Goal: Book appointment/travel/reservation

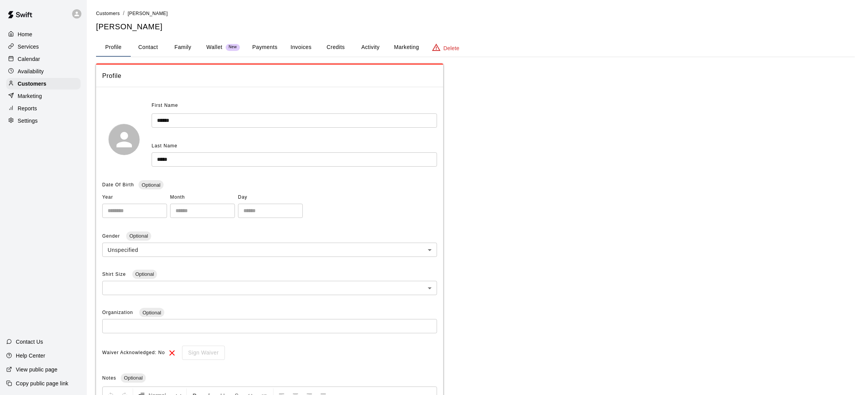
click at [50, 63] on div "Calendar" at bounding box center [43, 59] width 74 height 12
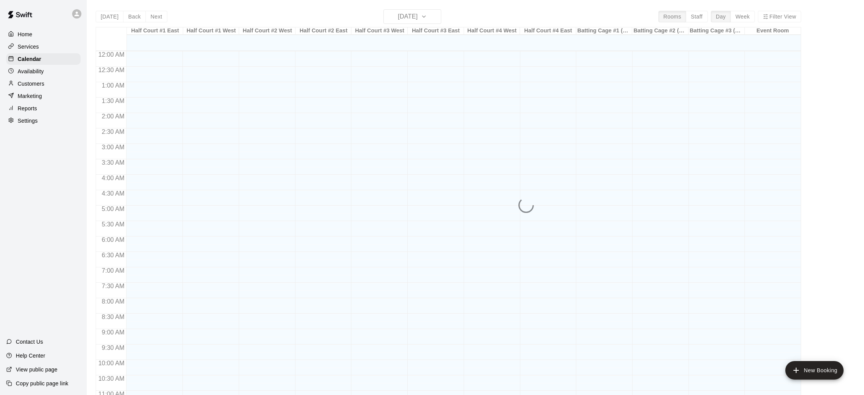
scroll to position [365, 0]
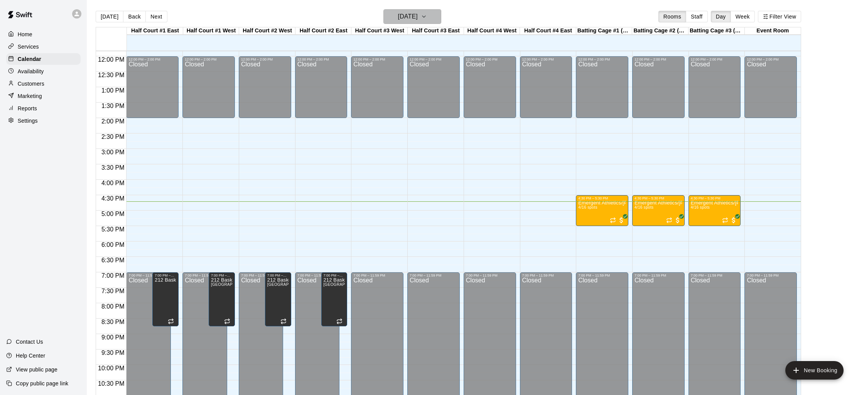
click at [399, 14] on h6 "[DATE]" at bounding box center [408, 16] width 20 height 11
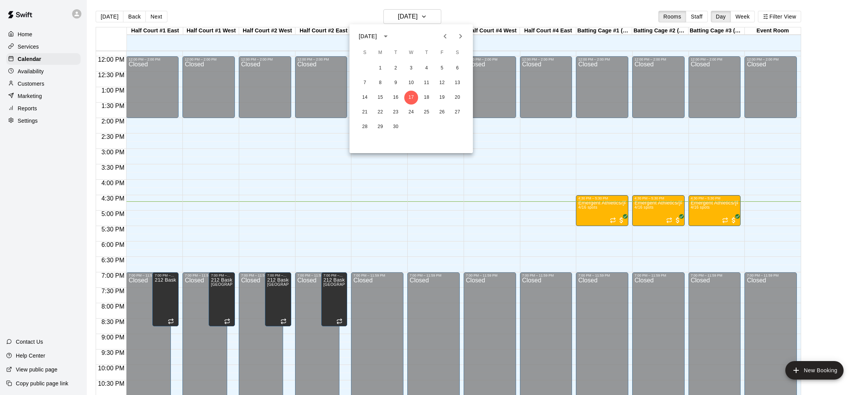
click at [462, 38] on icon "Next month" at bounding box center [460, 36] width 9 height 9
click at [456, 34] on icon "Next month" at bounding box center [460, 36] width 9 height 9
click at [378, 112] on button "17" at bounding box center [380, 112] width 14 height 14
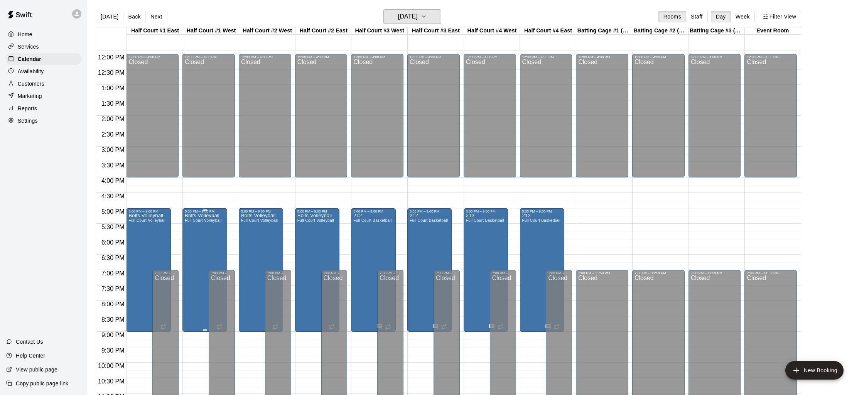
scroll to position [368, 0]
click at [374, 219] on span "Full Court Basketball" at bounding box center [372, 220] width 38 height 4
click at [359, 229] on icon "edit" at bounding box center [361, 226] width 7 height 7
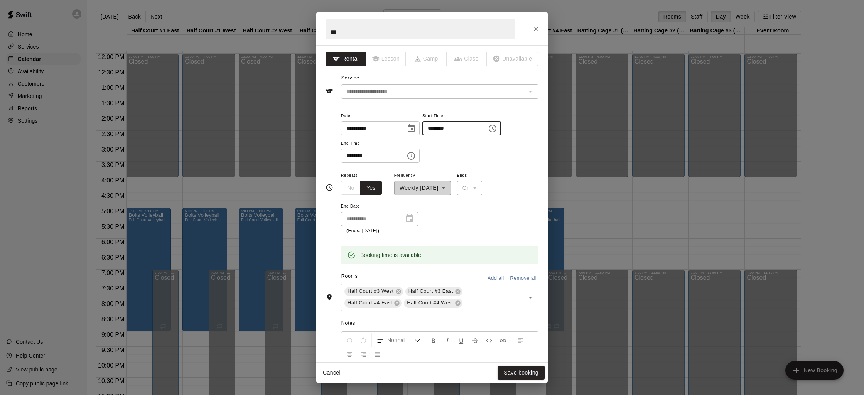
click at [435, 127] on input "********" at bounding box center [451, 128] width 59 height 14
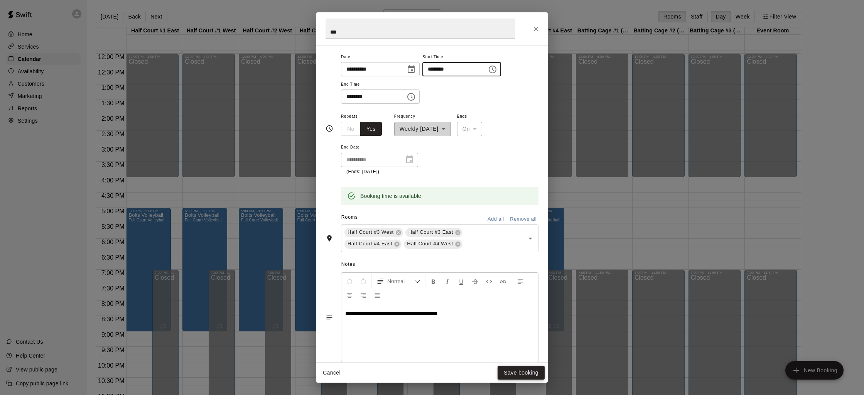
type input "********"
click at [515, 371] on button "Save booking" at bounding box center [520, 372] width 47 height 14
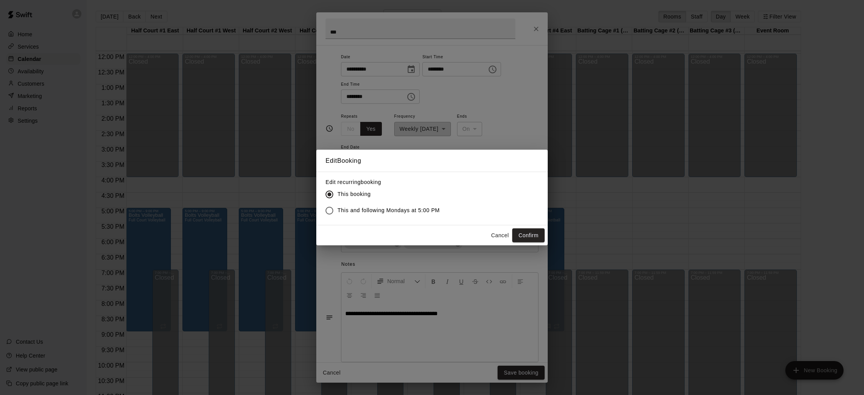
drag, startPoint x: 415, startPoint y: 211, endPoint x: 433, endPoint y: 218, distance: 19.8
click at [415, 211] on span "This and following Mondays at 5:00 PM" at bounding box center [388, 210] width 102 height 8
drag, startPoint x: 376, startPoint y: 215, endPoint x: 372, endPoint y: 208, distance: 7.9
click at [376, 213] on label "This and following Mondays at 5:00 PM" at bounding box center [380, 210] width 118 height 16
click at [372, 208] on span "This and following Mondays at 5:00 PM" at bounding box center [388, 210] width 102 height 8
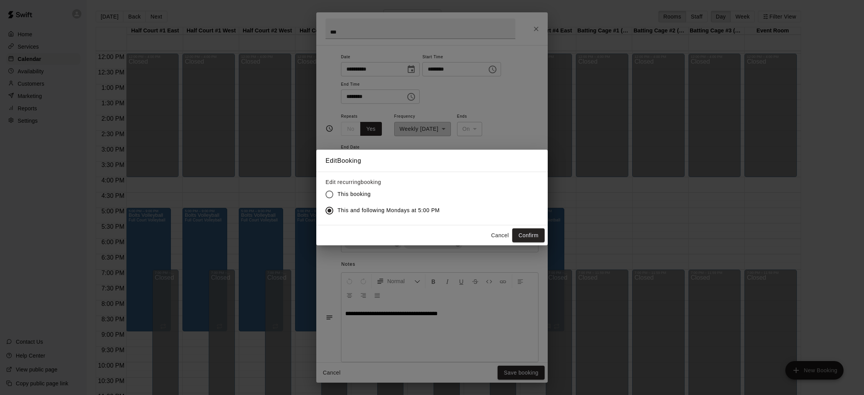
click at [519, 229] on button "Confirm" at bounding box center [528, 235] width 32 height 14
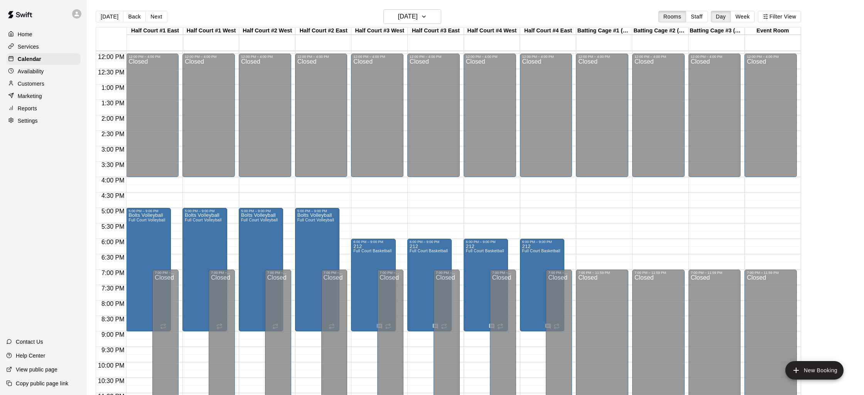
click at [527, 217] on div "12:00 AM – 7:30 AM Closed 12:00 PM – 4:00 PM Closed 6:00 PM – 9:00 PM 212 Full …" at bounding box center [546, 53] width 52 height 740
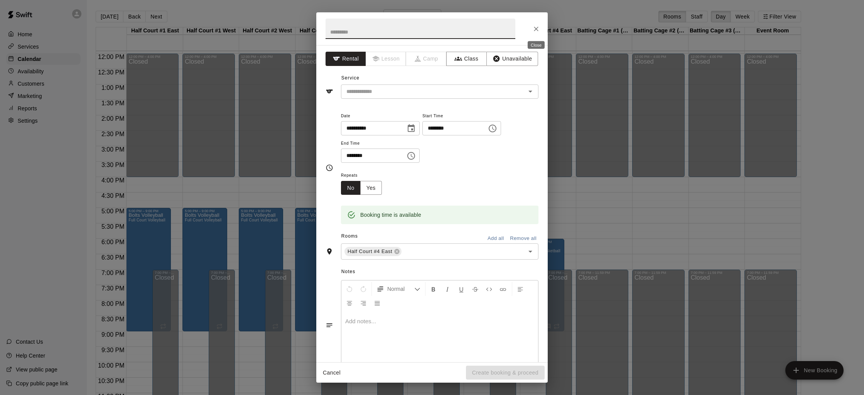
click at [534, 28] on icon "Close" at bounding box center [536, 29] width 8 height 8
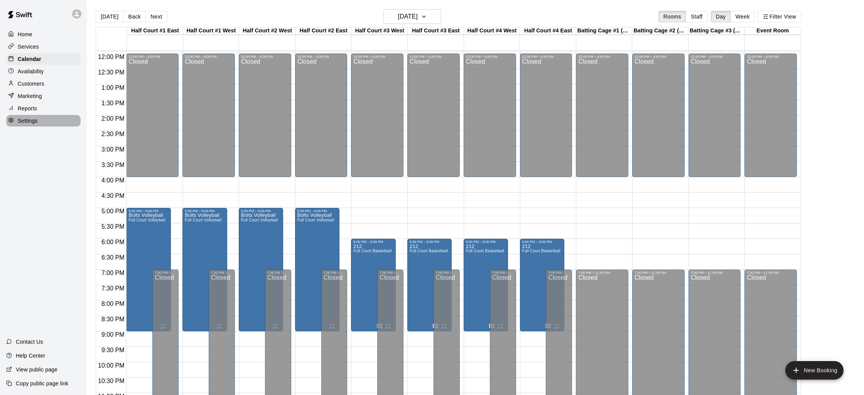
click at [24, 117] on p "Settings" at bounding box center [28, 121] width 20 height 8
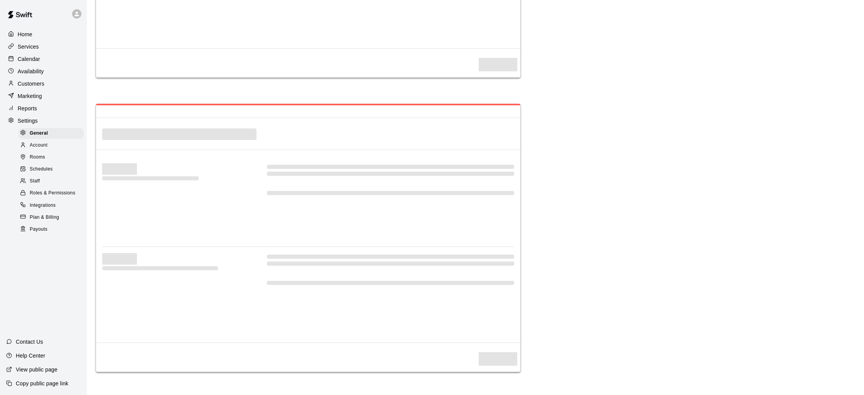
select select "**"
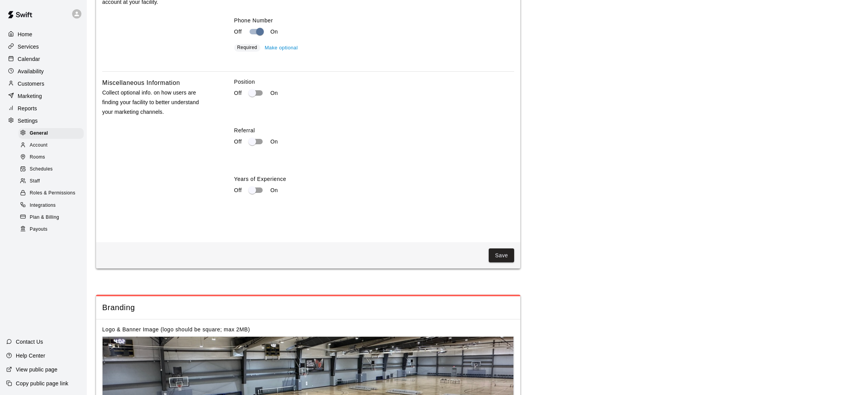
scroll to position [1428, 0]
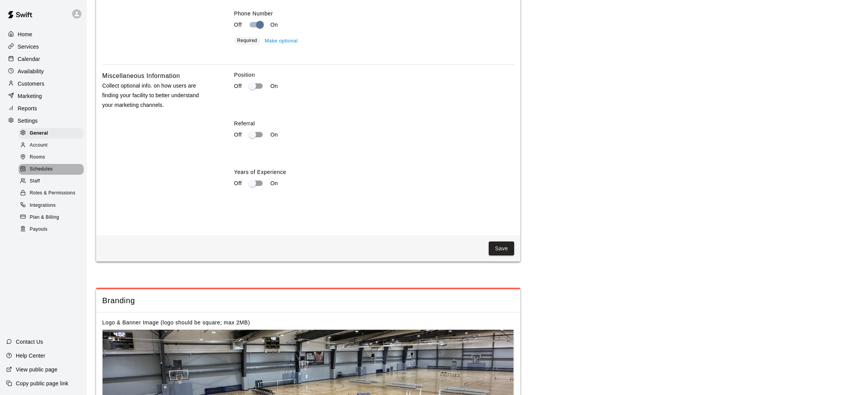
click at [54, 173] on div "Schedules" at bounding box center [51, 169] width 65 height 11
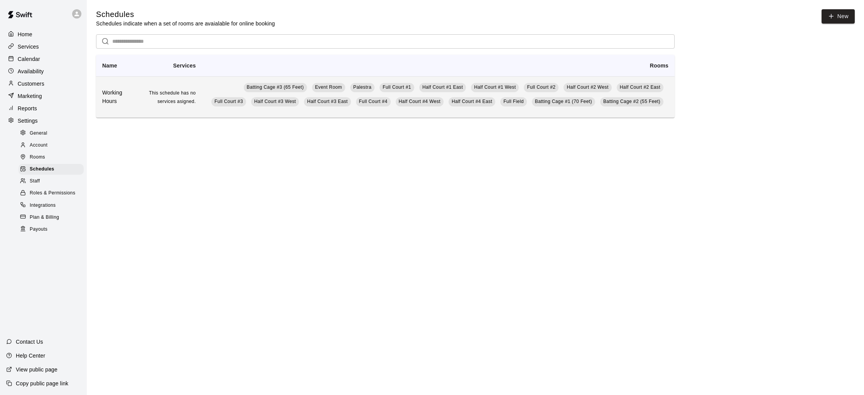
click at [217, 88] on td "Batting Cage #3 (65 Feet) Event Room Palestra Full Court #1 Half Court #1 East …" at bounding box center [438, 96] width 472 height 41
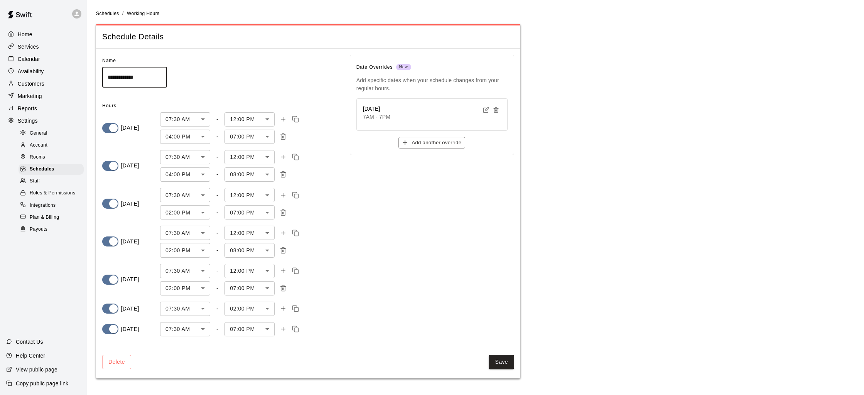
click at [236, 136] on body "**********" at bounding box center [432, 193] width 864 height 387
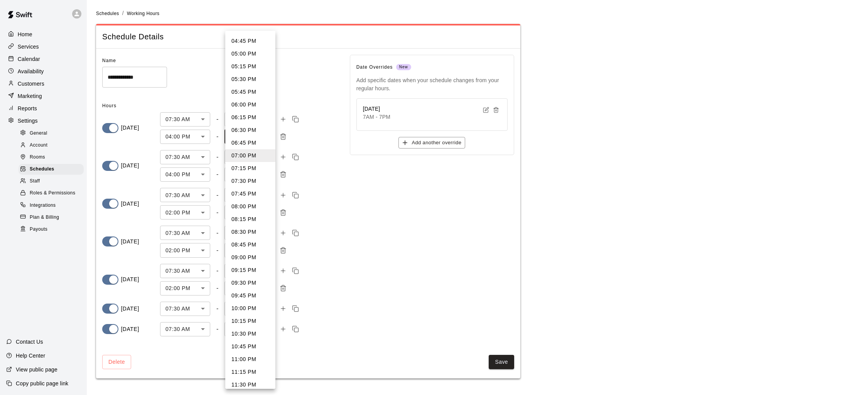
scroll to position [35, 0]
click at [248, 248] on li "09:00 PM" at bounding box center [250, 247] width 50 height 13
type input "****"
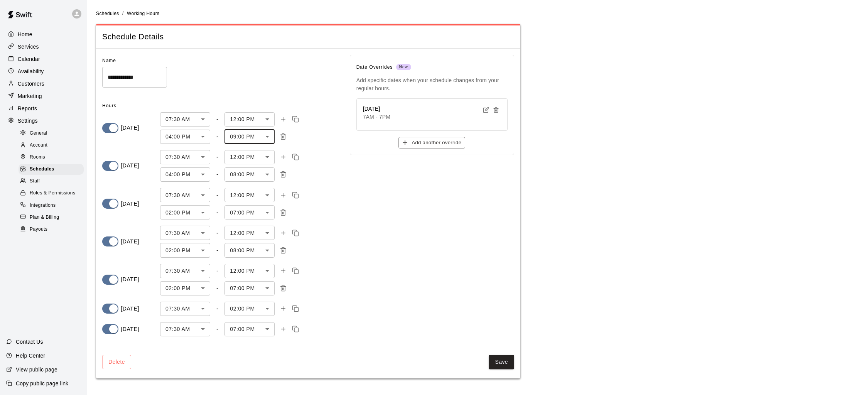
click at [235, 180] on body "**********" at bounding box center [432, 193] width 864 height 387
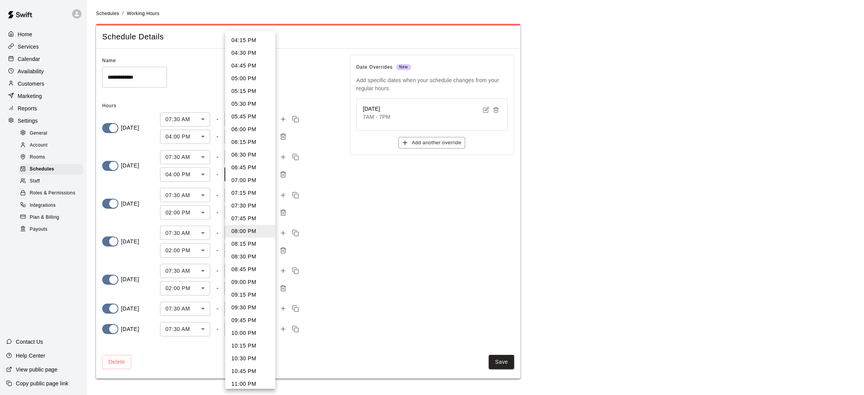
click at [244, 284] on li "09:00 PM" at bounding box center [250, 282] width 50 height 13
type input "****"
click at [246, 207] on body "**********" at bounding box center [432, 193] width 864 height 387
click at [247, 381] on li "09:00 PM" at bounding box center [250, 383] width 50 height 13
type input "****"
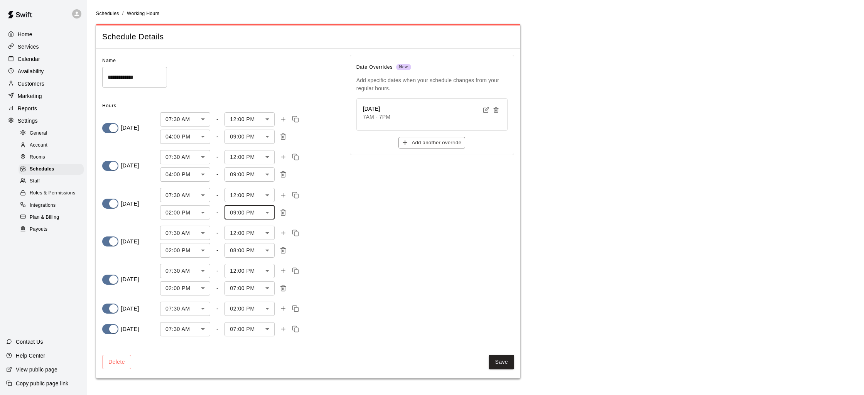
click at [241, 249] on body "**********" at bounding box center [432, 193] width 864 height 387
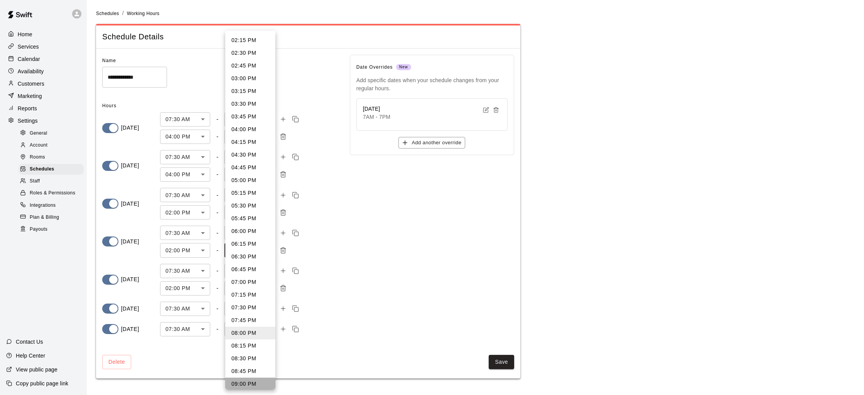
click at [251, 386] on li "09:00 PM" at bounding box center [250, 383] width 50 height 13
type input "****"
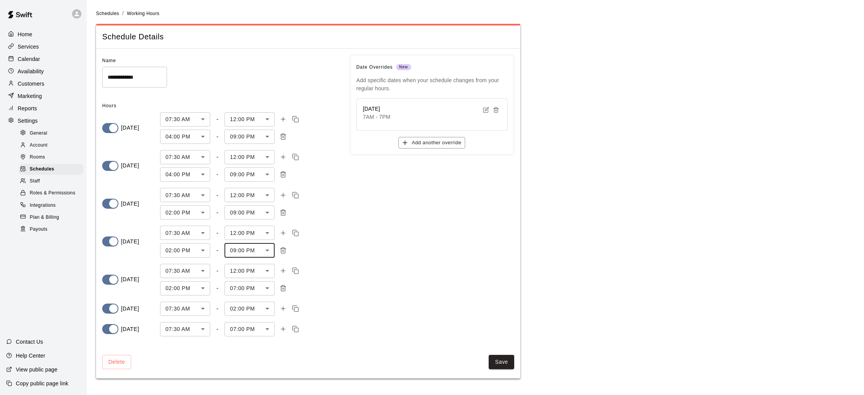
click at [242, 289] on body "**********" at bounding box center [432, 193] width 864 height 387
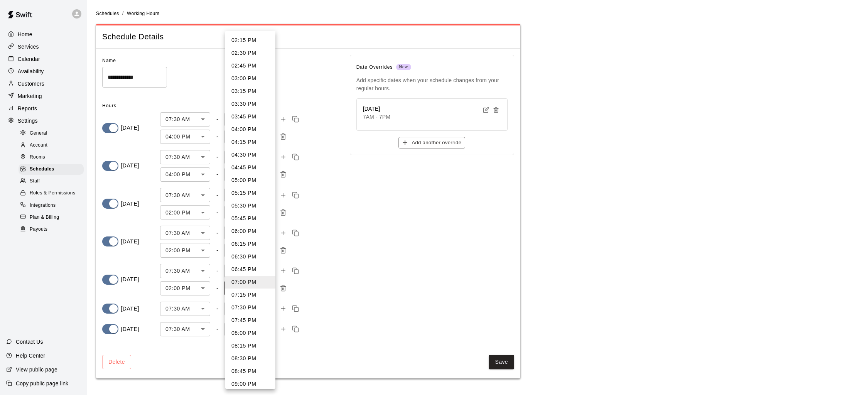
click at [249, 387] on li "09:00 PM" at bounding box center [250, 383] width 50 height 13
type input "****"
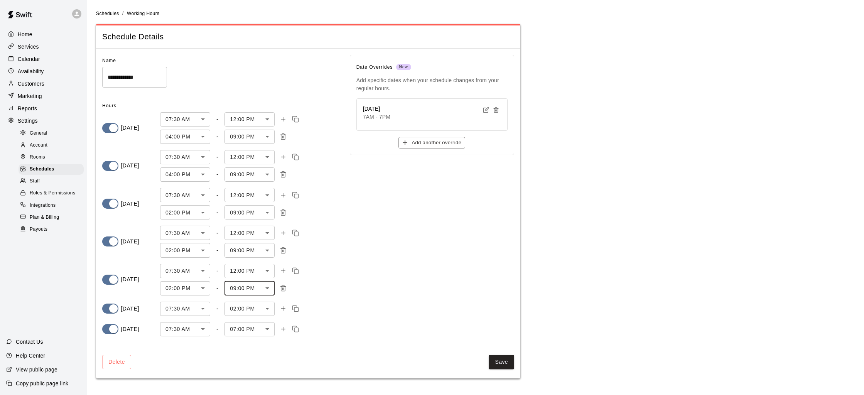
click at [250, 328] on body "**********" at bounding box center [432, 193] width 864 height 387
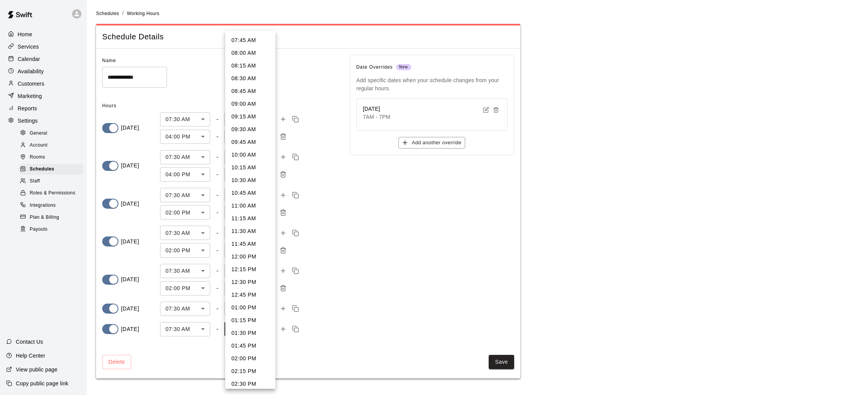
scroll to position [403, 0]
click at [248, 315] on li "09:00 PM" at bounding box center [250, 311] width 50 height 13
type input "****"
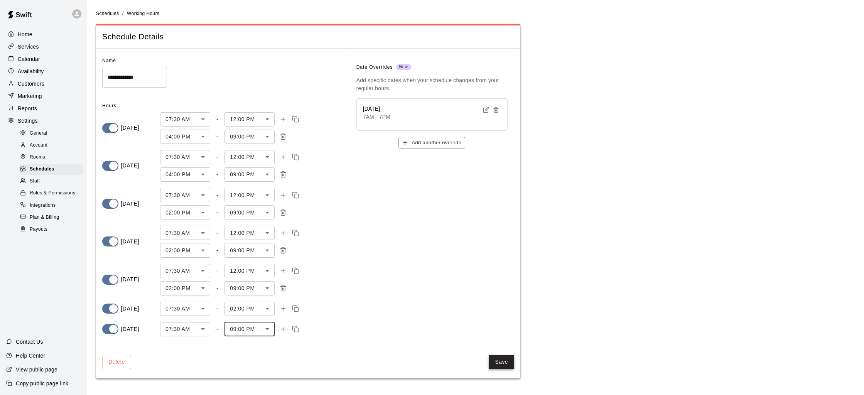
click at [502, 359] on button "Save" at bounding box center [500, 362] width 25 height 14
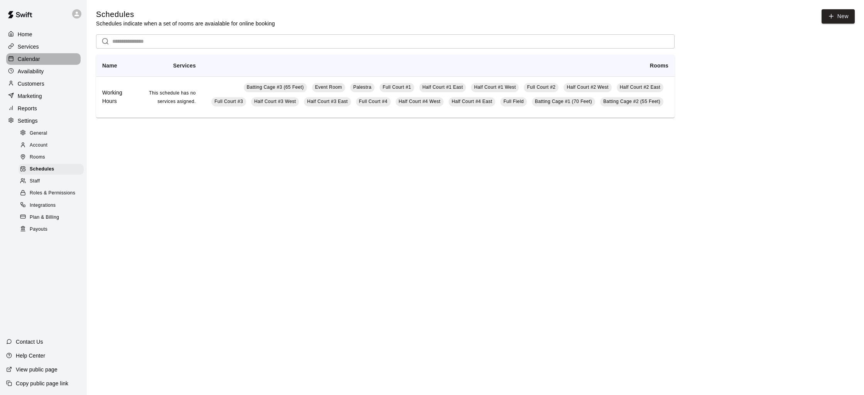
click at [28, 59] on p "Calendar" at bounding box center [29, 59] width 22 height 8
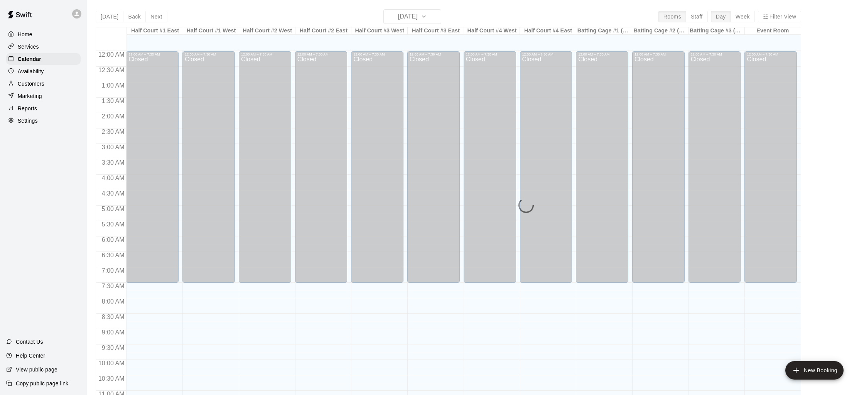
scroll to position [365, 0]
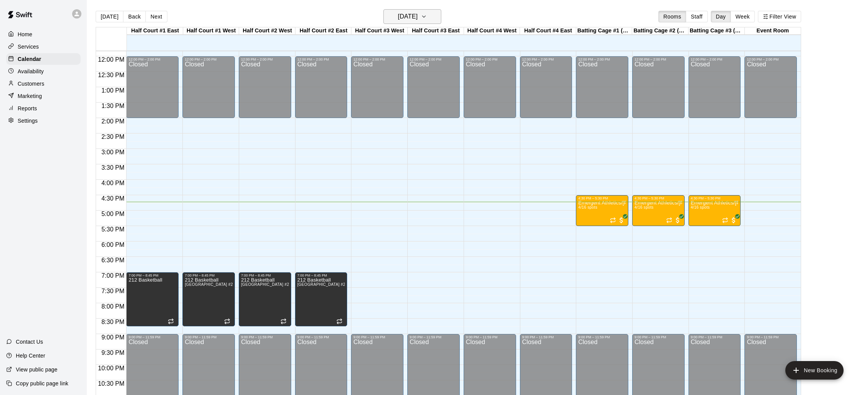
click at [399, 17] on h6 "[DATE]" at bounding box center [408, 16] width 20 height 11
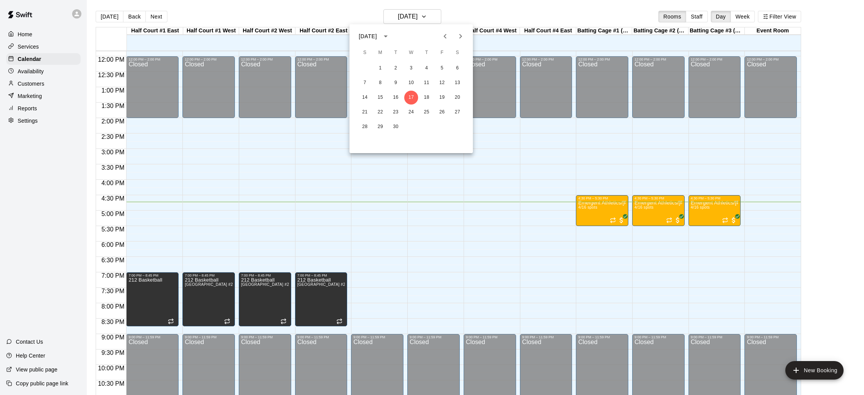
click at [460, 36] on icon "Next month" at bounding box center [460, 36] width 9 height 9
click at [380, 109] on button "17" at bounding box center [380, 112] width 14 height 14
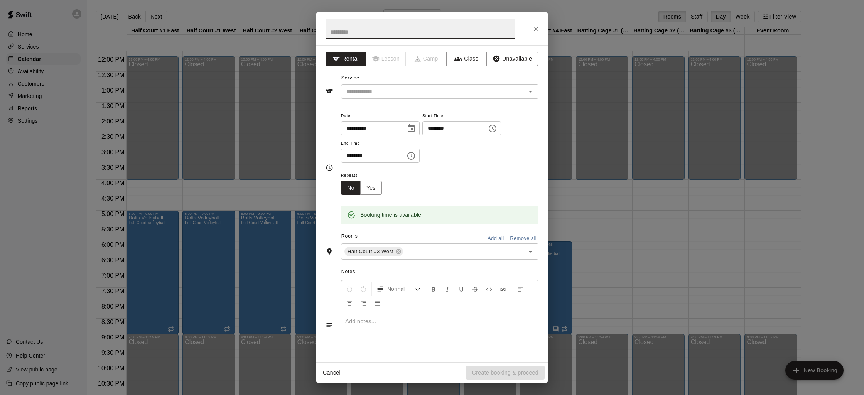
click at [410, 155] on icon "Choose time, selected time is 4:30 PM" at bounding box center [411, 156] width 8 height 8
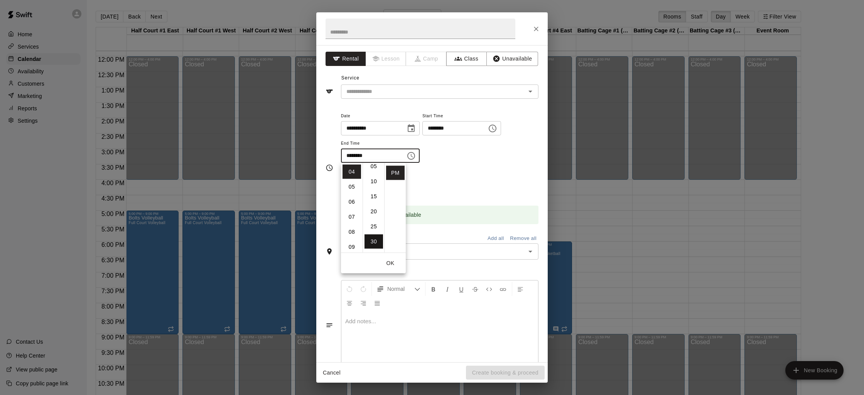
scroll to position [4, 0]
click at [375, 174] on li "00" at bounding box center [373, 168] width 19 height 14
click at [382, 83] on div "Service ​" at bounding box center [431, 85] width 213 height 27
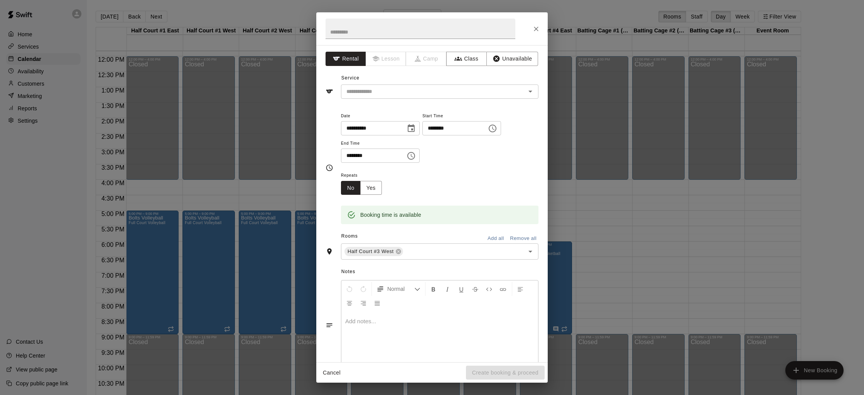
click at [350, 157] on input "********" at bounding box center [370, 155] width 59 height 14
type input "********"
click at [360, 92] on input "text" at bounding box center [428, 92] width 170 height 10
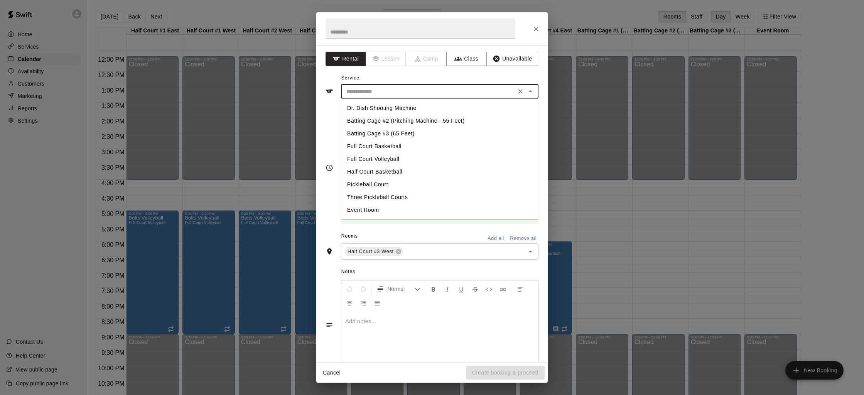
click at [414, 143] on li "Full Court Basketball" at bounding box center [439, 146] width 197 height 13
type input "**********"
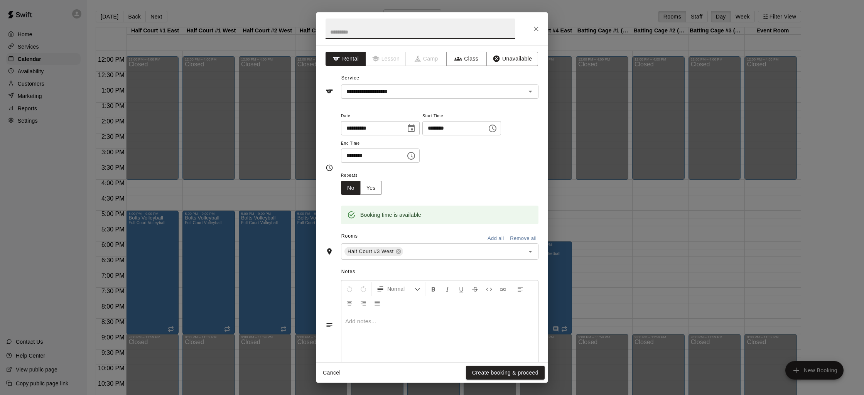
click at [355, 31] on input "text" at bounding box center [420, 29] width 190 height 20
drag, startPoint x: 347, startPoint y: 33, endPoint x: 284, endPoint y: 30, distance: 63.7
click at [284, 30] on div "**********" at bounding box center [432, 197] width 864 height 395
click at [384, 32] on input "**********" at bounding box center [420, 29] width 190 height 20
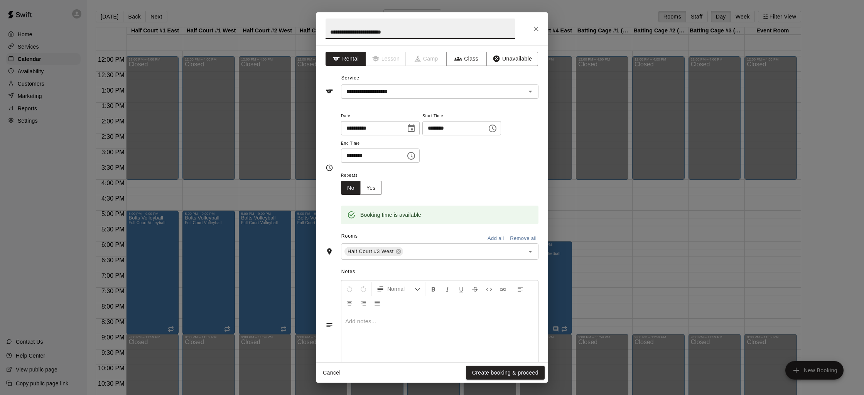
click at [384, 32] on input "**********" at bounding box center [420, 29] width 190 height 20
type input "**********"
click at [416, 249] on input "text" at bounding box center [458, 252] width 109 height 10
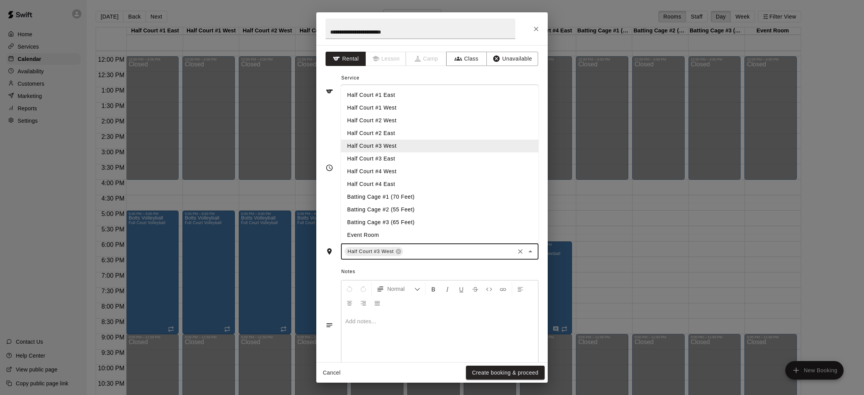
drag, startPoint x: 406, startPoint y: 162, endPoint x: 428, endPoint y: 225, distance: 66.6
click at [406, 162] on li "Half Court #3 East" at bounding box center [439, 158] width 197 height 13
drag, startPoint x: 475, startPoint y: 252, endPoint x: 412, endPoint y: 150, distance: 119.8
click at [473, 251] on input "text" at bounding box center [488, 252] width 50 height 10
click at [401, 170] on li "Half Court #4 West" at bounding box center [439, 171] width 197 height 13
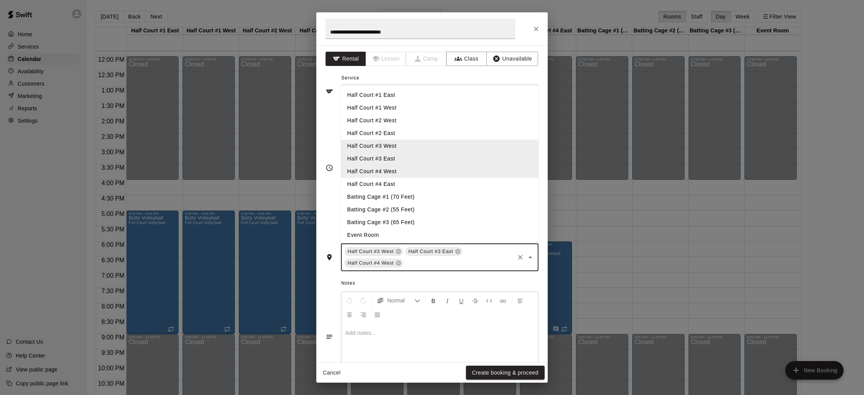
click at [426, 259] on input "text" at bounding box center [458, 263] width 109 height 10
drag, startPoint x: 390, startPoint y: 181, endPoint x: 403, endPoint y: 200, distance: 22.8
click at [391, 180] on li "Half Court #4 East" at bounding box center [439, 184] width 197 height 13
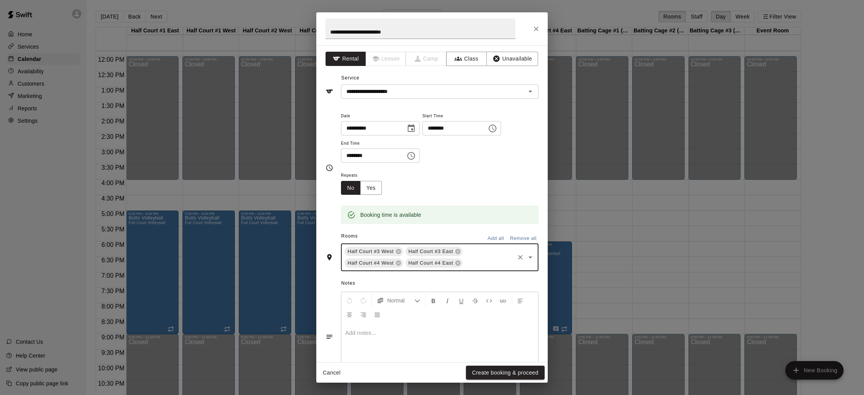
click at [462, 341] on div at bounding box center [439, 352] width 197 height 58
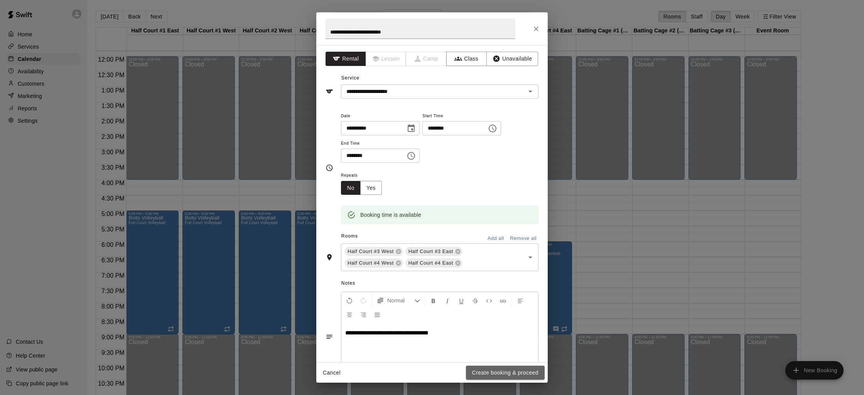
drag, startPoint x: 490, startPoint y: 370, endPoint x: 484, endPoint y: 368, distance: 6.8
click at [488, 369] on button "Create booking & proceed" at bounding box center [505, 372] width 79 height 14
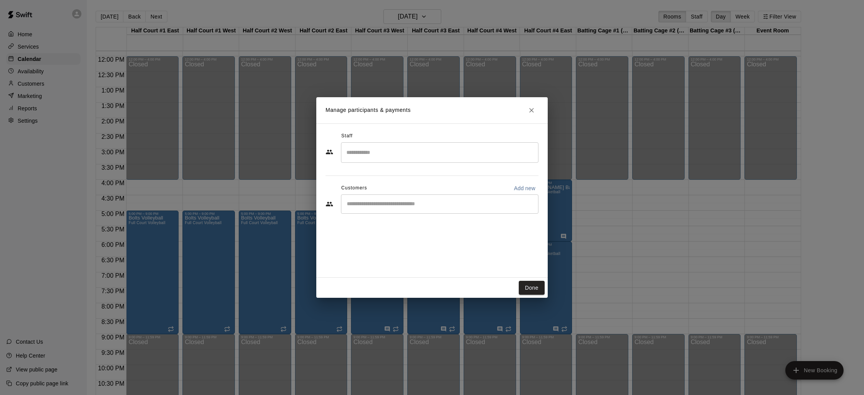
click at [529, 111] on icon "Close" at bounding box center [531, 110] width 8 height 8
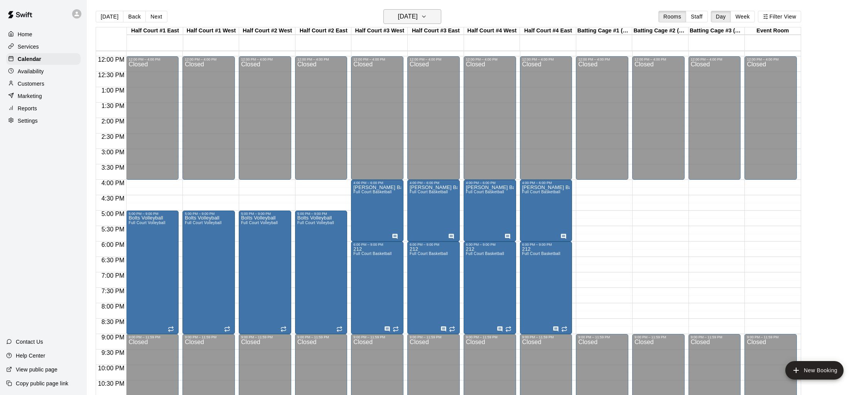
click at [418, 16] on h6 "Monday Nov 17" at bounding box center [408, 16] width 20 height 11
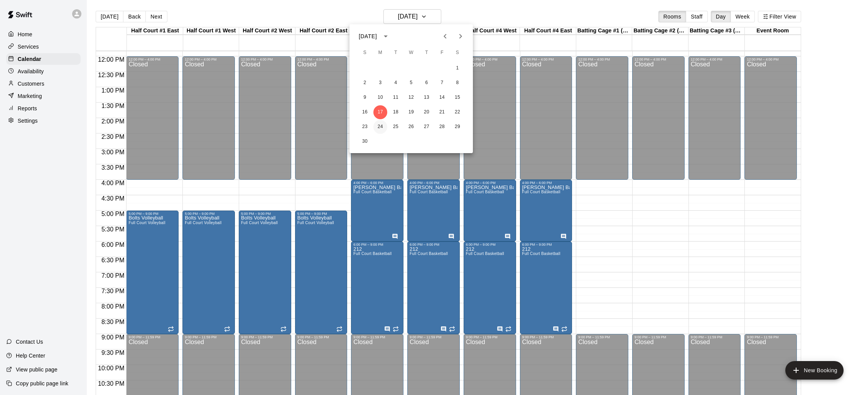
click at [377, 126] on button "24" at bounding box center [380, 127] width 14 height 14
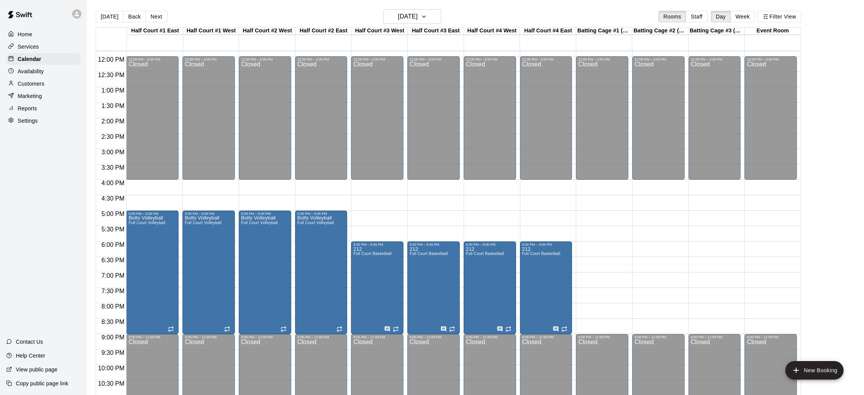
click at [379, 185] on div "12:00 AM – 7:30 AM Closed 12:00 PM – 4:00 PM Closed 6:00 PM – 9:00 PM 212 Full …" at bounding box center [377, 56] width 52 height 740
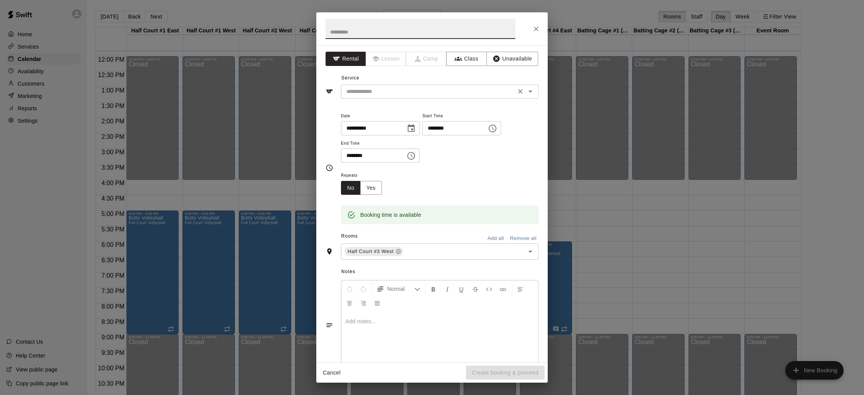
drag, startPoint x: 362, startPoint y: 93, endPoint x: 364, endPoint y: 97, distance: 4.2
click at [362, 93] on input "text" at bounding box center [428, 92] width 170 height 10
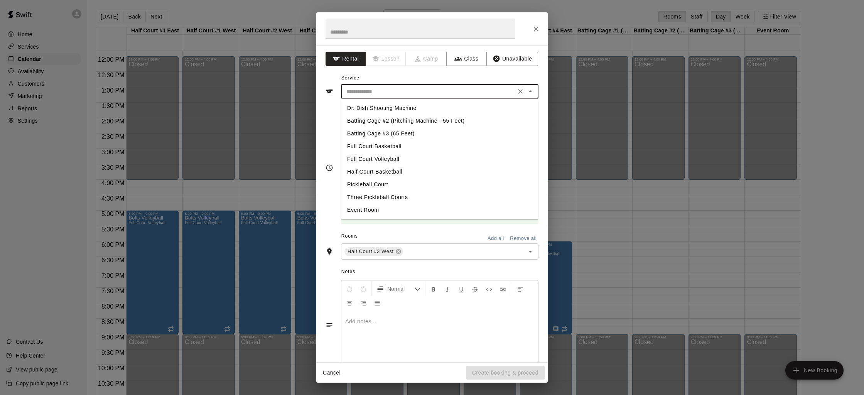
drag, startPoint x: 393, startPoint y: 145, endPoint x: 386, endPoint y: 115, distance: 31.3
click at [393, 144] on li "Full Court Basketball" at bounding box center [439, 146] width 197 height 13
type input "**********"
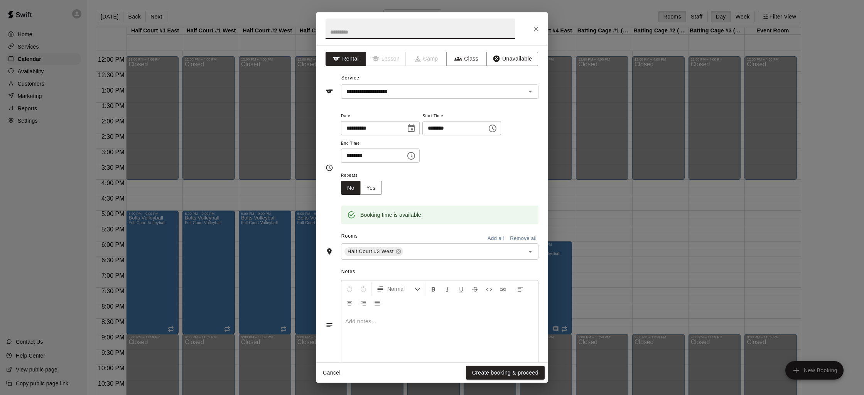
click at [352, 32] on input "text" at bounding box center [420, 29] width 190 height 20
type input "**********"
click at [352, 157] on input "********" at bounding box center [370, 155] width 59 height 14
type input "********"
click at [408, 247] on input "text" at bounding box center [458, 252] width 109 height 10
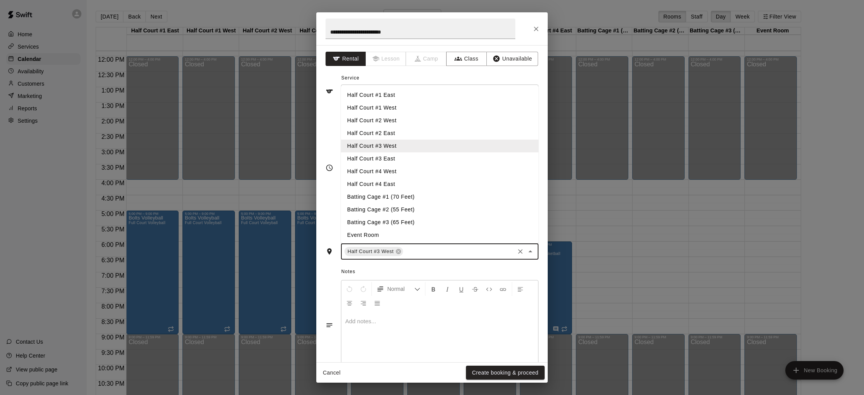
click at [391, 157] on li "Half Court #3 East" at bounding box center [439, 158] width 197 height 13
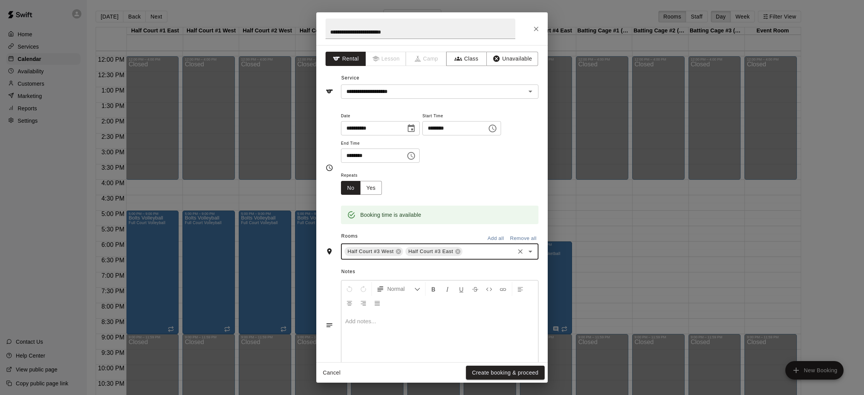
click at [467, 250] on input "text" at bounding box center [488, 252] width 50 height 10
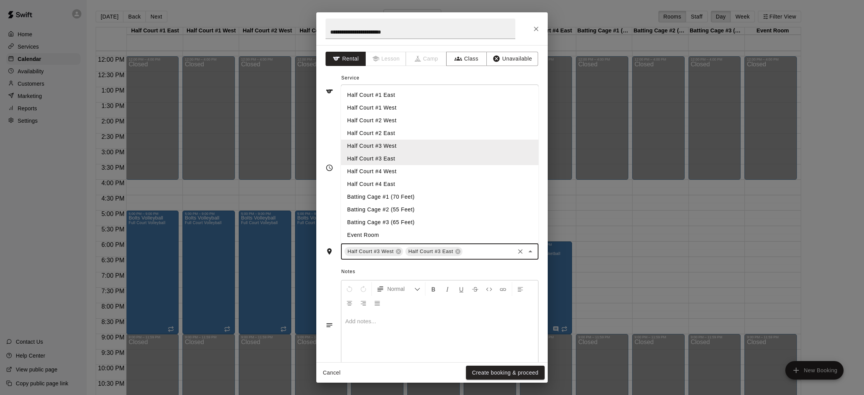
drag, startPoint x: 392, startPoint y: 175, endPoint x: 400, endPoint y: 192, distance: 19.5
click at [392, 174] on li "Half Court #4 West" at bounding box center [439, 171] width 197 height 13
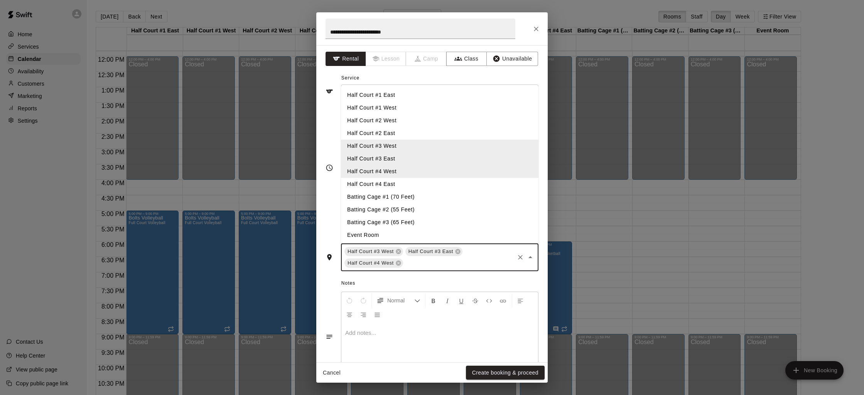
click at [416, 259] on input "text" at bounding box center [458, 263] width 109 height 10
click at [389, 187] on li "Half Court #4 East" at bounding box center [439, 184] width 197 height 13
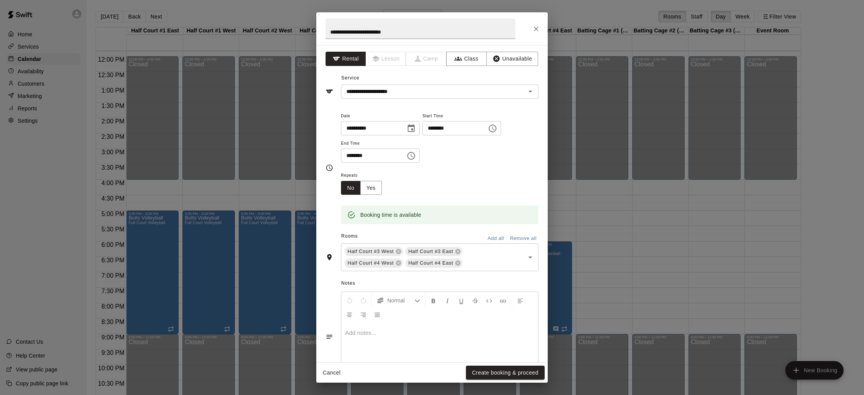
click at [379, 330] on p at bounding box center [439, 333] width 189 height 8
paste div
drag, startPoint x: 349, startPoint y: 336, endPoint x: 336, endPoint y: 334, distance: 13.2
click at [337, 335] on div "**********" at bounding box center [431, 337] width 213 height 94
click at [521, 372] on button "Create booking & proceed" at bounding box center [505, 372] width 79 height 14
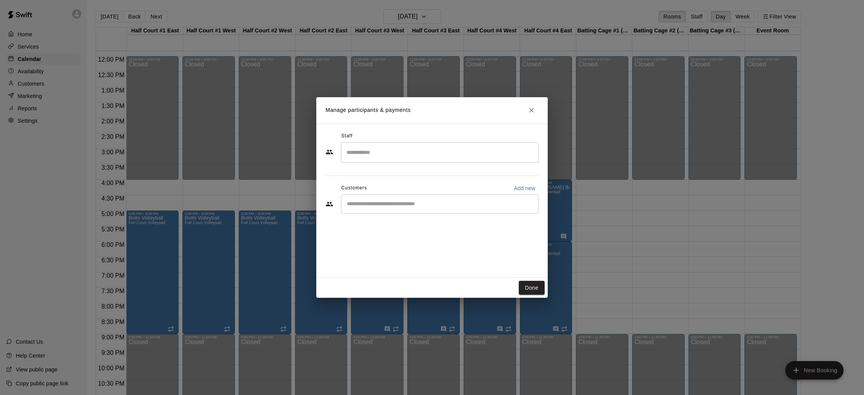
click at [532, 108] on icon "Close" at bounding box center [531, 110] width 8 height 8
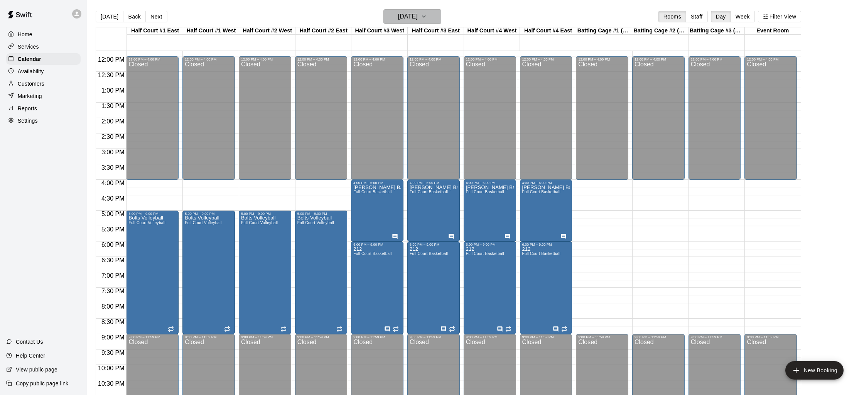
click at [418, 18] on h6 "Monday Nov 24" at bounding box center [408, 16] width 20 height 11
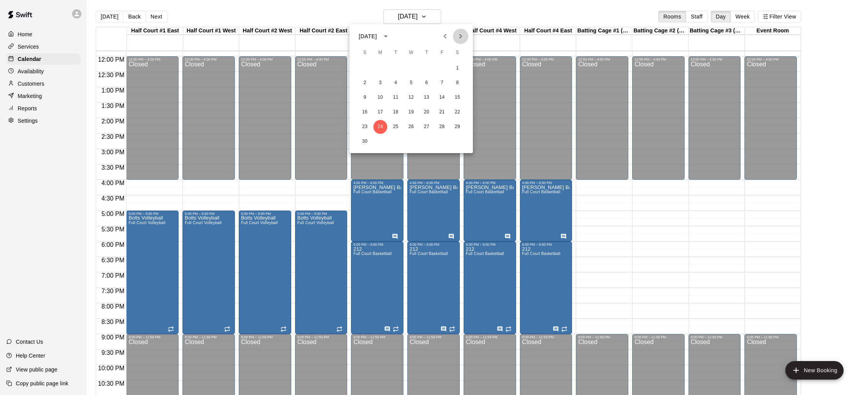
click at [458, 34] on icon "Next month" at bounding box center [460, 36] width 9 height 9
click at [436, 67] on button "5" at bounding box center [442, 68] width 14 height 14
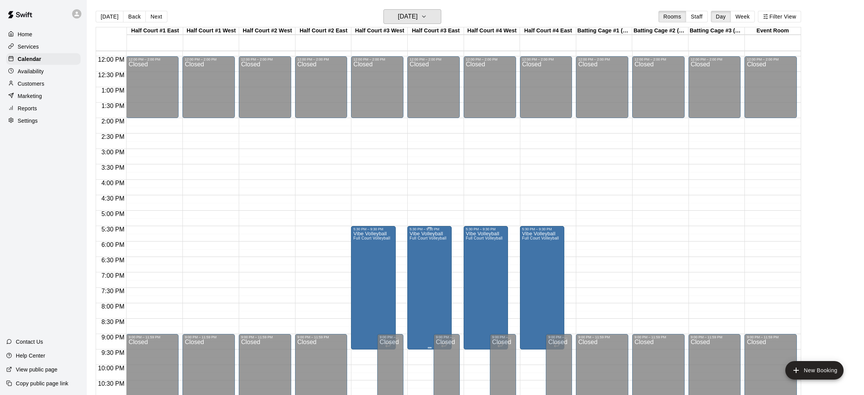
scroll to position [388, 0]
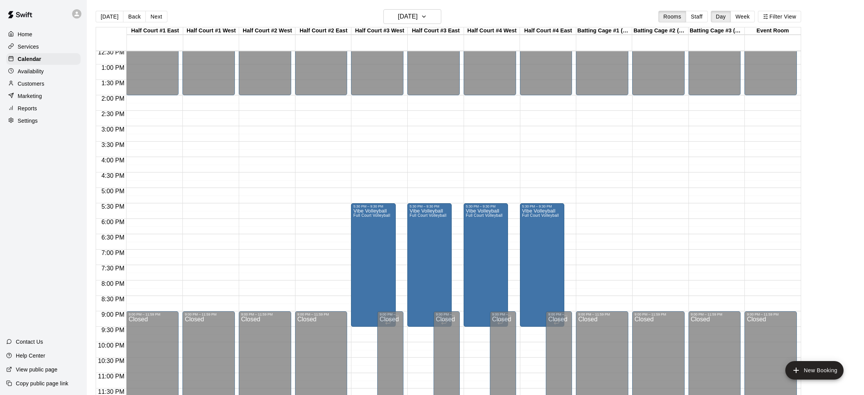
click at [135, 209] on div "12:00 AM – 7:30 AM Closed 12:00 PM – 2:00 PM Closed 9:00 PM – 11:59 PM Closed" at bounding box center [152, 33] width 52 height 740
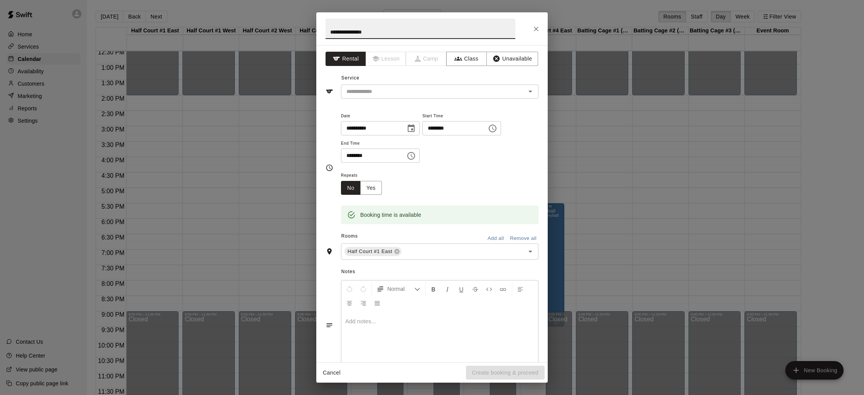
type input "**********"
click at [414, 157] on icon "Choose time, selected time is 6:00 PM" at bounding box center [410, 155] width 9 height 9
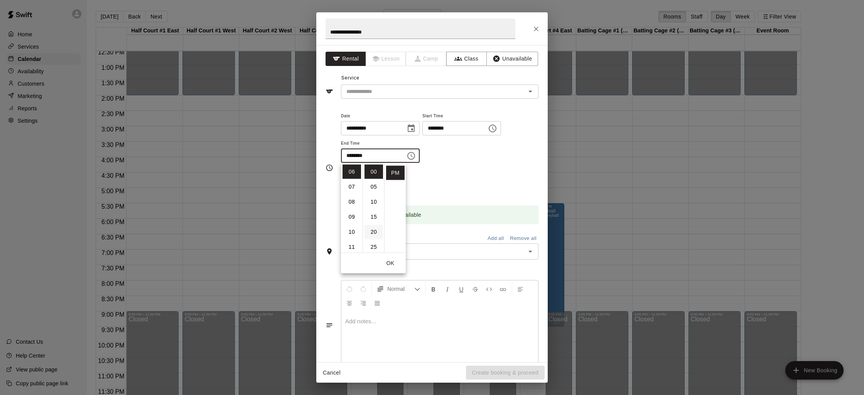
scroll to position [3, 0]
drag, startPoint x: 353, startPoint y: 188, endPoint x: 374, endPoint y: 219, distance: 37.6
click at [353, 188] on li "07" at bounding box center [351, 187] width 19 height 14
click at [376, 210] on li "30" at bounding box center [373, 209] width 19 height 14
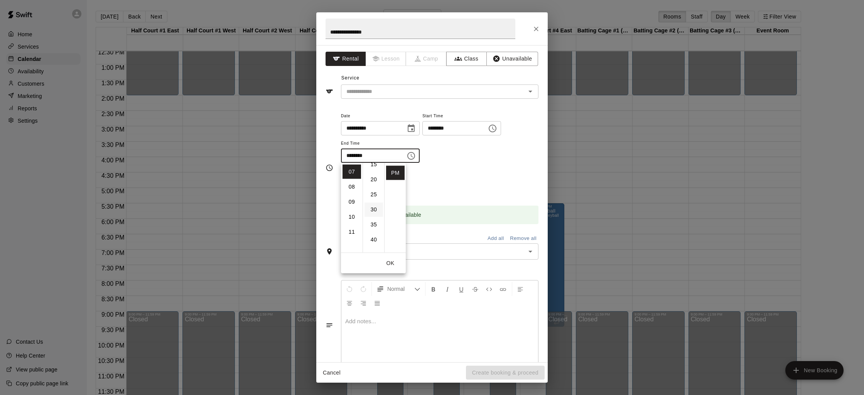
type input "********"
click at [447, 170] on div "**********" at bounding box center [439, 141] width 197 height 60
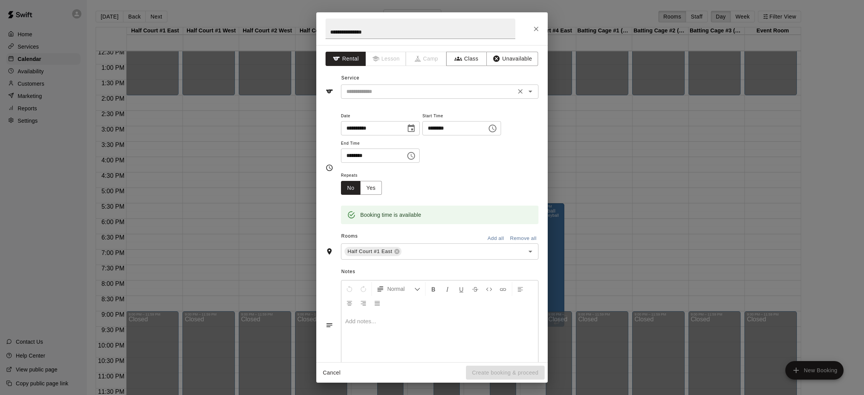
click at [381, 91] on input "text" at bounding box center [428, 92] width 170 height 10
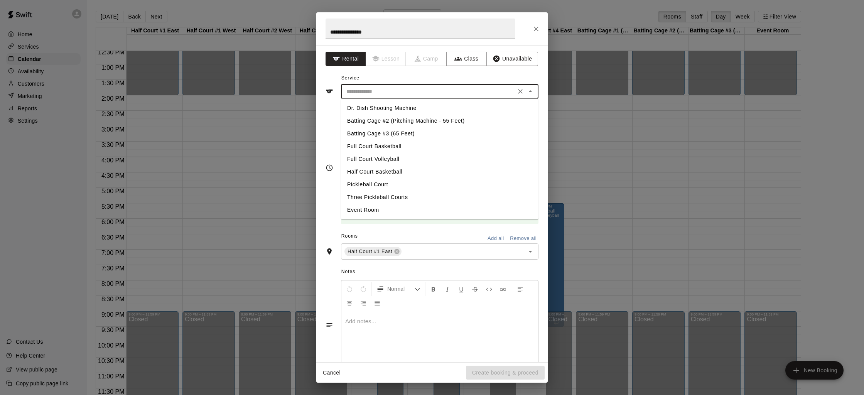
click at [377, 159] on li "Full Court Volleyball" at bounding box center [439, 159] width 197 height 13
type input "**********"
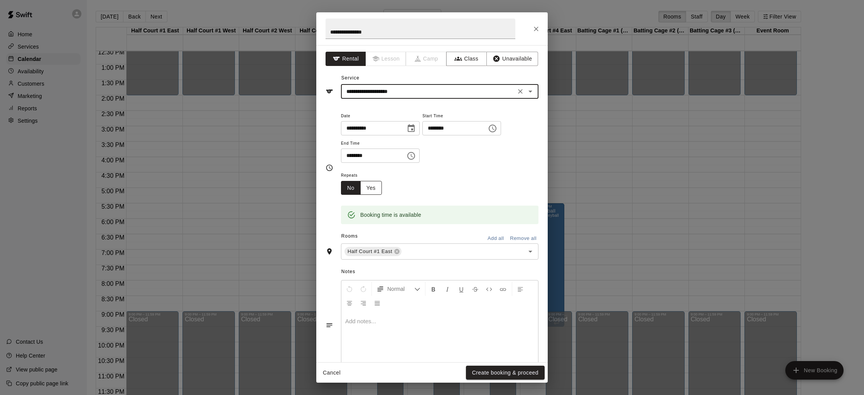
click at [371, 186] on button "Yes" at bounding box center [371, 188] width 22 height 14
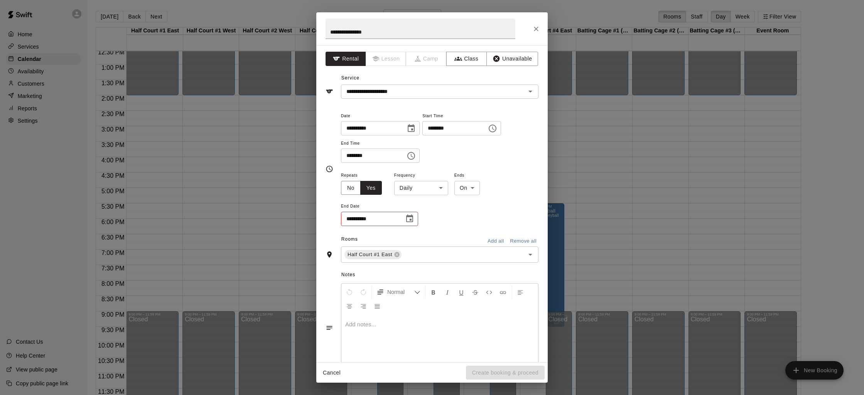
click at [442, 189] on body "Home Services Calendar Availability Customers Marketing Reports Settings Contac…" at bounding box center [432, 203] width 864 height 407
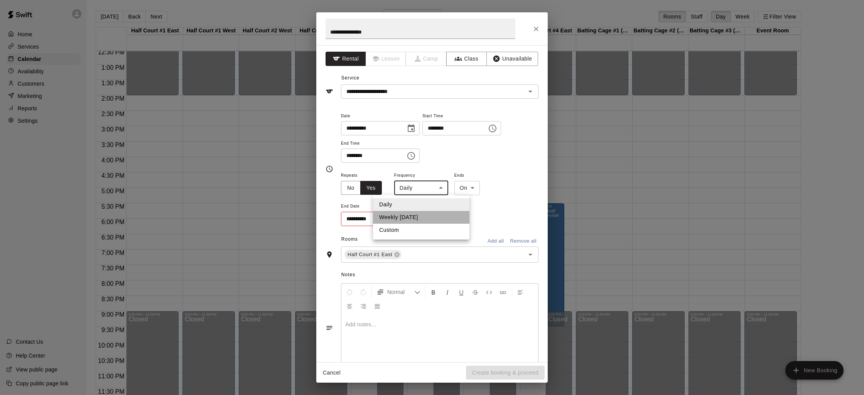
drag, startPoint x: 418, startPoint y: 221, endPoint x: 395, endPoint y: 226, distance: 24.0
click at [419, 221] on li "Weekly on Friday" at bounding box center [421, 217] width 96 height 13
type input "******"
click at [410, 217] on icon "Choose date" at bounding box center [409, 218] width 9 height 9
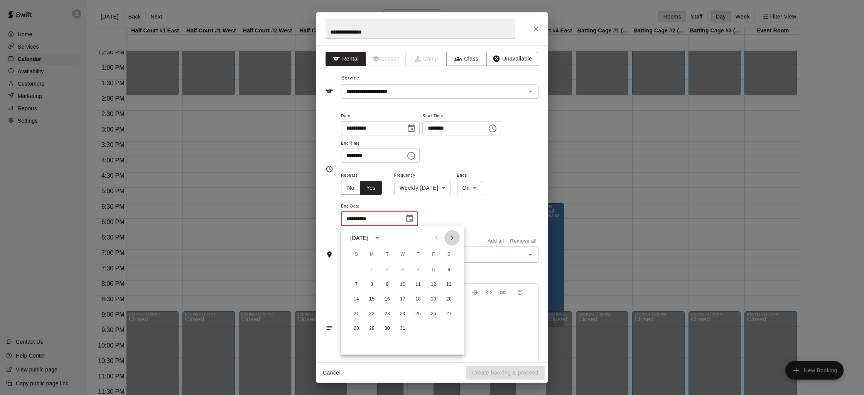
click at [451, 241] on icon "Next month" at bounding box center [451, 237] width 9 height 9
click at [371, 288] on button "9" at bounding box center [372, 285] width 14 height 14
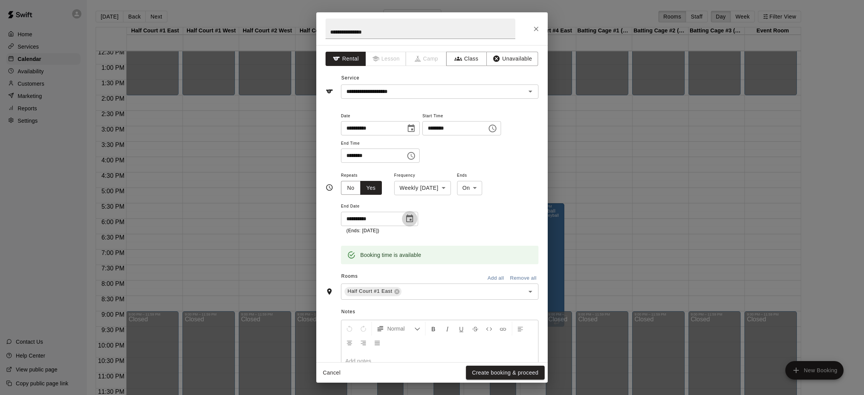
click at [409, 221] on icon "Choose date, selected date is Mar 9, 2026" at bounding box center [409, 218] width 9 height 9
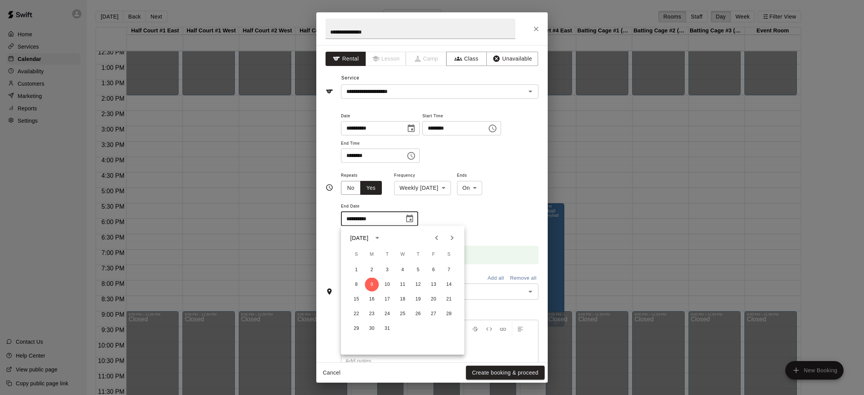
click at [449, 237] on icon "Next month" at bounding box center [451, 237] width 9 height 9
click at [421, 287] on button "9" at bounding box center [418, 285] width 14 height 14
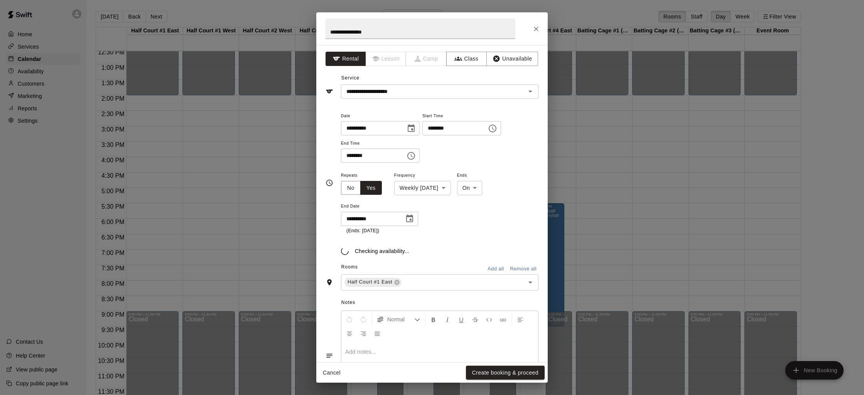
click at [421, 287] on div "1 2 3 4 5 6 7 8 9 10 11 12 13 14 15 16 17 18 19 20 21 22 23 24 25 26 27 28 29 30" at bounding box center [402, 267] width 93 height 42
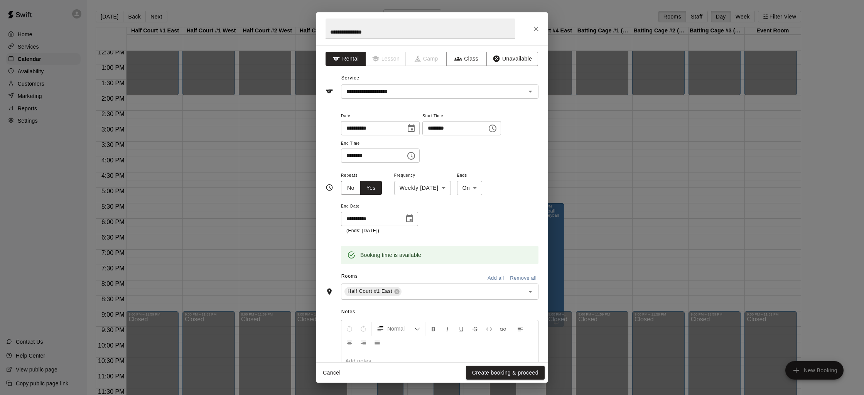
click at [414, 218] on button "Choose date, selected date is Apr 9, 2026" at bounding box center [409, 218] width 15 height 15
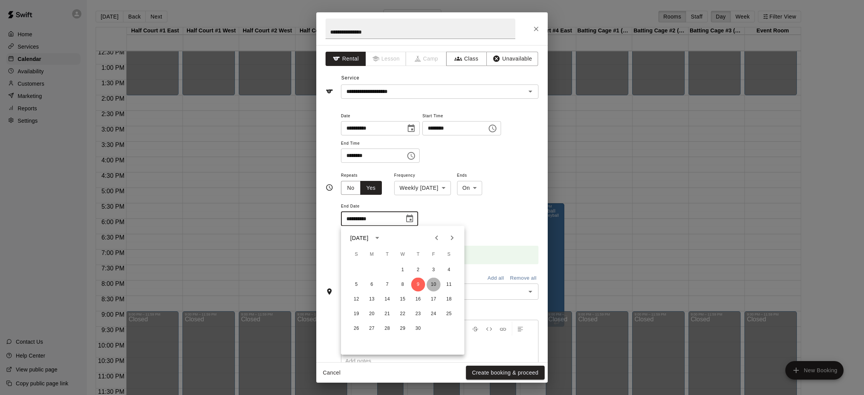
click at [436, 283] on button "10" at bounding box center [433, 285] width 14 height 14
type input "**********"
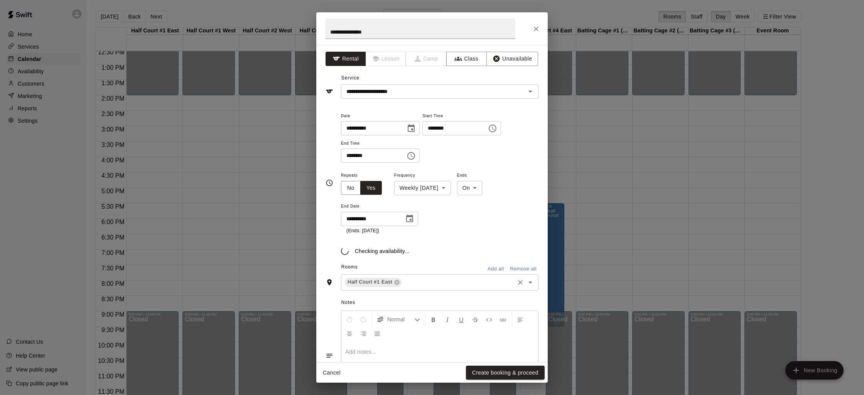
click at [434, 283] on input "text" at bounding box center [458, 282] width 111 height 10
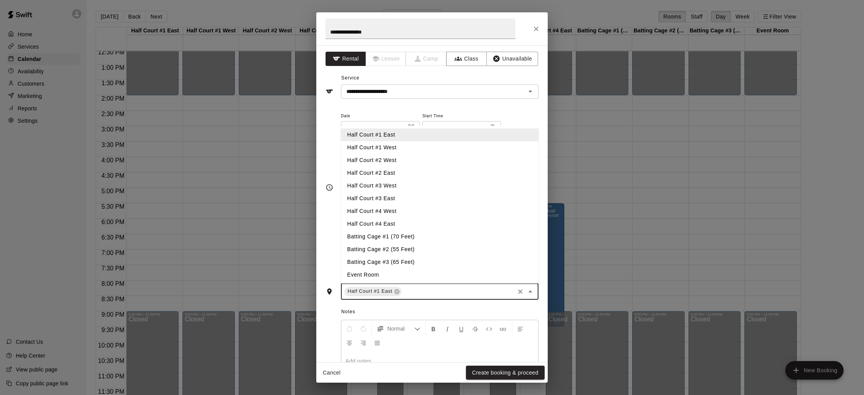
click at [394, 142] on li "Half Court #1 West" at bounding box center [439, 147] width 197 height 13
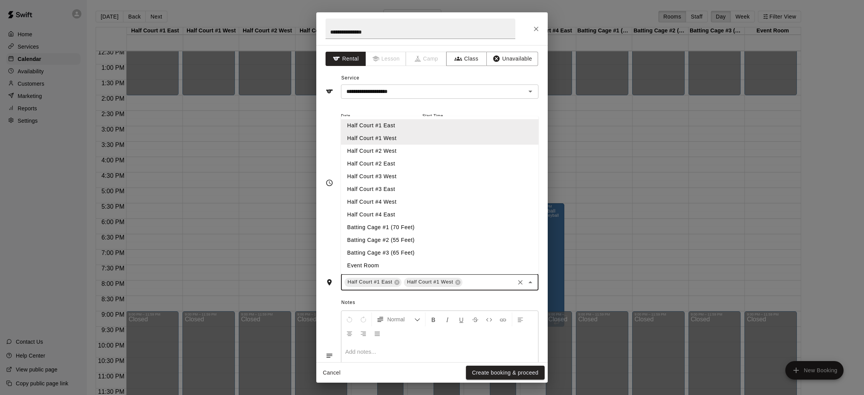
click at [473, 286] on input "text" at bounding box center [488, 282] width 50 height 10
click at [391, 147] on li "Half Court #2 West" at bounding box center [439, 151] width 197 height 13
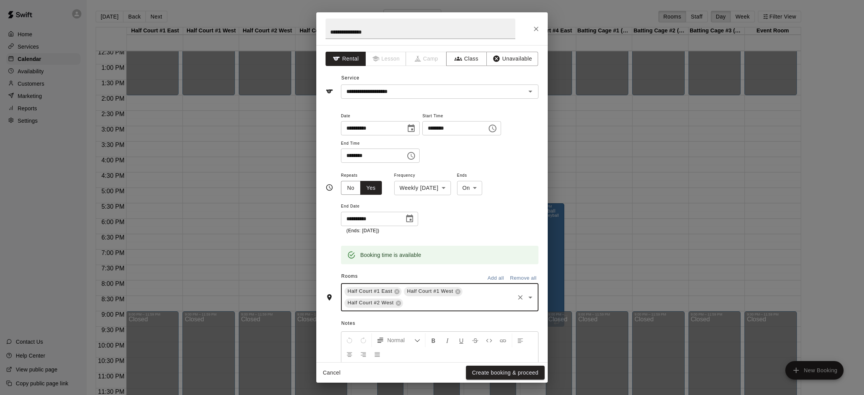
click at [425, 297] on div "Half Court #1 East Half Court #1 West Half Court #2 West ​" at bounding box center [439, 297] width 197 height 28
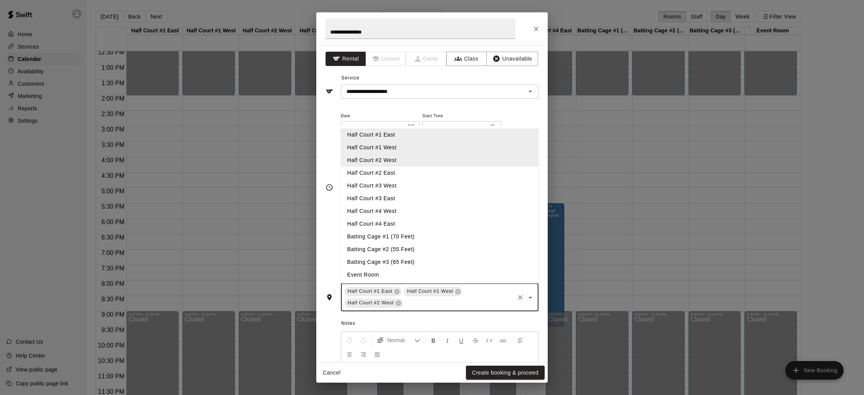
click at [365, 167] on li "Half Court #2 East" at bounding box center [439, 173] width 197 height 13
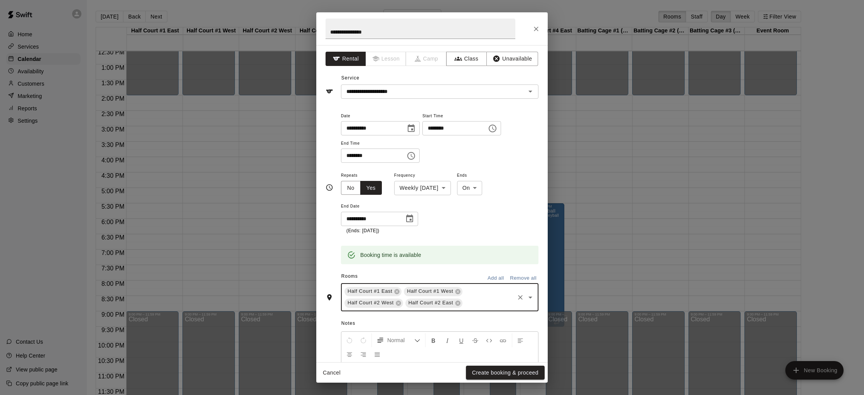
click at [410, 129] on icon "Choose date, selected date is Dec 5, 2025" at bounding box center [411, 128] width 7 height 8
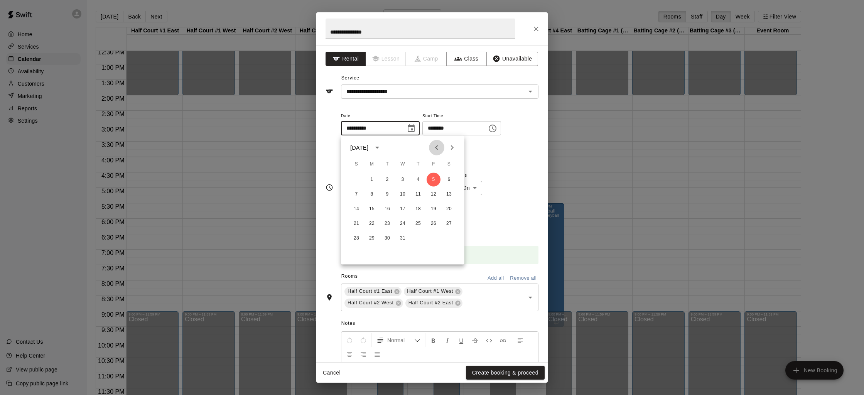
click at [437, 145] on icon "Previous month" at bounding box center [436, 147] width 9 height 9
click at [432, 206] on button "14" at bounding box center [433, 209] width 14 height 14
type input "**********"
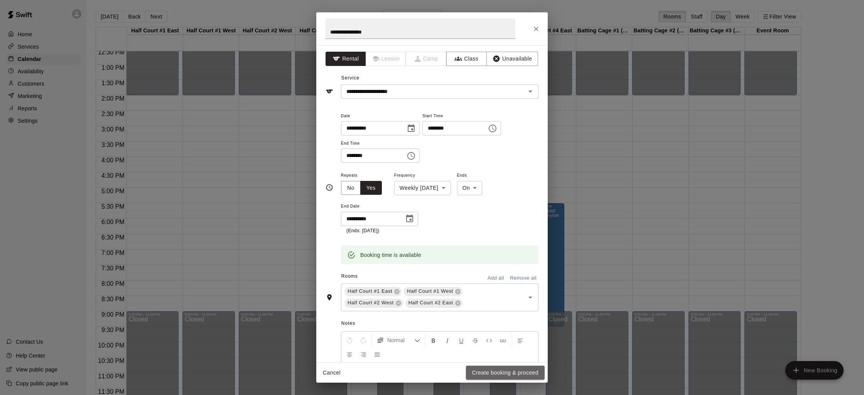
click at [495, 371] on button "Create booking & proceed" at bounding box center [505, 372] width 79 height 14
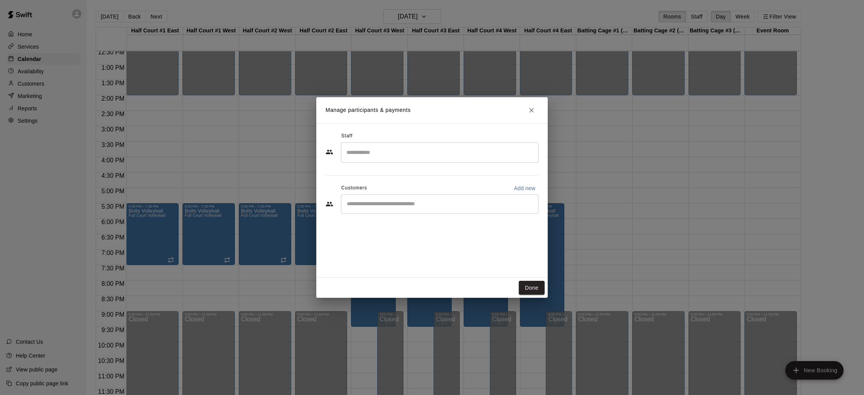
click at [533, 110] on icon "Close" at bounding box center [531, 110] width 8 height 8
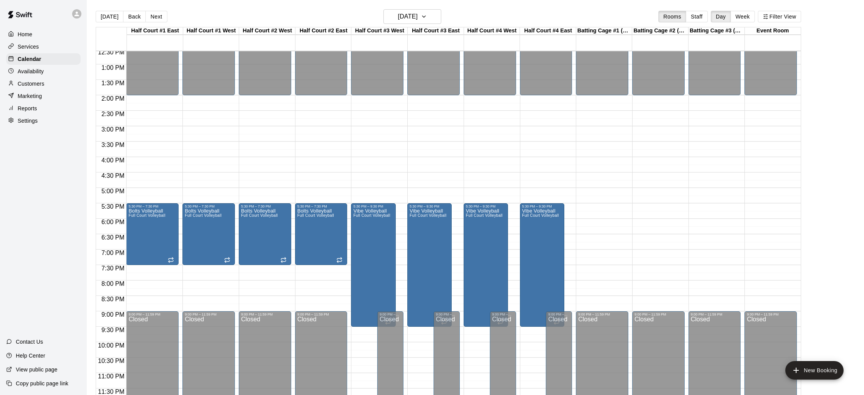
click at [144, 267] on div "12:00 AM – 7:30 AM Closed 12:00 PM – 2:00 PM Closed 5:30 PM – 7:30 PM Bolts Vol…" at bounding box center [152, 33] width 52 height 740
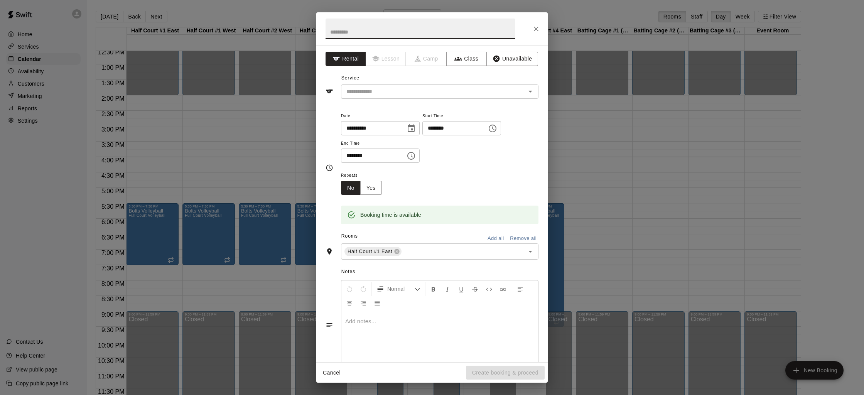
click at [350, 155] on input "********" at bounding box center [370, 155] width 59 height 14
type input "********"
click at [419, 127] on div "**********" at bounding box center [380, 128] width 79 height 14
click at [416, 127] on icon "Choose date, selected date is Dec 5, 2025" at bounding box center [410, 128] width 9 height 9
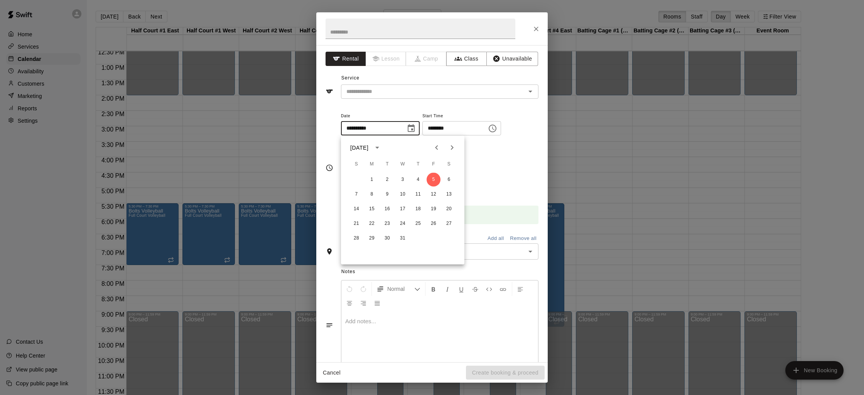
click at [436, 147] on icon "Previous month" at bounding box center [436, 147] width 3 height 5
click at [447, 147] on button "Next month" at bounding box center [451, 147] width 15 height 15
click at [435, 212] on button "14" at bounding box center [433, 209] width 14 height 14
type input "**********"
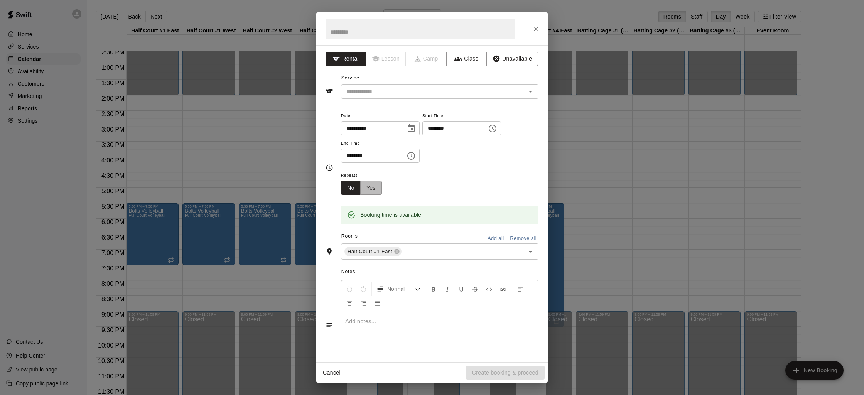
drag, startPoint x: 378, startPoint y: 186, endPoint x: 386, endPoint y: 187, distance: 8.5
click at [378, 186] on button "Yes" at bounding box center [371, 188] width 22 height 14
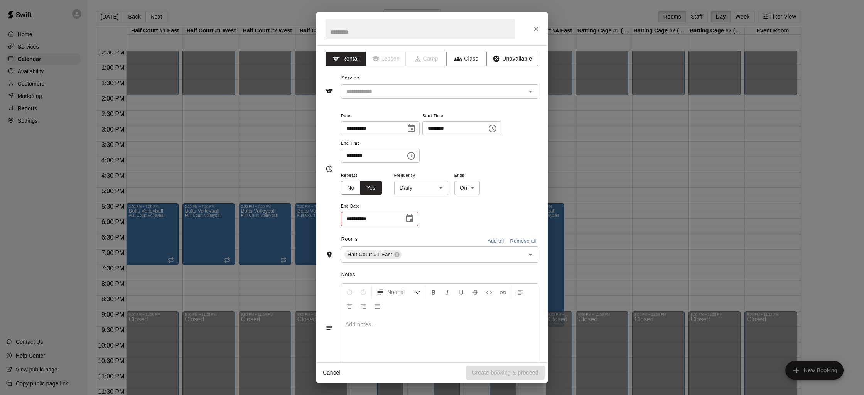
click at [441, 184] on body "Home Services Calendar Availability Customers Marketing Reports Settings Contac…" at bounding box center [432, 203] width 864 height 407
drag, startPoint x: 433, startPoint y: 213, endPoint x: 473, endPoint y: 189, distance: 46.4
click at [433, 213] on li "Weekly on Friday" at bounding box center [421, 217] width 96 height 13
type input "******"
click at [478, 187] on body "Home Services Calendar Availability Customers Marketing Reports Settings Contac…" at bounding box center [432, 203] width 864 height 407
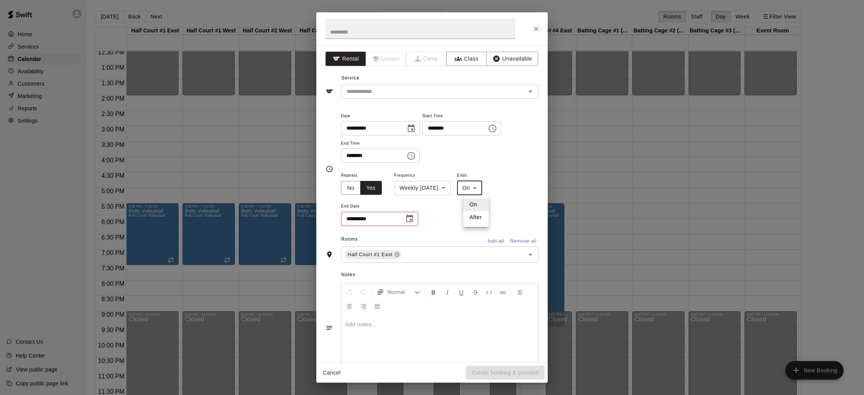
click at [478, 187] on div at bounding box center [432, 197] width 864 height 395
click at [408, 216] on icon "Choose date" at bounding box center [409, 218] width 7 height 8
click at [451, 234] on icon "Next month" at bounding box center [451, 237] width 9 height 9
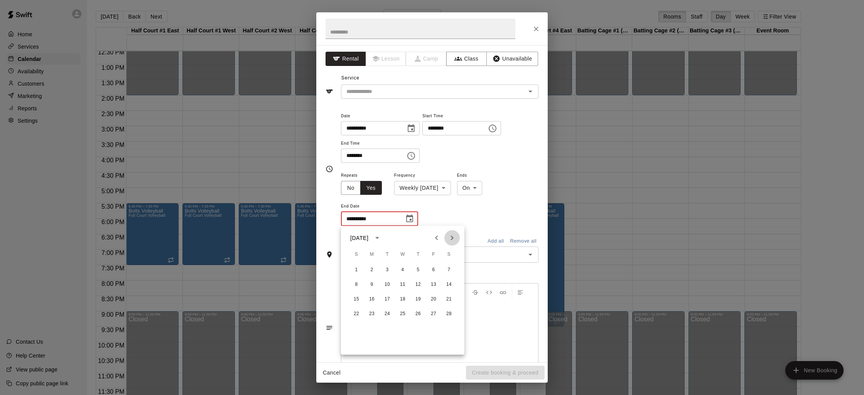
click at [451, 234] on icon "Next month" at bounding box center [451, 237] width 9 height 9
click at [430, 283] on button "10" at bounding box center [433, 285] width 14 height 14
type input "**********"
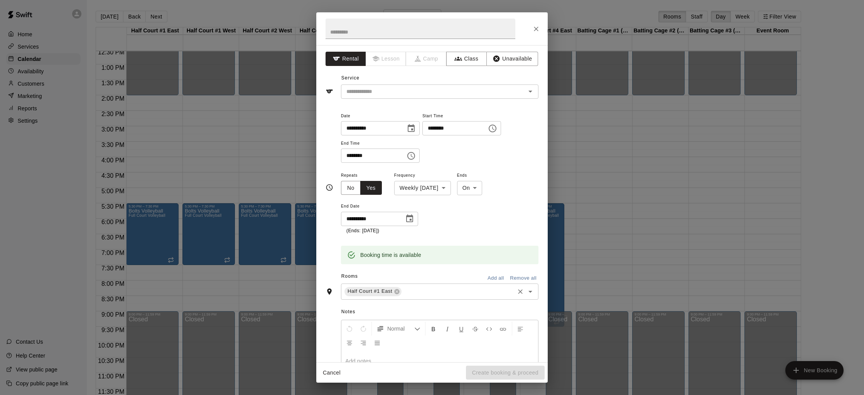
click at [413, 291] on input "text" at bounding box center [458, 291] width 111 height 10
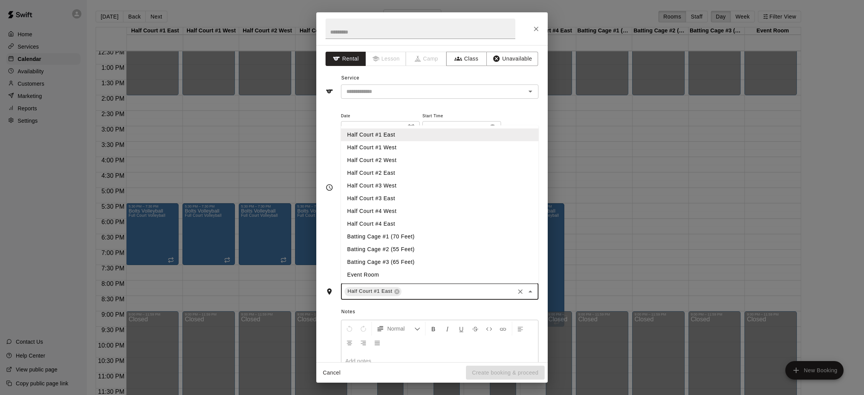
click at [392, 144] on li "Half Court #1 West" at bounding box center [439, 147] width 197 height 13
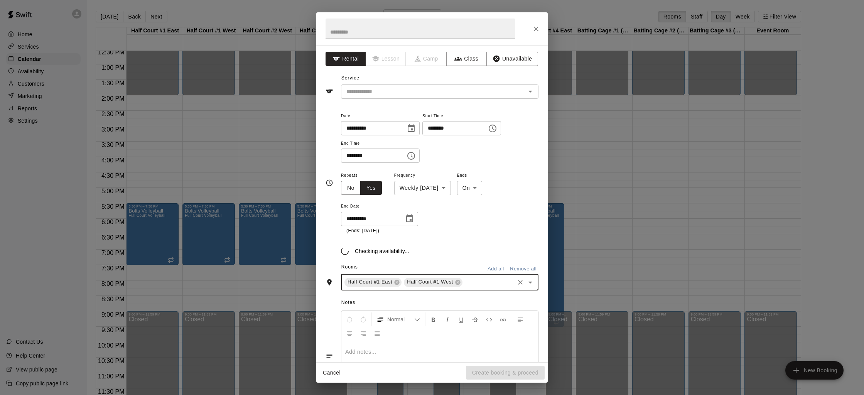
click at [477, 286] on div "Half Court #1 East Half Court #1 West ​" at bounding box center [439, 282] width 197 height 16
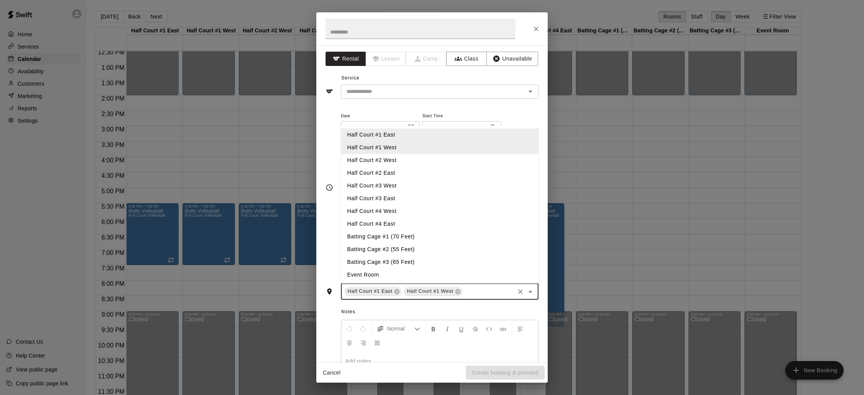
click at [394, 163] on li "Half Court #2 West" at bounding box center [439, 160] width 197 height 13
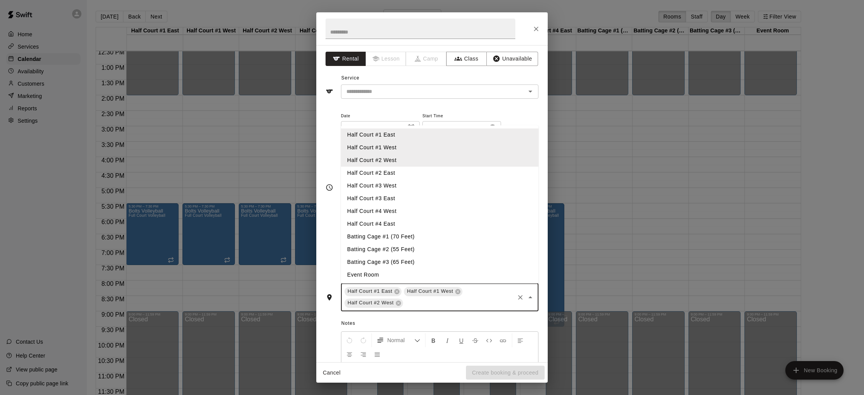
drag, startPoint x: 422, startPoint y: 298, endPoint x: 403, endPoint y: 204, distance: 95.9
click at [421, 297] on div "Half Court #1 East Half Court #1 West Half Court #2 West ​" at bounding box center [439, 297] width 197 height 28
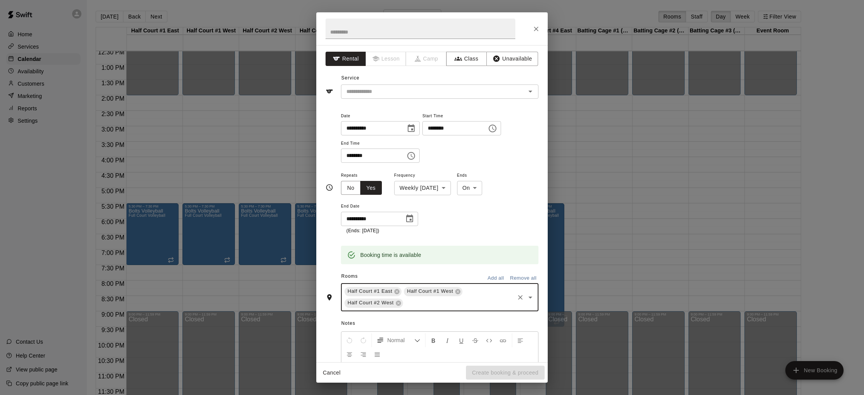
click at [441, 305] on input "text" at bounding box center [458, 303] width 109 height 10
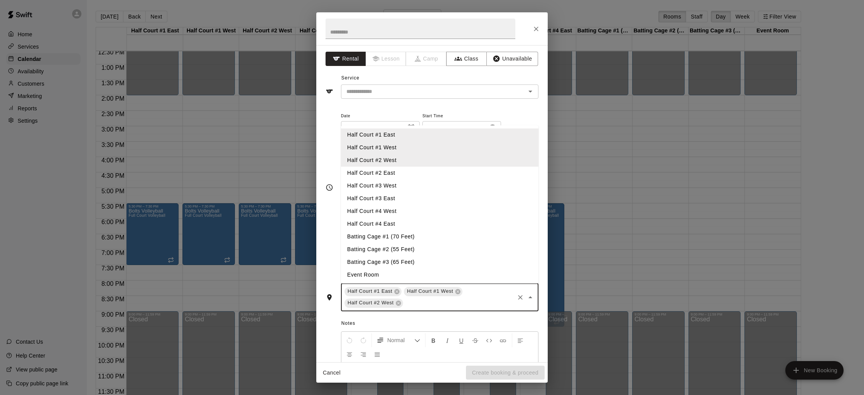
click at [387, 175] on li "Half Court #2 East" at bounding box center [439, 173] width 197 height 13
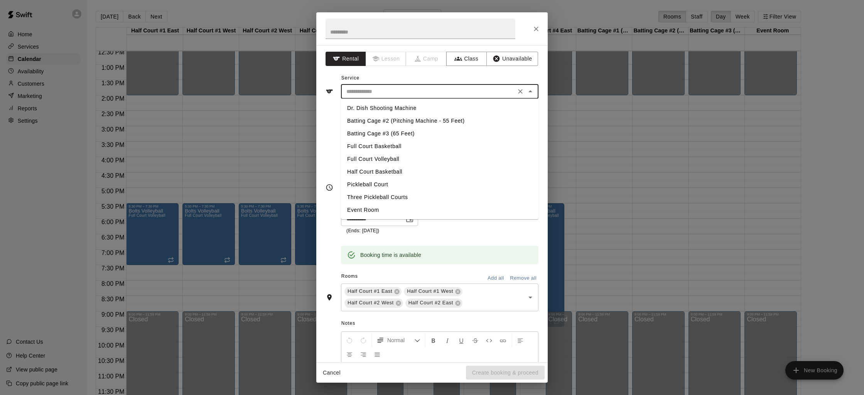
click at [381, 93] on input "text" at bounding box center [428, 92] width 170 height 10
drag, startPoint x: 389, startPoint y: 158, endPoint x: 378, endPoint y: 64, distance: 94.0
click at [389, 157] on li "Full Court Volleyball" at bounding box center [439, 159] width 197 height 13
type input "**********"
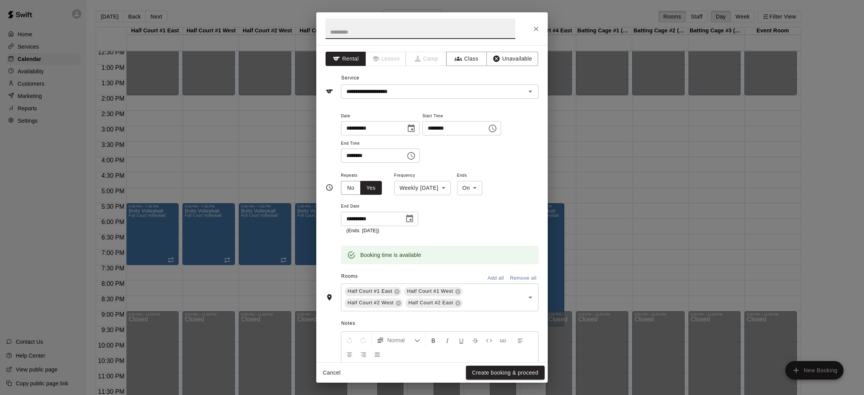
click at [367, 28] on input "text" at bounding box center [420, 29] width 190 height 20
type input "**********"
click at [495, 377] on button "Create booking & proceed" at bounding box center [505, 372] width 79 height 14
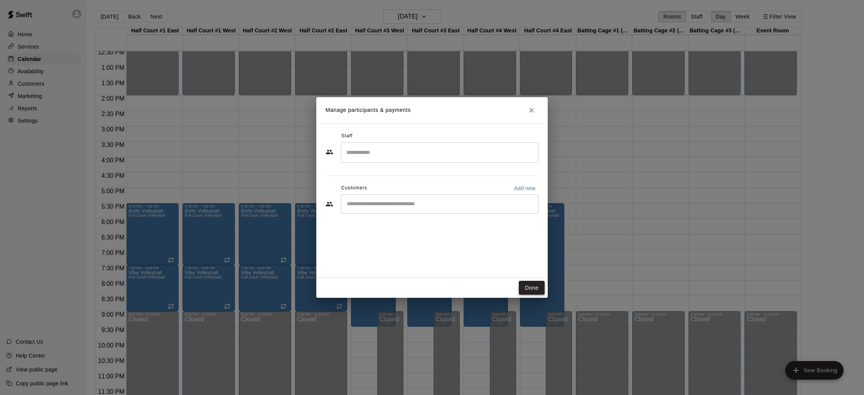
click at [531, 284] on button "Done" at bounding box center [532, 288] width 26 height 14
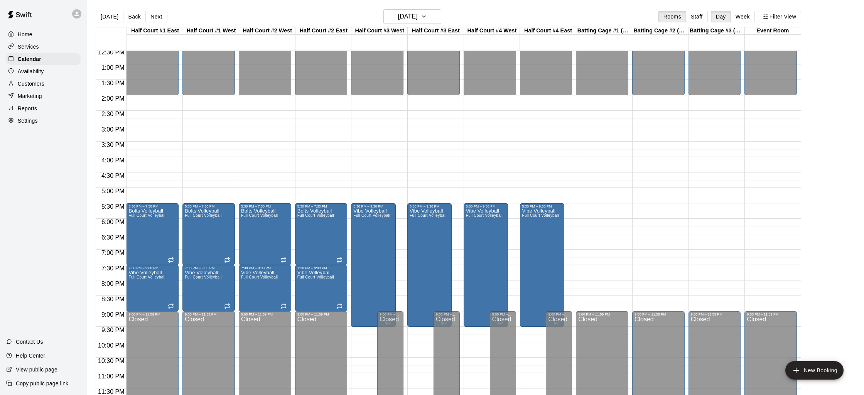
click at [376, 162] on div "12:00 AM – 7:30 AM Closed 12:00 PM – 2:00 PM Closed 5:30 PM – 9:30 PM Vibe Voll…" at bounding box center [377, 33] width 52 height 740
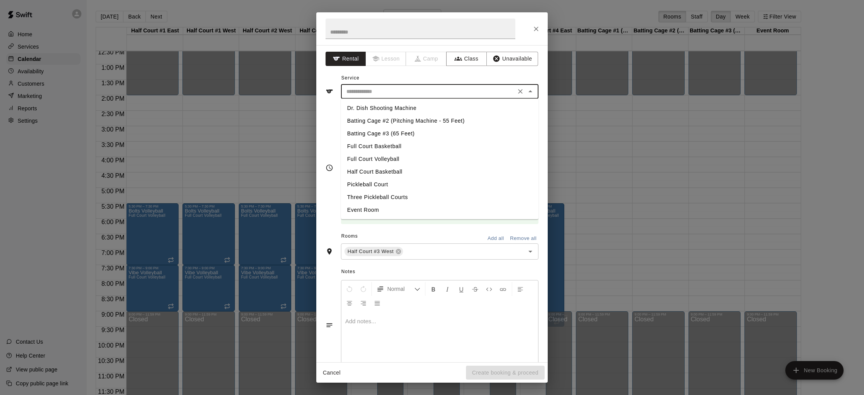
click at [383, 90] on input "text" at bounding box center [428, 92] width 170 height 10
click at [383, 146] on li "Full Court Basketball" at bounding box center [439, 146] width 197 height 13
type input "**********"
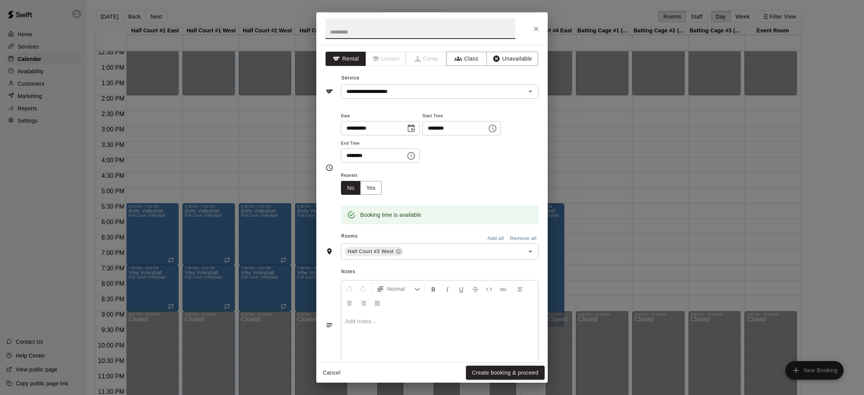
click at [346, 31] on input "text" at bounding box center [420, 29] width 190 height 20
type input "**********"
click at [435, 130] on input "********" at bounding box center [451, 128] width 59 height 14
click at [348, 156] on input "********" at bounding box center [370, 155] width 59 height 14
type input "********"
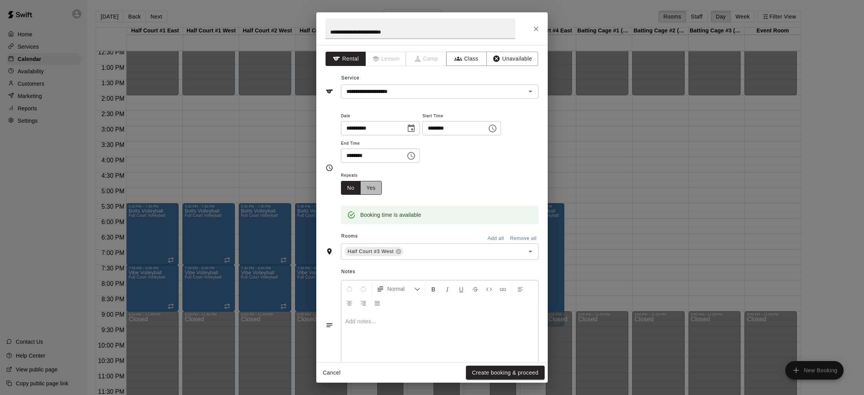
click at [370, 190] on button "Yes" at bounding box center [371, 188] width 22 height 14
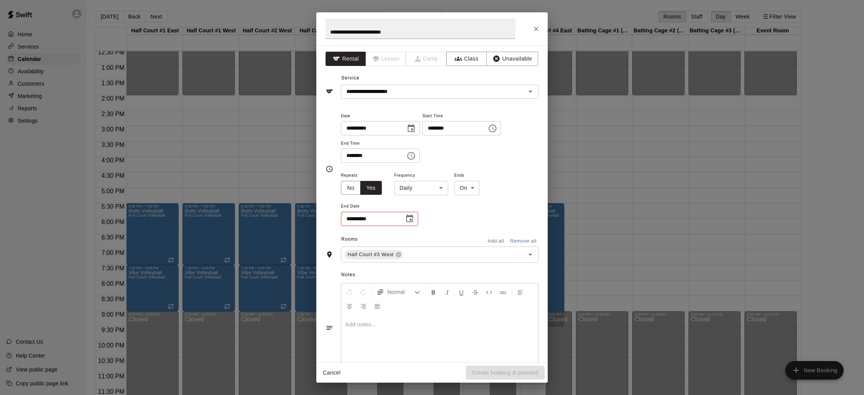
click at [354, 180] on span "Repeats" at bounding box center [364, 175] width 47 height 10
click at [354, 183] on button "No" at bounding box center [351, 188] width 20 height 14
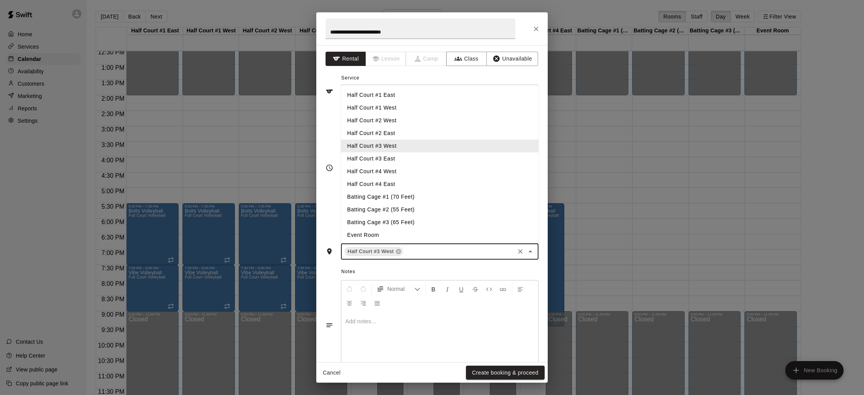
click at [419, 254] on input "text" at bounding box center [458, 252] width 109 height 10
click at [386, 159] on li "Half Court #3 East" at bounding box center [439, 158] width 197 height 13
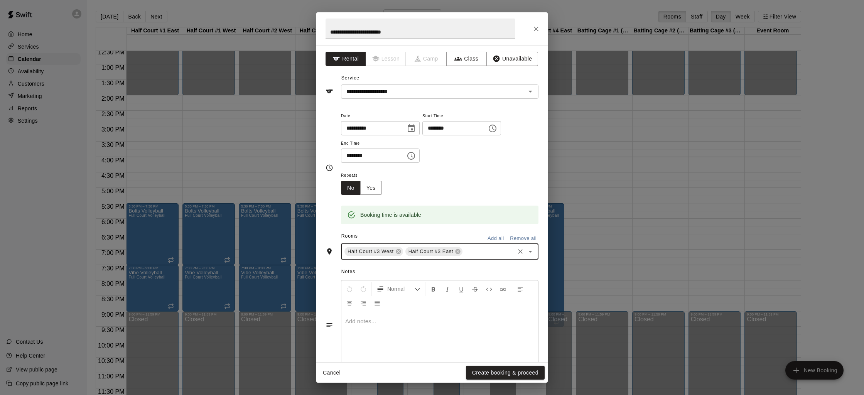
drag, startPoint x: 474, startPoint y: 247, endPoint x: 467, endPoint y: 237, distance: 12.4
click at [474, 246] on div "Half Court #3 West Half Court #3 East ​" at bounding box center [439, 251] width 197 height 16
click at [470, 250] on input "text" at bounding box center [488, 252] width 50 height 10
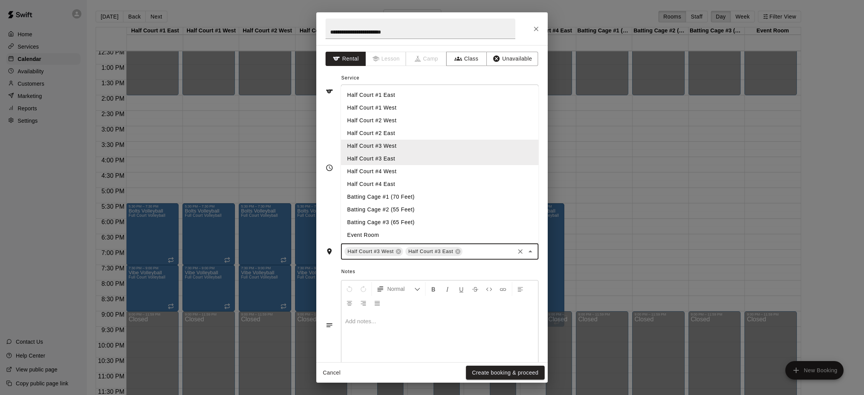
click at [389, 173] on li "Half Court #4 West" at bounding box center [439, 171] width 197 height 13
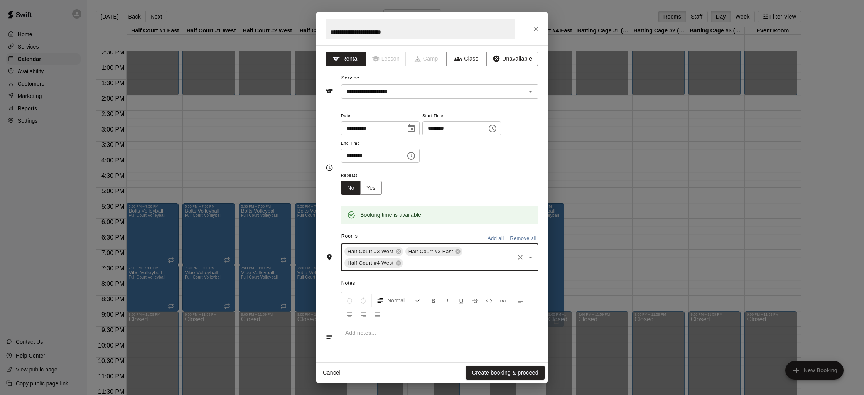
click at [431, 259] on input "text" at bounding box center [458, 263] width 109 height 10
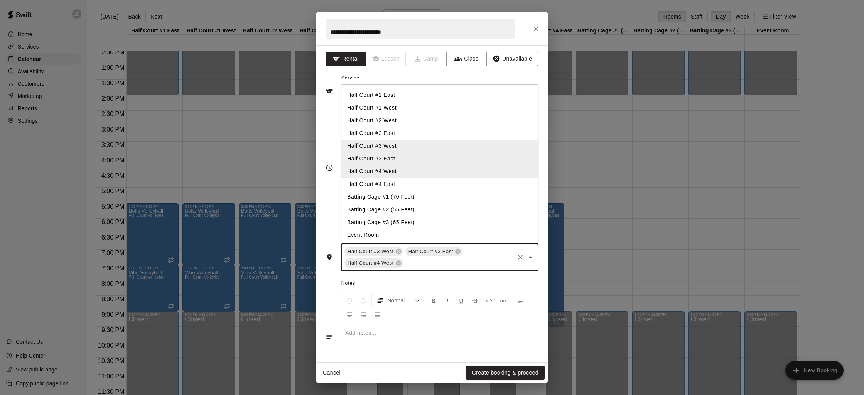
click at [391, 184] on li "Half Court #4 East" at bounding box center [439, 184] width 197 height 13
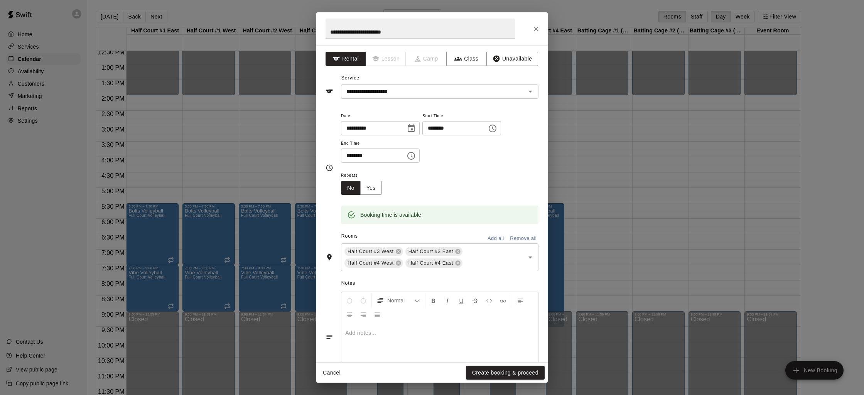
click at [389, 316] on div "Normal" at bounding box center [439, 307] width 197 height 31
drag, startPoint x: 389, startPoint y: 323, endPoint x: 383, endPoint y: 323, distance: 5.8
click at [388, 323] on div at bounding box center [439, 352] width 197 height 58
click at [397, 334] on span "**********" at bounding box center [386, 333] width 83 height 6
drag, startPoint x: 398, startPoint y: 333, endPoint x: 393, endPoint y: 333, distance: 5.4
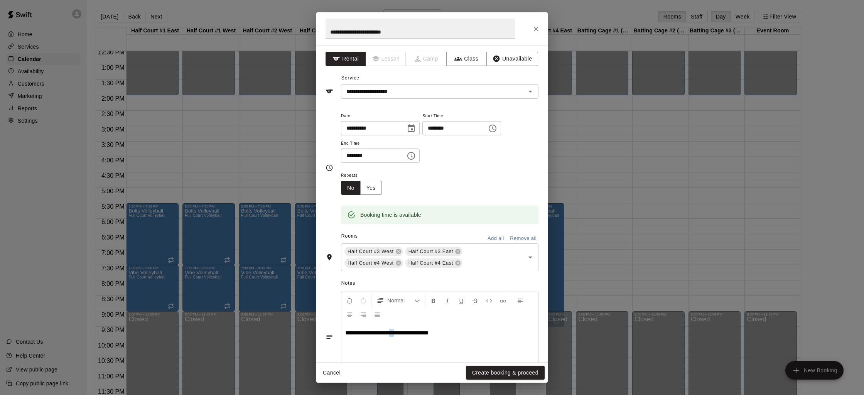
click at [393, 333] on span "**********" at bounding box center [386, 333] width 83 height 6
click at [475, 367] on button "Create booking & proceed" at bounding box center [505, 372] width 79 height 14
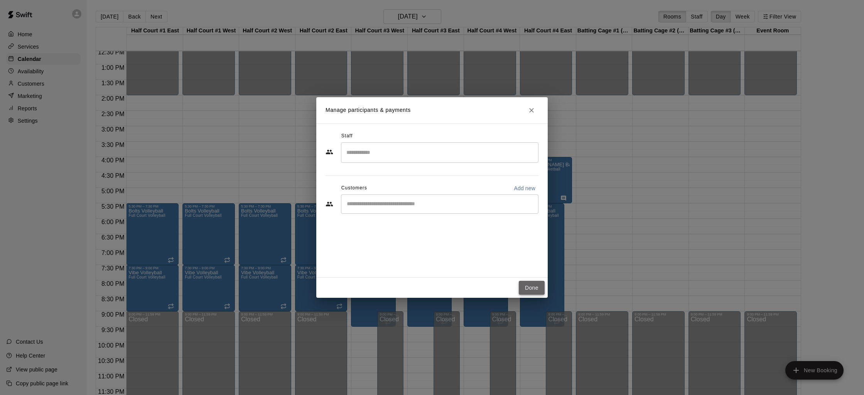
click at [527, 285] on button "Done" at bounding box center [532, 288] width 26 height 14
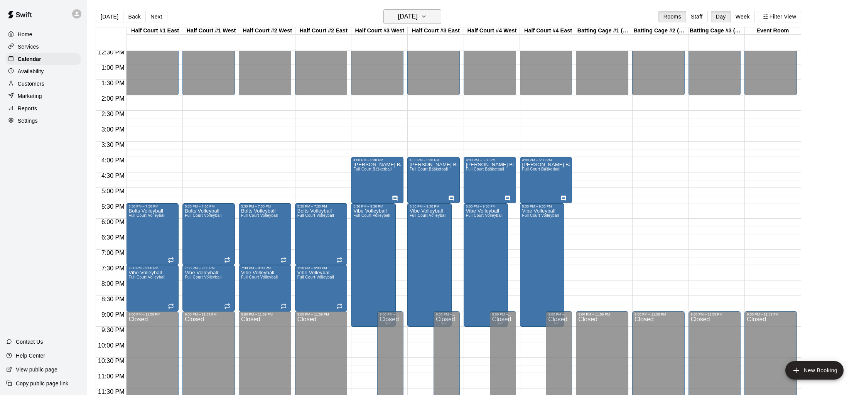
click at [412, 13] on h6 "Friday Dec 05" at bounding box center [408, 16] width 20 height 11
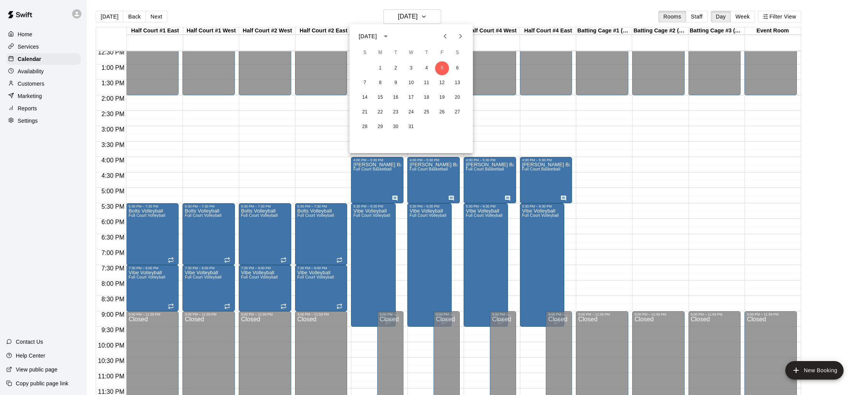
click at [463, 38] on icon "Next month" at bounding box center [460, 36] width 9 height 9
click at [451, 34] on button "Previous month" at bounding box center [444, 36] width 15 height 15
click at [413, 83] on button "10" at bounding box center [411, 83] width 14 height 14
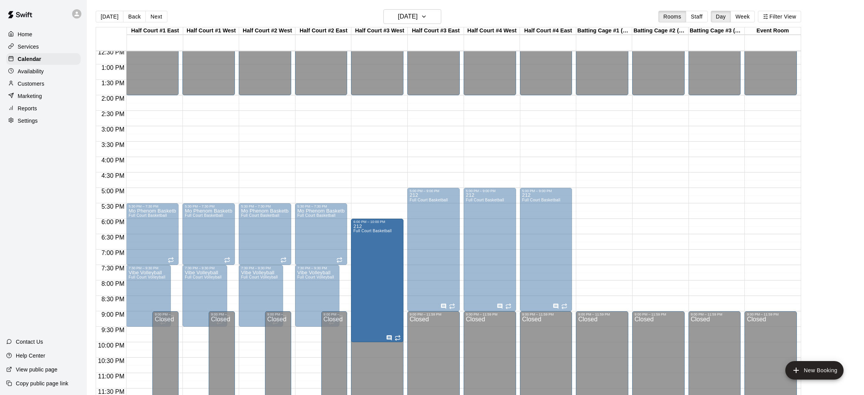
drag, startPoint x: 376, startPoint y: 188, endPoint x: 377, endPoint y: 222, distance: 33.6
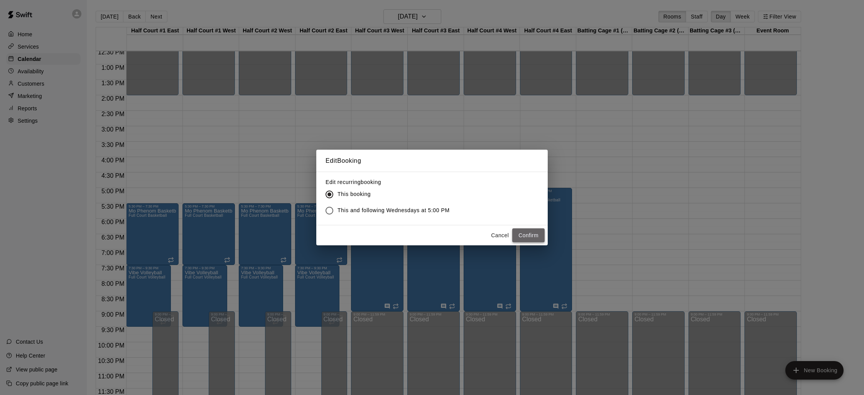
click at [526, 234] on button "Confirm" at bounding box center [528, 235] width 32 height 14
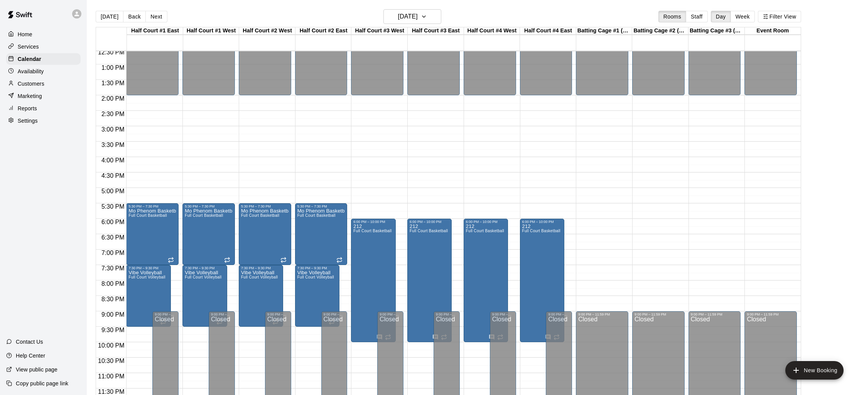
click at [372, 162] on div "12:00 AM – 7:30 AM Closed 12:00 PM – 2:00 PM Closed 6:00 PM – 10:00 PM 212 Full…" at bounding box center [377, 33] width 52 height 740
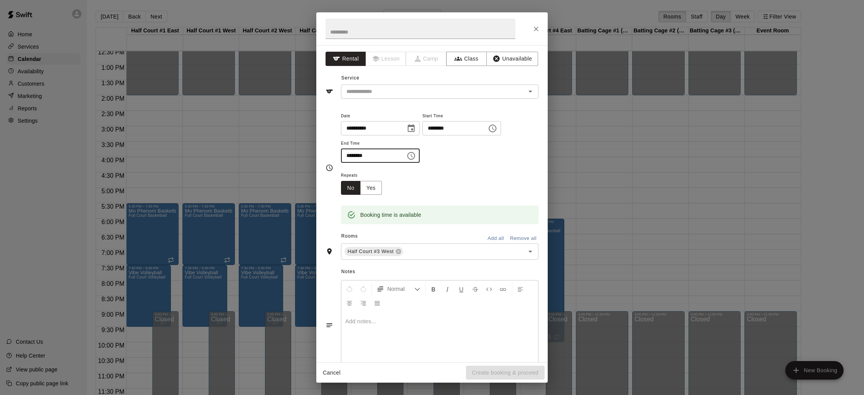
click at [350, 154] on input "********" at bounding box center [370, 155] width 59 height 14
type input "********"
click at [406, 254] on input "text" at bounding box center [458, 252] width 109 height 10
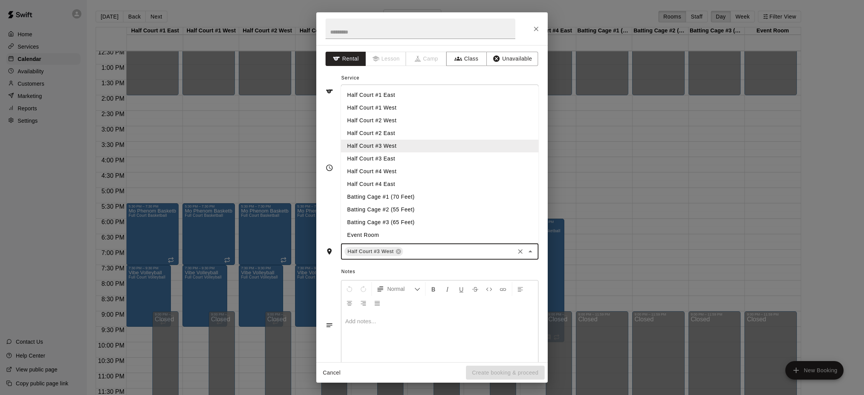
click at [420, 154] on li "Half Court #3 East" at bounding box center [439, 158] width 197 height 13
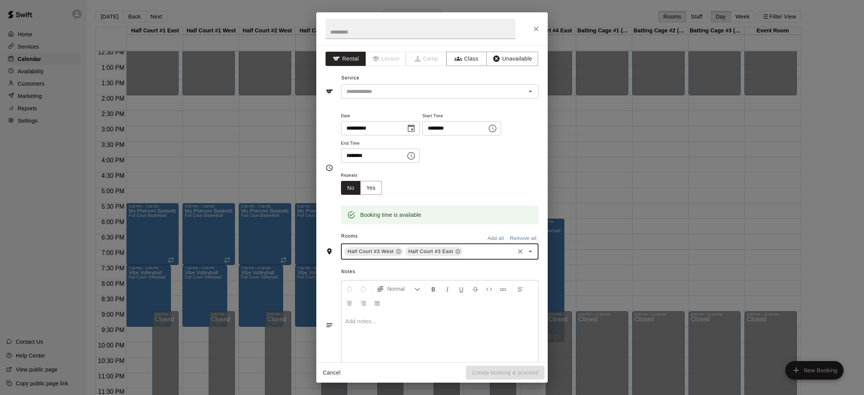
click at [467, 252] on input "text" at bounding box center [488, 252] width 50 height 10
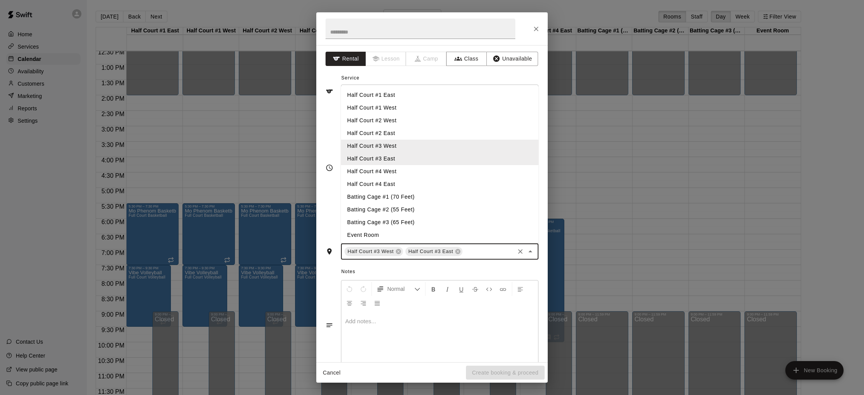
drag, startPoint x: 401, startPoint y: 165, endPoint x: 411, endPoint y: 184, distance: 21.8
click at [402, 165] on li "Half Court #4 West" at bounding box center [439, 171] width 197 height 13
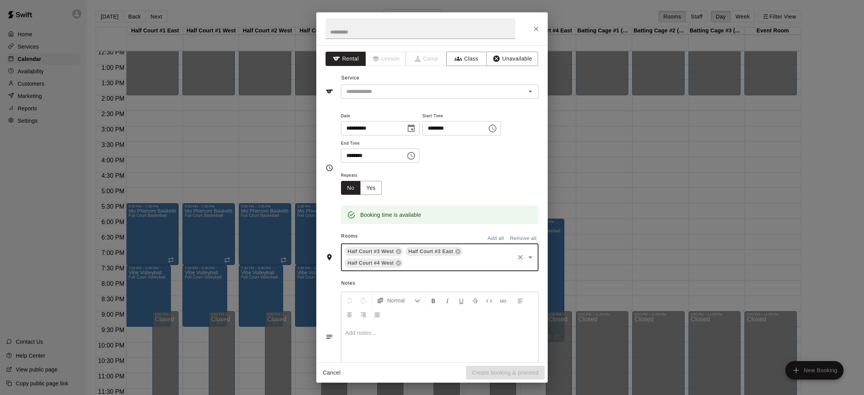
click at [418, 264] on input "text" at bounding box center [458, 263] width 109 height 10
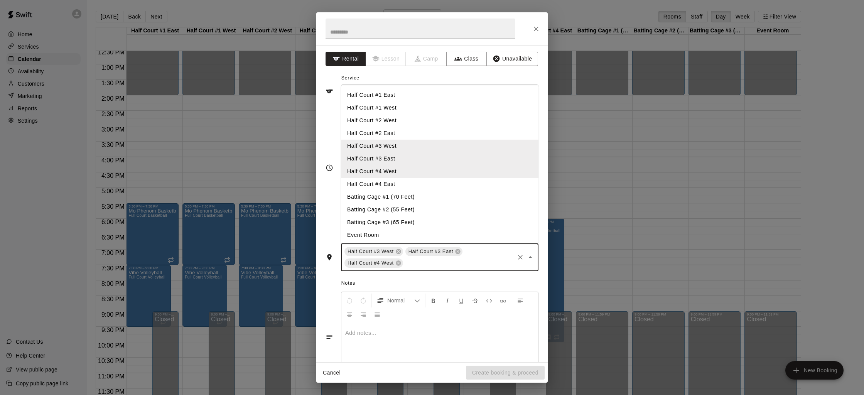
click at [392, 183] on li "Half Court #4 East" at bounding box center [439, 184] width 197 height 13
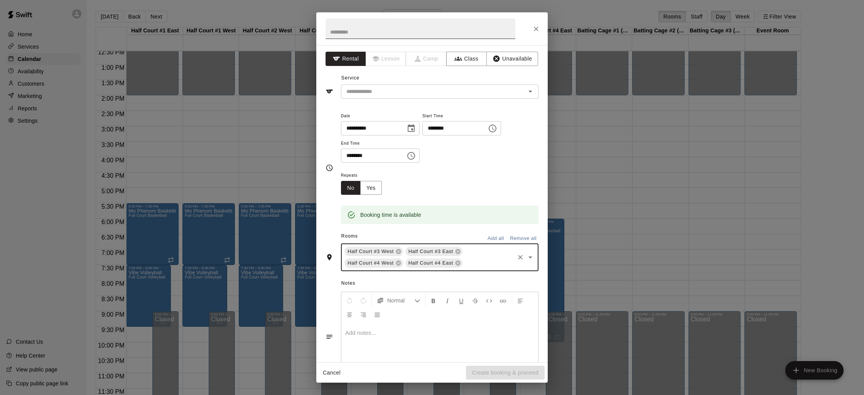
click at [356, 25] on input "text" at bounding box center [420, 29] width 190 height 20
type input "**********"
click at [368, 96] on input "text" at bounding box center [428, 92] width 170 height 10
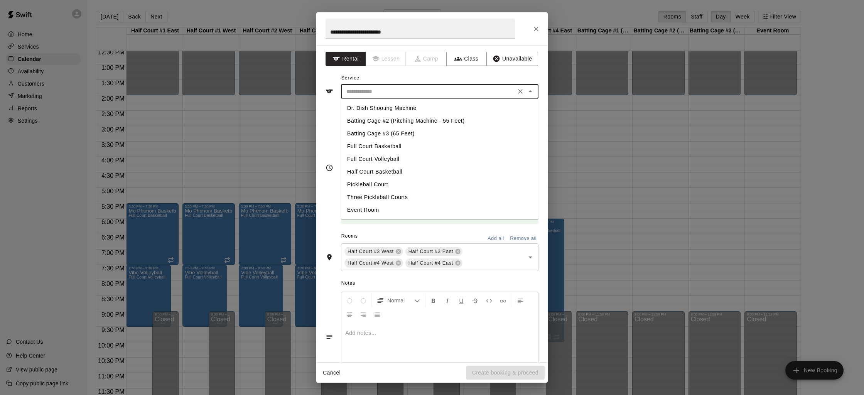
click at [387, 142] on li "Full Court Basketball" at bounding box center [439, 146] width 197 height 13
type input "**********"
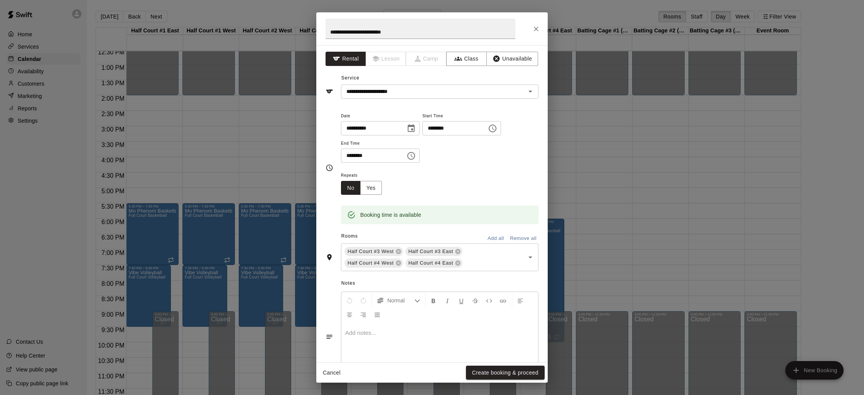
click at [376, 336] on p at bounding box center [439, 333] width 189 height 8
click at [397, 335] on p "**********" at bounding box center [439, 333] width 189 height 8
click at [484, 375] on button "Create booking & proceed" at bounding box center [505, 372] width 79 height 14
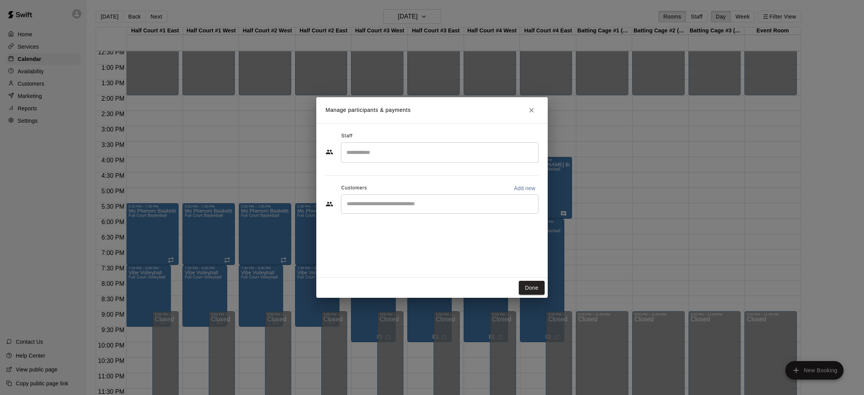
click at [531, 113] on icon "Close" at bounding box center [531, 110] width 8 height 8
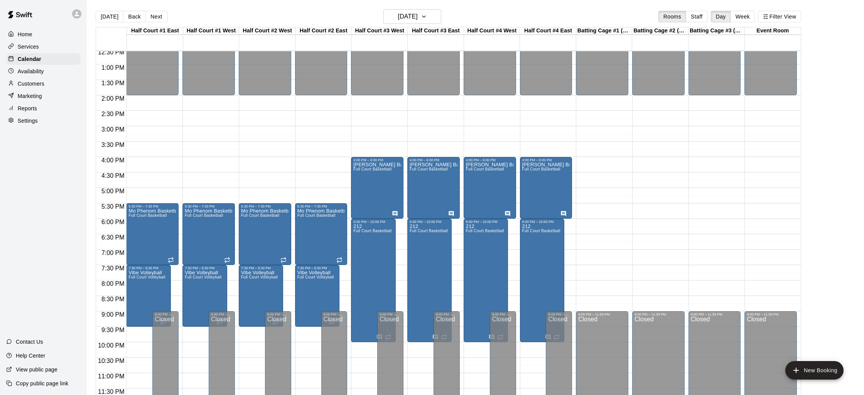
click at [158, 176] on div "12:00 AM – 7:30 AM Closed 12:00 PM – 2:00 PM Closed 5:30 PM – 7:30 PM Mo Phenom…" at bounding box center [152, 33] width 52 height 740
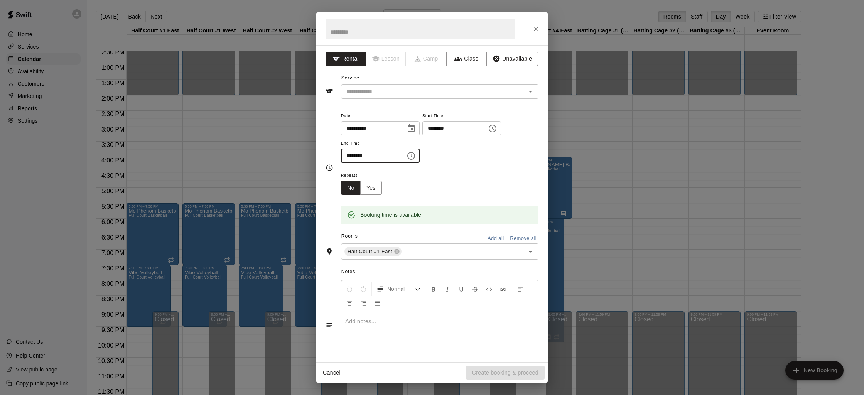
click at [356, 155] on input "********" at bounding box center [370, 155] width 59 height 14
type input "********"
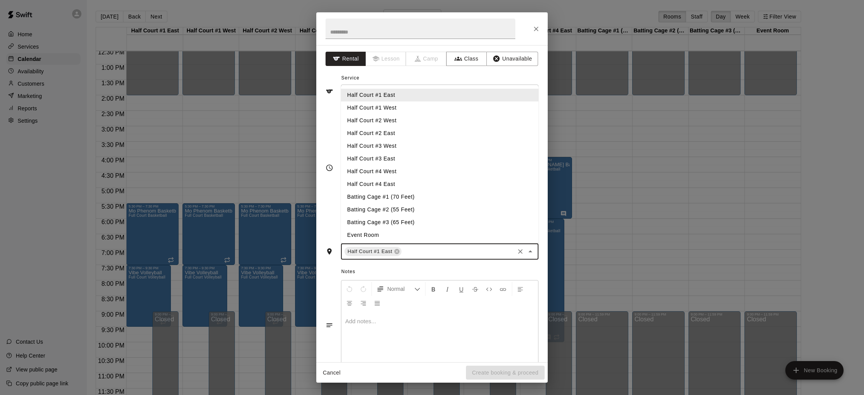
drag, startPoint x: 416, startPoint y: 251, endPoint x: 417, endPoint y: 247, distance: 4.5
click at [416, 251] on input "text" at bounding box center [458, 252] width 111 height 10
click at [389, 109] on li "Half Court #1 West" at bounding box center [439, 107] width 197 height 13
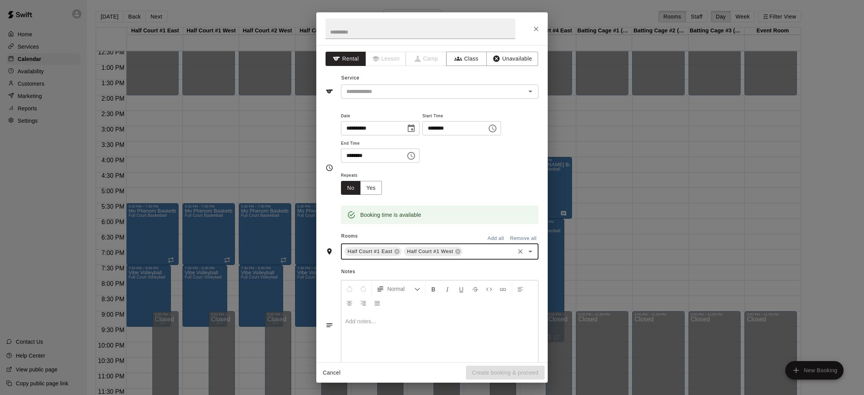
click at [474, 253] on input "text" at bounding box center [488, 252] width 50 height 10
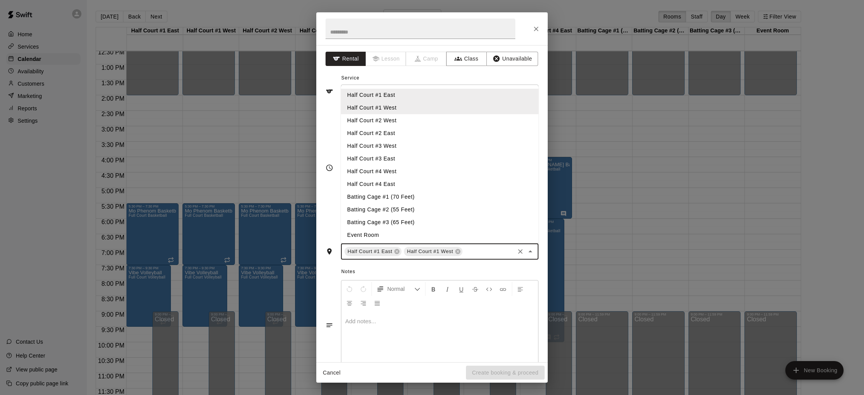
drag, startPoint x: 384, startPoint y: 122, endPoint x: 383, endPoint y: 130, distance: 8.1
click at [384, 122] on li "Half Court #2 West" at bounding box center [439, 120] width 197 height 13
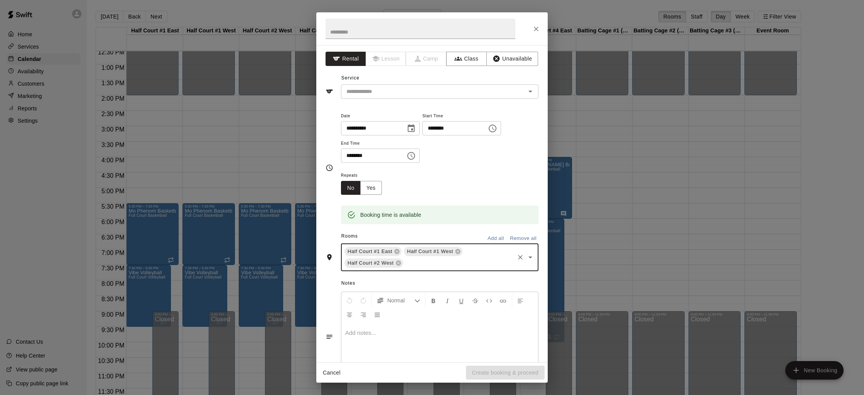
drag, startPoint x: 420, startPoint y: 269, endPoint x: 417, endPoint y: 253, distance: 16.5
click at [420, 269] on div "Half Court #1 East Half Court #1 West Half Court #2 West ​" at bounding box center [439, 257] width 197 height 28
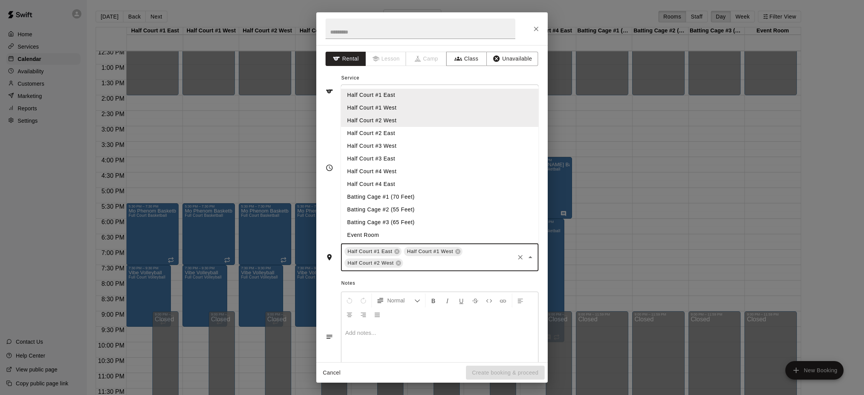
click at [384, 135] on li "Half Court #2 East" at bounding box center [439, 133] width 197 height 13
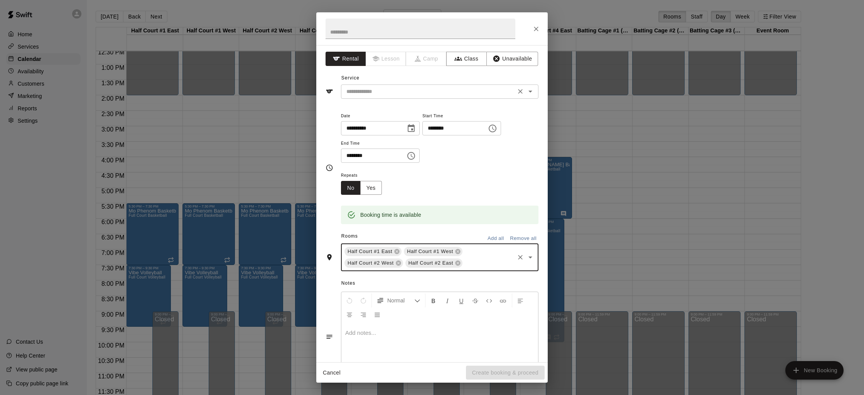
click at [364, 89] on input "text" at bounding box center [428, 92] width 170 height 10
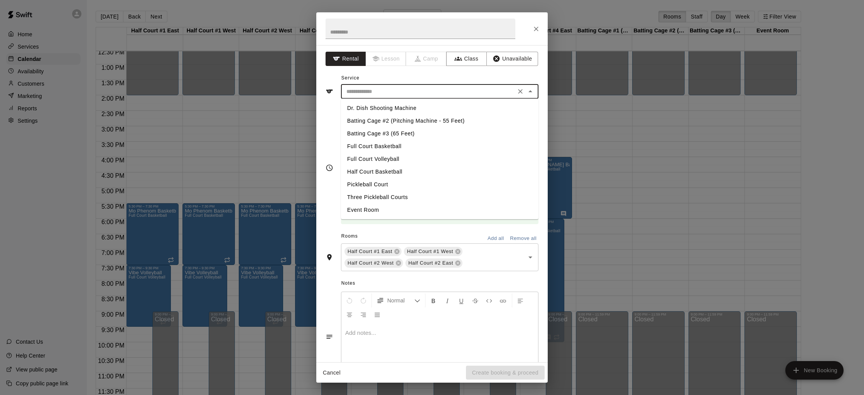
drag, startPoint x: 384, startPoint y: 147, endPoint x: 374, endPoint y: 121, distance: 28.4
click at [384, 146] on li "Full Court Basketball" at bounding box center [439, 146] width 197 height 13
type input "**********"
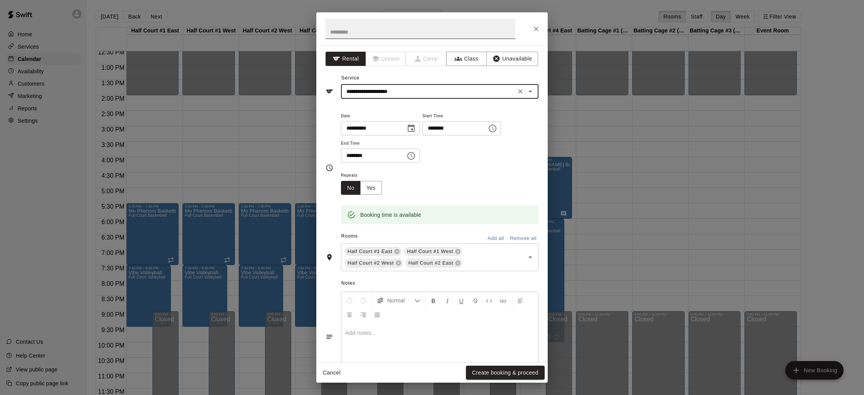
click at [359, 35] on input "text" at bounding box center [420, 29] width 190 height 20
type input "****"
click at [500, 373] on button "Create booking & proceed" at bounding box center [505, 372] width 79 height 14
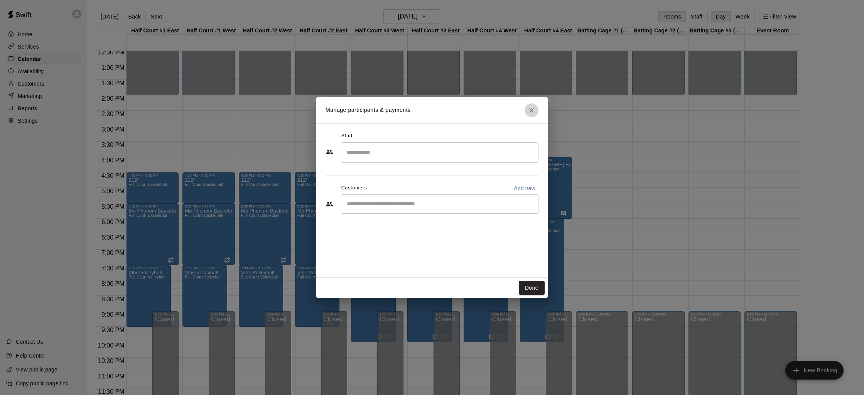
drag, startPoint x: 529, startPoint y: 113, endPoint x: 476, endPoint y: 167, distance: 76.3
click at [529, 113] on icon "Close" at bounding box center [531, 110] width 8 height 8
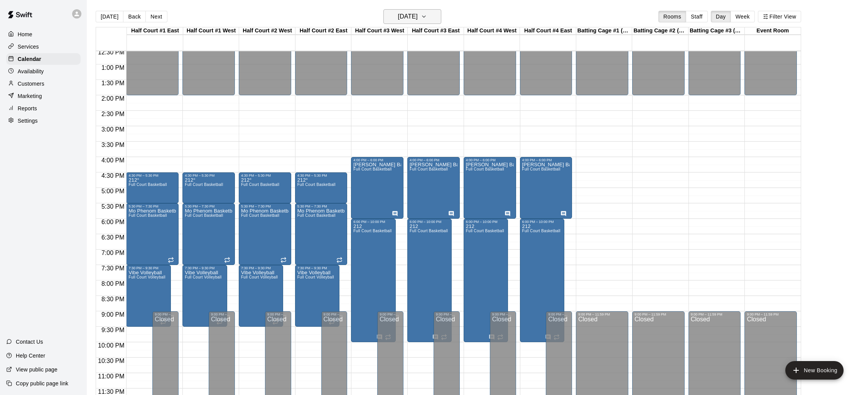
click at [411, 19] on h6 "Wednesday Dec 10" at bounding box center [408, 16] width 20 height 11
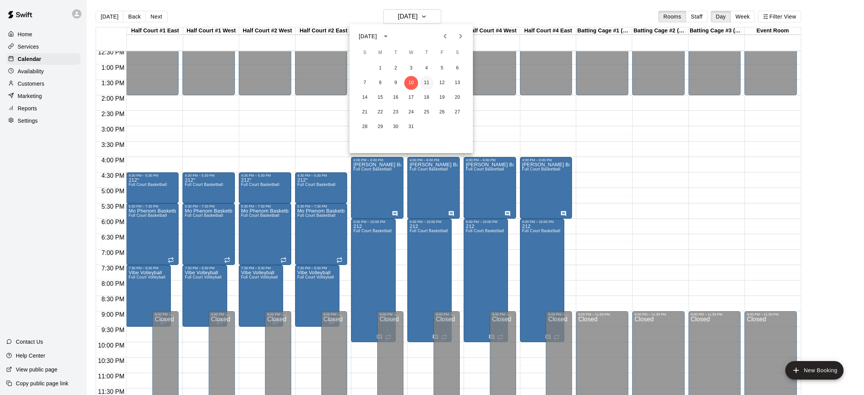
click at [428, 82] on button "11" at bounding box center [426, 83] width 14 height 14
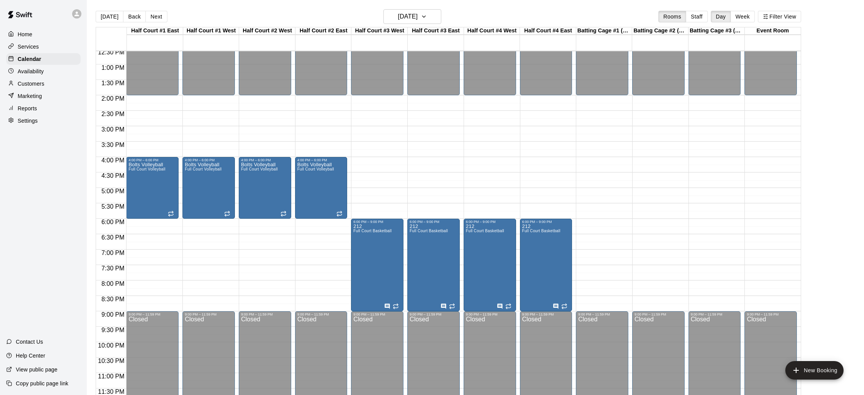
click at [375, 161] on div "12:00 AM – 7:30 AM Closed 12:00 PM – 2:00 PM Closed 6:00 PM – 9:00 PM 212 Full …" at bounding box center [377, 33] width 52 height 740
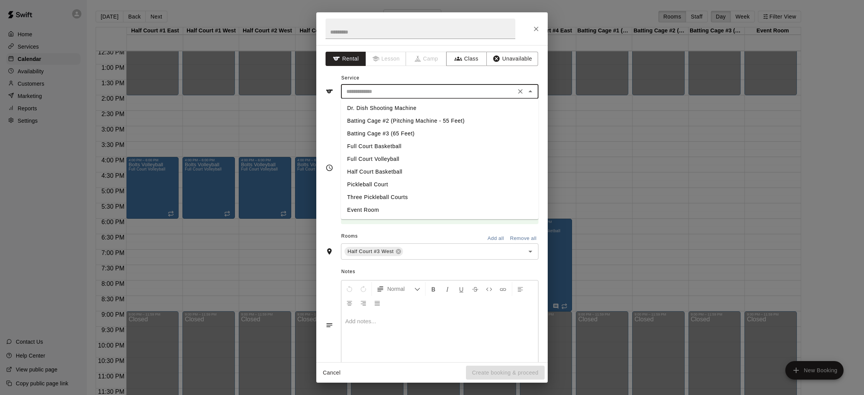
click at [391, 90] on input "text" at bounding box center [428, 92] width 170 height 10
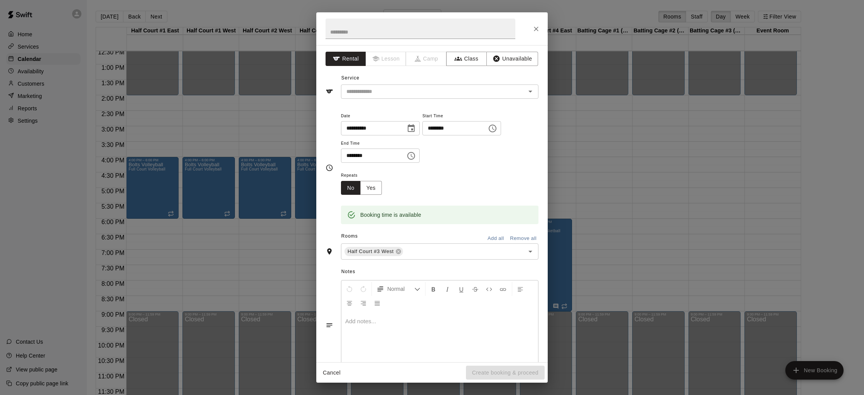
click at [291, 125] on div "**********" at bounding box center [432, 197] width 864 height 395
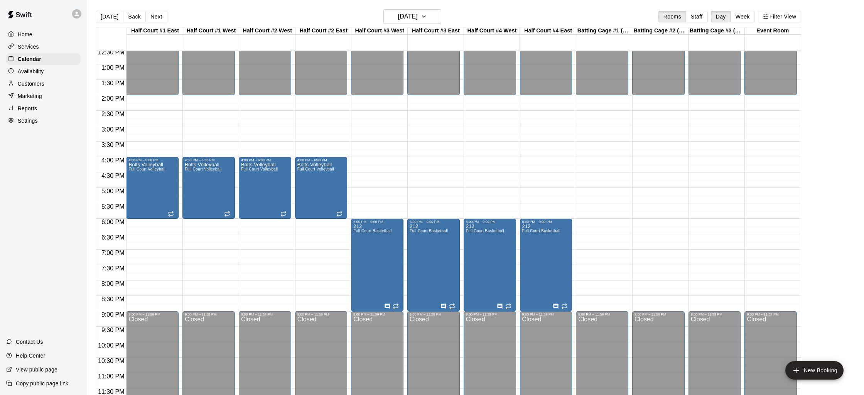
click at [368, 162] on div "12:00 AM – 7:30 AM Closed 12:00 PM – 2:00 PM Closed 6:00 PM – 9:00 PM 212 Full …" at bounding box center [377, 33] width 52 height 740
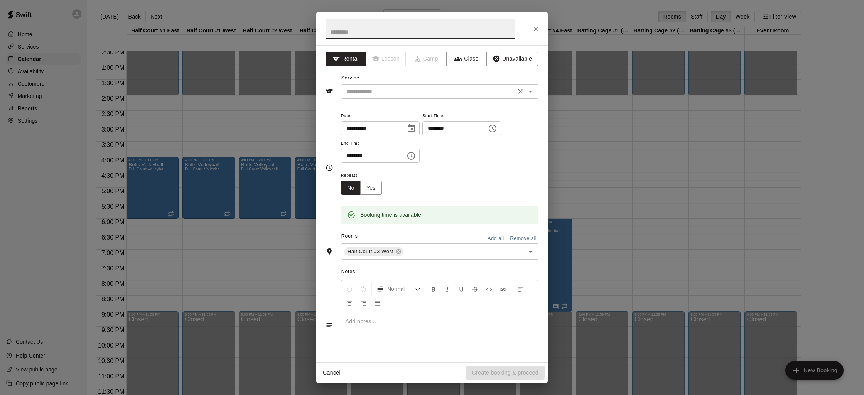
click at [403, 94] on input "text" at bounding box center [428, 92] width 170 height 10
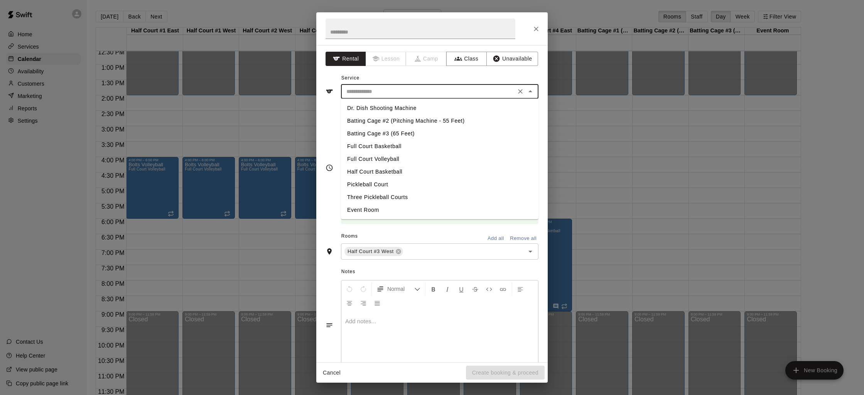
click at [406, 142] on li "Full Court Basketball" at bounding box center [439, 146] width 197 height 13
type input "**********"
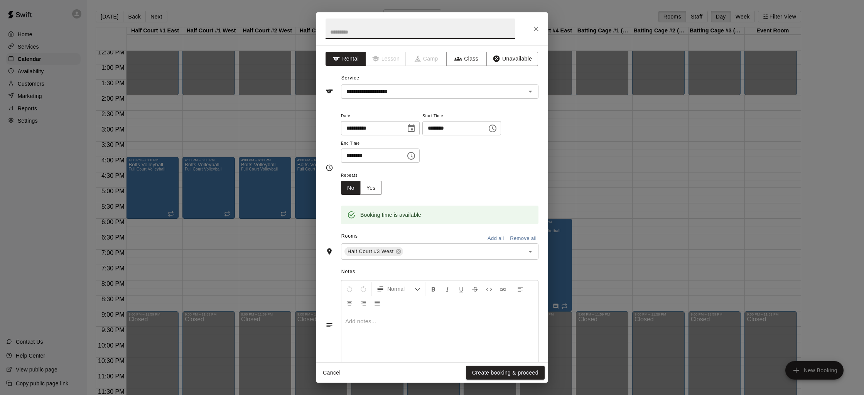
click at [368, 32] on input "text" at bounding box center [420, 29] width 190 height 20
drag, startPoint x: 355, startPoint y: 32, endPoint x: 278, endPoint y: 17, distance: 78.9
click at [278, 17] on div "**********" at bounding box center [432, 197] width 864 height 395
type input "**********"
click at [347, 158] on input "********" at bounding box center [370, 155] width 59 height 14
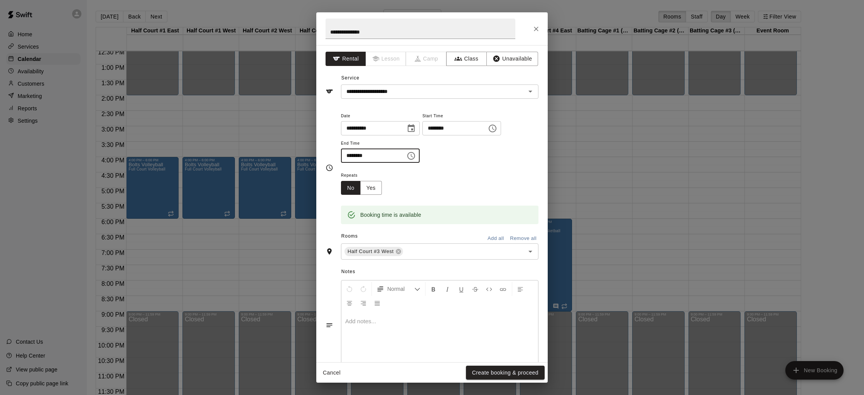
type input "********"
click at [352, 155] on input "********" at bounding box center [370, 155] width 59 height 14
click at [411, 258] on div "Half Court #3 West ​" at bounding box center [439, 251] width 197 height 16
type input "********"
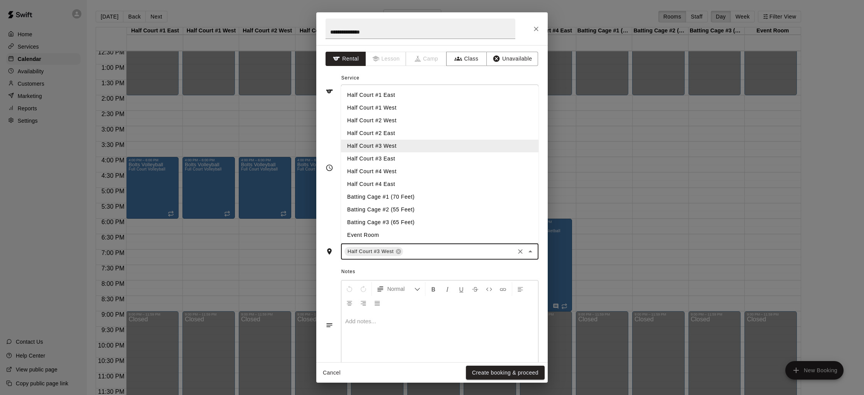
click at [399, 164] on li "Half Court #3 East" at bounding box center [439, 158] width 197 height 13
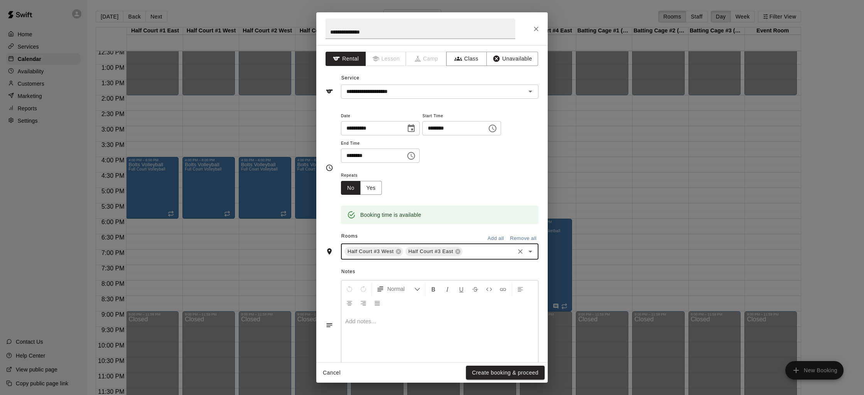
click at [470, 253] on input "text" at bounding box center [488, 252] width 50 height 10
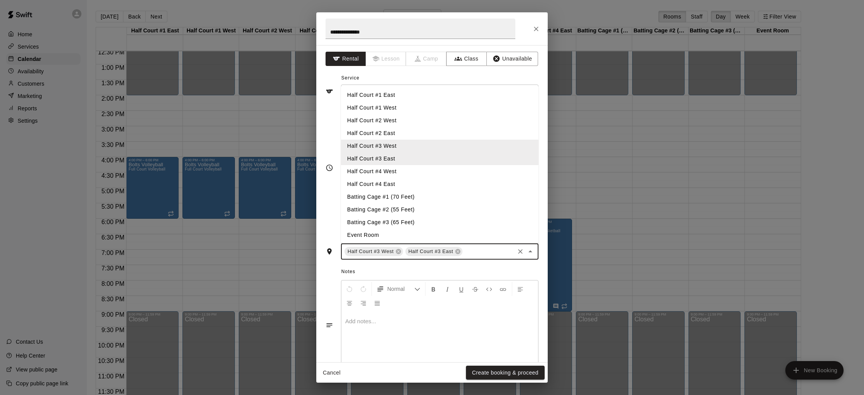
click at [397, 176] on li "Half Court #4 West" at bounding box center [439, 171] width 197 height 13
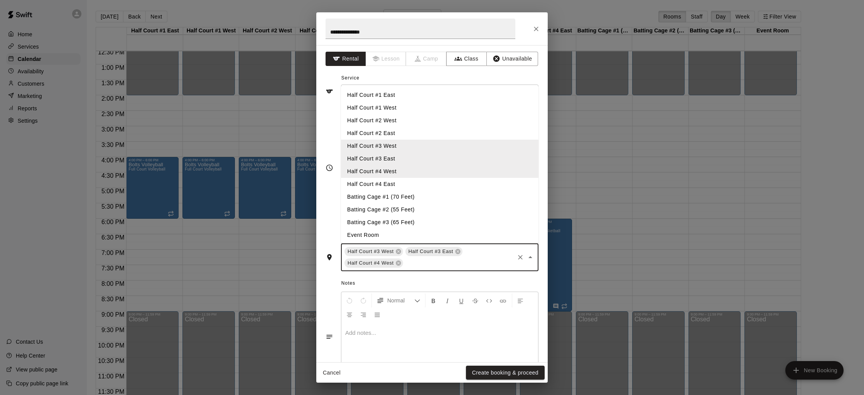
click at [421, 263] on input "text" at bounding box center [458, 263] width 109 height 10
click at [393, 188] on li "Half Court #4 East" at bounding box center [439, 184] width 197 height 13
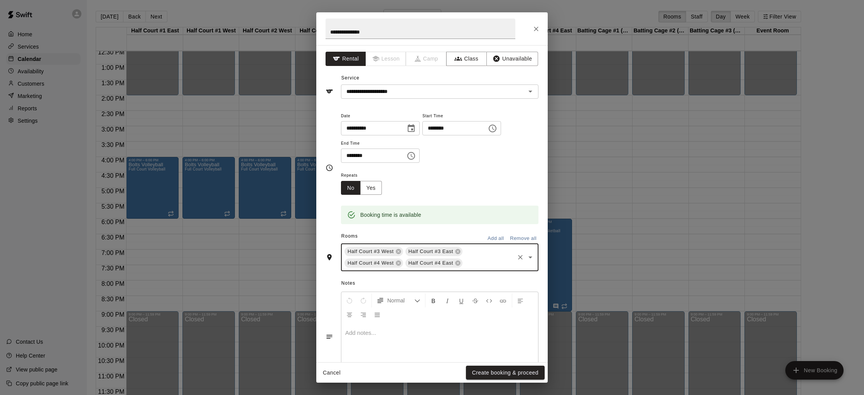
click at [418, 347] on div at bounding box center [439, 352] width 197 height 58
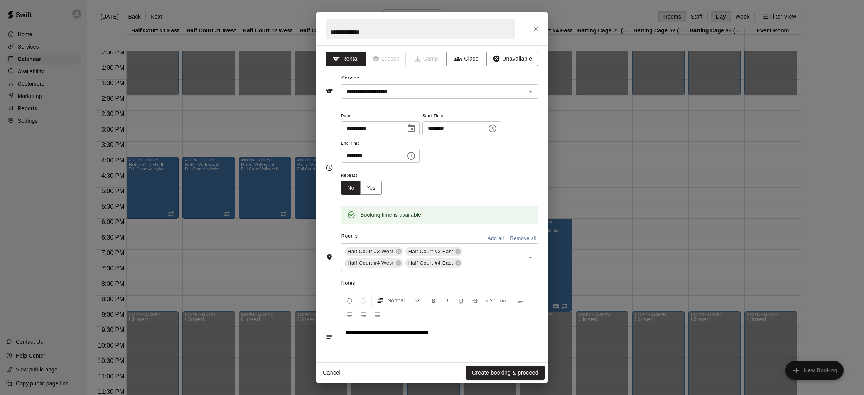
click at [398, 335] on span "**********" at bounding box center [386, 333] width 83 height 6
click at [497, 373] on button "Create booking & proceed" at bounding box center [505, 372] width 79 height 14
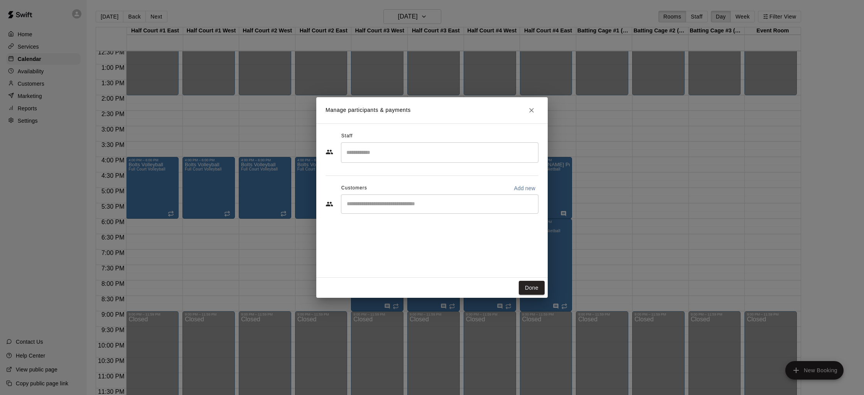
click at [531, 108] on icon "Close" at bounding box center [531, 110] width 8 height 8
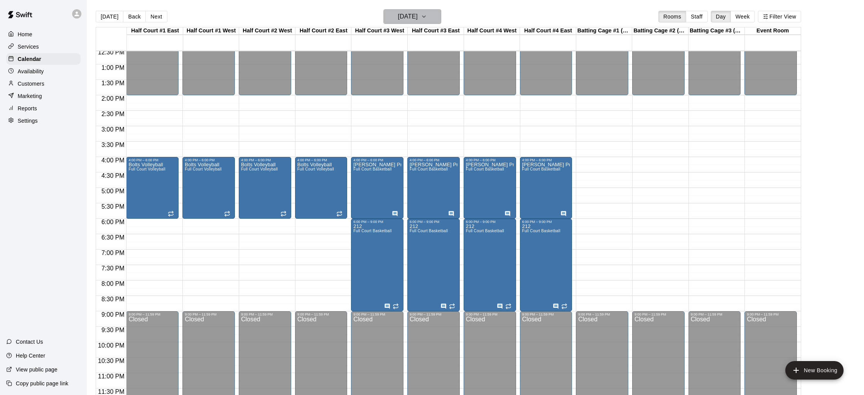
click at [398, 20] on h6 "Thursday Dec 11" at bounding box center [408, 16] width 20 height 11
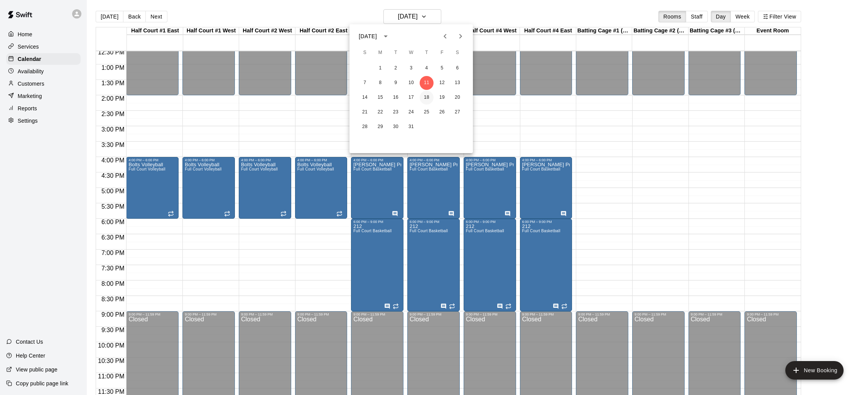
click at [421, 98] on button "18" at bounding box center [426, 98] width 14 height 14
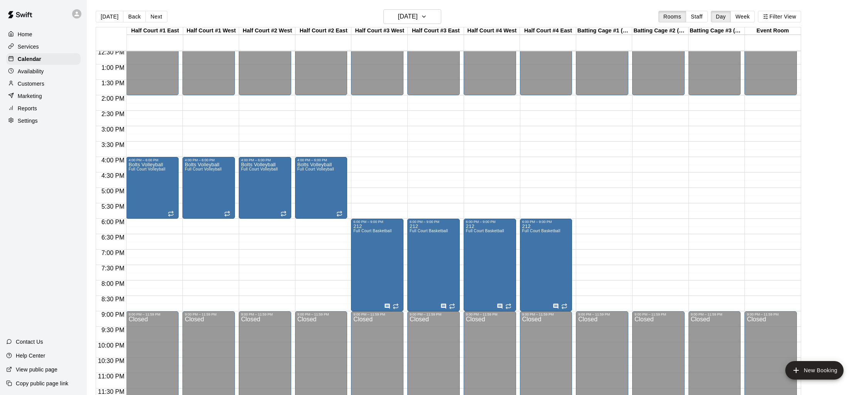
click at [141, 221] on div "12:00 AM – 7:30 AM Closed 12:00 PM – 2:00 PM Closed 4:00 PM – 6:00 PM Bolts Vol…" at bounding box center [152, 33] width 52 height 740
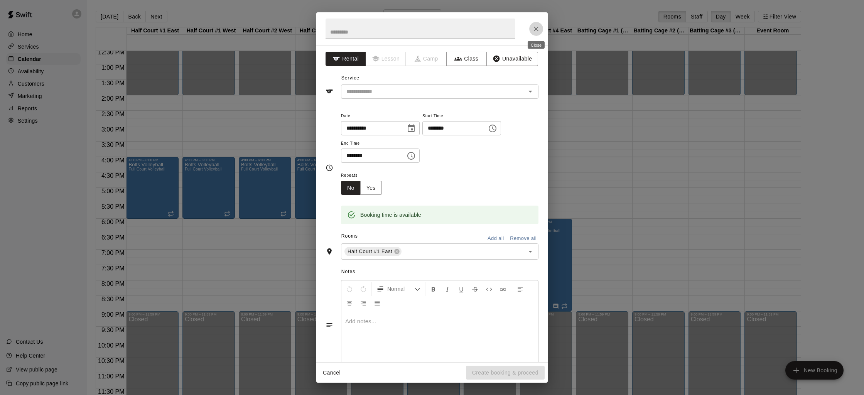
drag, startPoint x: 537, startPoint y: 27, endPoint x: 478, endPoint y: 169, distance: 153.9
click at [537, 27] on icon "Close" at bounding box center [536, 29] width 5 height 5
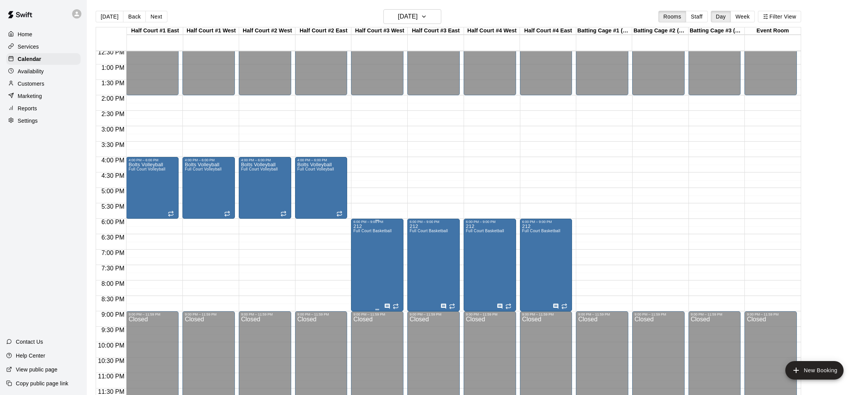
click at [365, 237] on button "edit" at bounding box center [361, 231] width 15 height 15
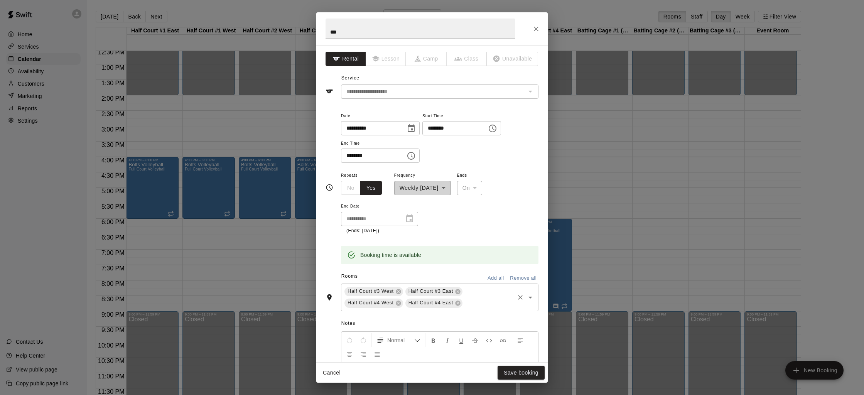
click at [468, 304] on input "text" at bounding box center [488, 303] width 50 height 10
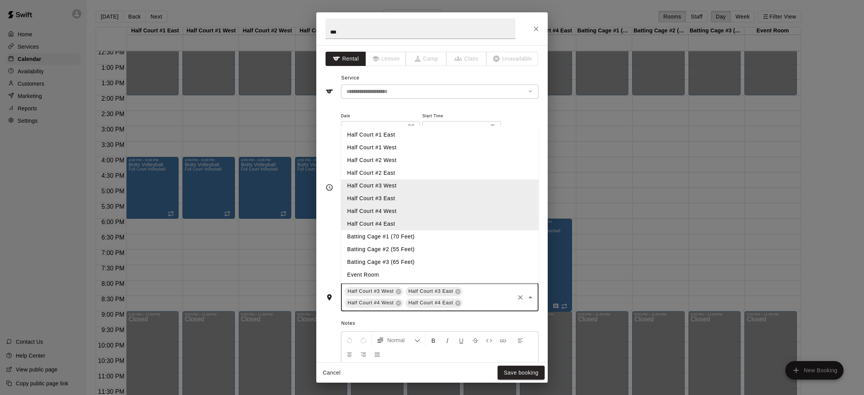
click at [384, 174] on li "Half Court #2 East" at bounding box center [439, 173] width 197 height 13
click at [452, 316] on input "text" at bounding box center [458, 315] width 111 height 10
click at [391, 155] on li "Half Court #2 West" at bounding box center [439, 160] width 197 height 13
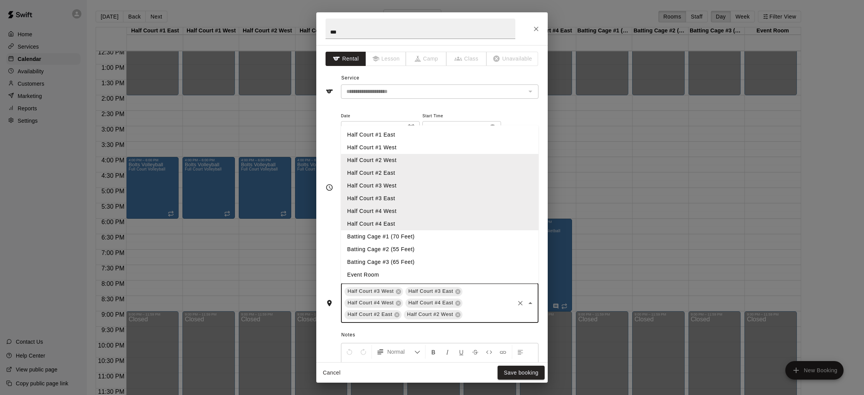
drag, startPoint x: 465, startPoint y: 317, endPoint x: 463, endPoint y: 302, distance: 14.5
click at [465, 317] on input "text" at bounding box center [488, 315] width 50 height 10
click at [377, 141] on li "Half Court #1 East" at bounding box center [439, 134] width 197 height 13
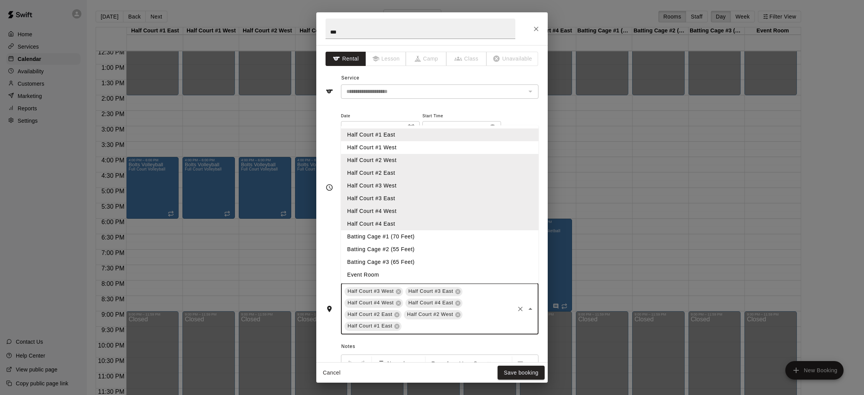
drag, startPoint x: 455, startPoint y: 328, endPoint x: 415, endPoint y: 222, distance: 113.6
click at [455, 328] on input "text" at bounding box center [458, 326] width 111 height 10
click at [377, 147] on li "Half Court #1 West" at bounding box center [439, 147] width 197 height 13
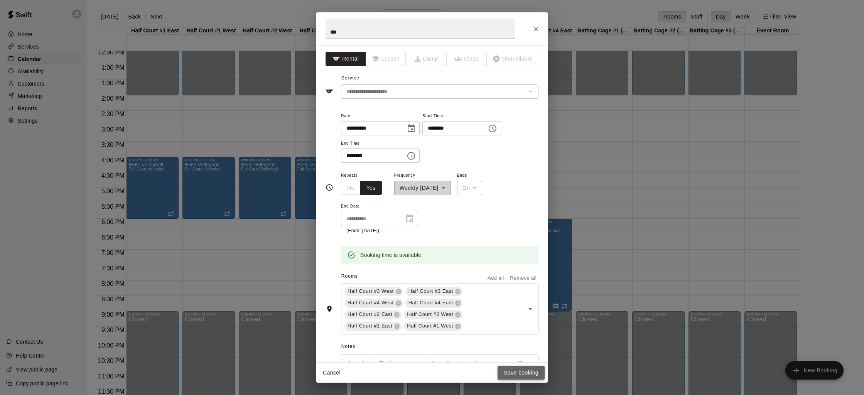
click at [515, 369] on button "Save booking" at bounding box center [520, 372] width 47 height 14
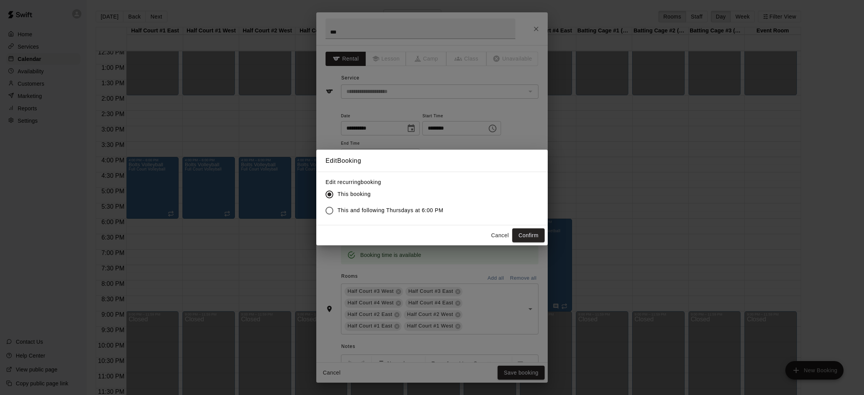
drag, startPoint x: 364, startPoint y: 207, endPoint x: 371, endPoint y: 208, distance: 7.4
click at [364, 206] on span "This and following Thursdays at 6:00 PM" at bounding box center [390, 210] width 106 height 8
click at [537, 232] on button "Confirm" at bounding box center [528, 235] width 32 height 14
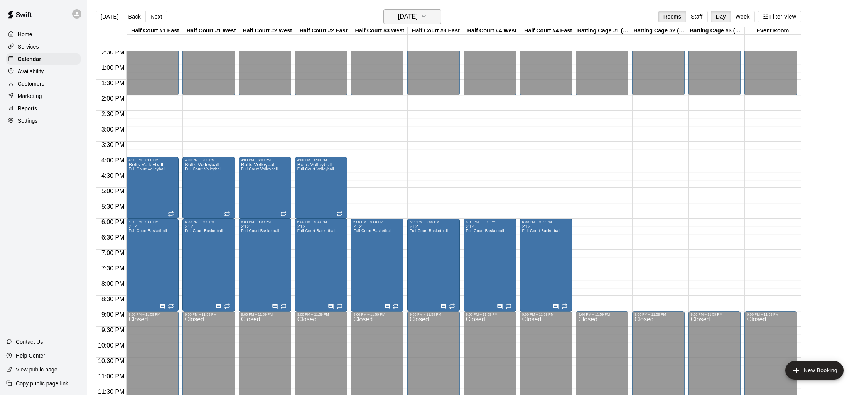
click at [410, 18] on h6 "Thursday Dec 18" at bounding box center [408, 16] width 20 height 11
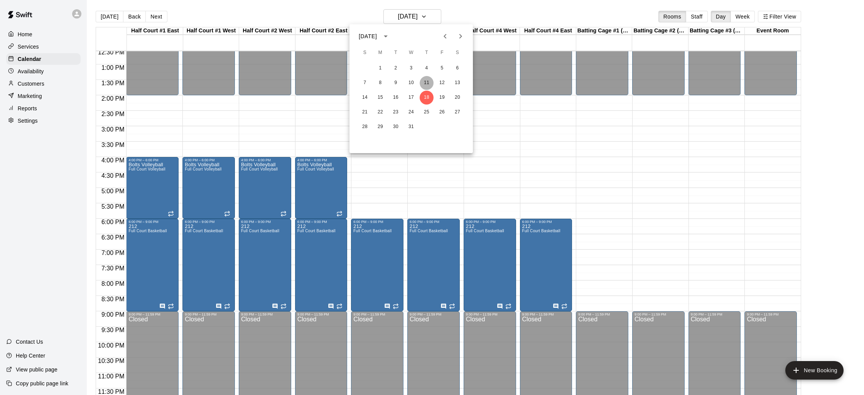
click at [424, 78] on button "11" at bounding box center [426, 83] width 14 height 14
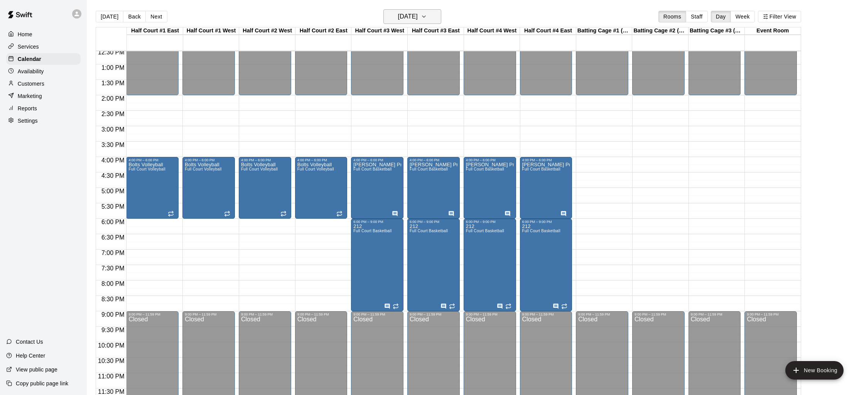
click at [408, 15] on h6 "Thursday Dec 11" at bounding box center [408, 16] width 20 height 11
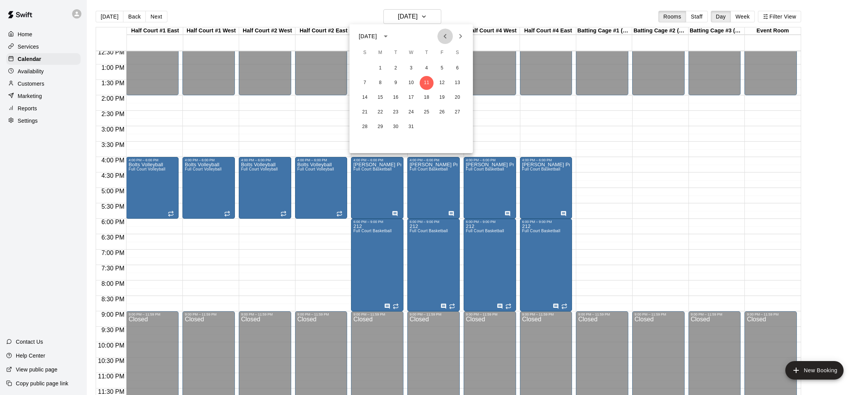
click at [441, 34] on icon "Previous month" at bounding box center [444, 36] width 9 height 9
click at [425, 98] on button "16" at bounding box center [426, 98] width 14 height 14
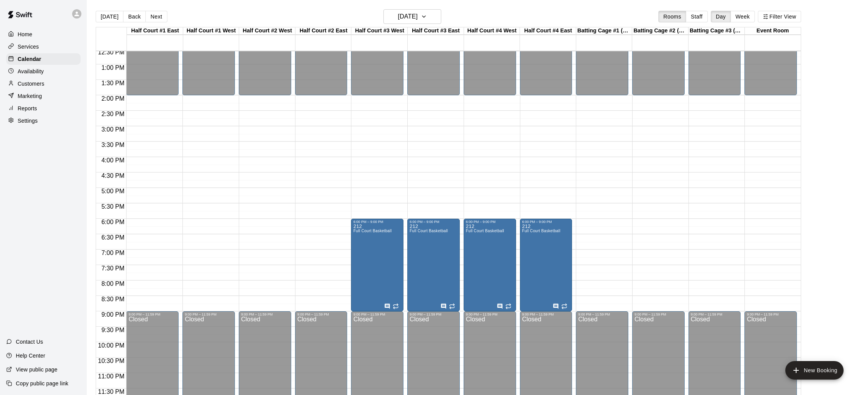
click at [165, 226] on div "12:00 AM – 7:30 AM Closed 12:00 PM – 2:00 PM Closed 9:00 PM – 11:59 PM Closed" at bounding box center [152, 33] width 52 height 740
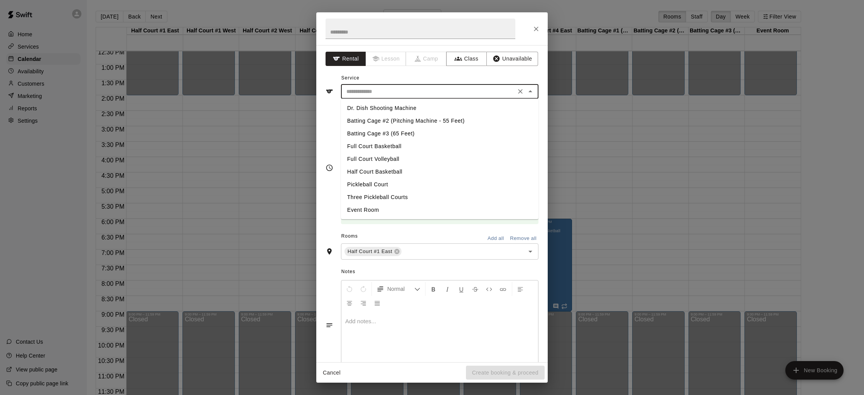
click at [377, 93] on input "text" at bounding box center [428, 92] width 170 height 10
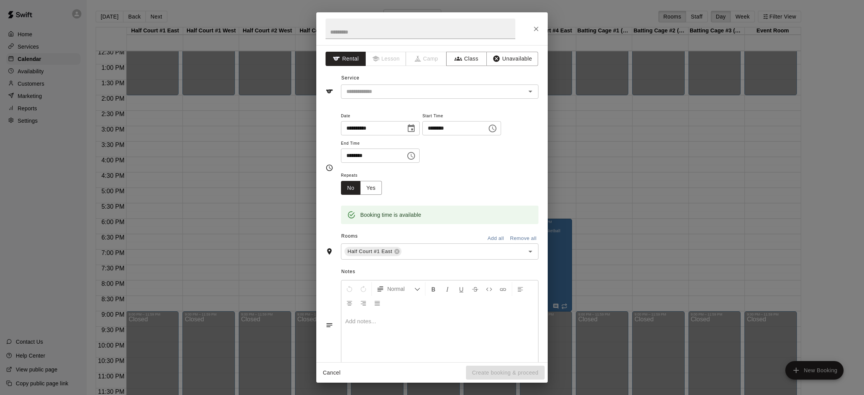
click at [269, 141] on div "**********" at bounding box center [432, 197] width 864 height 395
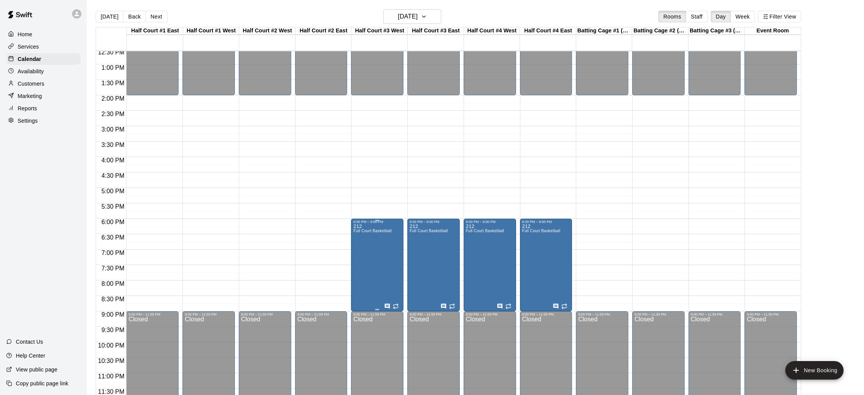
click at [379, 222] on div "6:00 PM – 9:00 PM" at bounding box center [377, 222] width 48 height 4
click at [357, 230] on button "edit" at bounding box center [361, 227] width 15 height 15
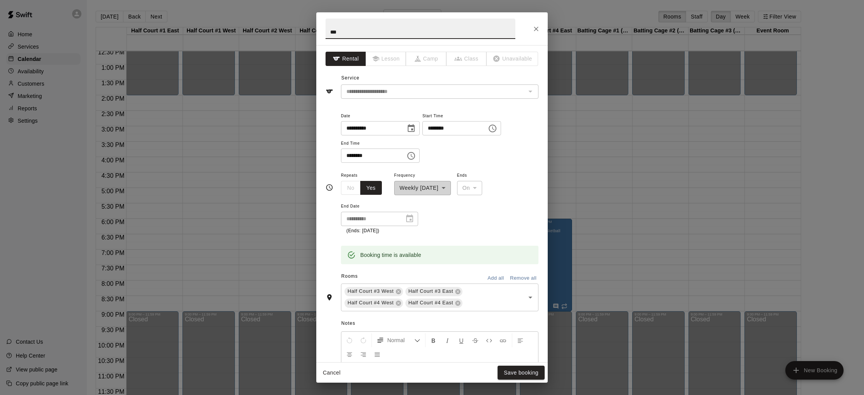
click at [349, 31] on input "***" at bounding box center [420, 29] width 190 height 20
type input "****"
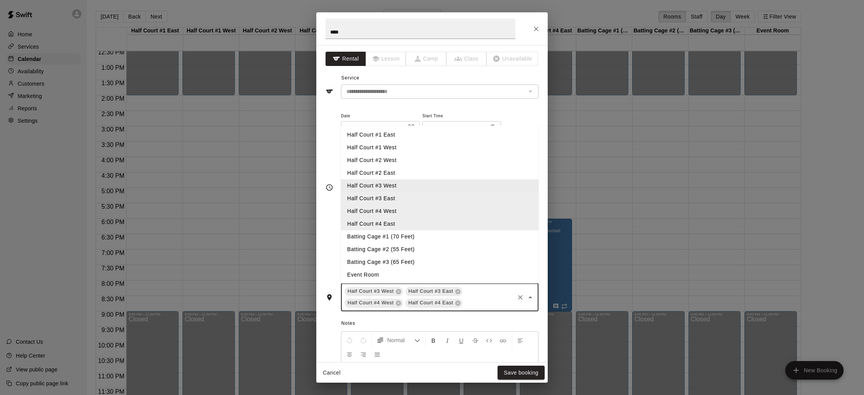
click at [475, 301] on input "text" at bounding box center [488, 303] width 50 height 10
drag, startPoint x: 399, startPoint y: 132, endPoint x: 396, endPoint y: 143, distance: 11.3
click at [398, 148] on ul "Half Court #1 East Half Court #1 West Half Court #2 West Half Court #2 East Hal…" at bounding box center [439, 204] width 197 height 158
click at [396, 142] on li "Half Court #1 West" at bounding box center [439, 147] width 197 height 13
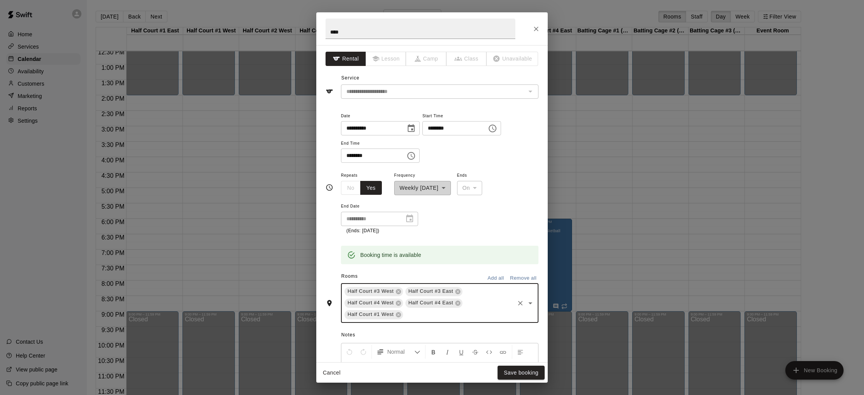
click at [440, 322] on div "**********" at bounding box center [431, 203] width 231 height 317
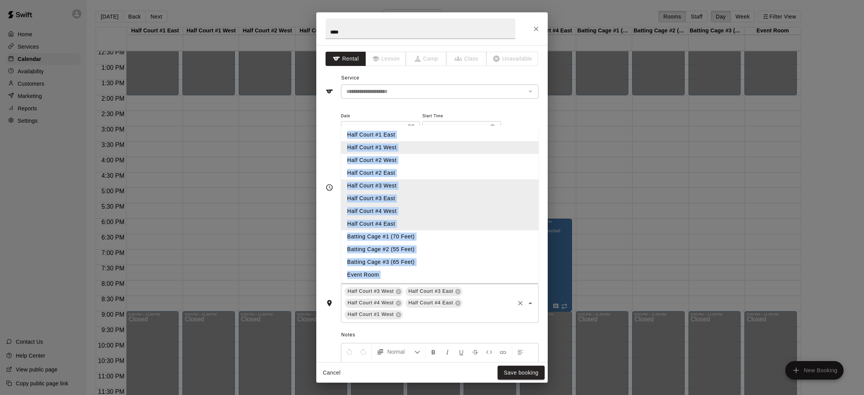
click at [438, 319] on input "text" at bounding box center [458, 315] width 109 height 10
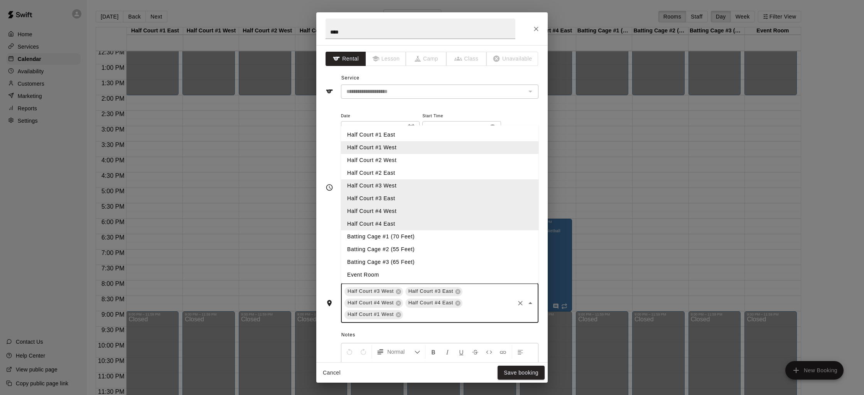
click at [435, 139] on li "Half Court #1 East" at bounding box center [439, 134] width 197 height 13
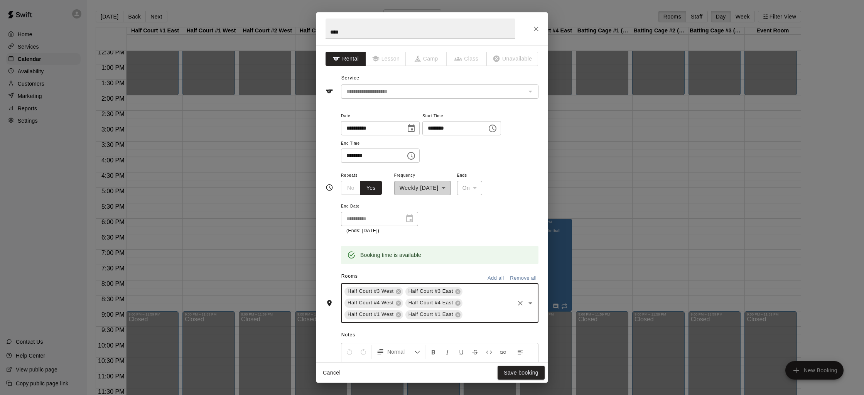
click at [495, 315] on input "text" at bounding box center [488, 315] width 50 height 10
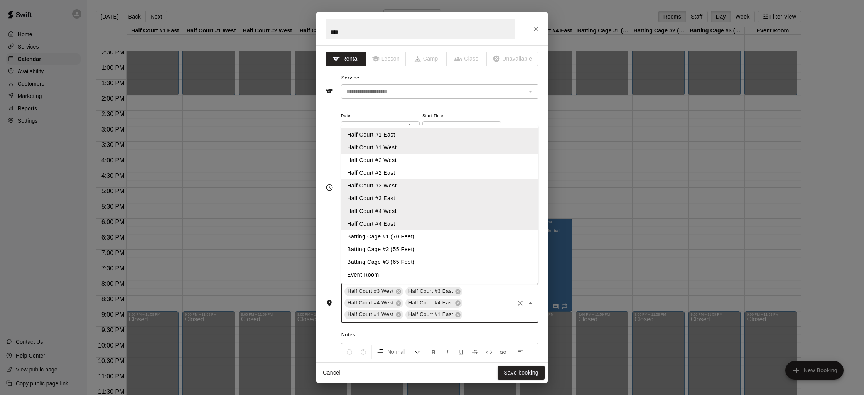
drag, startPoint x: 390, startPoint y: 156, endPoint x: 392, endPoint y: 185, distance: 29.8
click at [390, 156] on li "Half Court #2 West" at bounding box center [439, 160] width 197 height 13
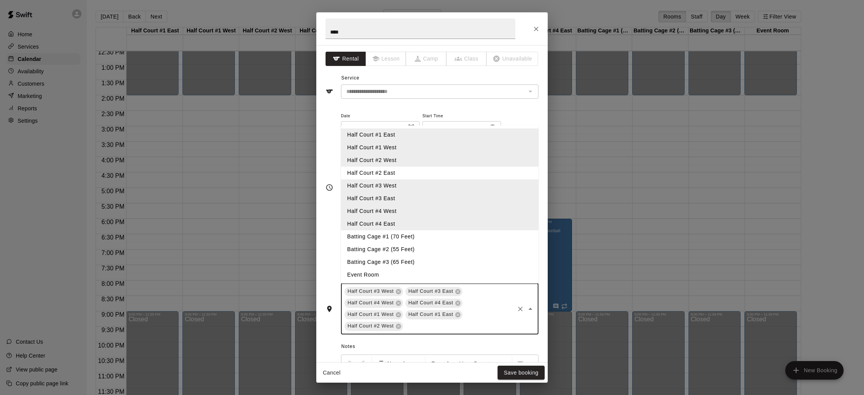
drag, startPoint x: 410, startPoint y: 325, endPoint x: 381, endPoint y: 201, distance: 127.9
click at [409, 324] on input "text" at bounding box center [458, 326] width 109 height 10
click at [380, 167] on li "Half Court #2 East" at bounding box center [439, 173] width 197 height 13
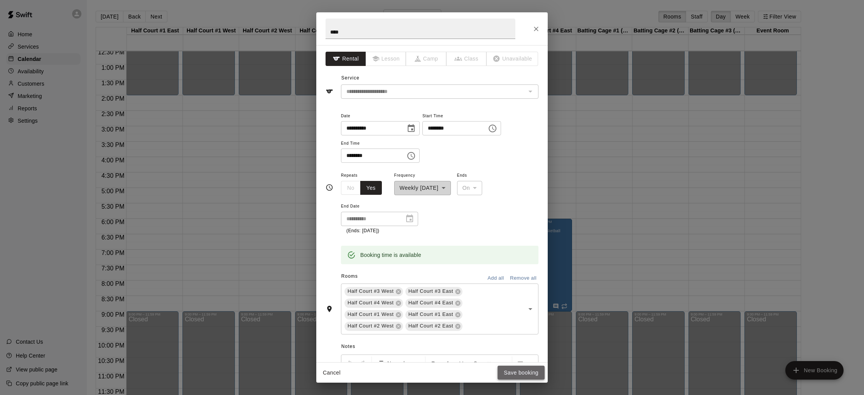
click at [508, 376] on button "Save booking" at bounding box center [520, 372] width 47 height 14
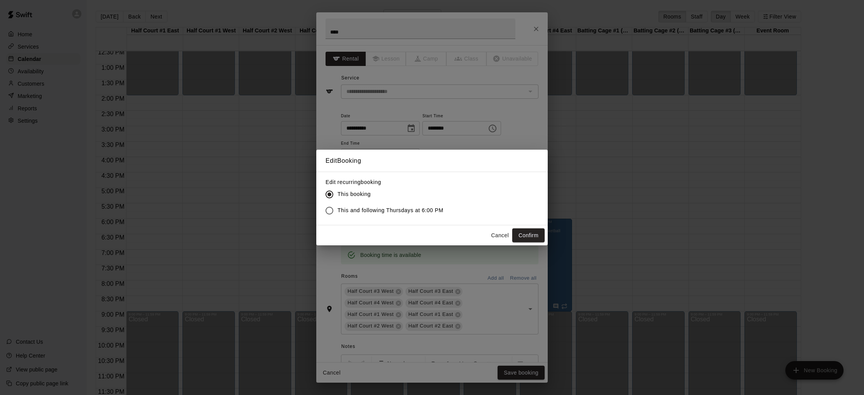
click at [422, 209] on span "This and following Thursdays at 6:00 PM" at bounding box center [390, 210] width 106 height 8
click at [531, 236] on button "Confirm" at bounding box center [528, 235] width 32 height 14
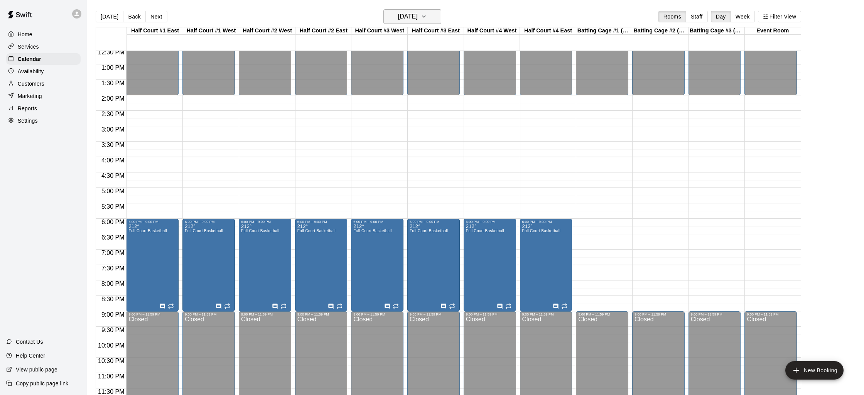
click at [418, 16] on h6 "Thursday Oct 16" at bounding box center [408, 16] width 20 height 11
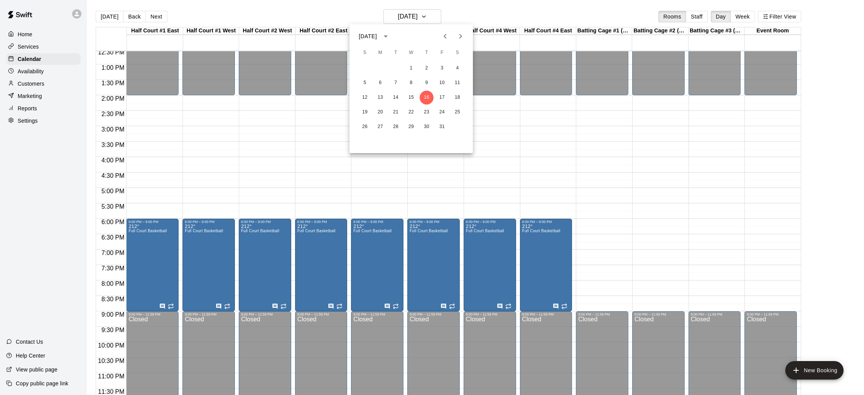
click at [459, 37] on icon "Next month" at bounding box center [460, 36] width 9 height 9
click at [452, 38] on button "Previous month" at bounding box center [444, 36] width 15 height 15
click at [428, 99] on button "18" at bounding box center [426, 98] width 14 height 14
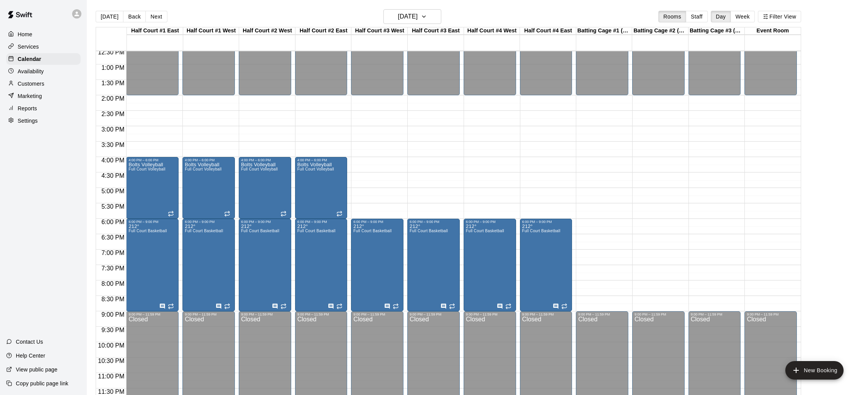
click at [372, 160] on div "12:00 AM – 7:30 AM Closed 12:00 PM – 2:00 PM Closed 6:00 PM – 9:00 PM 212° Full…" at bounding box center [377, 33] width 52 height 740
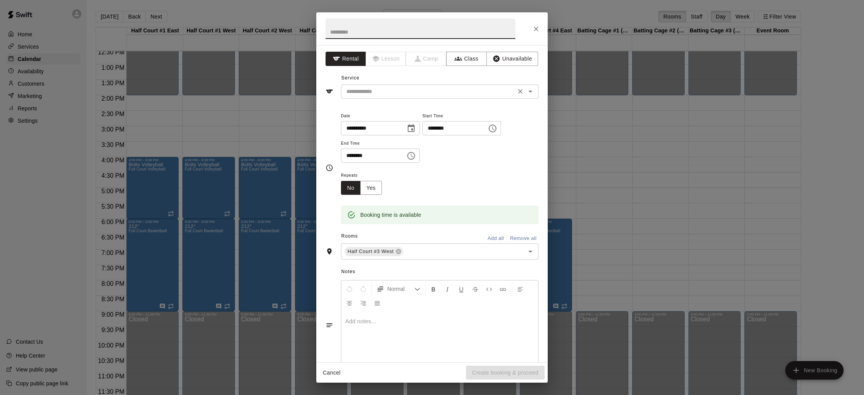
click at [368, 88] on input "text" at bounding box center [428, 92] width 170 height 10
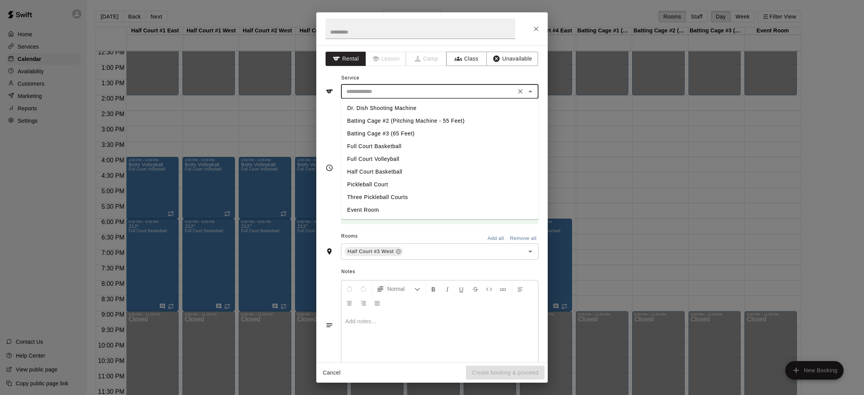
click at [387, 160] on li "Full Court Volleyball" at bounding box center [439, 159] width 197 height 13
type input "**********"
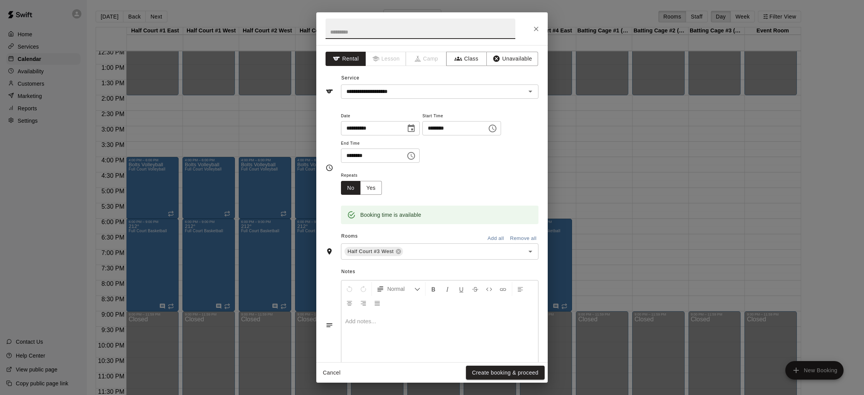
click at [357, 35] on input "text" at bounding box center [420, 29] width 190 height 20
type input "**********"
click at [346, 155] on input "********" at bounding box center [370, 155] width 59 height 14
type input "********"
click at [358, 152] on input "********" at bounding box center [370, 155] width 59 height 14
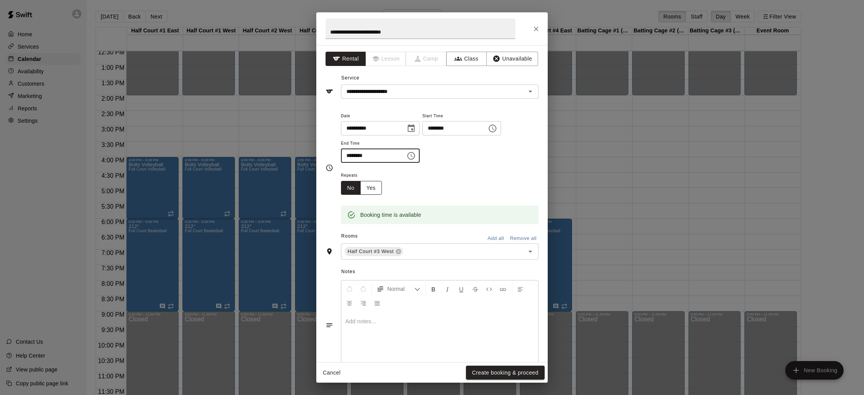
type input "********"
click at [374, 187] on button "Yes" at bounding box center [371, 188] width 22 height 14
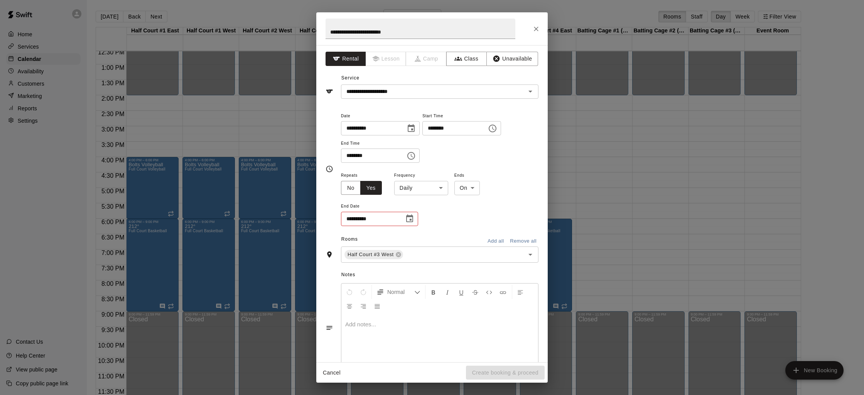
click at [464, 191] on body "Home Services Calendar Availability Customers Marketing Reports Settings Contac…" at bounding box center [432, 203] width 864 height 407
click at [464, 191] on div at bounding box center [432, 197] width 864 height 395
click at [431, 189] on body "Home Services Calendar Availability Customers Marketing Reports Settings Contac…" at bounding box center [432, 203] width 864 height 407
click at [350, 185] on div at bounding box center [432, 197] width 864 height 395
click at [350, 188] on button "No" at bounding box center [351, 188] width 20 height 14
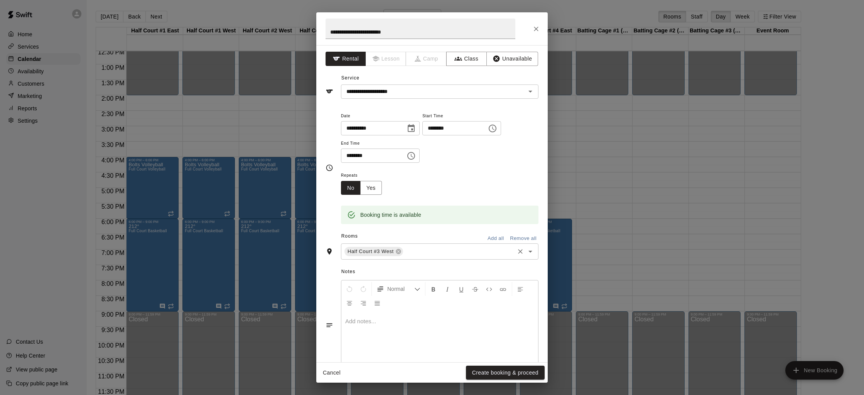
click at [425, 249] on input "text" at bounding box center [458, 252] width 109 height 10
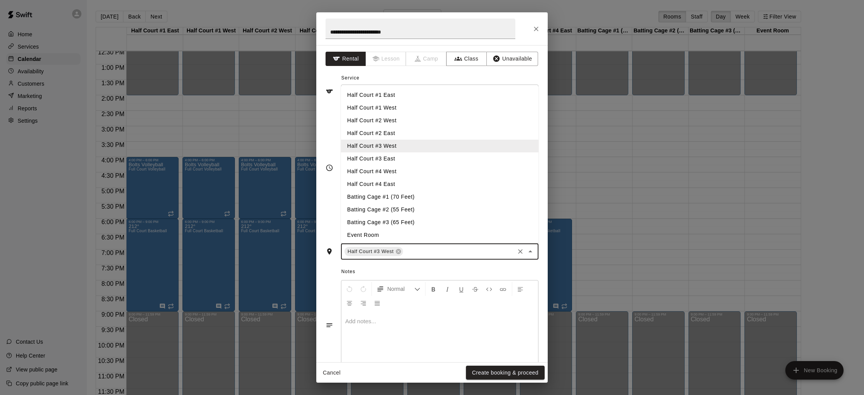
click at [388, 161] on li "Half Court #3 East" at bounding box center [439, 158] width 197 height 13
click at [467, 247] on input "text" at bounding box center [488, 252] width 50 height 10
click at [377, 165] on li "Half Court #4 West" at bounding box center [439, 171] width 197 height 13
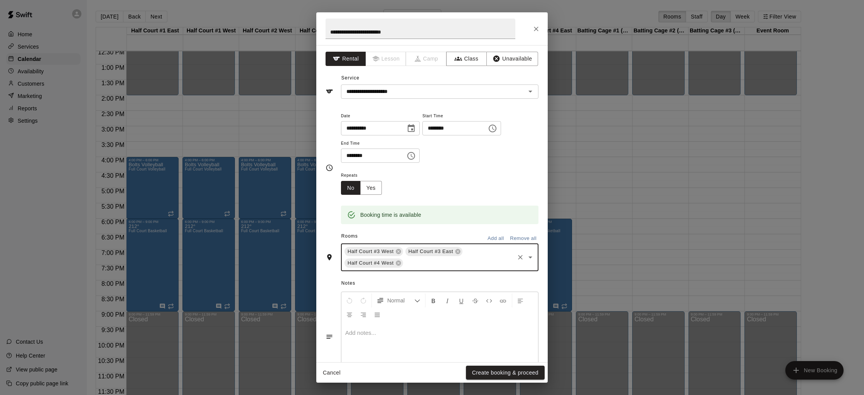
click at [411, 266] on input "text" at bounding box center [458, 263] width 109 height 10
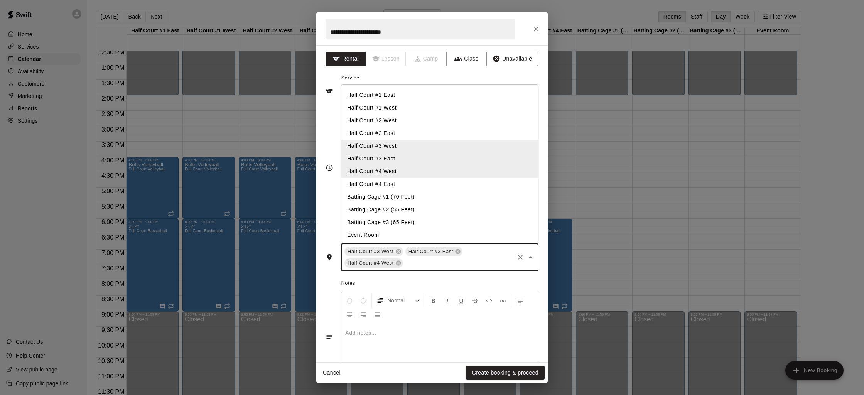
click at [394, 188] on li "Half Court #4 East" at bounding box center [439, 184] width 197 height 13
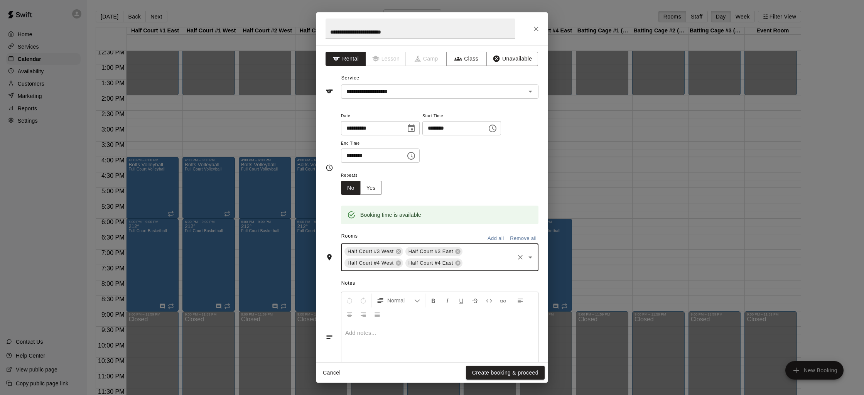
click at [397, 334] on p at bounding box center [439, 333] width 189 height 8
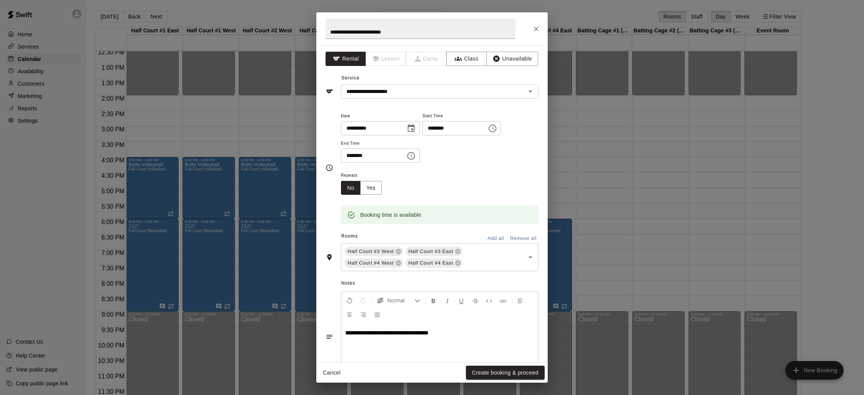
click at [398, 335] on span "**********" at bounding box center [386, 333] width 83 height 6
click at [483, 370] on button "Create booking & proceed" at bounding box center [505, 372] width 79 height 14
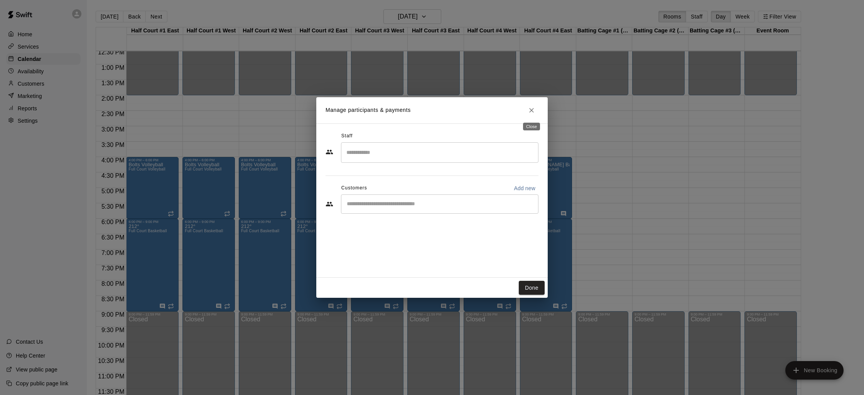
click at [534, 110] on icon "Close" at bounding box center [531, 110] width 8 height 8
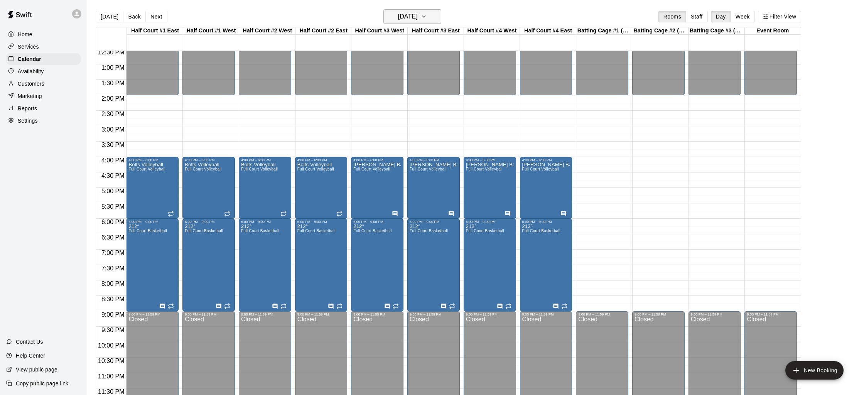
click at [399, 17] on h6 "Thursday Dec 18" at bounding box center [408, 16] width 20 height 11
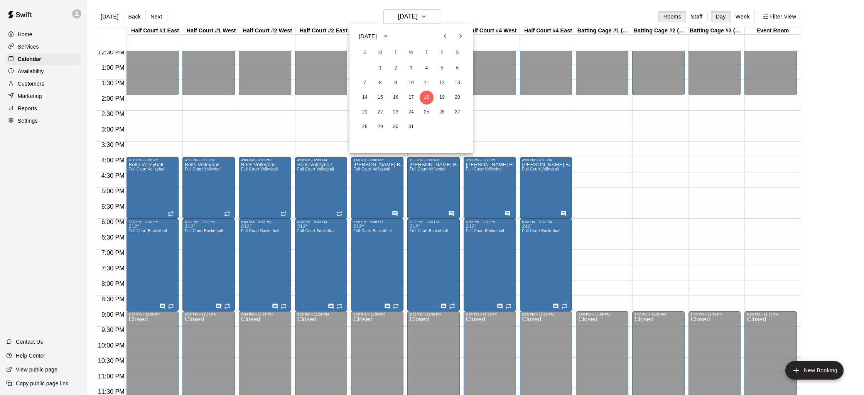
click at [458, 39] on icon "Next month" at bounding box center [460, 36] width 9 height 9
click at [425, 84] on button "8" at bounding box center [426, 83] width 14 height 14
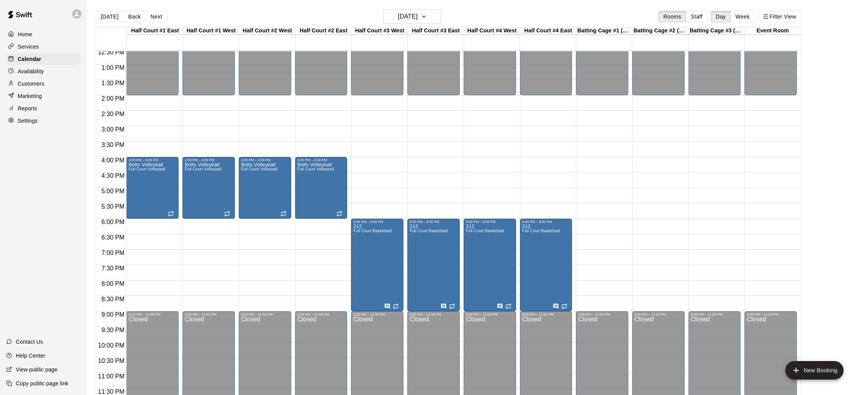
click at [372, 164] on div "12:00 AM – 7:30 AM Closed 12:00 PM – 2:00 PM Closed 6:00 PM – 9:00 PM 212 Full …" at bounding box center [377, 33] width 52 height 740
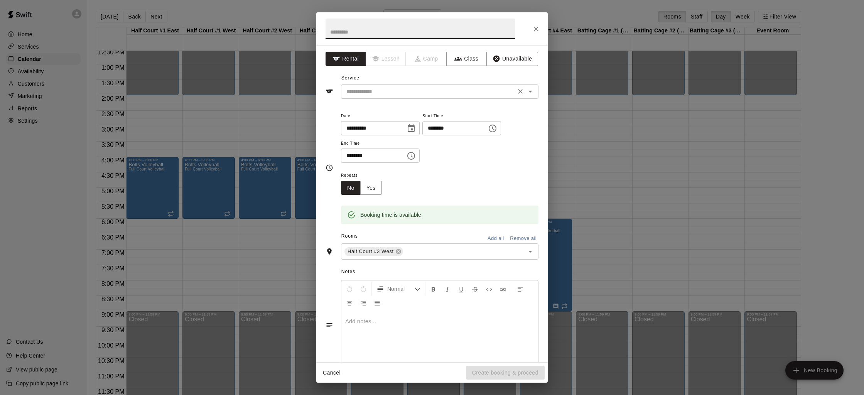
click at [370, 91] on input "text" at bounding box center [428, 92] width 170 height 10
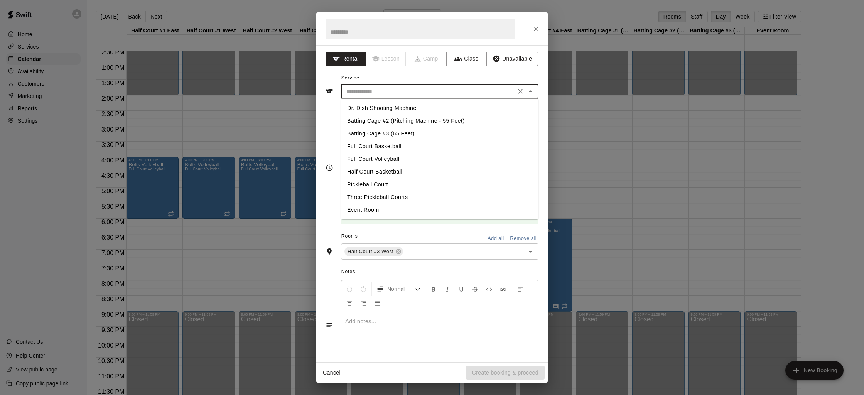
drag, startPoint x: 389, startPoint y: 144, endPoint x: 378, endPoint y: 99, distance: 46.8
click at [389, 143] on li "Full Court Basketball" at bounding box center [439, 146] width 197 height 13
type input "**********"
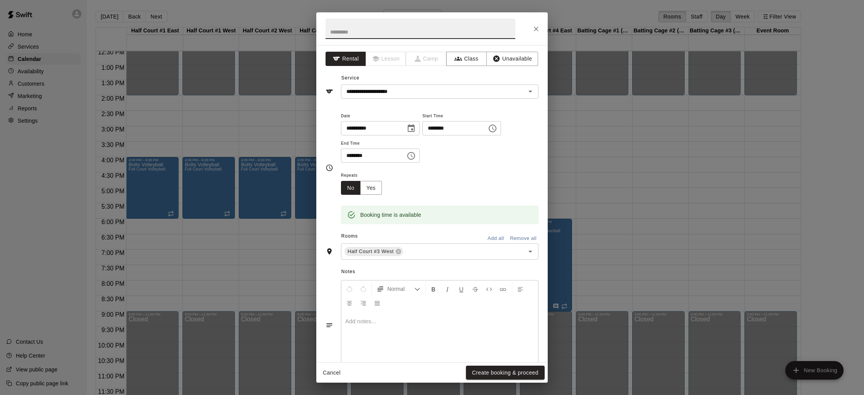
click at [356, 27] on input "text" at bounding box center [420, 29] width 190 height 20
type input "**********"
drag, startPoint x: 349, startPoint y: 157, endPoint x: 345, endPoint y: 155, distance: 4.2
click at [349, 157] on input "********" at bounding box center [370, 155] width 59 height 14
type input "********"
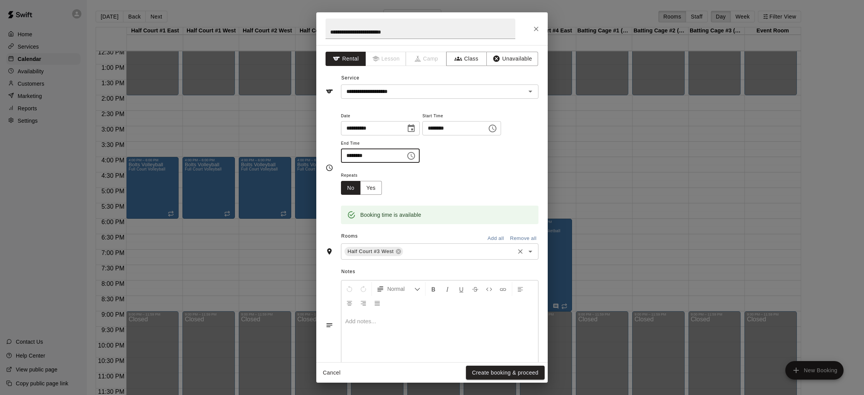
click at [440, 248] on input "text" at bounding box center [458, 252] width 109 height 10
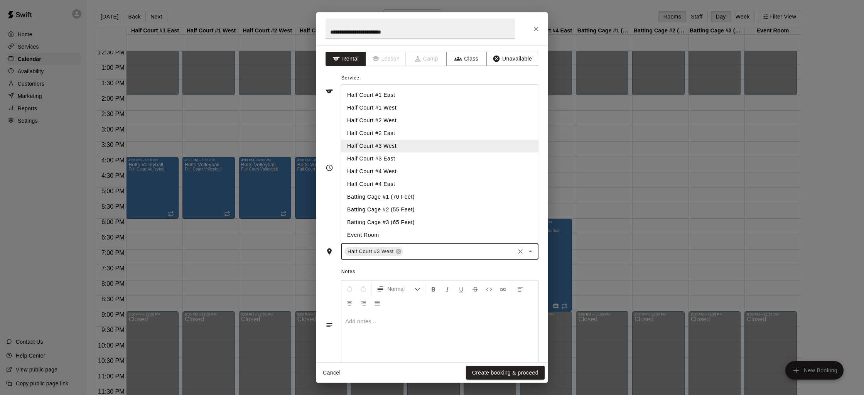
click at [396, 165] on li "Half Court #4 West" at bounding box center [439, 171] width 197 height 13
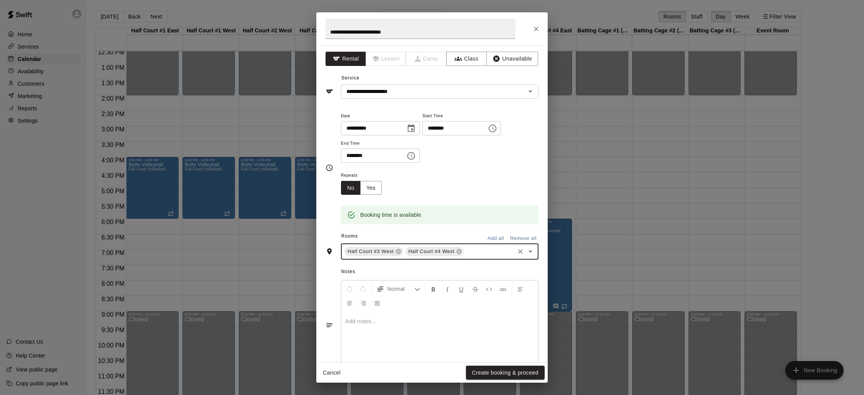
click at [472, 253] on input "text" at bounding box center [489, 252] width 49 height 10
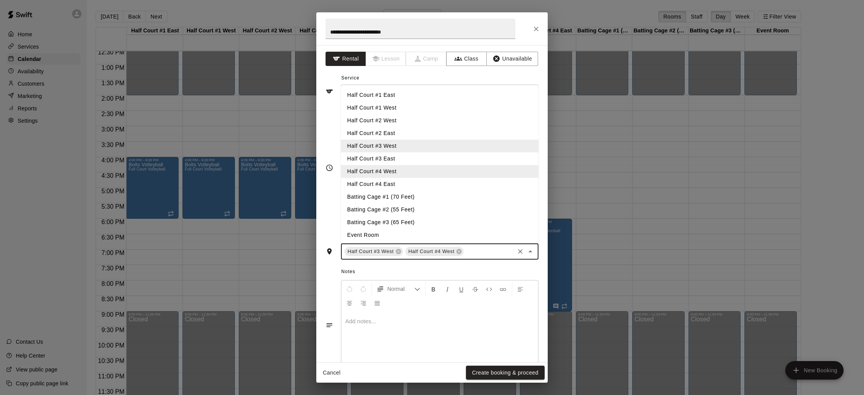
click at [389, 164] on li "Half Court #3 East" at bounding box center [439, 158] width 197 height 13
click at [419, 261] on input "text" at bounding box center [458, 263] width 111 height 10
click at [382, 188] on li "Half Court #4 East" at bounding box center [439, 184] width 197 height 13
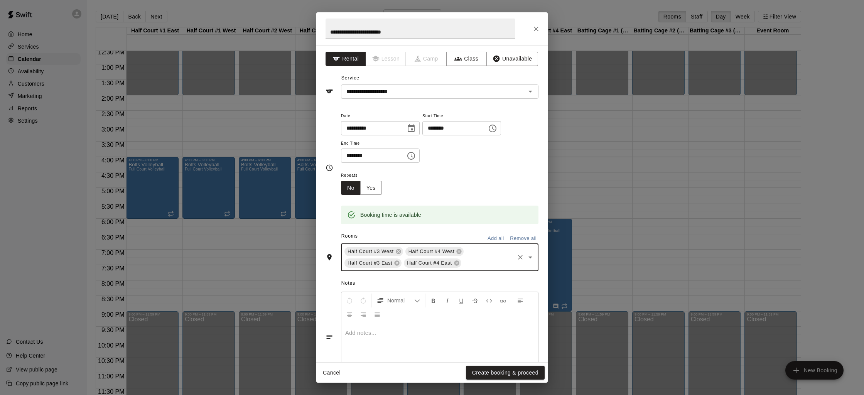
click at [379, 328] on div at bounding box center [439, 352] width 197 height 58
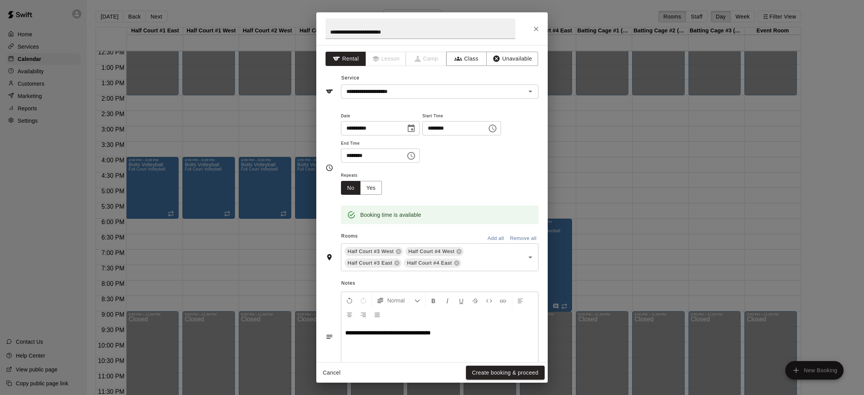
click at [401, 333] on span "**********" at bounding box center [388, 333] width 86 height 6
click at [499, 378] on button "Create booking & proceed" at bounding box center [505, 372] width 79 height 14
click at [496, 375] on div "Cancel Create booking & proceed" at bounding box center [431, 372] width 231 height 20
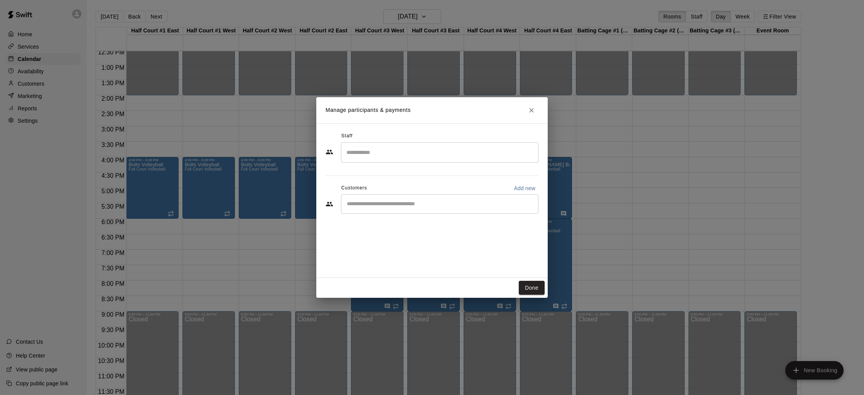
click at [533, 114] on button "Close" at bounding box center [531, 110] width 14 height 14
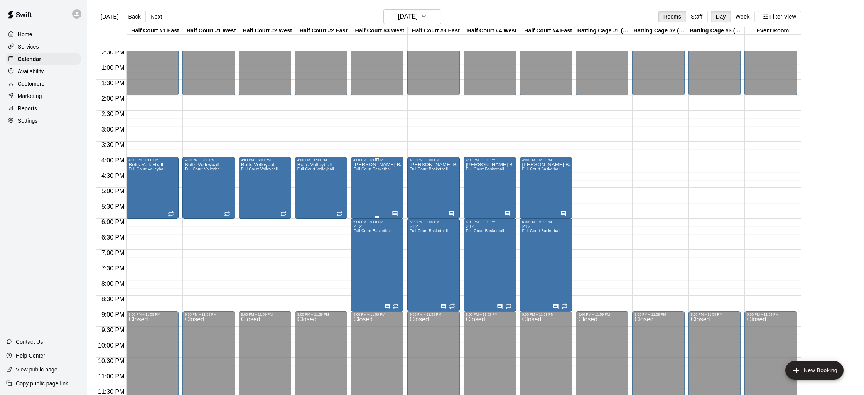
scroll to position [381, 0]
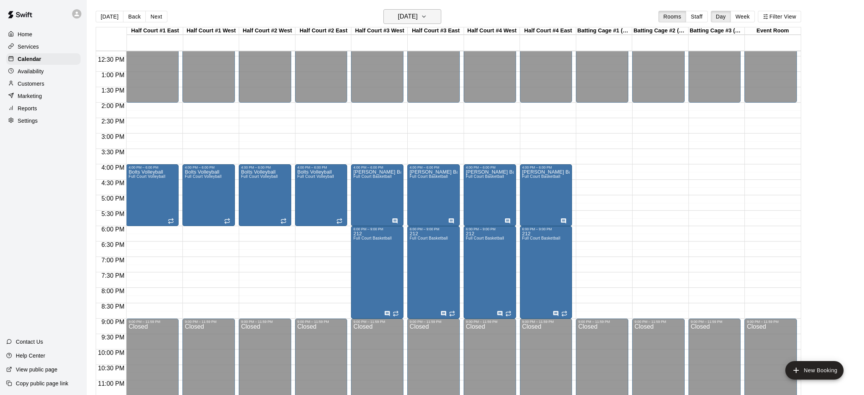
click at [418, 15] on h6 "Thursday Jan 08" at bounding box center [408, 16] width 20 height 11
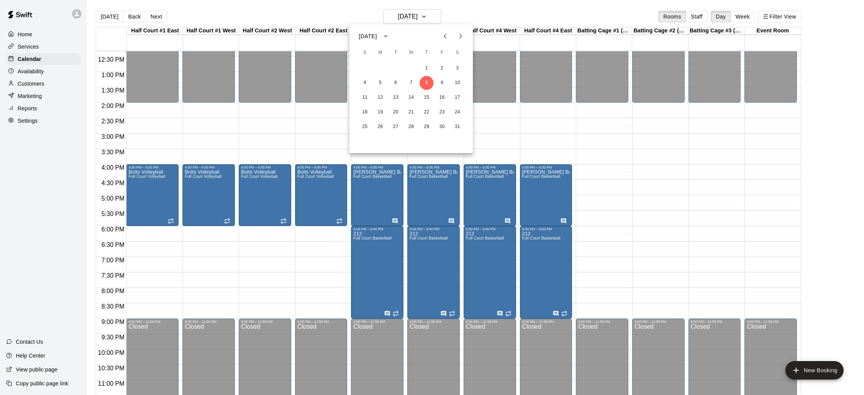
click at [446, 36] on icon "Previous month" at bounding box center [444, 36] width 9 height 9
click at [422, 99] on button "18" at bounding box center [426, 98] width 14 height 14
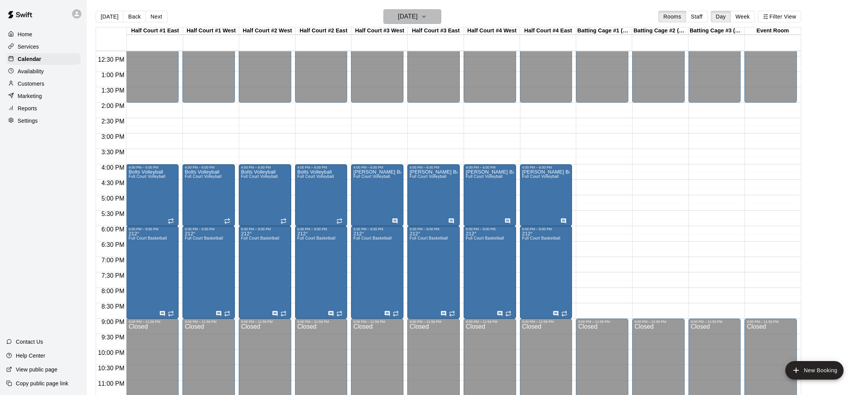
click at [421, 22] on button "Thursday Dec 18" at bounding box center [412, 16] width 58 height 15
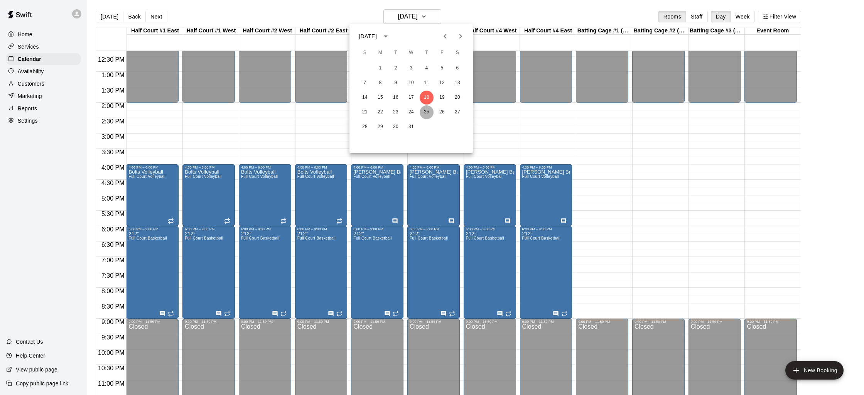
click at [426, 108] on button "25" at bounding box center [426, 112] width 14 height 14
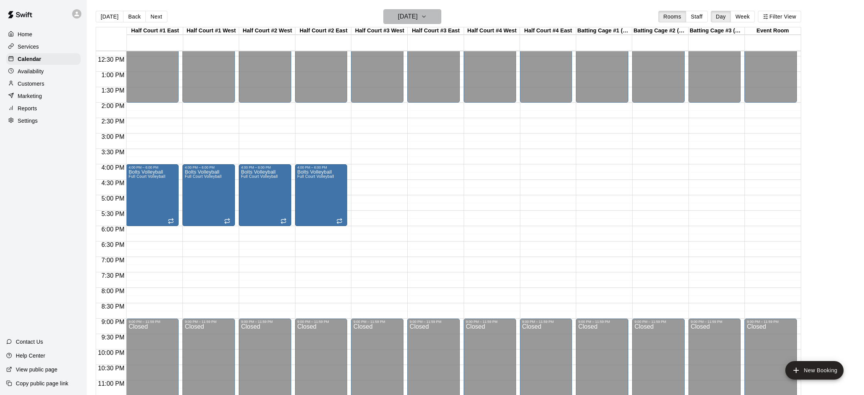
click at [418, 13] on h6 "Thursday Dec 25" at bounding box center [408, 16] width 20 height 11
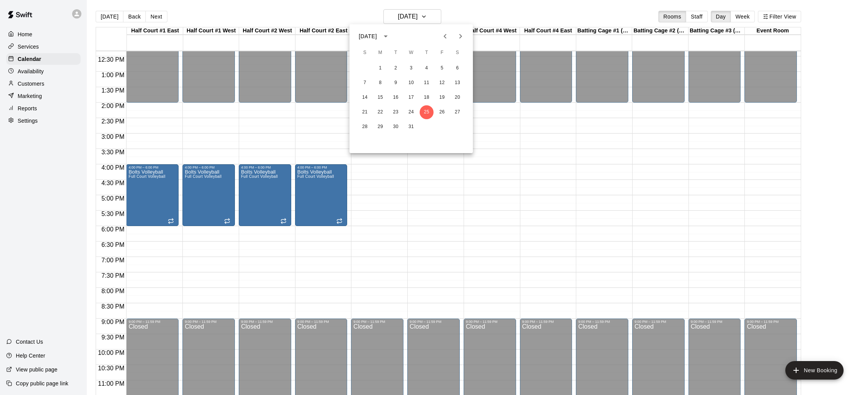
click at [453, 38] on button "Next month" at bounding box center [460, 36] width 15 height 15
click at [424, 70] on button "1" at bounding box center [426, 68] width 14 height 14
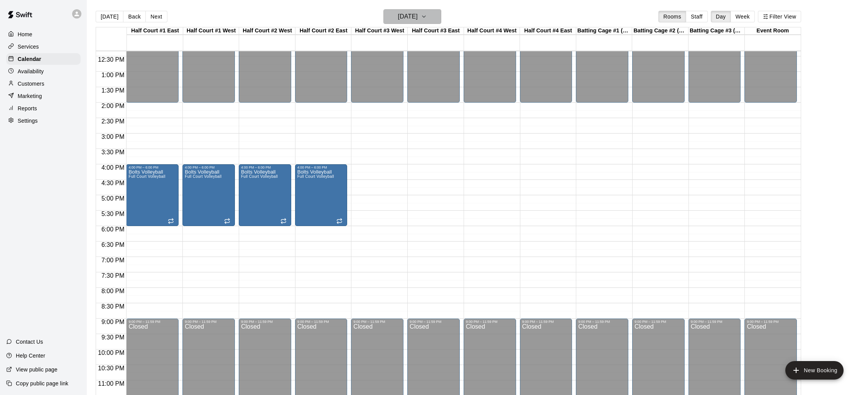
click at [418, 16] on h6 "Thursday Jan 01" at bounding box center [408, 16] width 20 height 11
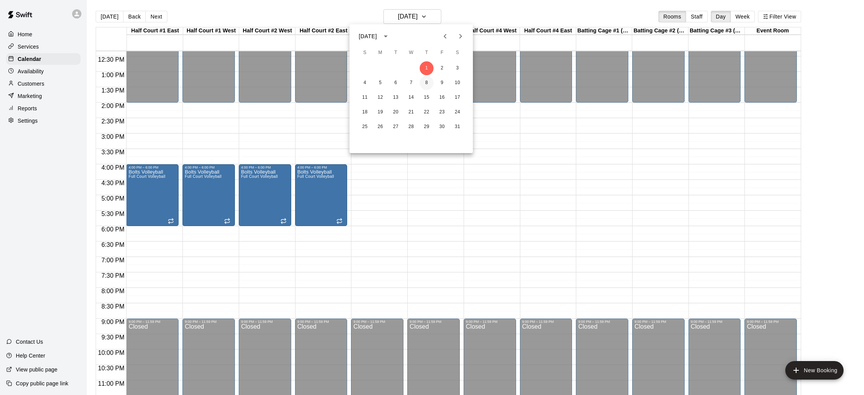
click at [424, 81] on button "8" at bounding box center [426, 83] width 14 height 14
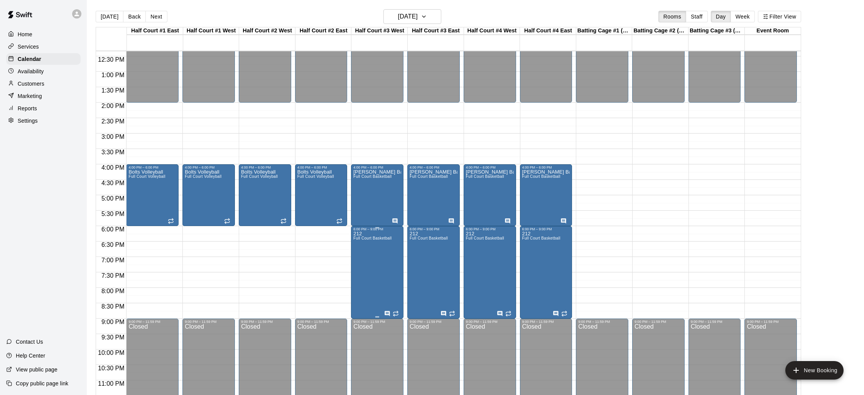
click at [364, 239] on icon "edit" at bounding box center [361, 239] width 9 height 9
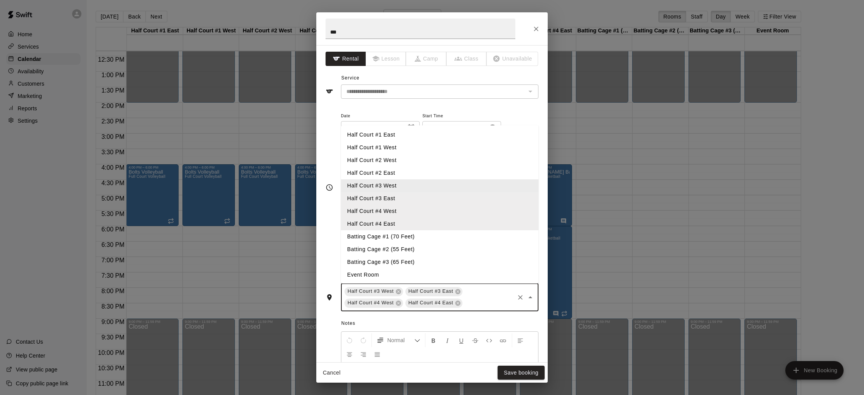
click at [472, 298] on input "text" at bounding box center [488, 303] width 50 height 10
click at [398, 172] on li "Half Court #2 East" at bounding box center [439, 173] width 197 height 13
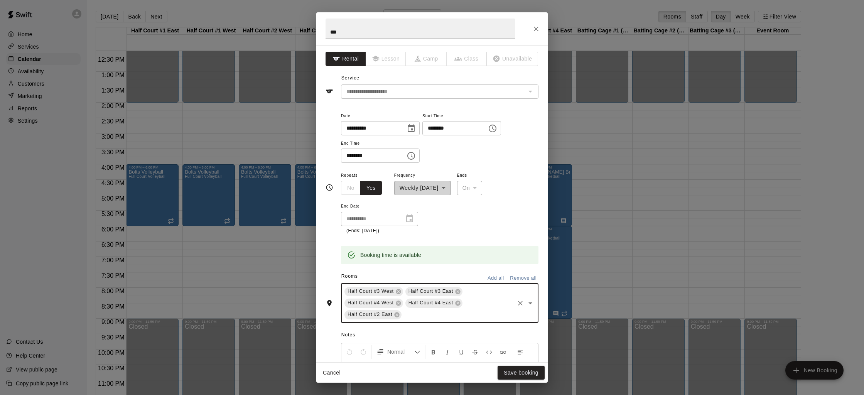
click at [444, 309] on div "Half Court #3 West Half Court #3 East Half Court #4 West Half Court #4 East Hal…" at bounding box center [439, 302] width 197 height 39
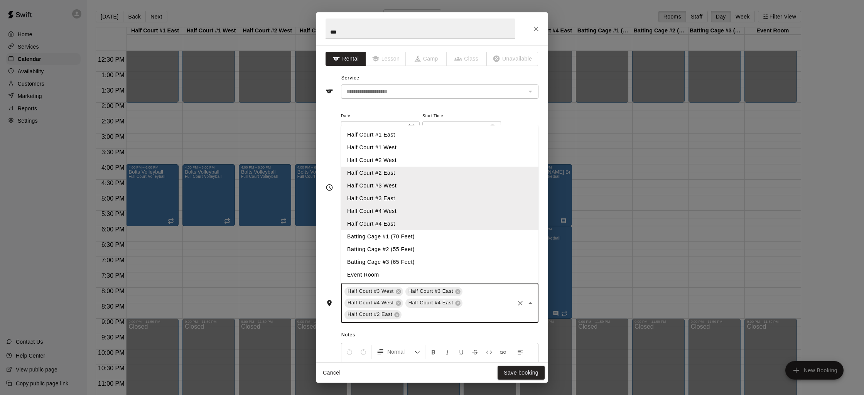
click at [400, 163] on li "Half Court #2 West" at bounding box center [439, 160] width 197 height 13
drag, startPoint x: 484, startPoint y: 317, endPoint x: 428, endPoint y: 230, distance: 103.6
click at [481, 313] on input "text" at bounding box center [488, 315] width 50 height 10
click at [382, 146] on li "Half Court #1 West" at bounding box center [439, 147] width 197 height 13
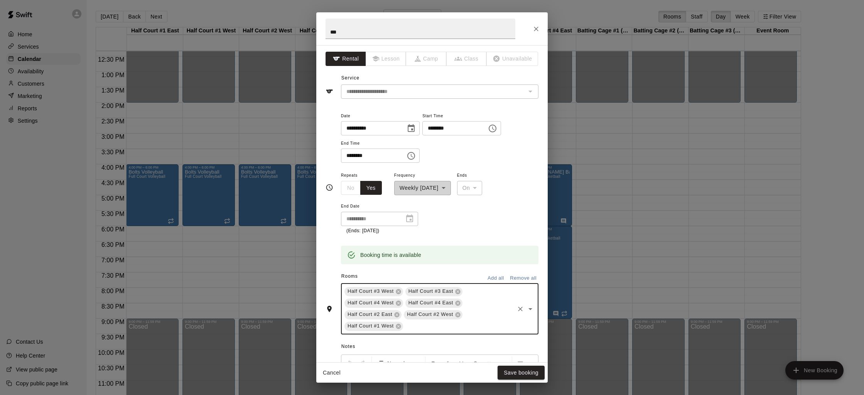
drag, startPoint x: 419, startPoint y: 328, endPoint x: 404, endPoint y: 295, distance: 37.1
click at [419, 328] on input "text" at bounding box center [458, 326] width 109 height 10
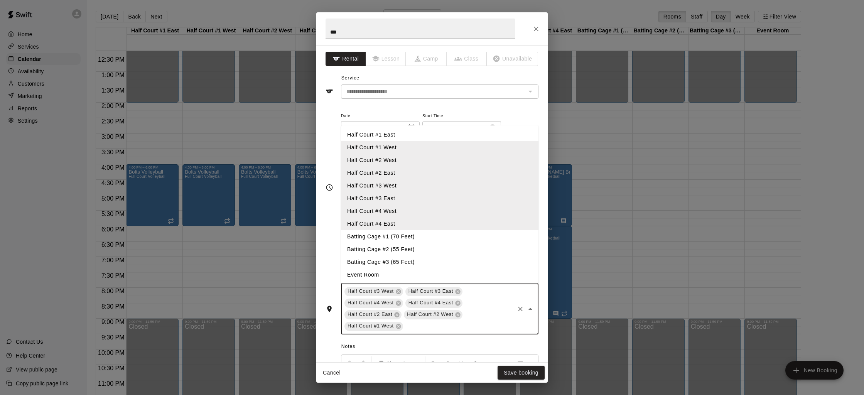
click at [372, 136] on li "Half Court #1 East" at bounding box center [439, 134] width 197 height 13
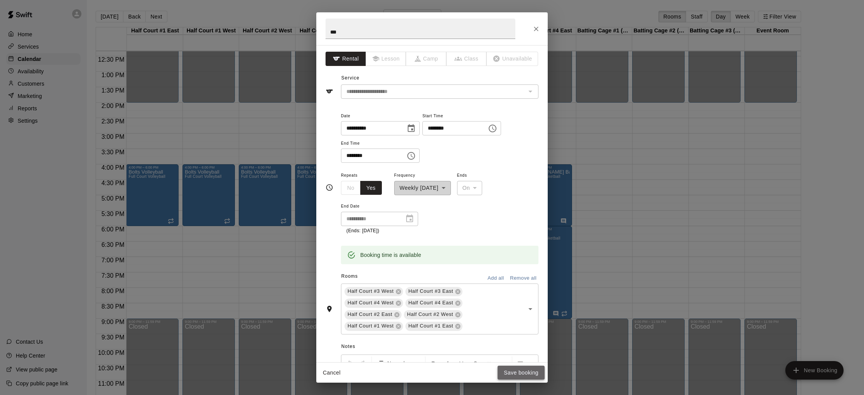
click at [514, 371] on button "Save booking" at bounding box center [520, 372] width 47 height 14
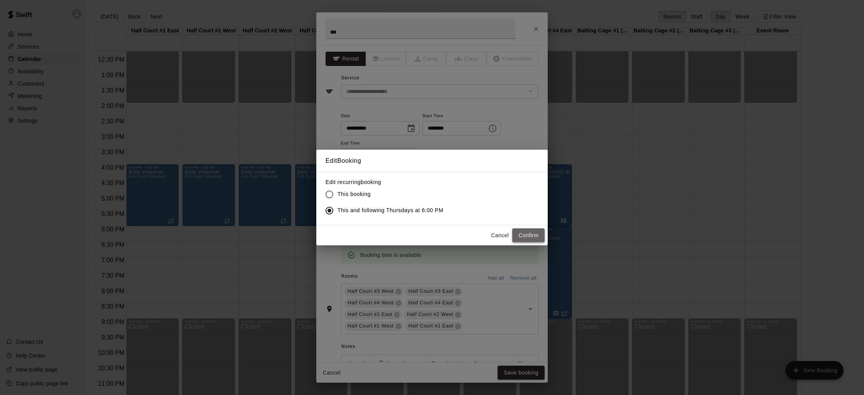
click at [523, 232] on button "Confirm" at bounding box center [528, 235] width 32 height 14
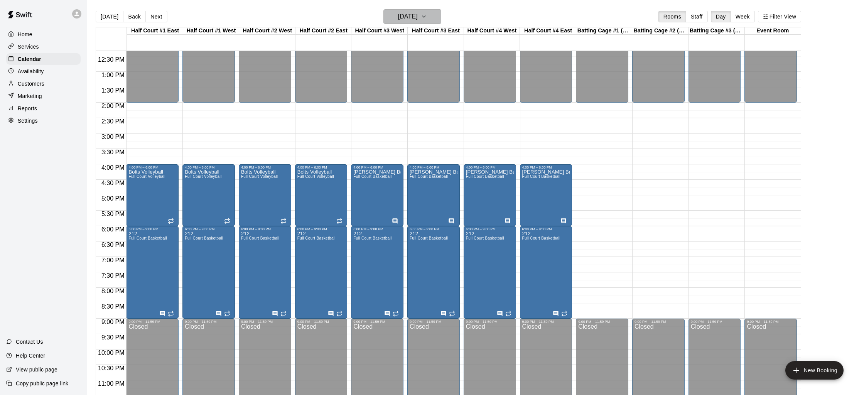
click at [409, 20] on h6 "Thursday Jan 08" at bounding box center [408, 16] width 20 height 11
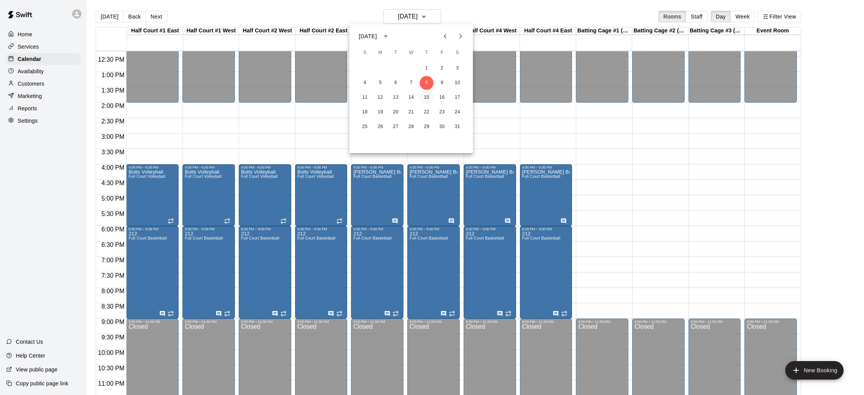
click at [428, 96] on button "15" at bounding box center [426, 98] width 14 height 14
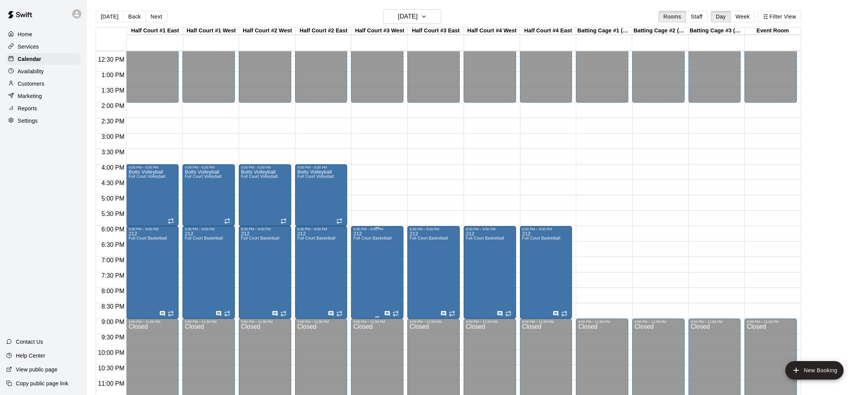
click at [364, 243] on icon "edit" at bounding box center [361, 239] width 9 height 9
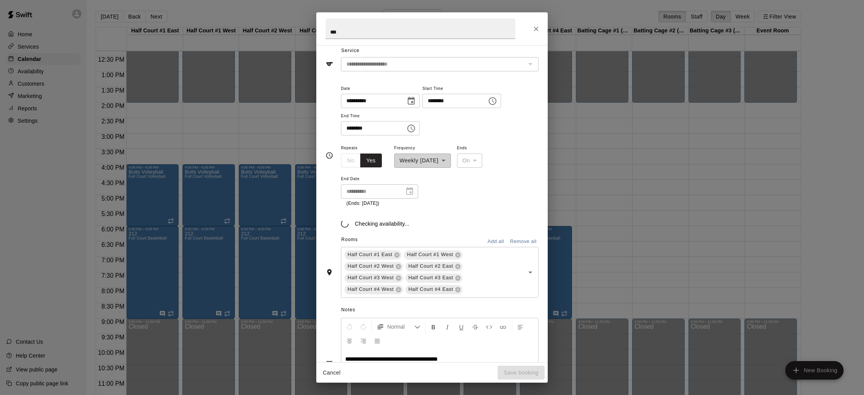
scroll to position [37, 0]
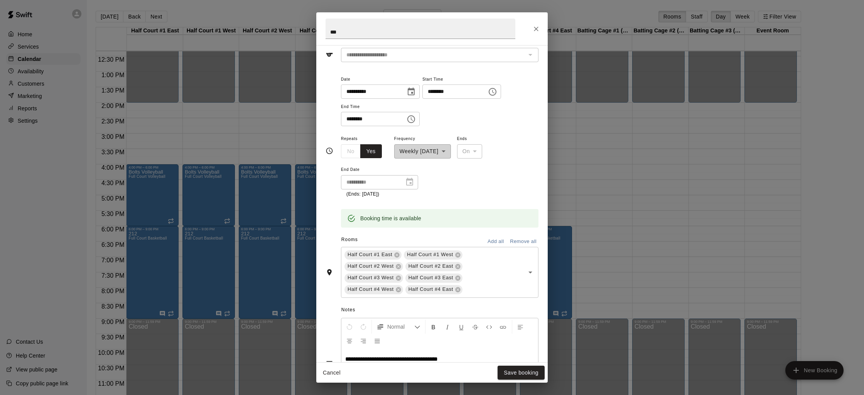
click at [433, 92] on input "********" at bounding box center [451, 91] width 59 height 14
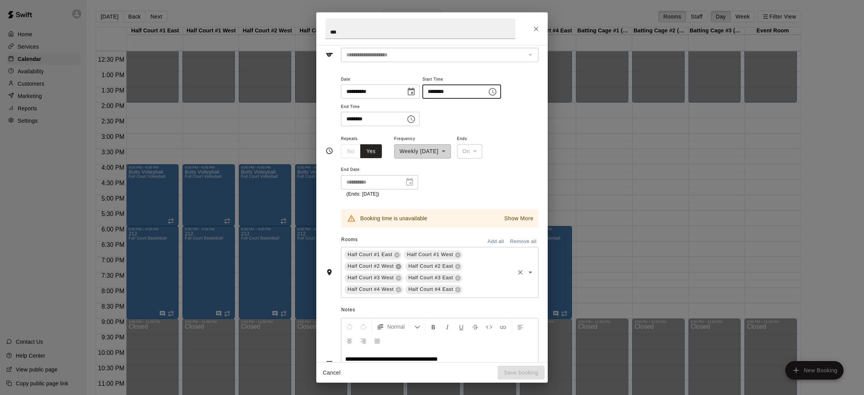
click at [397, 267] on icon at bounding box center [398, 266] width 5 height 5
click at [396, 253] on icon at bounding box center [396, 254] width 5 height 5
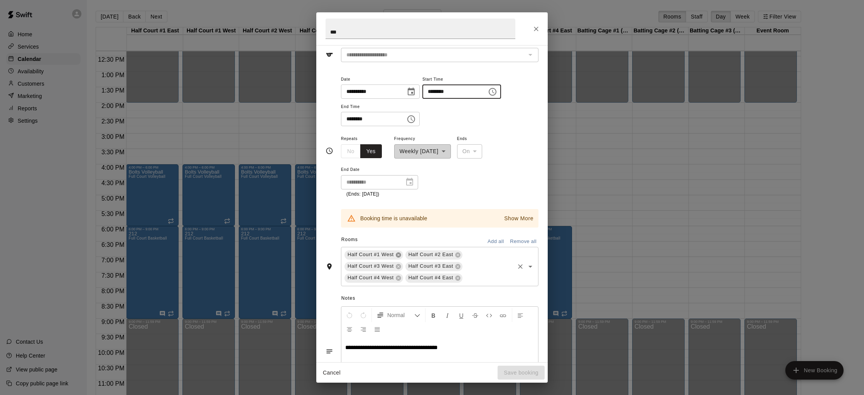
click at [396, 253] on icon at bounding box center [398, 255] width 6 height 6
click at [396, 253] on icon at bounding box center [396, 254] width 5 height 5
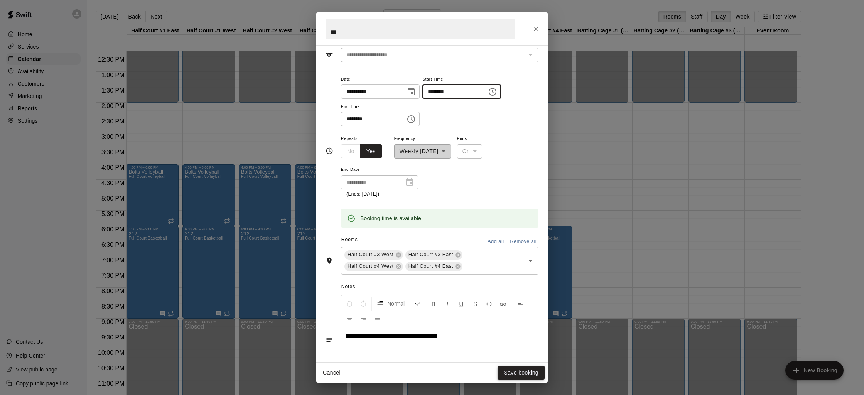
type input "********"
click at [505, 368] on button "Save booking" at bounding box center [520, 372] width 47 height 14
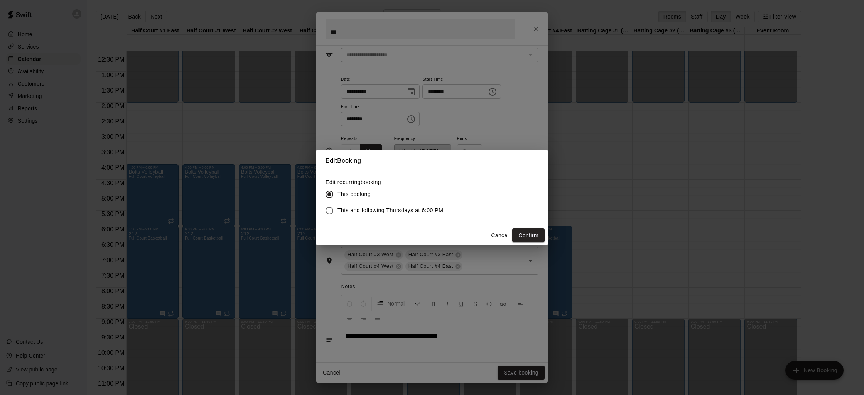
click at [432, 216] on label "This and following Thursdays at 6:00 PM" at bounding box center [382, 210] width 122 height 16
click at [524, 232] on button "Confirm" at bounding box center [528, 235] width 32 height 14
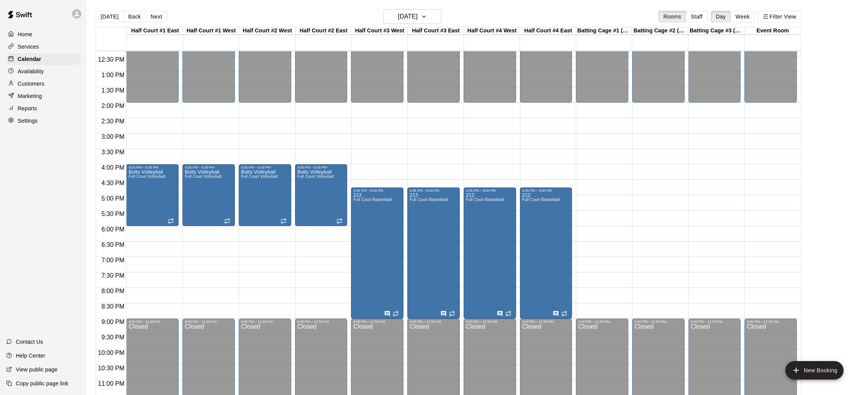
scroll to position [1, 0]
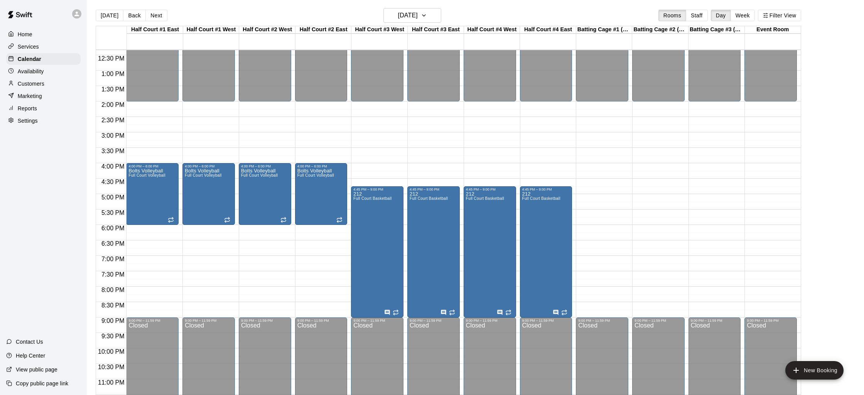
click at [148, 230] on div "12:00 AM – 7:30 AM Closed 12:00 PM – 2:00 PM Closed 4:00 PM – 6:00 PM Bolts Vol…" at bounding box center [152, 40] width 52 height 740
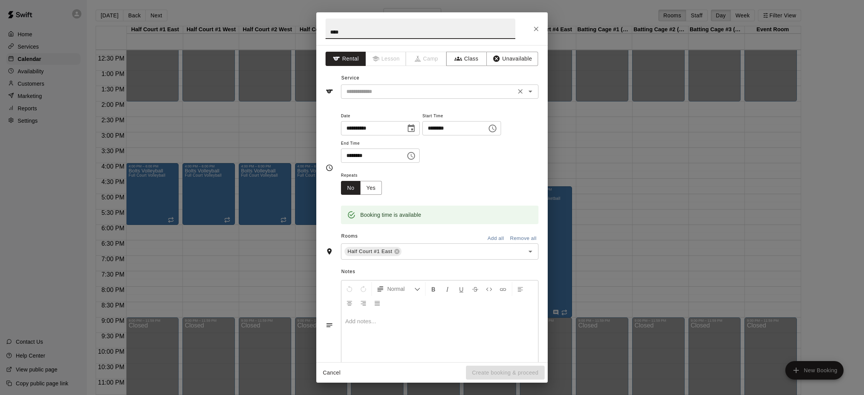
type input "****"
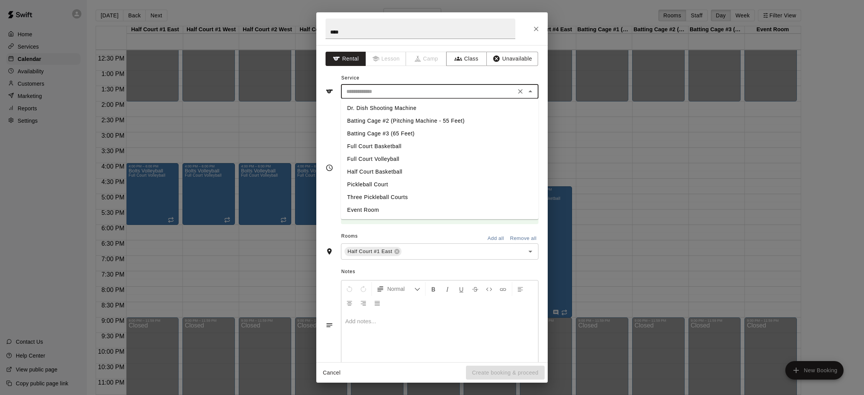
click at [384, 88] on input "text" at bounding box center [428, 92] width 170 height 10
click at [392, 145] on li "Full Court Basketball" at bounding box center [439, 146] width 197 height 13
type input "**********"
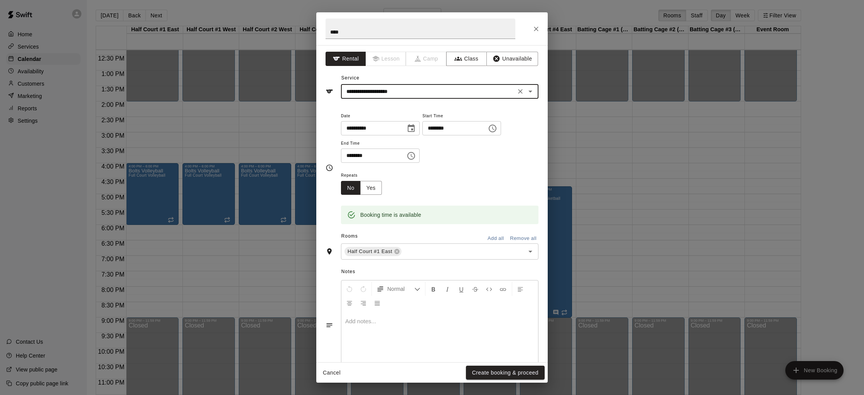
click at [344, 156] on input "********" at bounding box center [370, 155] width 59 height 14
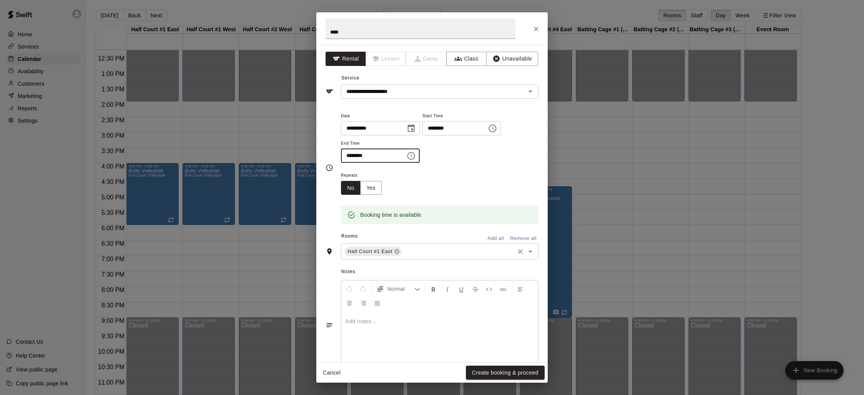
type input "********"
click at [413, 248] on input "text" at bounding box center [458, 252] width 111 height 10
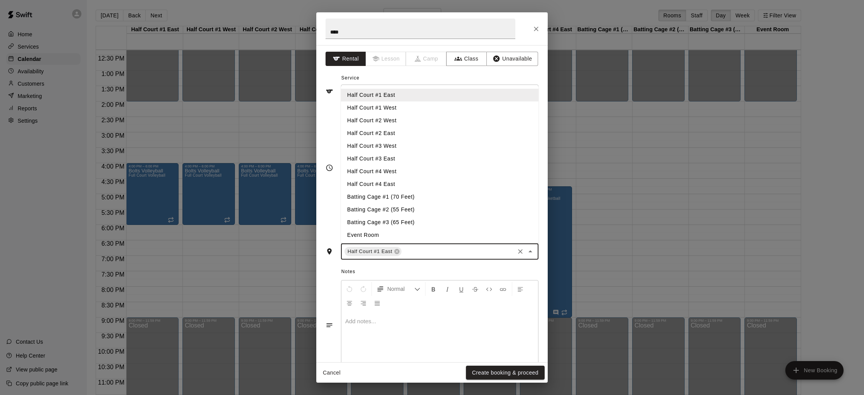
click at [384, 106] on li "Half Court #1 West" at bounding box center [439, 107] width 197 height 13
click at [468, 252] on input "text" at bounding box center [488, 252] width 50 height 10
click at [363, 117] on li "Half Court #2 West" at bounding box center [439, 120] width 197 height 13
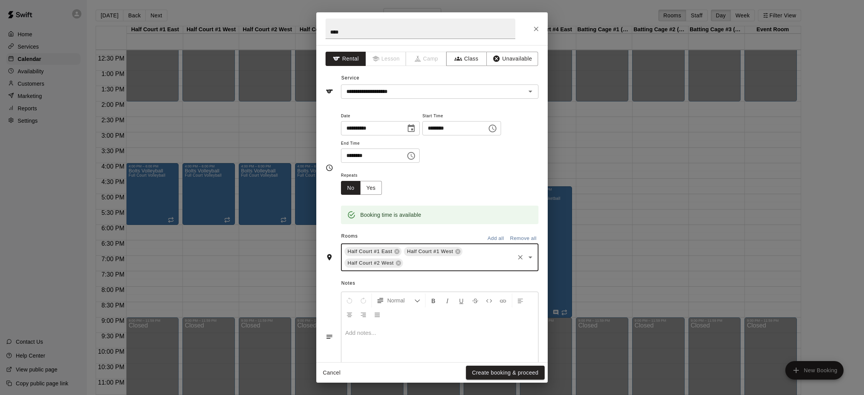
click at [415, 267] on input "text" at bounding box center [458, 263] width 109 height 10
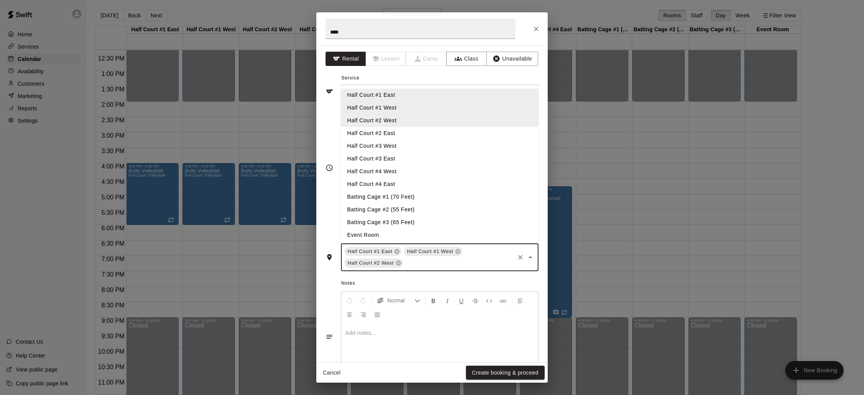
click at [400, 137] on li "Half Court #2 East" at bounding box center [439, 133] width 197 height 13
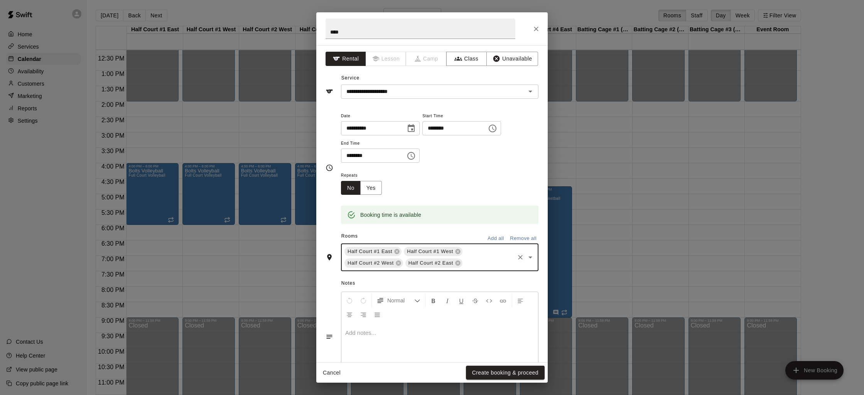
click at [363, 328] on div at bounding box center [439, 352] width 197 height 58
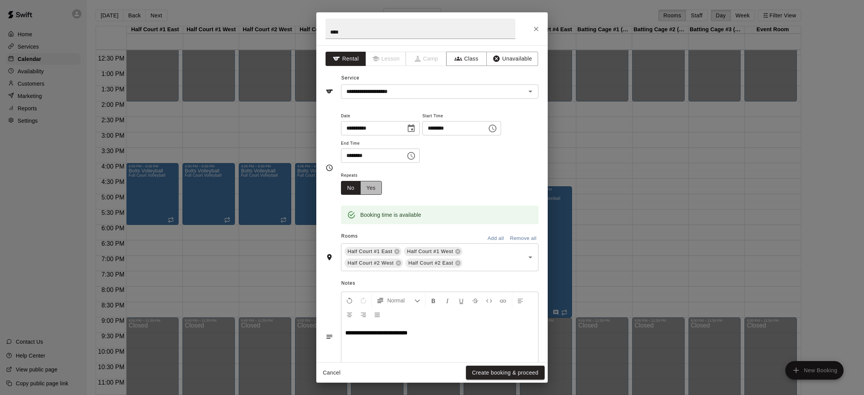
click at [375, 193] on button "Yes" at bounding box center [371, 188] width 22 height 14
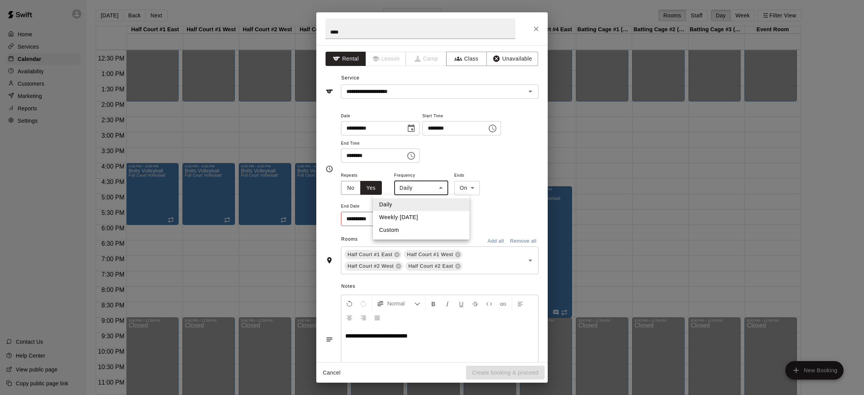
click at [441, 193] on body "Home Services Calendar Availability Customers Marketing Reports Settings Contac…" at bounding box center [432, 202] width 864 height 407
click at [427, 218] on li "Weekly on Thursday" at bounding box center [421, 217] width 96 height 13
type input "******"
click at [385, 226] on input "**********" at bounding box center [370, 219] width 58 height 14
click at [409, 221] on icon "Choose date" at bounding box center [409, 218] width 9 height 9
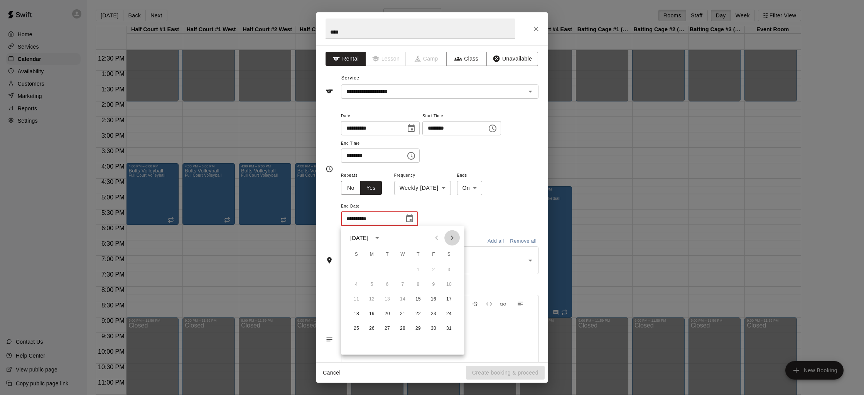
click at [450, 239] on icon "Next month" at bounding box center [451, 237] width 9 height 9
click at [432, 314] on button "27" at bounding box center [433, 314] width 14 height 14
type input "**********"
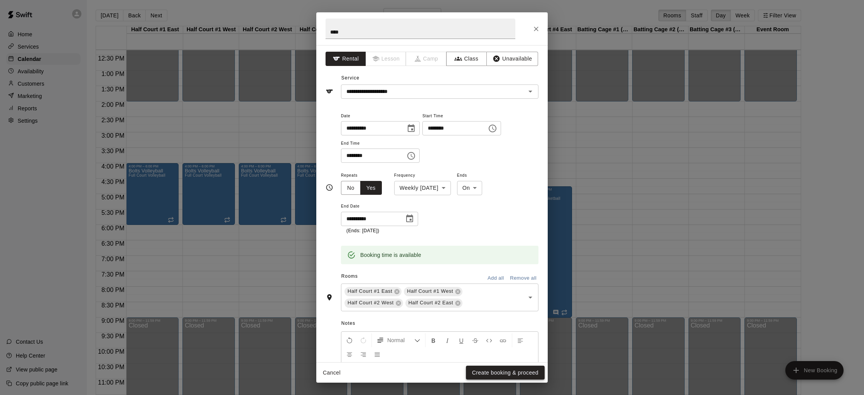
click at [475, 376] on button "Create booking & proceed" at bounding box center [505, 372] width 79 height 14
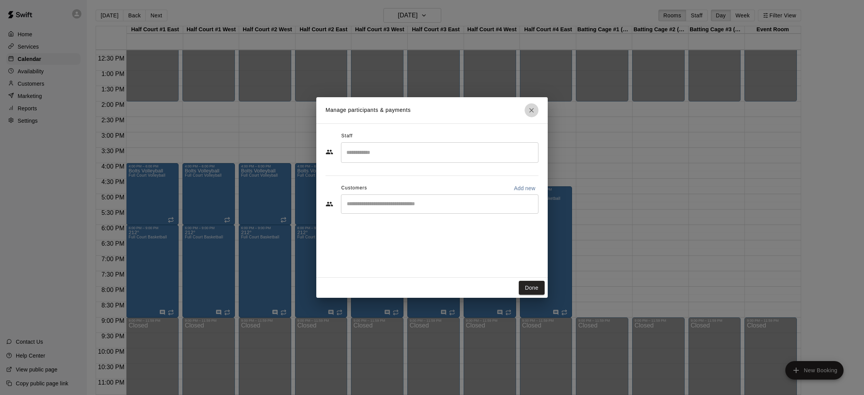
click at [532, 109] on icon "Close" at bounding box center [531, 110] width 5 height 5
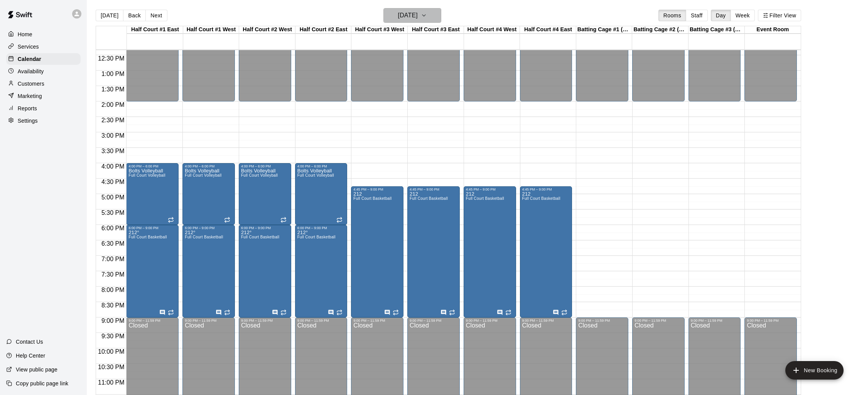
click at [427, 15] on icon "button" at bounding box center [424, 15] width 6 height 9
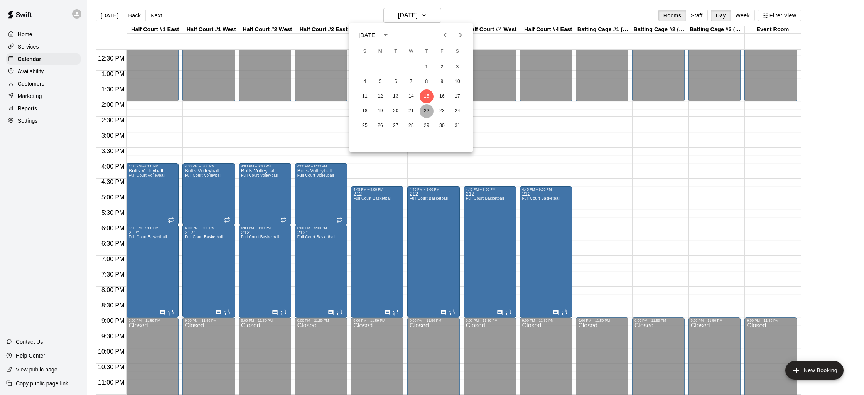
click at [426, 115] on button "22" at bounding box center [426, 111] width 14 height 14
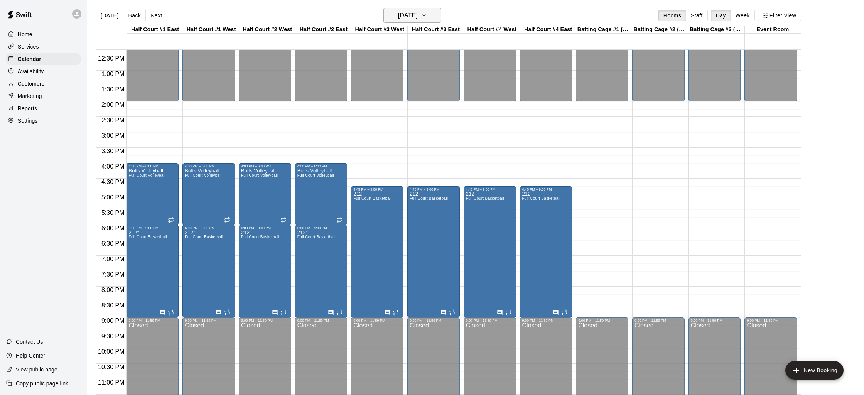
click at [416, 15] on h6 "Thursday Jan 22" at bounding box center [408, 15] width 20 height 11
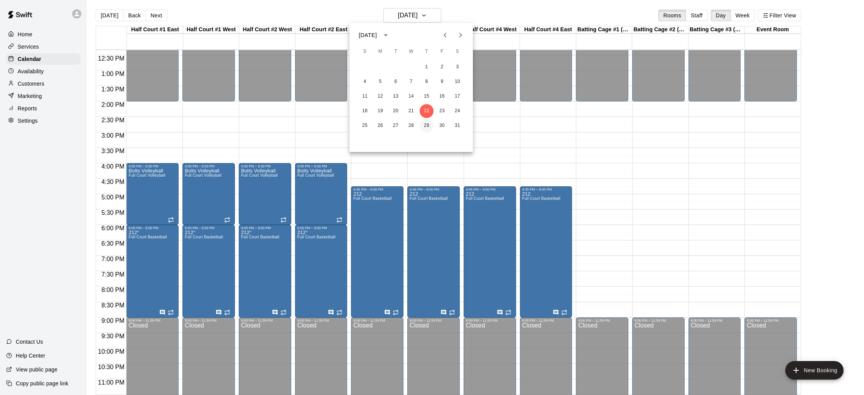
click at [423, 128] on button "29" at bounding box center [426, 126] width 14 height 14
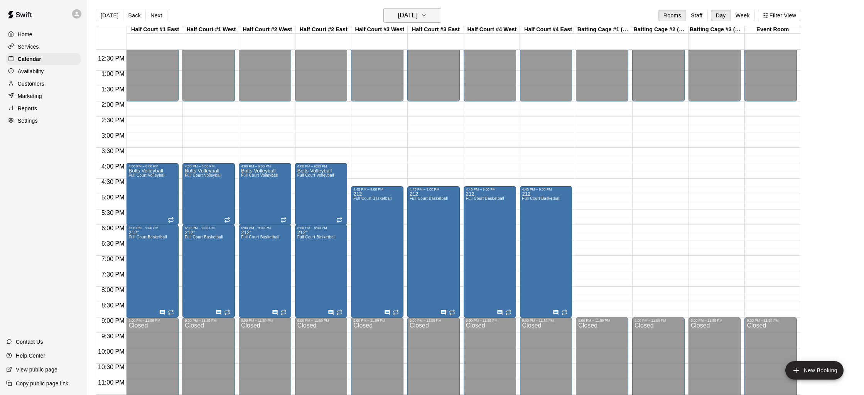
click at [418, 14] on h6 "Thursday Jan 29" at bounding box center [408, 15] width 20 height 11
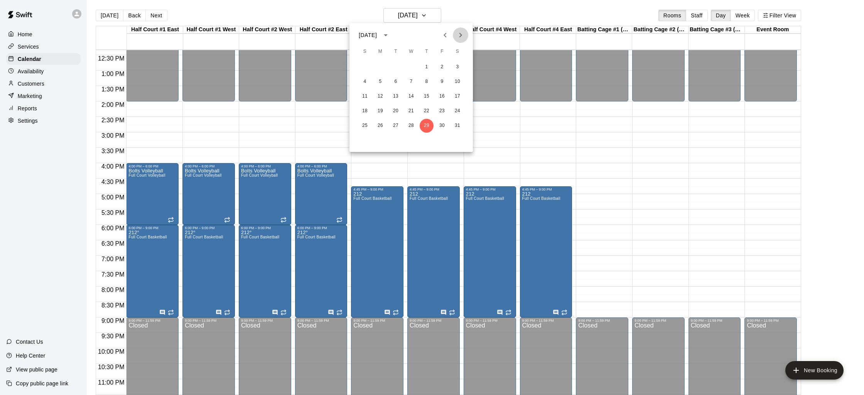
click at [456, 35] on icon "Next month" at bounding box center [460, 34] width 9 height 9
click at [427, 69] on button "5" at bounding box center [426, 67] width 14 height 14
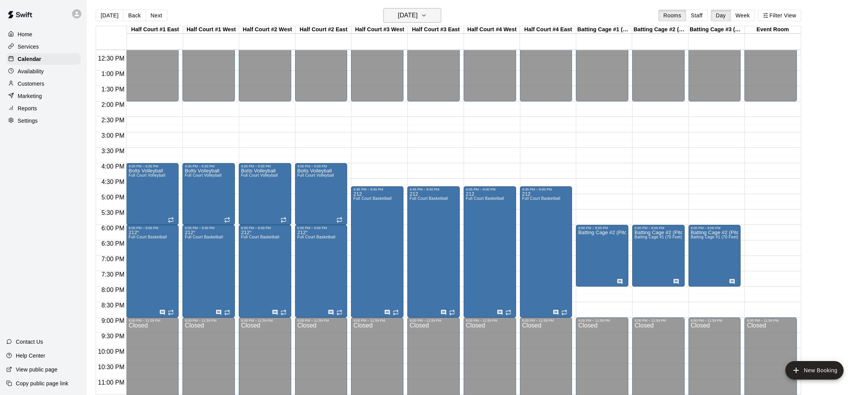
click at [418, 18] on h6 "Thursday Feb 05" at bounding box center [408, 15] width 20 height 11
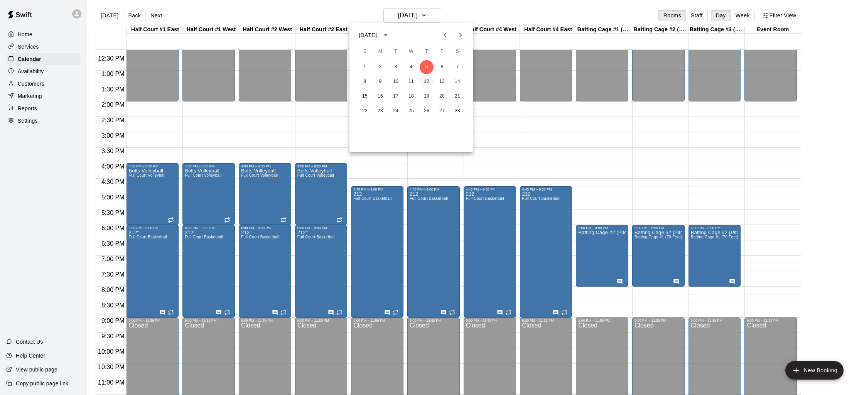
click at [428, 80] on button "12" at bounding box center [426, 82] width 14 height 14
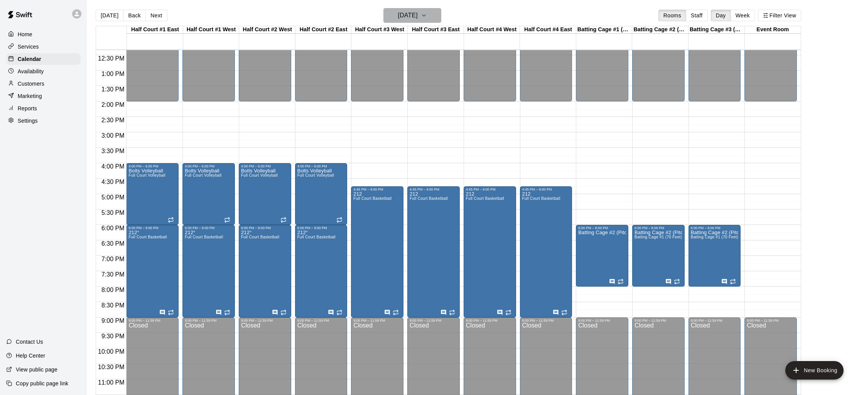
click at [418, 16] on h6 "Thursday Feb 12" at bounding box center [408, 15] width 20 height 11
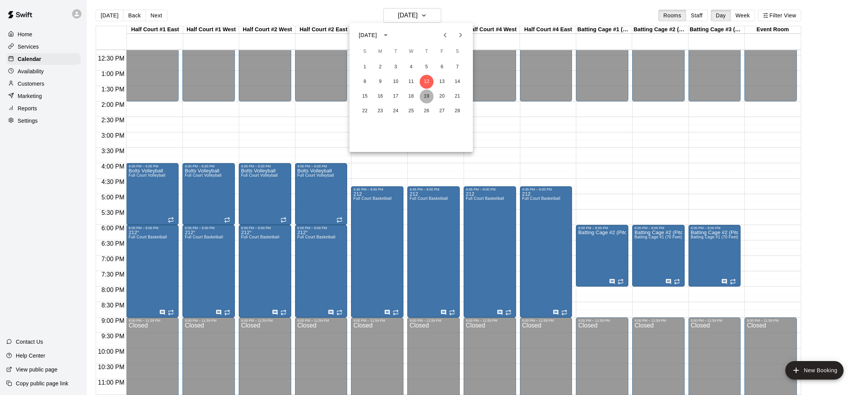
click at [428, 93] on button "19" at bounding box center [426, 96] width 14 height 14
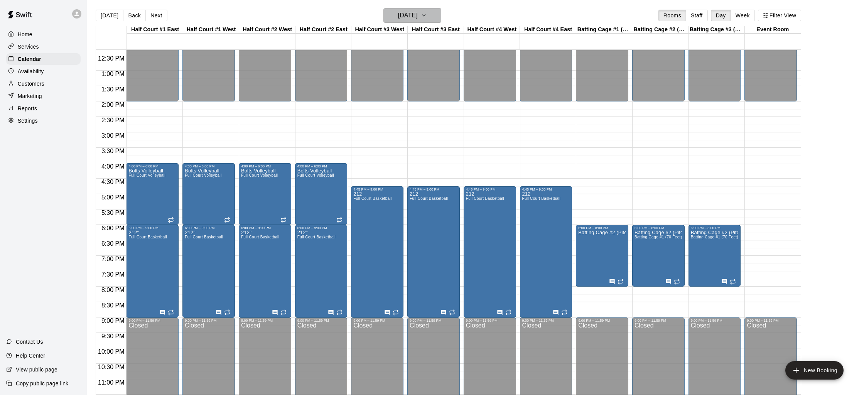
click at [418, 15] on h6 "Thursday Feb 19" at bounding box center [408, 15] width 20 height 11
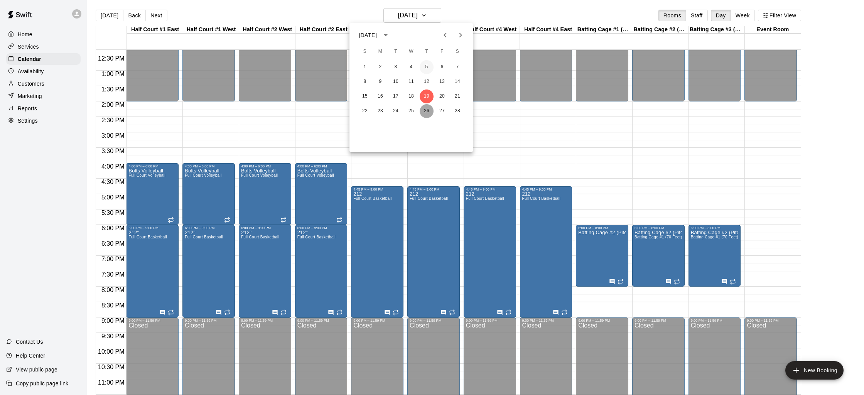
drag, startPoint x: 428, startPoint y: 112, endPoint x: 429, endPoint y: 70, distance: 41.7
click at [428, 112] on button "26" at bounding box center [426, 111] width 14 height 14
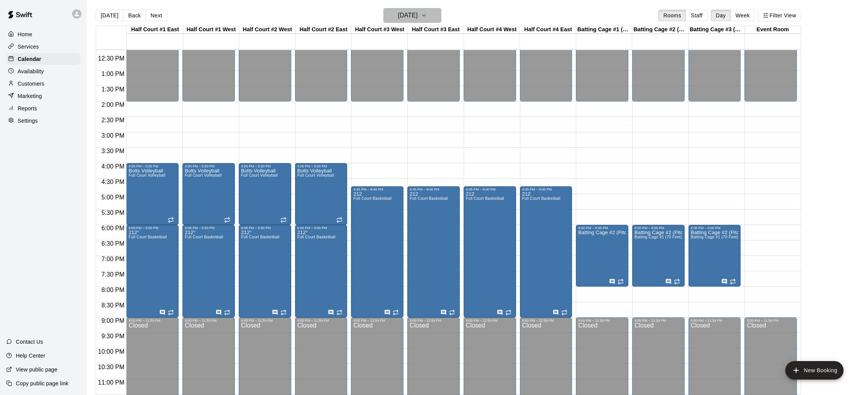
click at [418, 20] on h6 "Thursday Feb 26" at bounding box center [408, 15] width 20 height 11
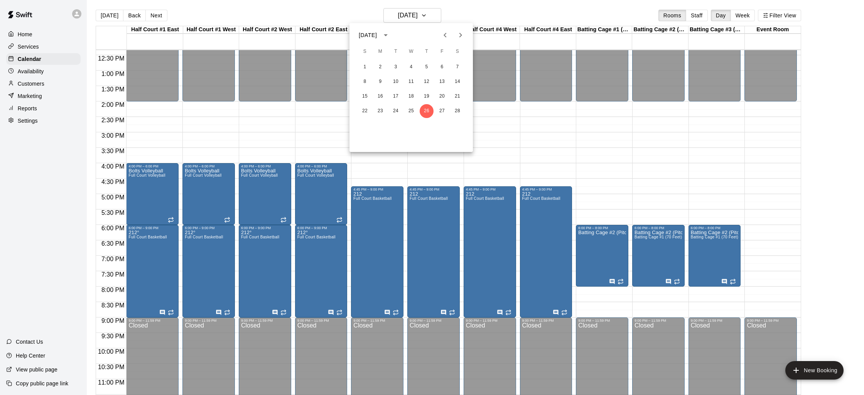
click at [444, 34] on icon "Previous month" at bounding box center [444, 34] width 9 height 9
click at [427, 67] on button "4" at bounding box center [426, 67] width 14 height 14
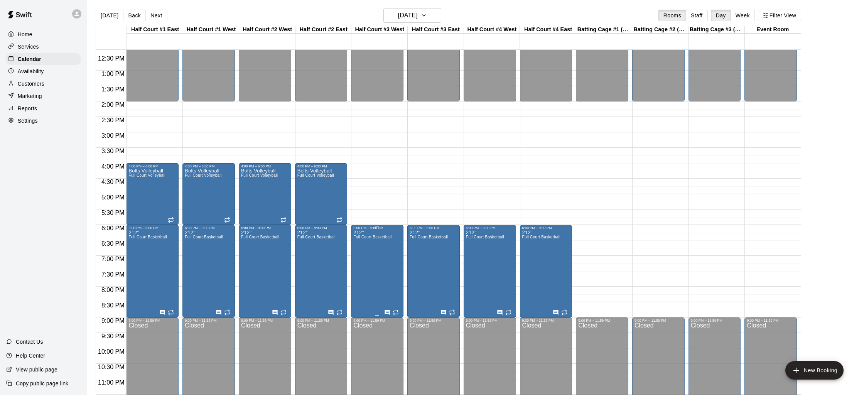
click at [381, 227] on div at bounding box center [377, 226] width 48 height 1
click at [360, 239] on button "edit" at bounding box center [361, 233] width 15 height 15
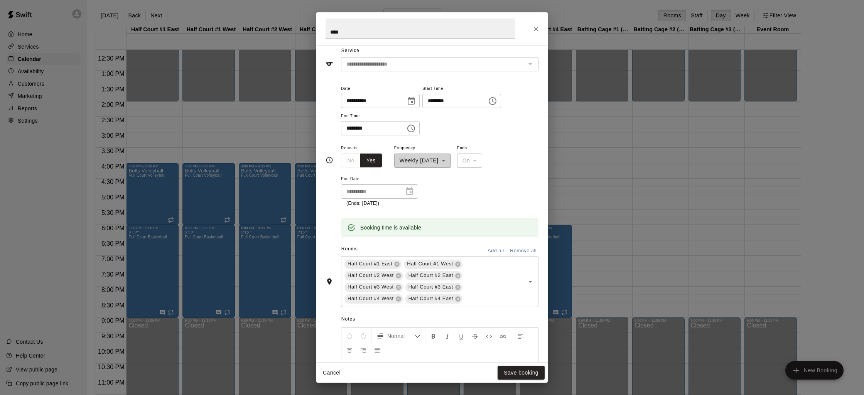
scroll to position [37, 0]
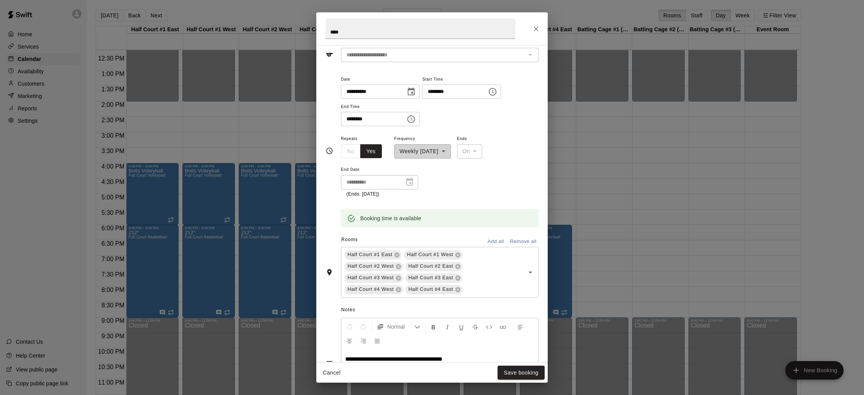
click at [431, 92] on input "********" at bounding box center [451, 91] width 59 height 14
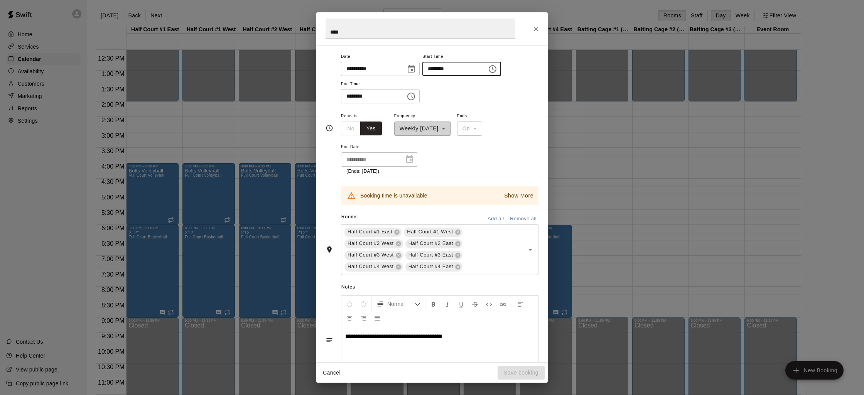
scroll to position [34, 0]
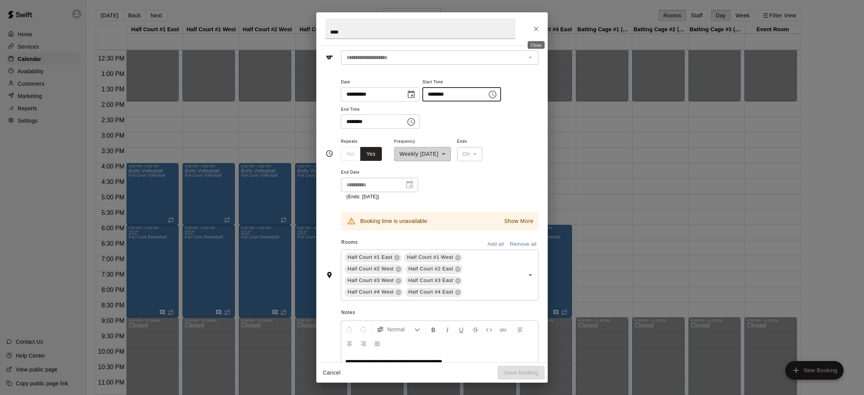
type input "********"
click at [537, 24] on button "Close" at bounding box center [536, 29] width 14 height 14
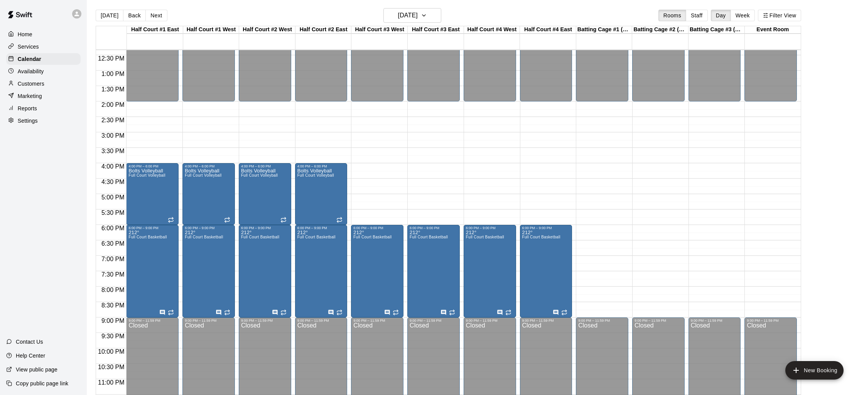
click at [364, 190] on div "12:00 AM – 7:30 AM Closed 12:00 PM – 2:00 PM Closed 6:00 PM – 9:00 PM 212° Full…" at bounding box center [377, 40] width 52 height 740
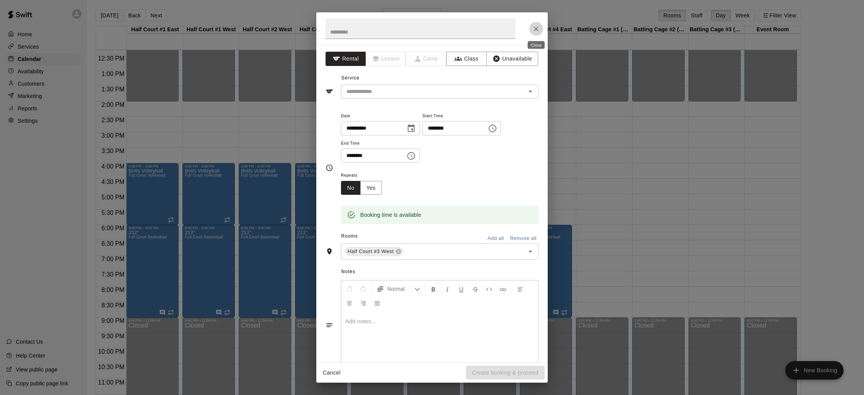
click at [540, 30] on button "Close" at bounding box center [536, 29] width 14 height 14
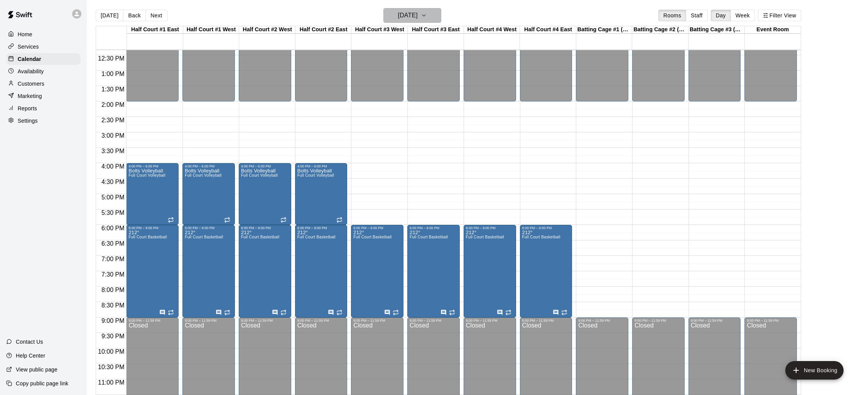
click at [383, 16] on button "Thursday Dec 04" at bounding box center [412, 15] width 58 height 15
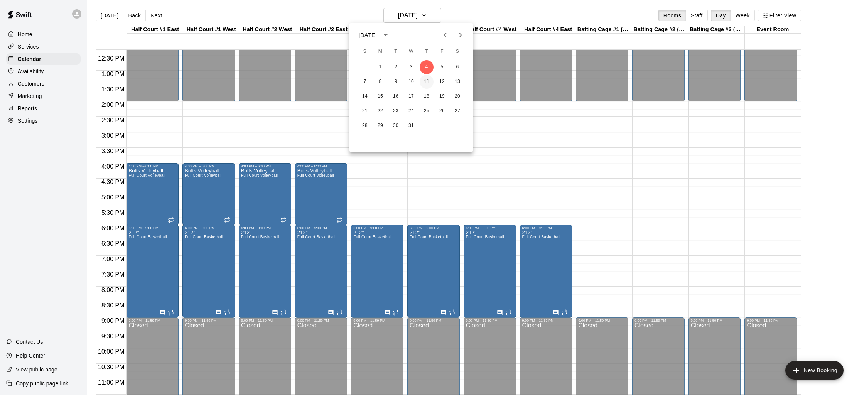
click at [424, 81] on button "11" at bounding box center [426, 82] width 14 height 14
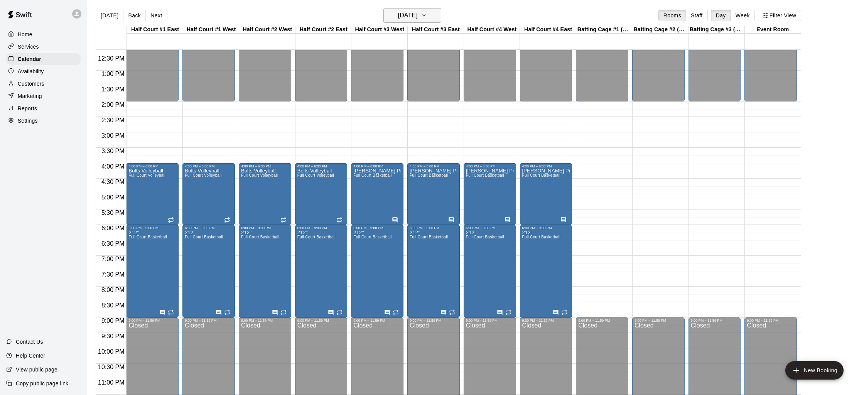
click at [408, 12] on h6 "Thursday Dec 11" at bounding box center [408, 15] width 20 height 11
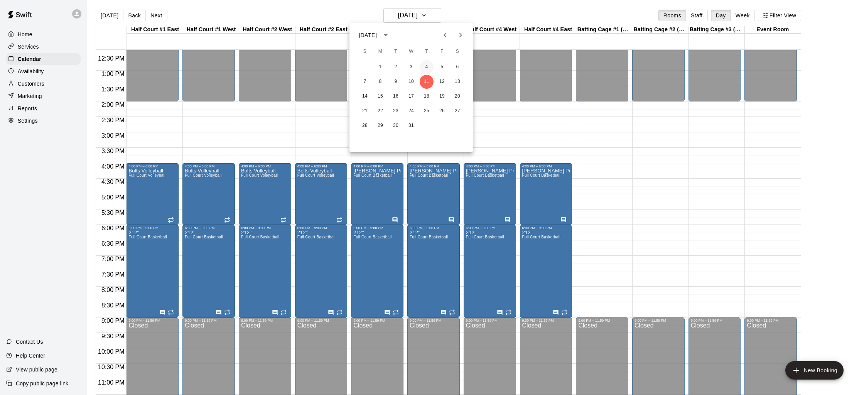
click at [425, 65] on button "4" at bounding box center [426, 67] width 14 height 14
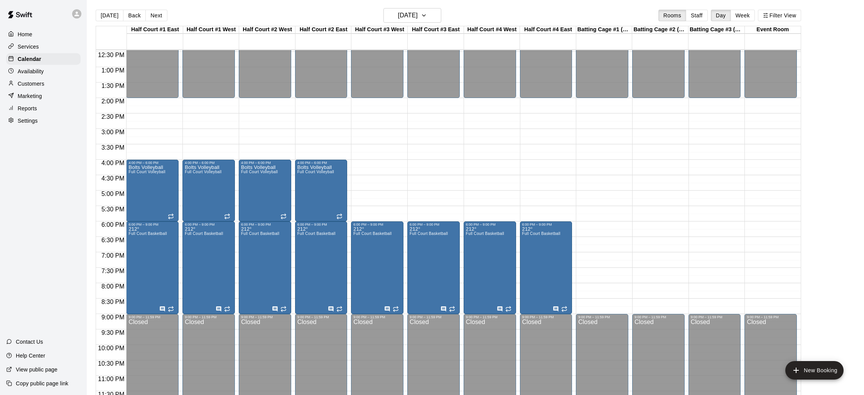
scroll to position [386, 0]
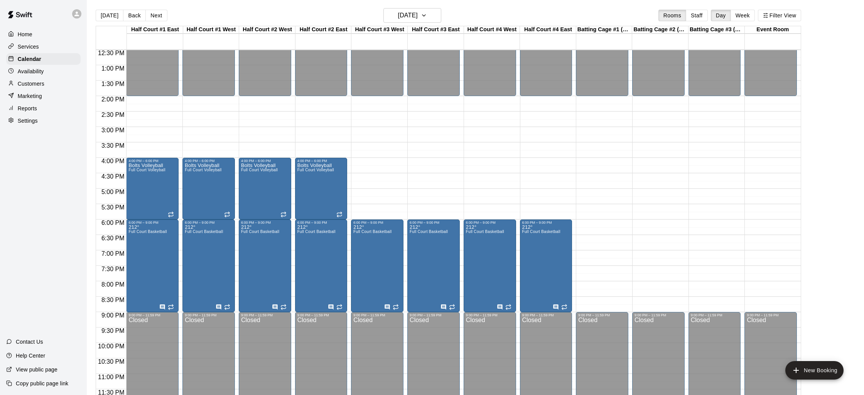
click at [376, 183] on div "12:00 AM – 7:30 AM Closed 12:00 PM – 2:00 PM Closed 6:00 PM – 9:00 PM 212° Full…" at bounding box center [377, 34] width 52 height 740
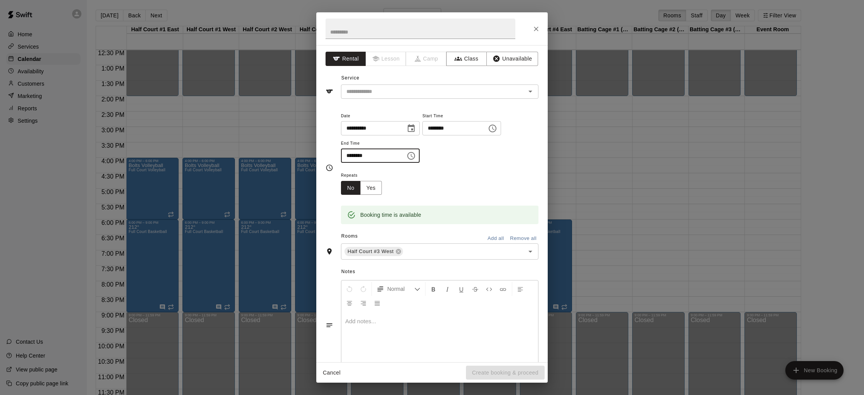
click at [349, 155] on input "********" at bounding box center [370, 155] width 59 height 14
type input "********"
click at [444, 89] on input "text" at bounding box center [428, 92] width 170 height 10
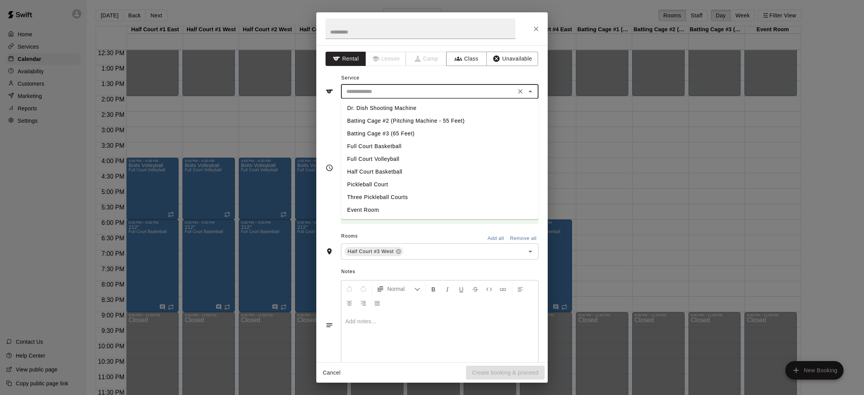
drag, startPoint x: 403, startPoint y: 150, endPoint x: 398, endPoint y: 149, distance: 5.2
click at [401, 150] on li "Full Court Basketball" at bounding box center [439, 146] width 197 height 13
type input "**********"
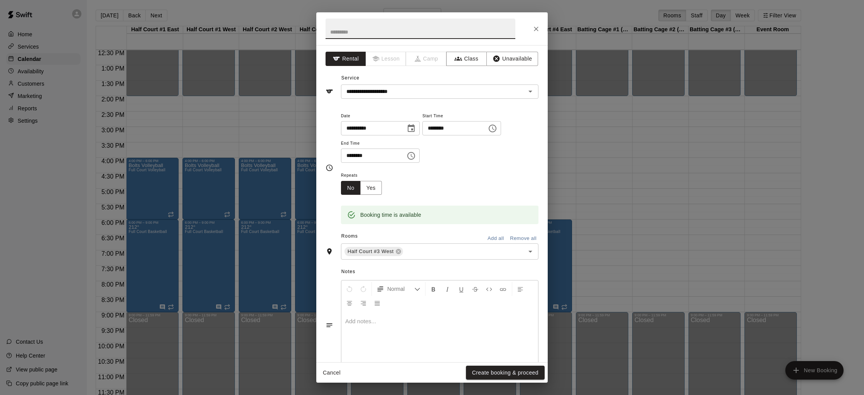
click at [381, 34] on input "text" at bounding box center [420, 29] width 190 height 20
type input "****"
drag, startPoint x: 364, startPoint y: 336, endPoint x: 399, endPoint y: 314, distance: 40.7
click at [365, 335] on div at bounding box center [439, 341] width 197 height 58
drag, startPoint x: 406, startPoint y: 323, endPoint x: 391, endPoint y: 321, distance: 15.9
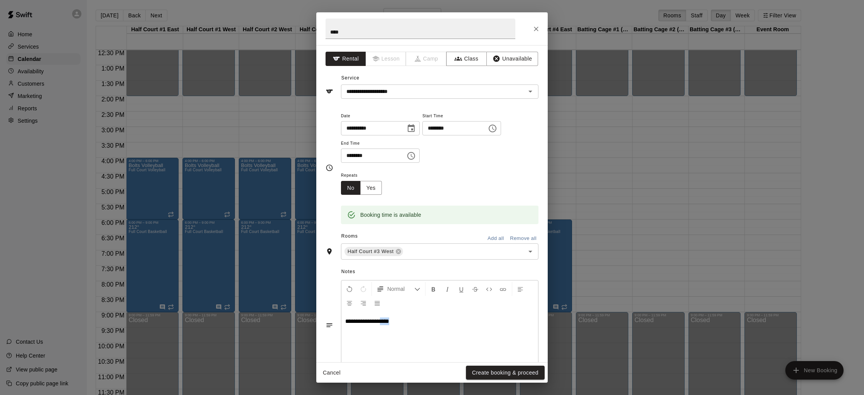
click at [391, 321] on p "**********" at bounding box center [439, 321] width 189 height 8
click at [405, 326] on div "**********" at bounding box center [439, 341] width 197 height 58
click at [404, 326] on div "**********" at bounding box center [439, 341] width 197 height 58
click at [406, 325] on p "**********" at bounding box center [439, 321] width 189 height 8
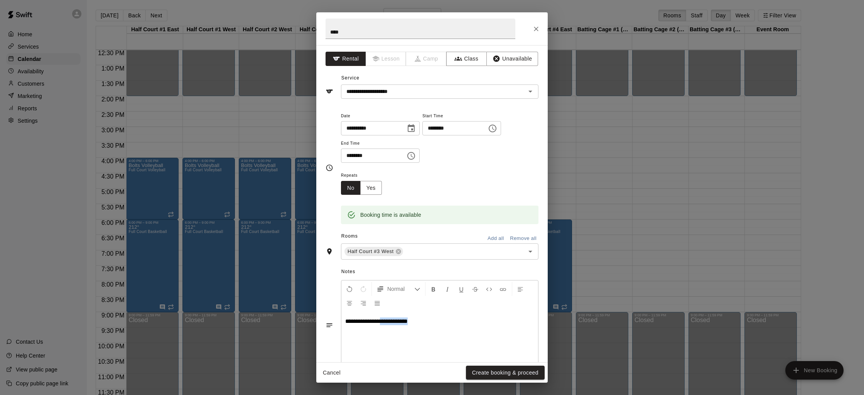
click at [406, 325] on p "**********" at bounding box center [439, 321] width 189 height 8
copy span "**********"
click at [485, 376] on button "Create booking & proceed" at bounding box center [505, 372] width 79 height 14
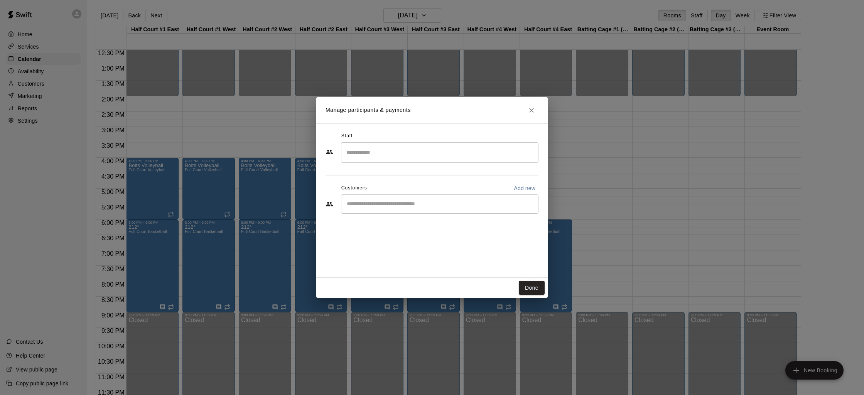
click at [534, 112] on icon "Close" at bounding box center [531, 110] width 8 height 8
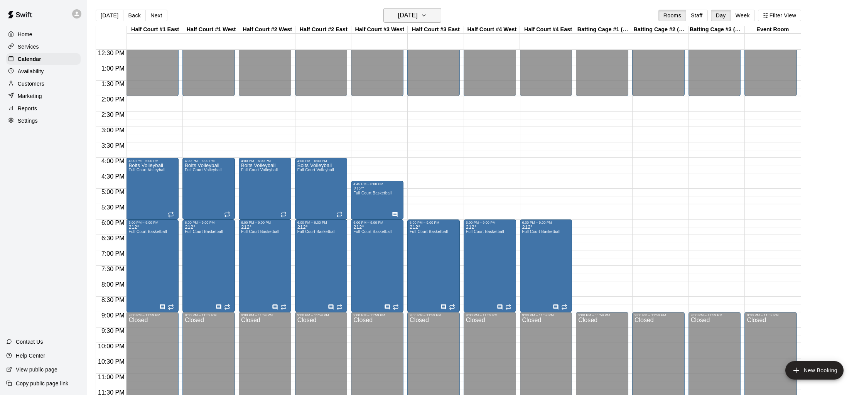
click at [416, 12] on h6 "Thursday Dec 04" at bounding box center [408, 15] width 20 height 11
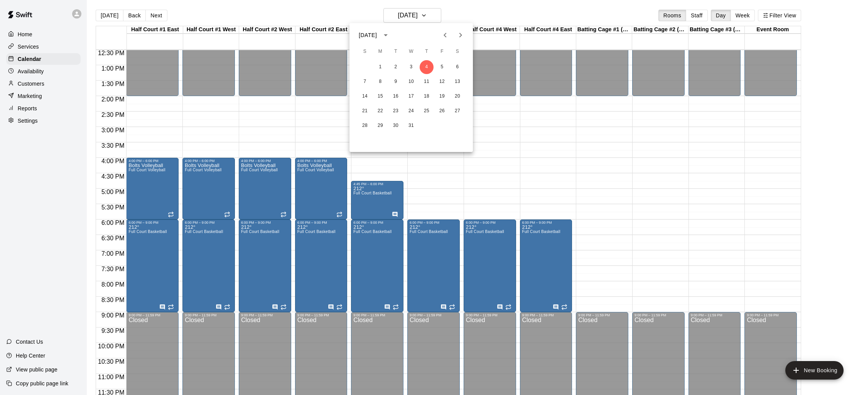
click at [381, 205] on div at bounding box center [432, 197] width 864 height 395
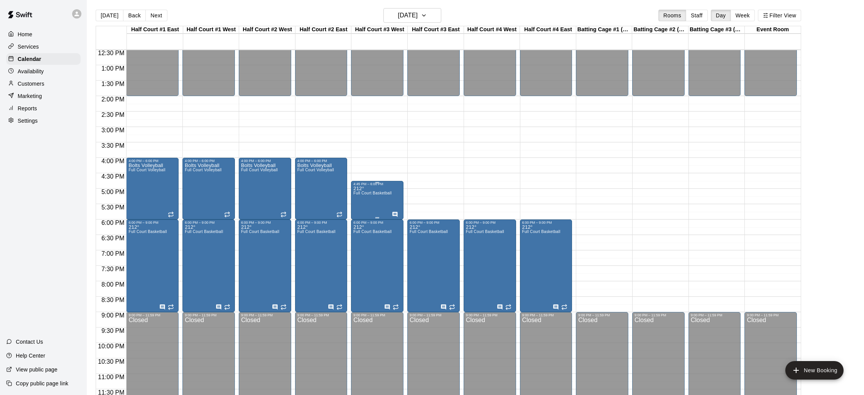
click at [373, 194] on span "Full Court Basketball" at bounding box center [372, 193] width 38 height 4
click at [356, 195] on button "edit" at bounding box center [361, 199] width 15 height 15
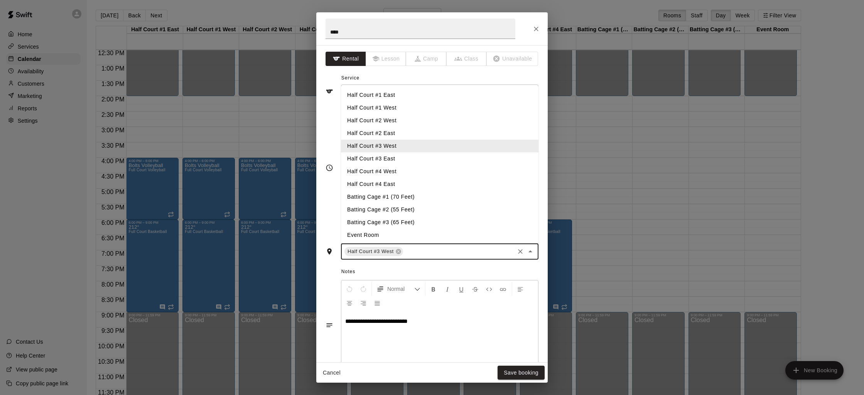
click at [414, 251] on input "text" at bounding box center [458, 252] width 109 height 10
click at [405, 154] on li "Half Court #3 East" at bounding box center [439, 158] width 197 height 13
click at [468, 252] on input "text" at bounding box center [488, 252] width 50 height 10
click at [386, 171] on li "Half Court #4 West" at bounding box center [439, 171] width 197 height 13
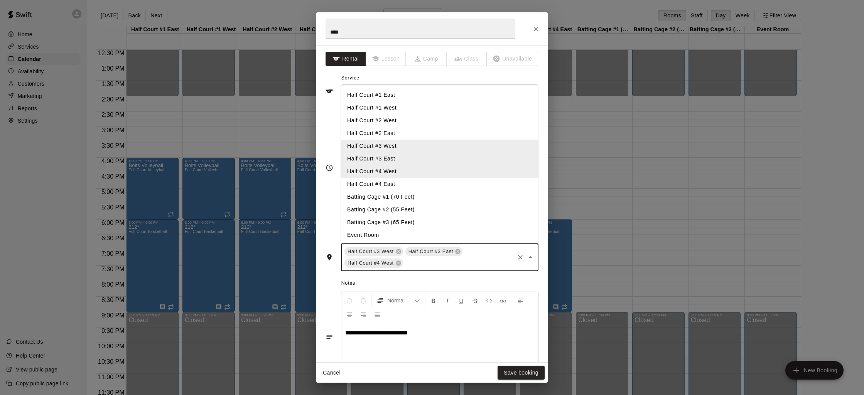
drag, startPoint x: 414, startPoint y: 264, endPoint x: 392, endPoint y: 196, distance: 71.3
click at [413, 261] on input "text" at bounding box center [458, 263] width 109 height 10
click at [391, 184] on li "Half Court #4 East" at bounding box center [439, 184] width 197 height 13
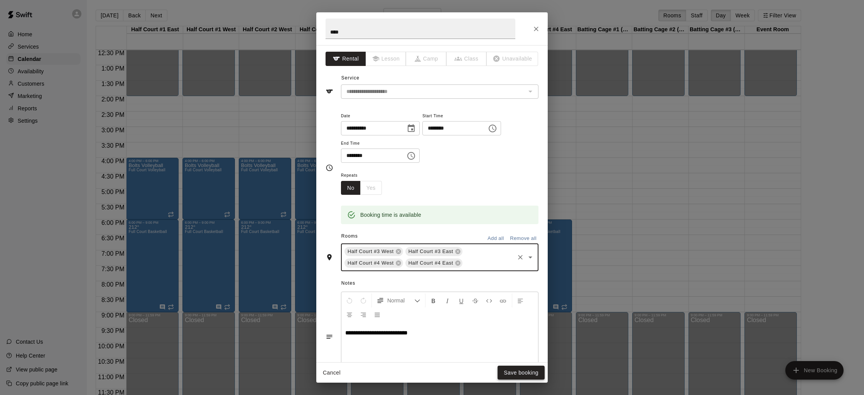
drag, startPoint x: 520, startPoint y: 379, endPoint x: 518, endPoint y: 375, distance: 4.4
click at [518, 375] on button "Save booking" at bounding box center [520, 372] width 47 height 14
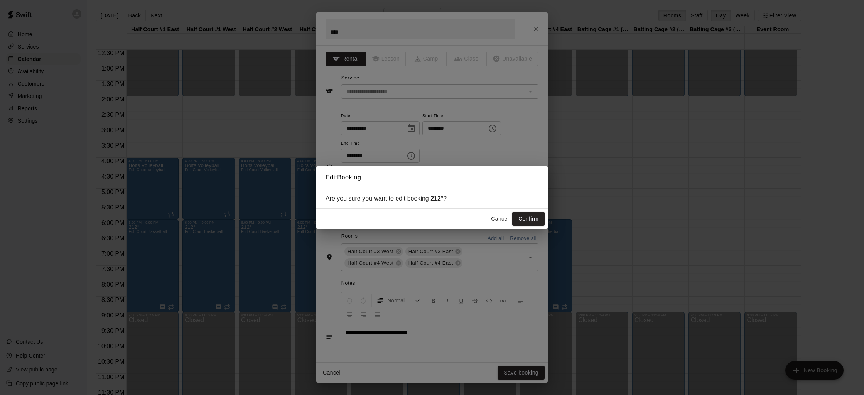
click at [517, 374] on div "Edit Booking Are you sure you want to edit booking 212° ? Cancel Confirm" at bounding box center [432, 197] width 864 height 395
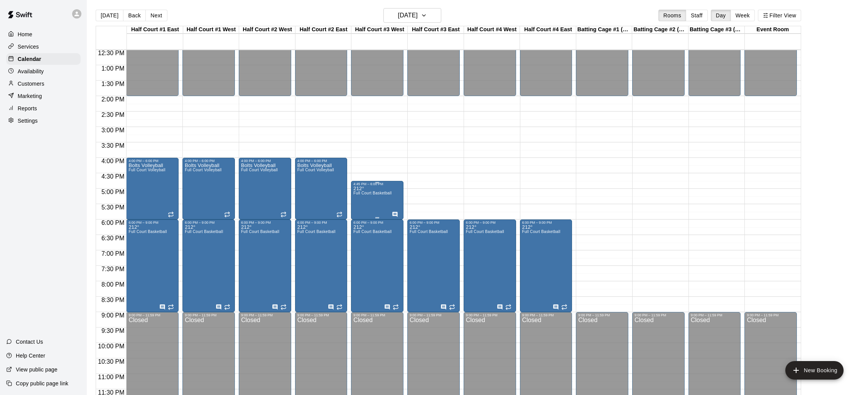
click at [394, 191] on div "212° Full Court Basketball" at bounding box center [377, 383] width 48 height 395
click at [353, 191] on div at bounding box center [432, 197] width 864 height 395
click at [374, 197] on div "212° Full Court Basketball" at bounding box center [372, 383] width 38 height 395
click at [363, 191] on icon "edit" at bounding box center [361, 194] width 9 height 9
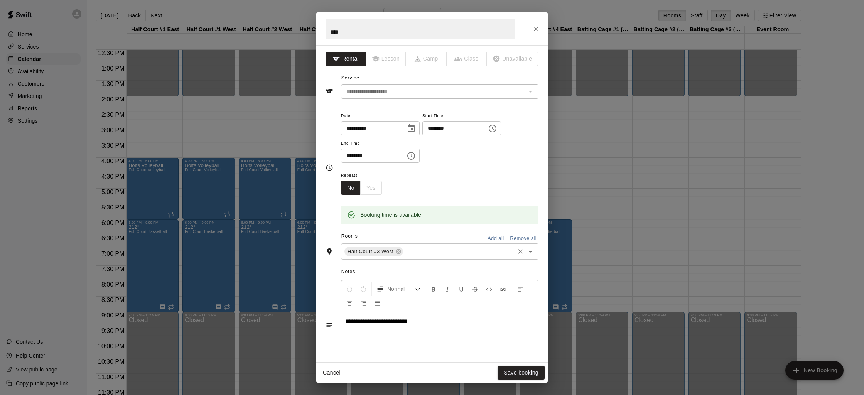
drag, startPoint x: 409, startPoint y: 243, endPoint x: 411, endPoint y: 249, distance: 6.2
click at [409, 244] on div "Half Court #3 West ​" at bounding box center [439, 251] width 197 height 16
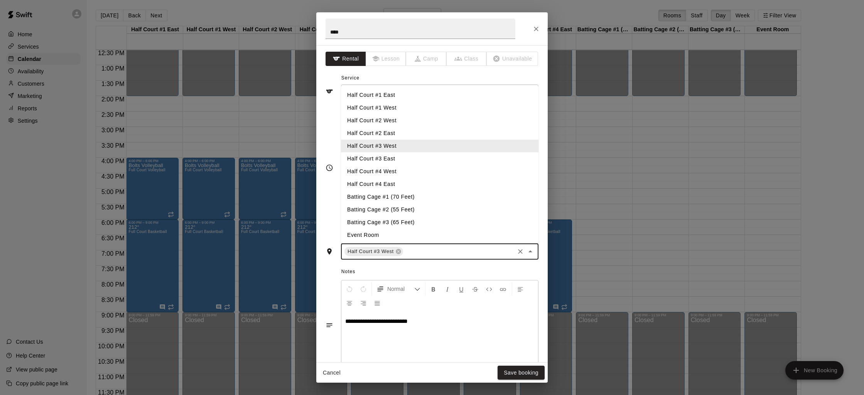
click at [411, 249] on input "text" at bounding box center [458, 252] width 109 height 10
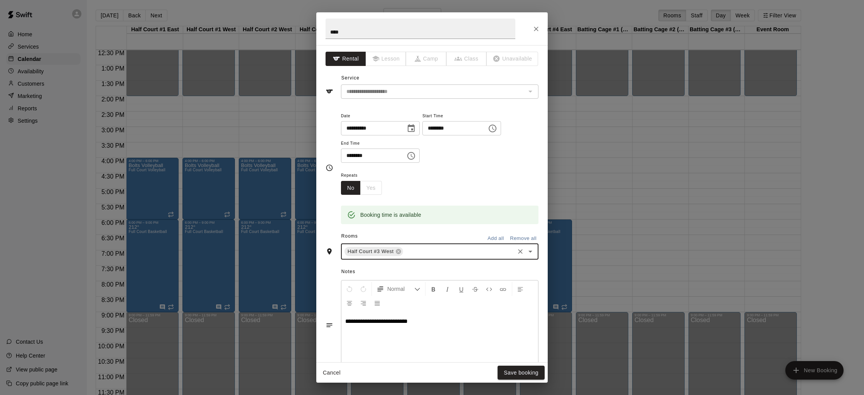
click at [411, 250] on input "text" at bounding box center [458, 252] width 109 height 10
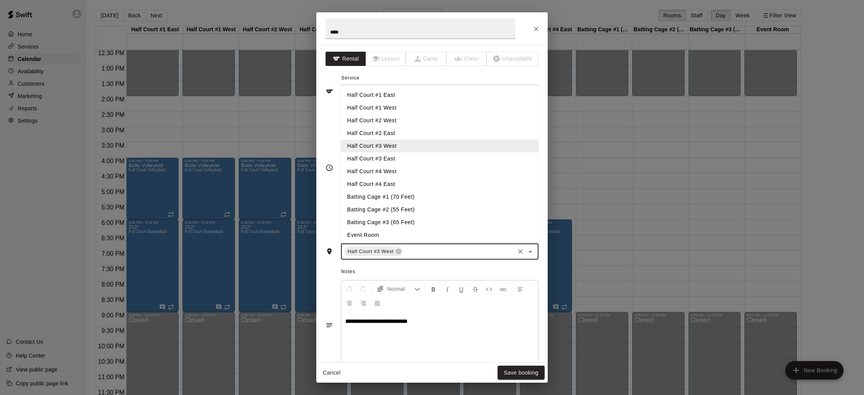
click at [388, 161] on li "Half Court #3 East" at bounding box center [439, 158] width 197 height 13
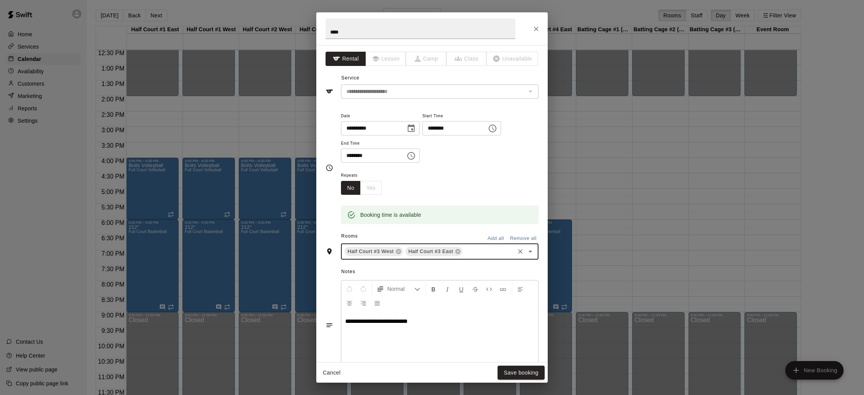
drag, startPoint x: 478, startPoint y: 252, endPoint x: 468, endPoint y: 248, distance: 10.7
click at [474, 250] on input "text" at bounding box center [488, 252] width 50 height 10
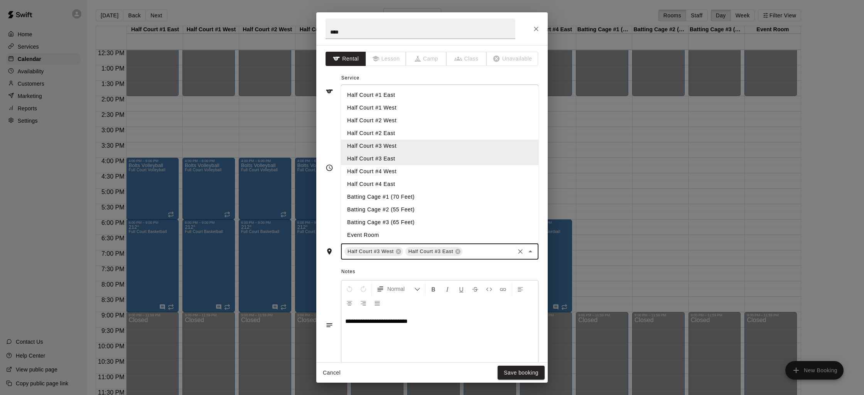
click at [377, 175] on li "Half Court #4 West" at bounding box center [439, 171] width 197 height 13
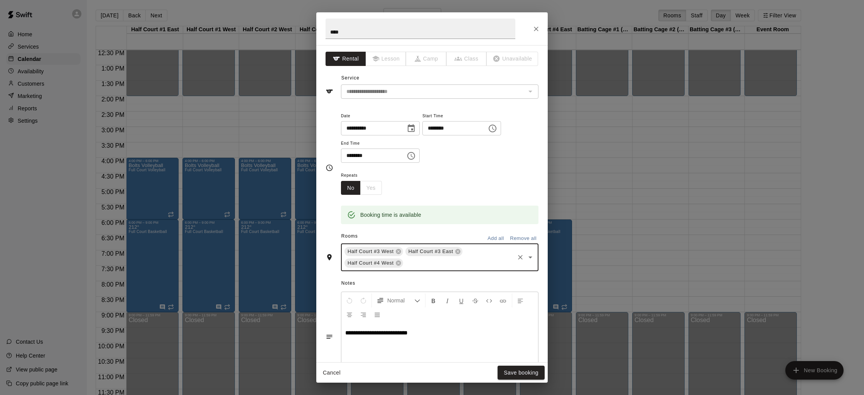
click at [424, 268] on div "Half Court #3 West Half Court #3 East Half Court #4 West ​" at bounding box center [439, 257] width 197 height 28
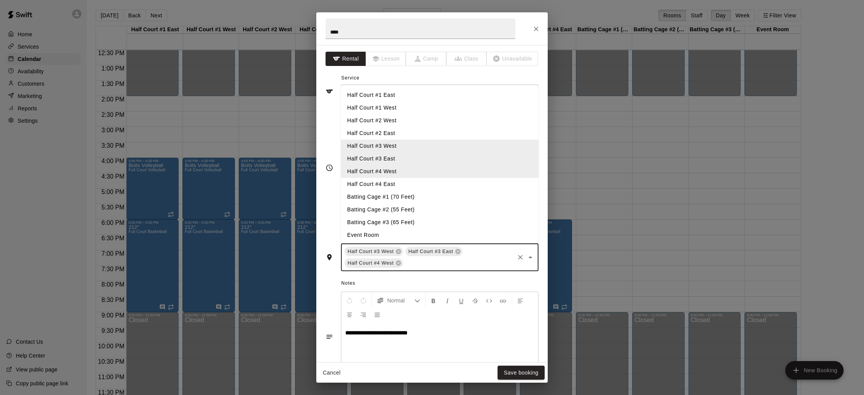
click at [384, 186] on li "Half Court #4 East" at bounding box center [439, 184] width 197 height 13
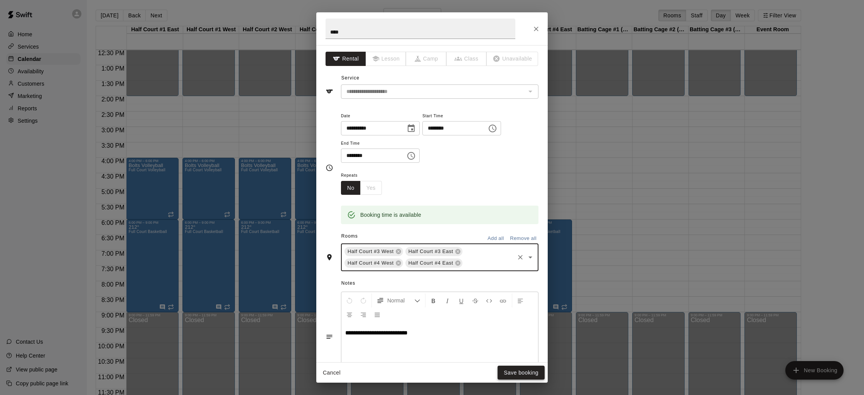
click at [518, 368] on button "Save booking" at bounding box center [520, 372] width 47 height 14
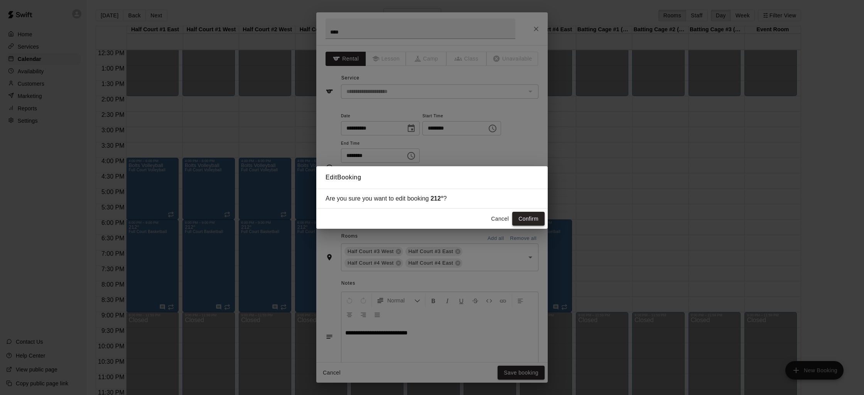
click at [527, 220] on button "Confirm" at bounding box center [528, 219] width 32 height 14
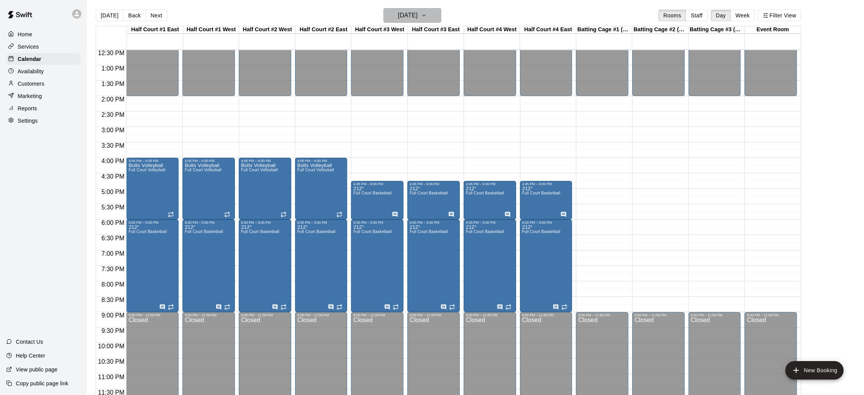
click at [411, 16] on h6 "Thursday Dec 04" at bounding box center [408, 15] width 20 height 11
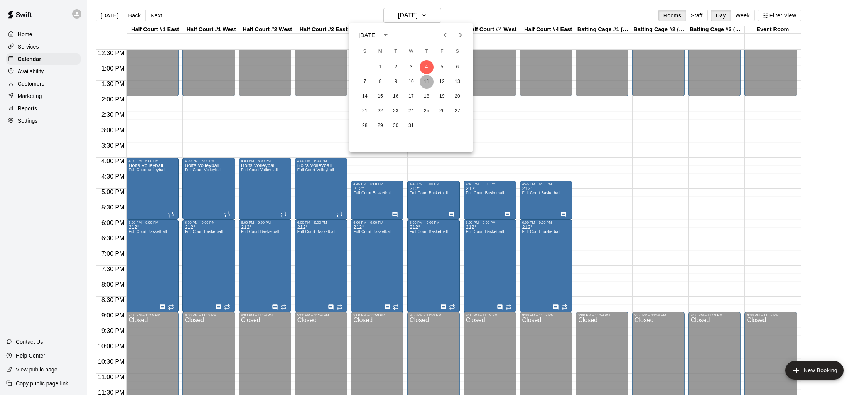
click at [425, 83] on button "11" at bounding box center [426, 82] width 14 height 14
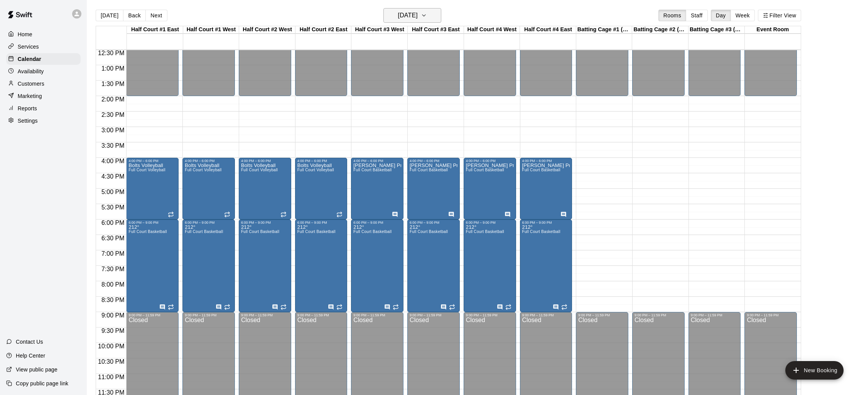
click at [406, 15] on h6 "Thursday Dec 11" at bounding box center [408, 15] width 20 height 11
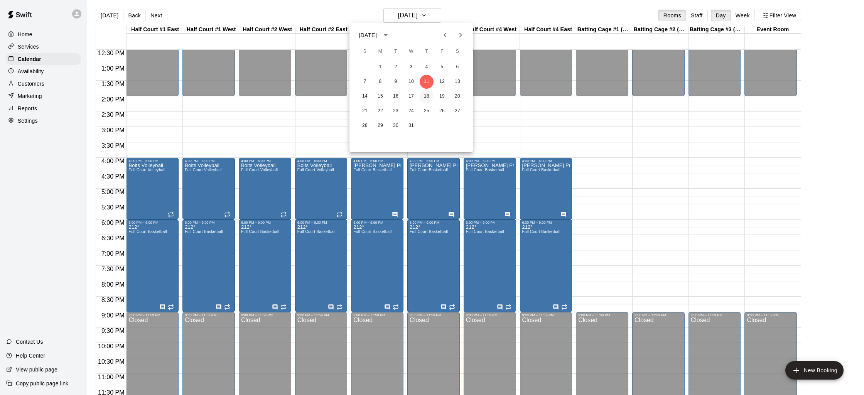
click at [423, 97] on button "18" at bounding box center [426, 96] width 14 height 14
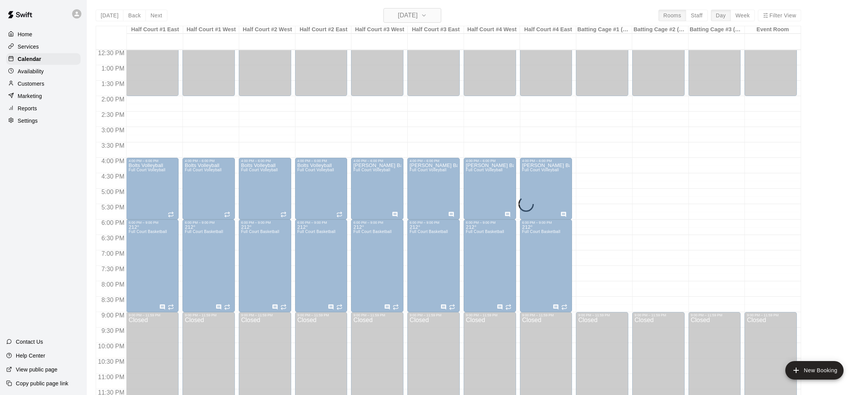
click at [408, 21] on h6 "Thursday Dec 18" at bounding box center [408, 15] width 20 height 11
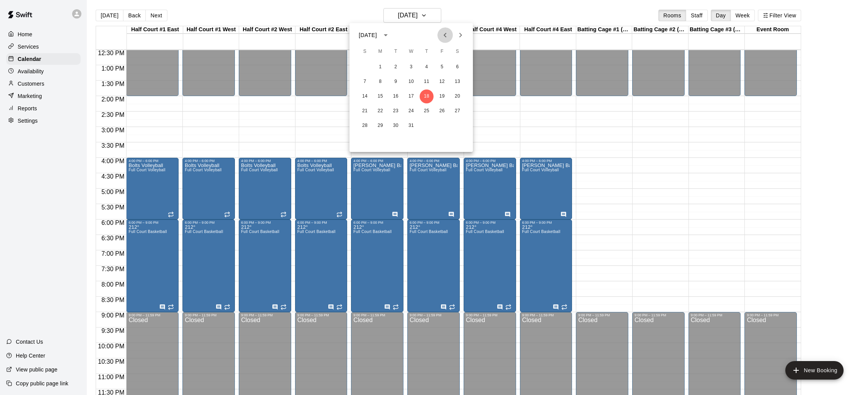
click at [445, 38] on icon "Previous month" at bounding box center [444, 34] width 9 height 9
click at [426, 80] on button "6" at bounding box center [426, 82] width 14 height 14
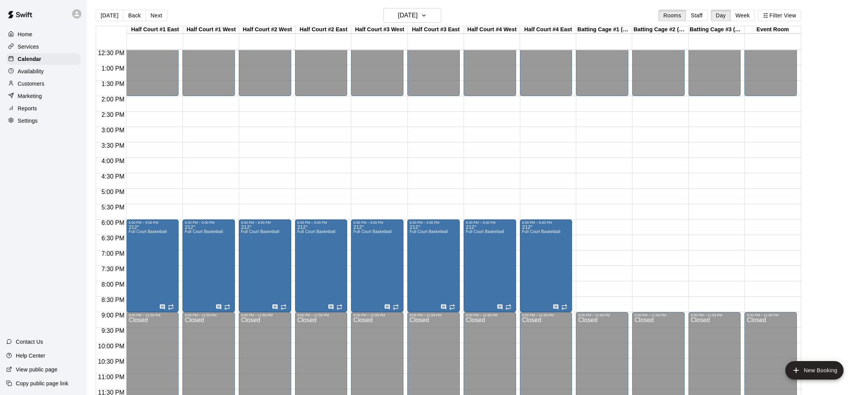
click at [374, 176] on div "12:00 AM – 7:30 AM Closed 12:00 PM – 2:00 PM Closed 6:00 PM – 9:00 PM 212° Full…" at bounding box center [377, 34] width 52 height 740
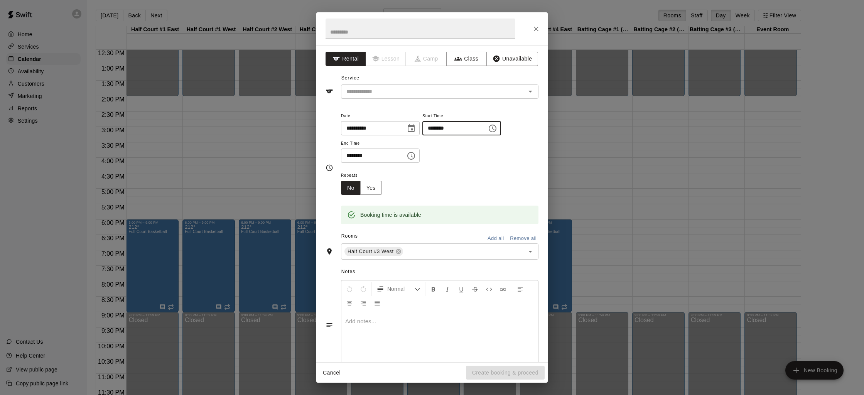
click at [441, 128] on input "********" at bounding box center [451, 128] width 59 height 14
type input "********"
click at [350, 157] on input "********" at bounding box center [370, 155] width 59 height 14
click at [381, 96] on div "​" at bounding box center [439, 91] width 197 height 14
type input "********"
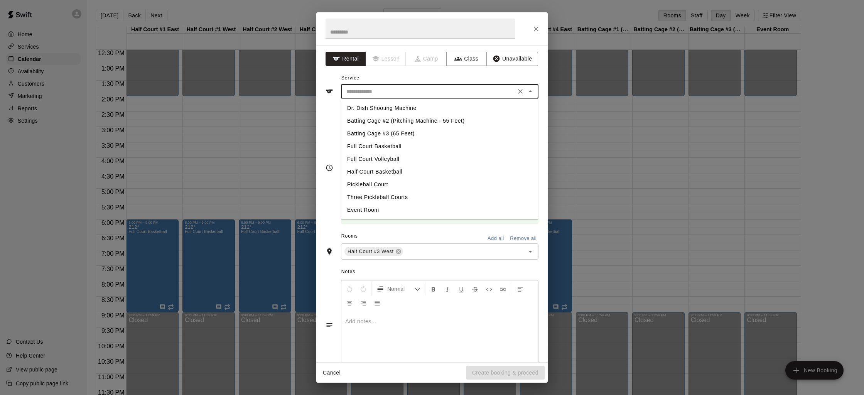
click at [380, 95] on input "text" at bounding box center [428, 92] width 170 height 10
click at [384, 150] on li "Full Court Basketball" at bounding box center [439, 146] width 197 height 13
type input "**********"
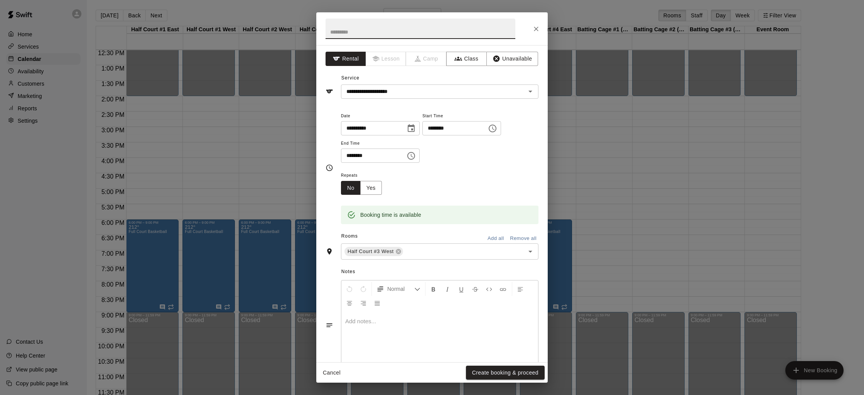
click at [355, 34] on input "text" at bounding box center [420, 29] width 190 height 20
type input "****"
click at [539, 30] on icon "Close" at bounding box center [536, 29] width 8 height 8
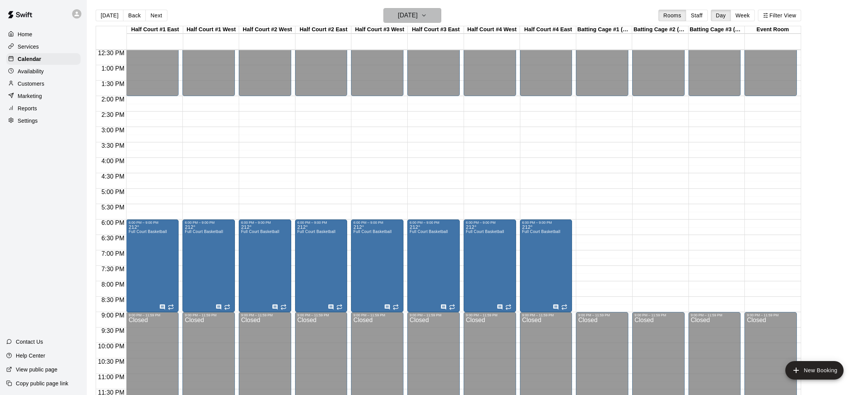
click at [418, 14] on h6 "Thursday Nov 06" at bounding box center [408, 15] width 20 height 11
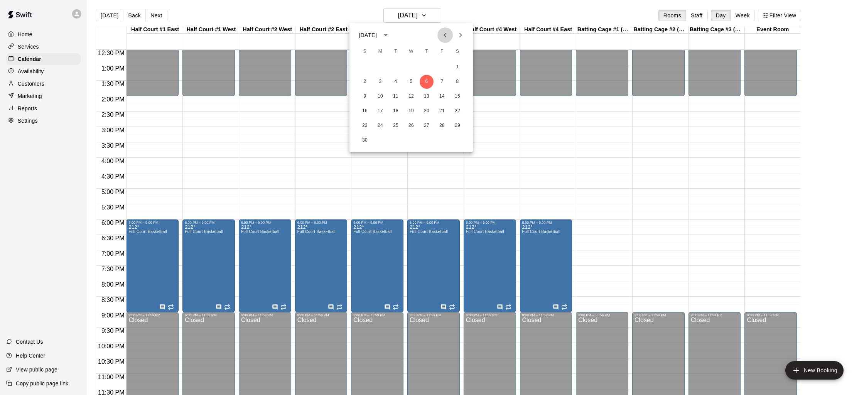
click at [450, 36] on button "Previous month" at bounding box center [444, 34] width 15 height 15
click at [429, 98] on button "16" at bounding box center [426, 96] width 14 height 14
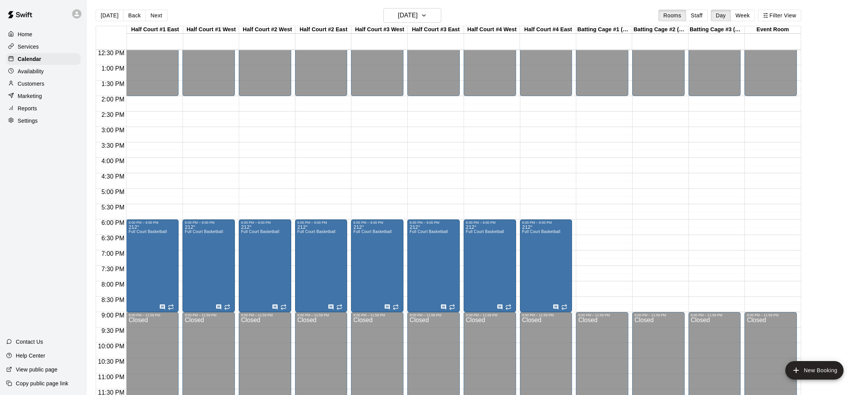
click at [377, 182] on div "12:00 AM – 7:30 AM Closed 12:00 PM – 2:00 PM Closed 6:00 PM – 9:00 PM 212° Full…" at bounding box center [377, 34] width 52 height 740
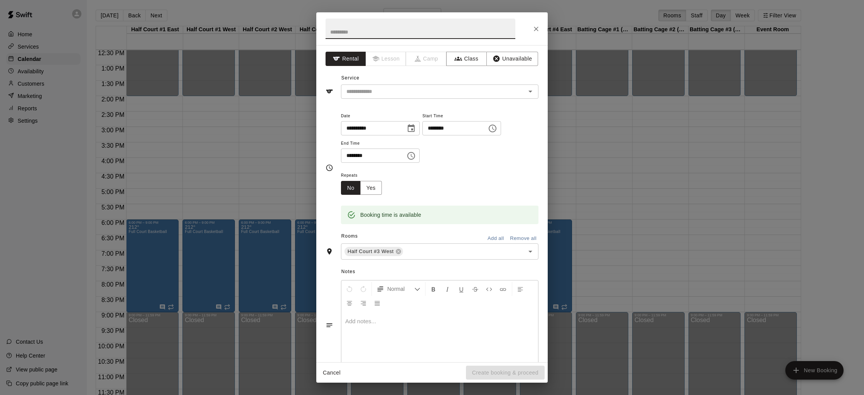
click at [348, 154] on input "********" at bounding box center [370, 155] width 59 height 14
type input "********"
click at [384, 87] on input "text" at bounding box center [428, 92] width 170 height 10
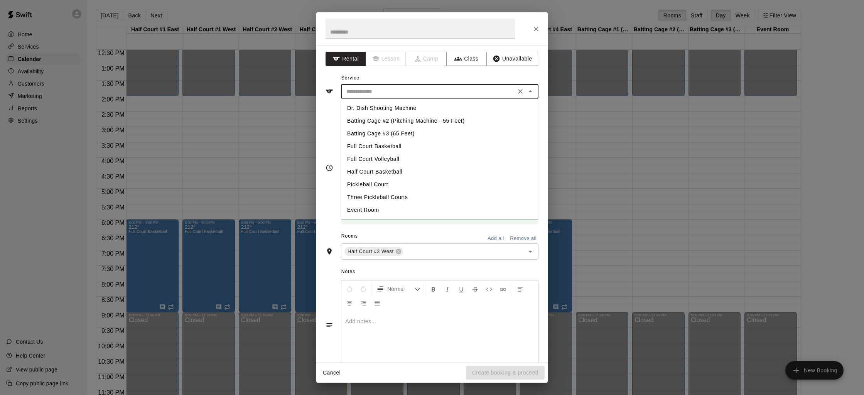
drag, startPoint x: 393, startPoint y: 146, endPoint x: 383, endPoint y: 72, distance: 74.4
click at [393, 146] on li "Full Court Basketball" at bounding box center [439, 146] width 197 height 13
type input "**********"
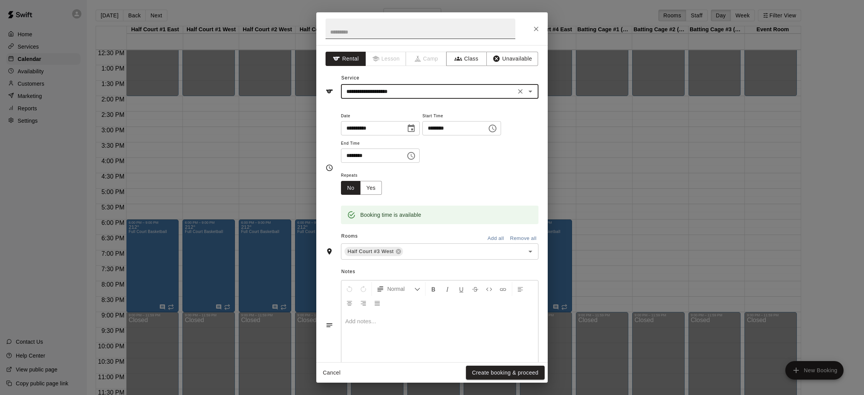
click at [365, 37] on input "text" at bounding box center [420, 29] width 190 height 20
type input "****"
click at [376, 189] on button "Yes" at bounding box center [371, 188] width 22 height 14
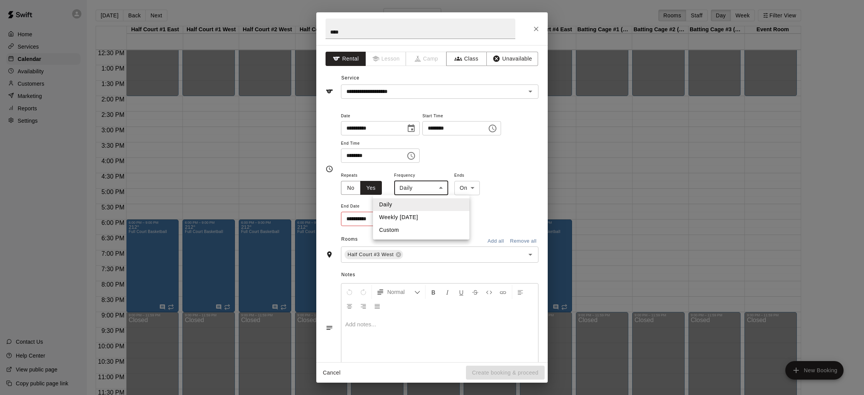
click at [438, 190] on body "Home Services Calendar Availability Customers Marketing Reports Settings Contac…" at bounding box center [432, 202] width 864 height 407
click at [425, 218] on li "Weekly on Thursday" at bounding box center [421, 217] width 96 height 13
type input "******"
click at [413, 221] on icon "Choose date" at bounding box center [409, 218] width 9 height 9
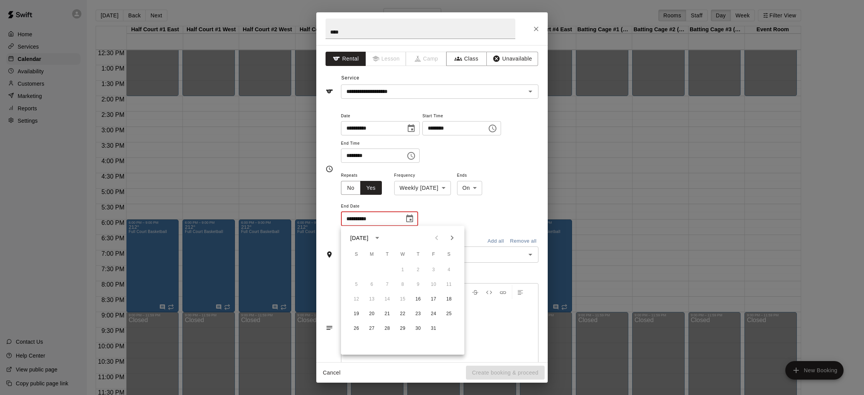
click at [452, 240] on icon "Next month" at bounding box center [451, 237] width 9 height 9
click at [417, 313] on button "20" at bounding box center [418, 314] width 14 height 14
type input "**********"
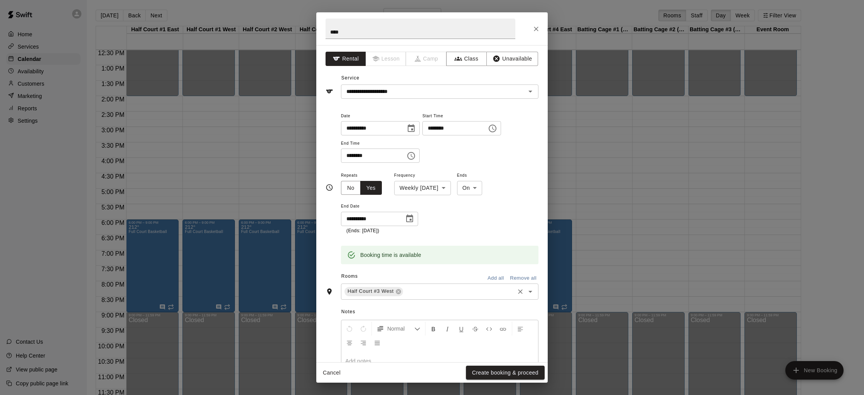
click at [410, 292] on input "text" at bounding box center [458, 291] width 109 height 10
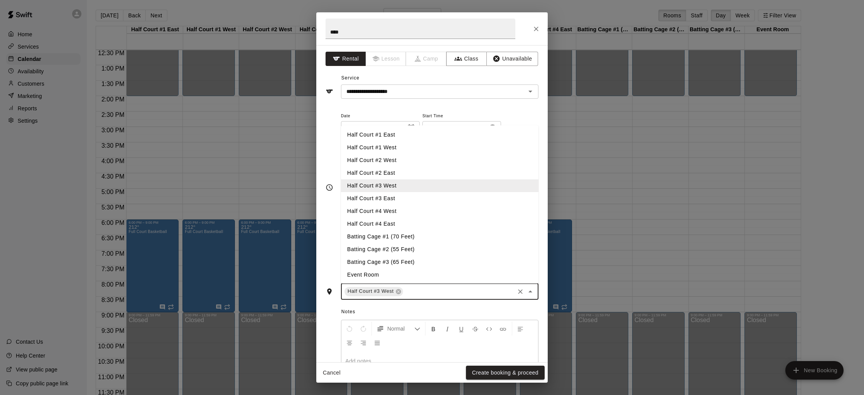
click at [394, 198] on li "Half Court #3 East" at bounding box center [439, 198] width 197 height 13
click at [467, 288] on input "text" at bounding box center [488, 291] width 50 height 10
click at [394, 211] on li "Half Court #4 West" at bounding box center [439, 211] width 197 height 13
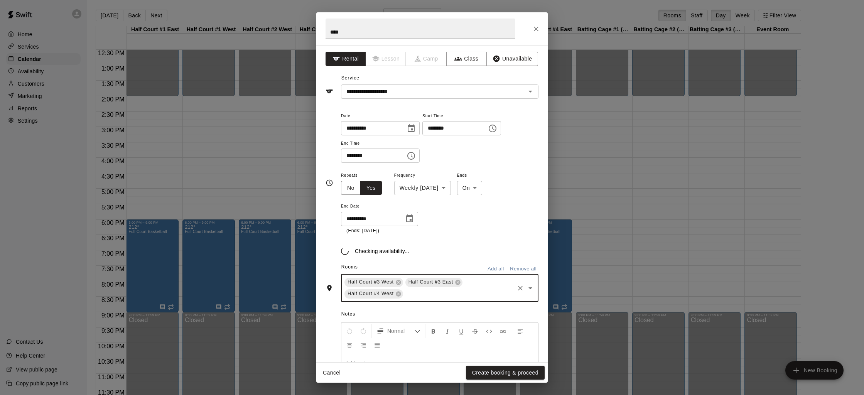
drag, startPoint x: 416, startPoint y: 304, endPoint x: 414, endPoint y: 300, distance: 4.8
click at [414, 301] on div "**********" at bounding box center [431, 203] width 231 height 317
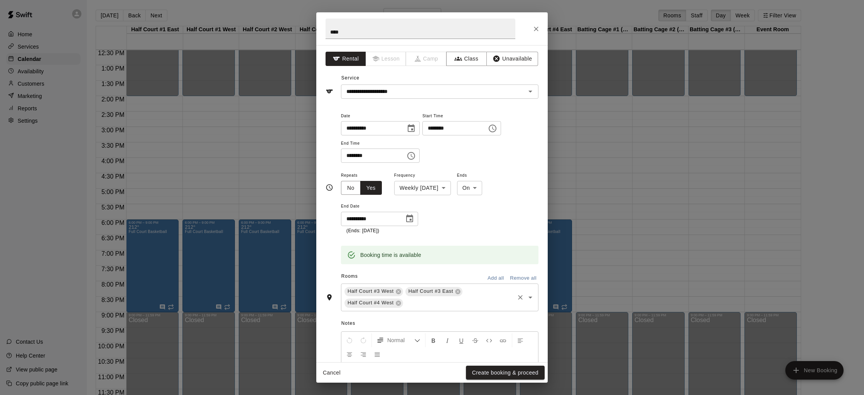
click at [412, 296] on div "Half Court #3 West Half Court #3 East Half Court #4 West ​" at bounding box center [439, 297] width 197 height 28
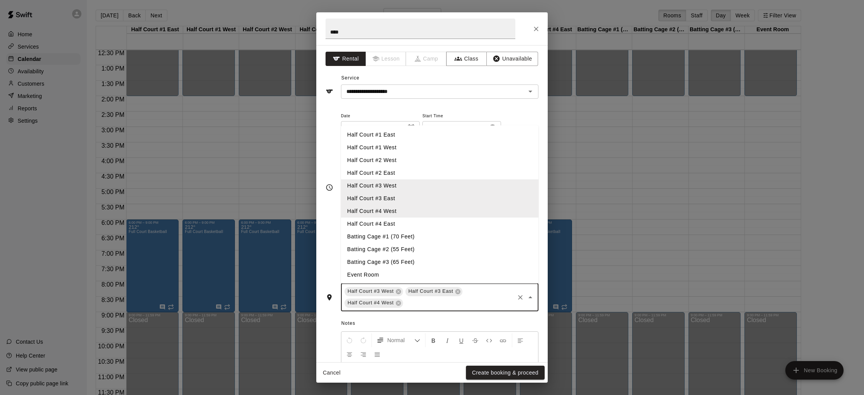
click at [397, 218] on li "Half Court #4 East" at bounding box center [439, 223] width 197 height 13
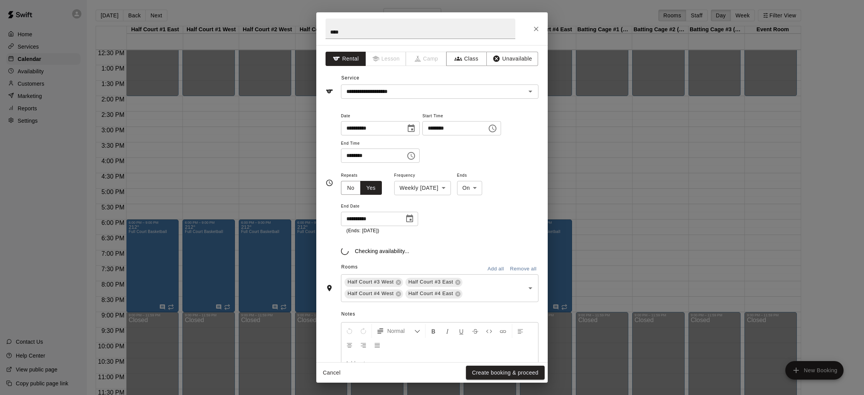
click at [368, 359] on div at bounding box center [439, 383] width 197 height 58
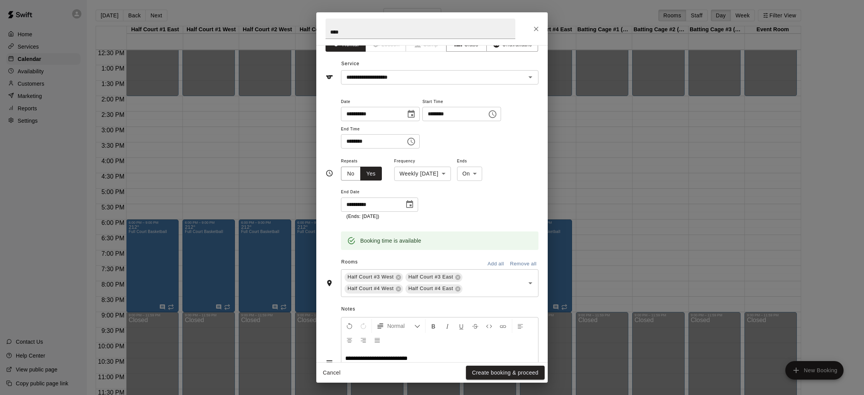
scroll to position [0, 0]
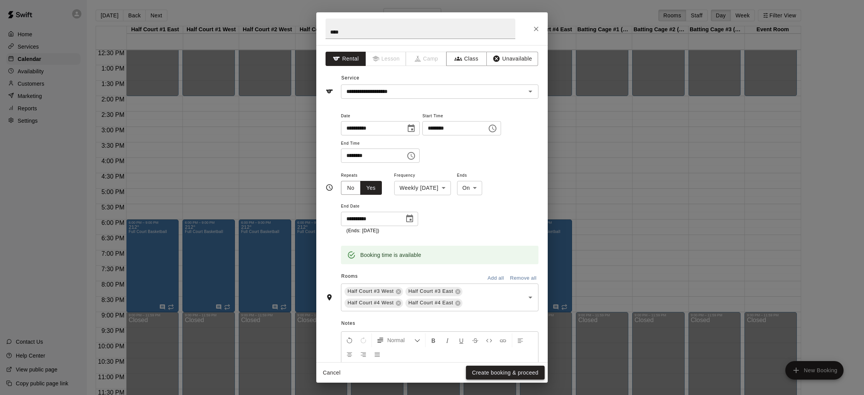
click at [501, 370] on button "Create booking & proceed" at bounding box center [505, 372] width 79 height 14
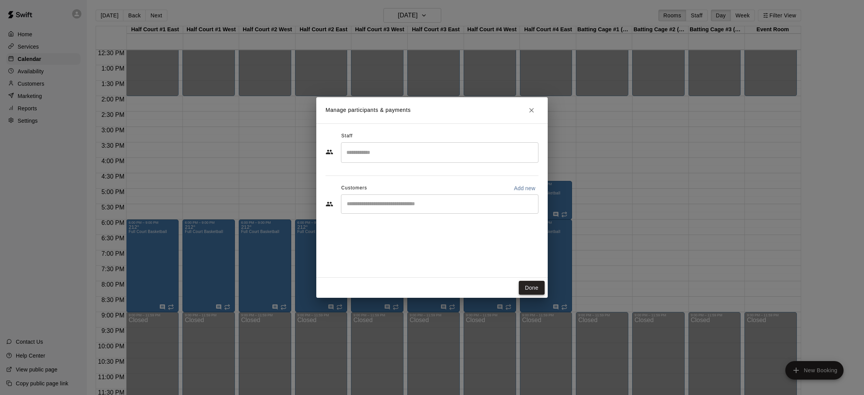
click at [532, 288] on button "Done" at bounding box center [532, 288] width 26 height 14
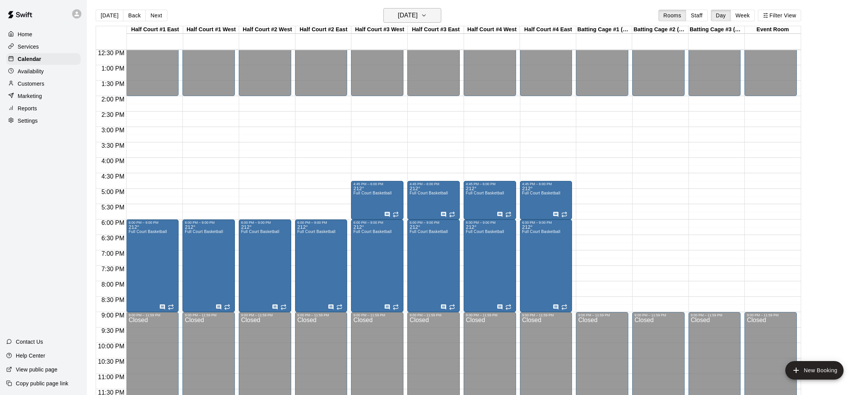
click at [415, 12] on h6 "Thursday Oct 16" at bounding box center [408, 15] width 20 height 11
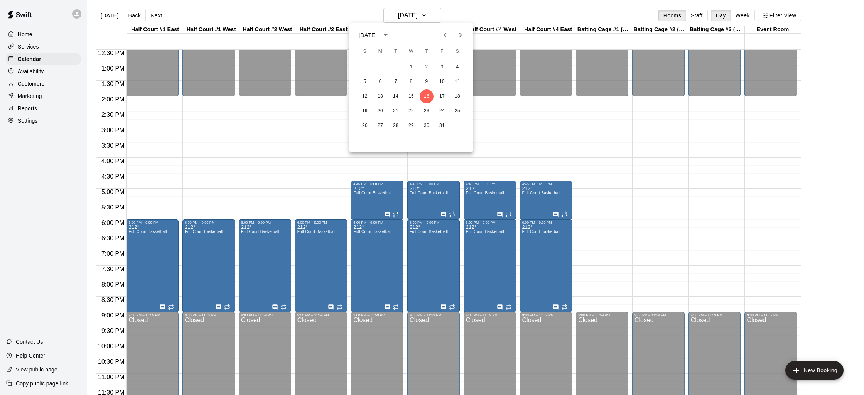
click at [458, 33] on icon "Next month" at bounding box center [460, 34] width 9 height 9
click at [429, 66] on button "4" at bounding box center [426, 67] width 14 height 14
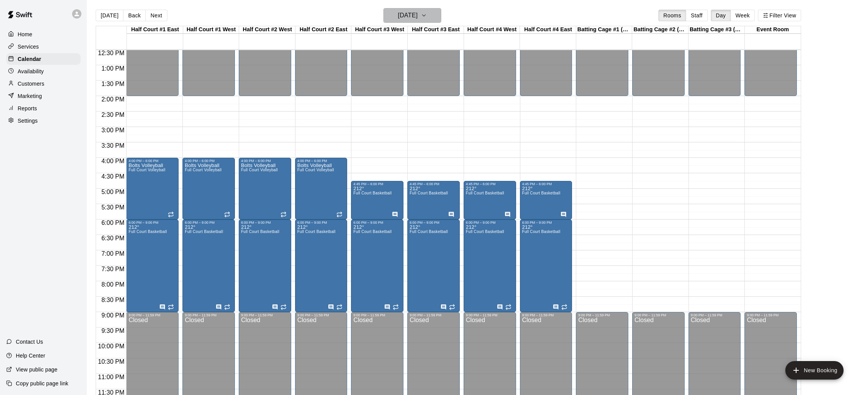
click at [407, 16] on h6 "Thursday Dec 04" at bounding box center [408, 15] width 20 height 11
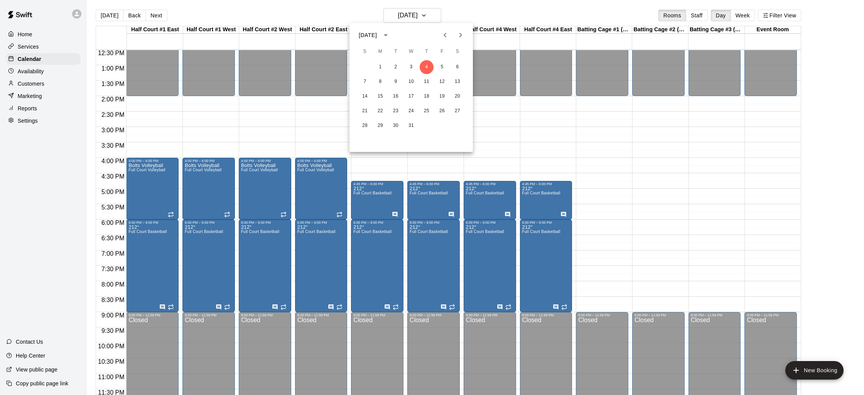
click at [447, 35] on icon "Previous month" at bounding box center [444, 34] width 9 height 9
click at [409, 22] on div at bounding box center [432, 197] width 864 height 395
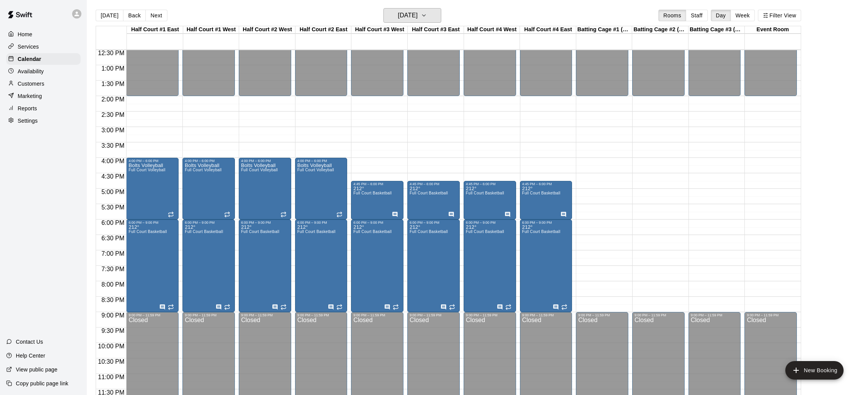
click at [410, 15] on h6 "Thursday Dec 04" at bounding box center [408, 15] width 20 height 11
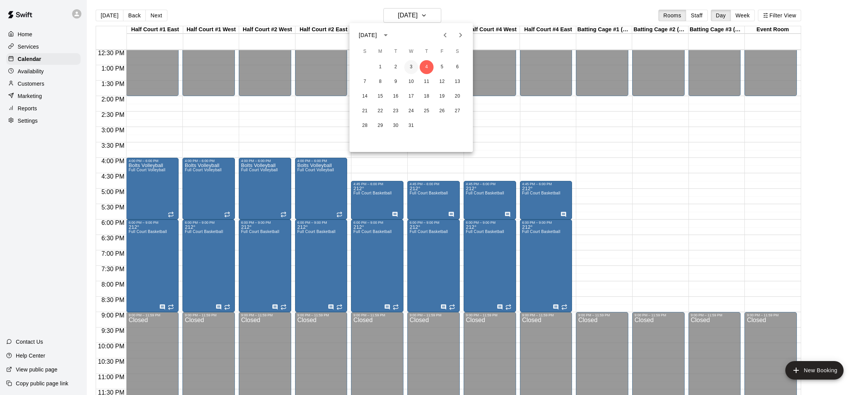
click at [409, 67] on button "3" at bounding box center [411, 67] width 14 height 14
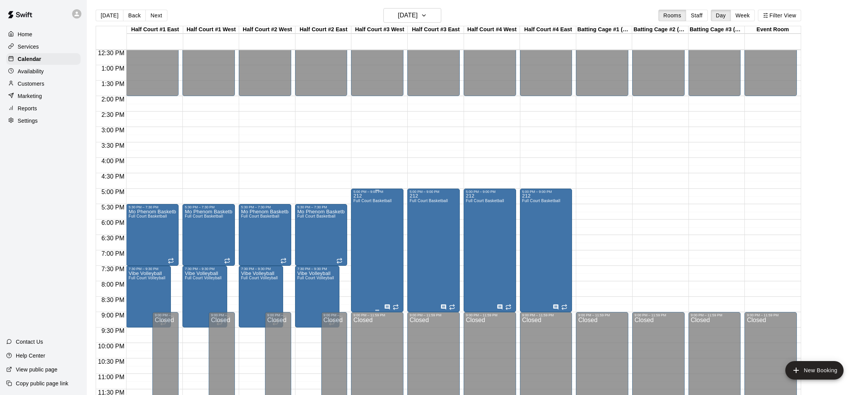
click at [379, 197] on div "212 Full Court Basketball" at bounding box center [372, 391] width 38 height 395
click at [432, 12] on div at bounding box center [432, 197] width 864 height 395
click at [418, 14] on h6 "Wednesday Dec 03" at bounding box center [408, 15] width 20 height 11
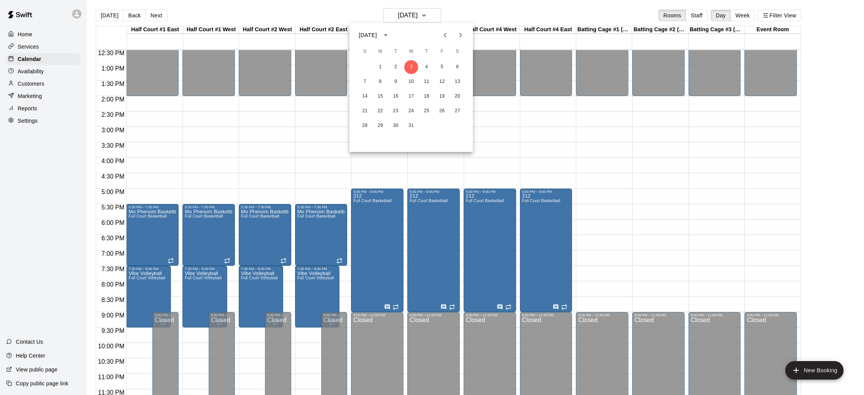
click at [445, 35] on icon "Previous month" at bounding box center [444, 34] width 9 height 9
click at [409, 97] on button "15" at bounding box center [411, 96] width 14 height 14
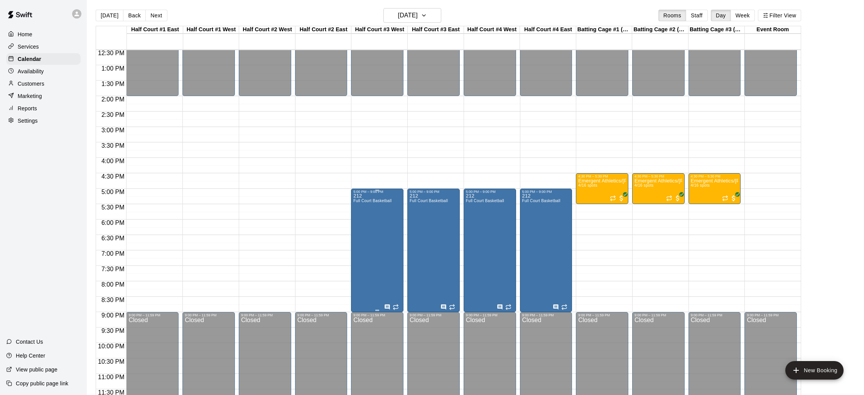
click at [375, 201] on span "Full Court Basketball" at bounding box center [372, 201] width 38 height 4
click at [362, 205] on icon "edit" at bounding box center [361, 207] width 7 height 7
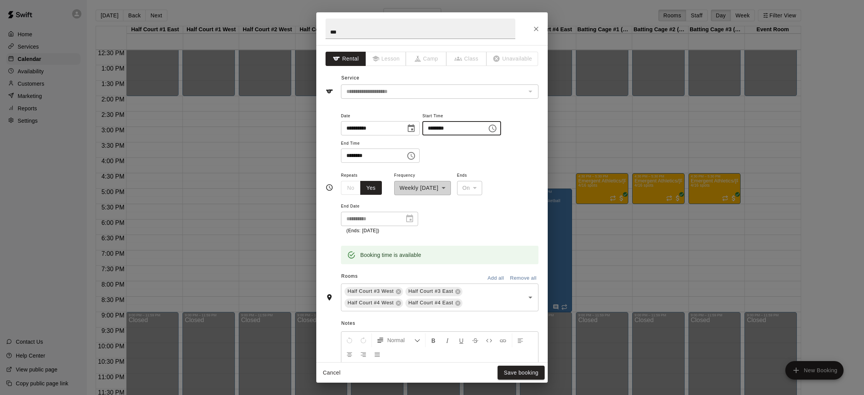
click at [433, 125] on input "********" at bounding box center [451, 128] width 59 height 14
type input "********"
click at [510, 372] on button "Save booking" at bounding box center [520, 372] width 47 height 14
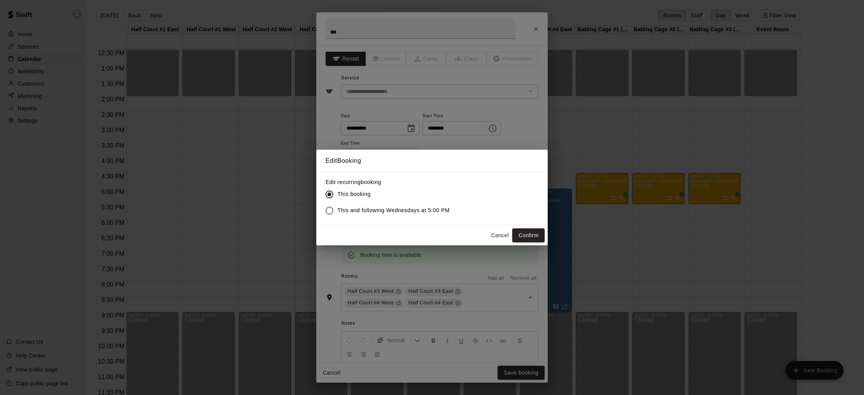
click at [440, 205] on label "This and following Wednesdays at 5:00 PM" at bounding box center [385, 210] width 128 height 16
click at [526, 236] on button "Confirm" at bounding box center [528, 235] width 32 height 14
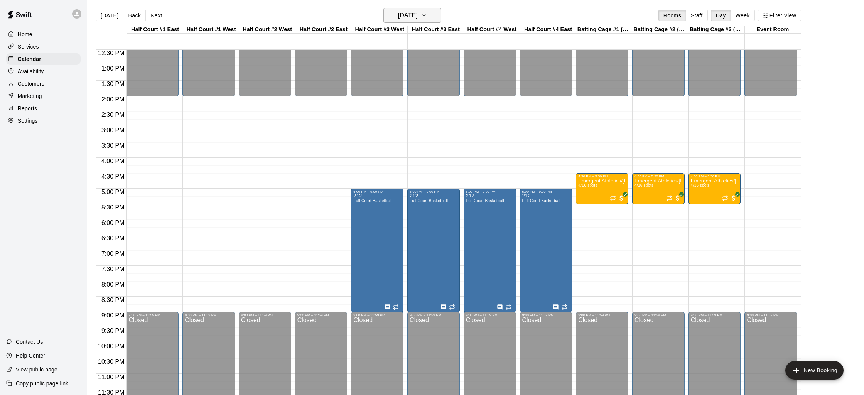
click at [413, 11] on h6 "Wednesday Oct 15" at bounding box center [408, 15] width 20 height 11
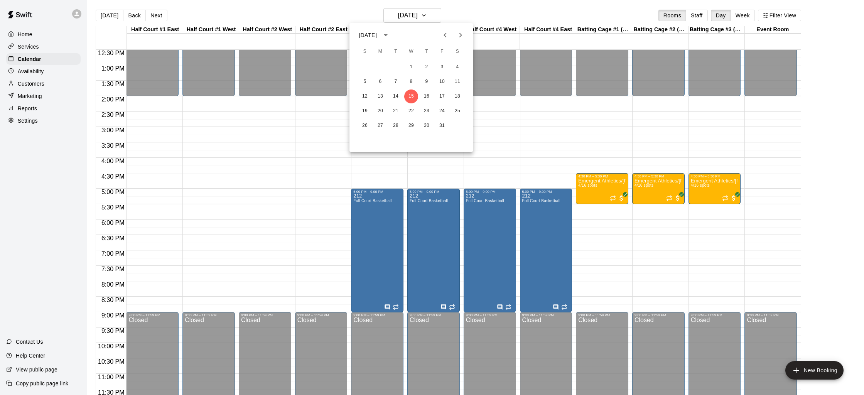
click at [459, 31] on icon "Next month" at bounding box center [460, 34] width 9 height 9
click at [413, 95] on button "12" at bounding box center [411, 96] width 14 height 14
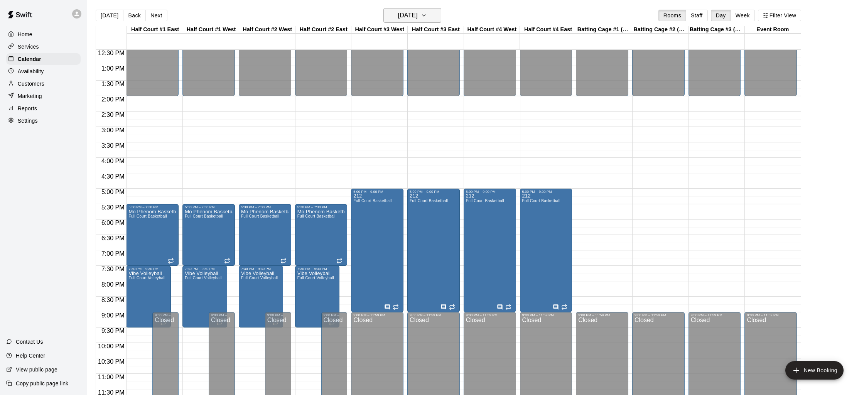
click at [418, 12] on h6 "Wednesday Nov 12" at bounding box center [408, 15] width 20 height 11
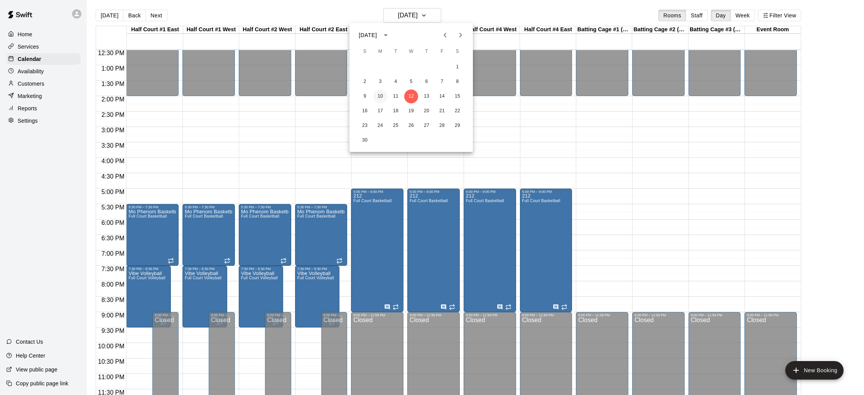
click at [379, 96] on button "10" at bounding box center [380, 96] width 14 height 14
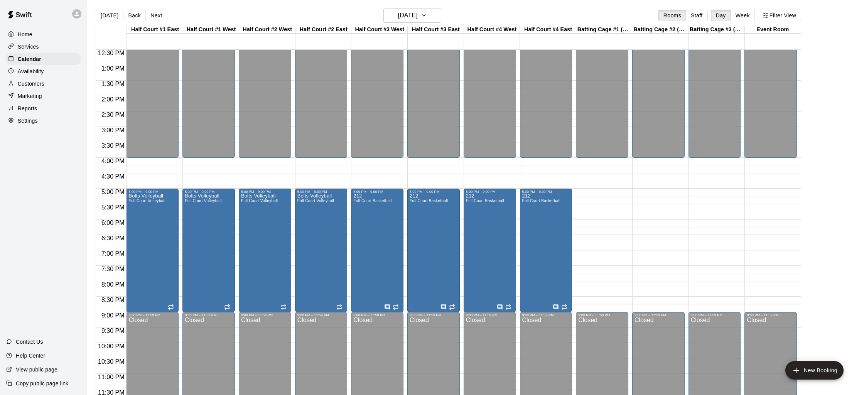
click at [409, 25] on div "Today Back Next Monday Nov 10 Rooms Staff Day Week Filter View" at bounding box center [448, 17] width 705 height 18
click at [416, 18] on h6 "Monday Nov 10" at bounding box center [408, 15] width 20 height 11
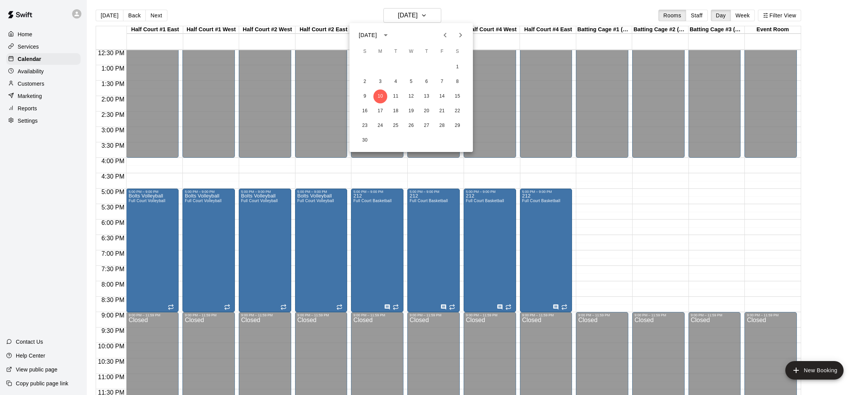
click at [443, 32] on icon "Previous month" at bounding box center [444, 34] width 9 height 9
click at [413, 93] on button "15" at bounding box center [411, 96] width 14 height 14
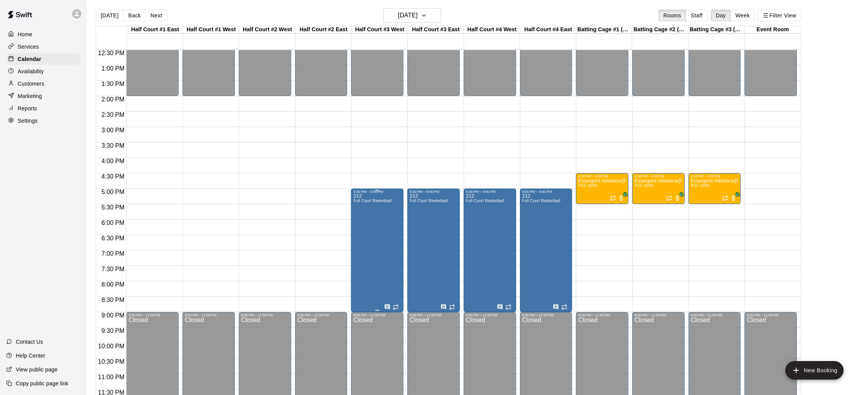
click at [379, 205] on div "212 Full Court Basketball" at bounding box center [372, 391] width 38 height 395
click at [359, 199] on icon "edit" at bounding box center [361, 201] width 9 height 9
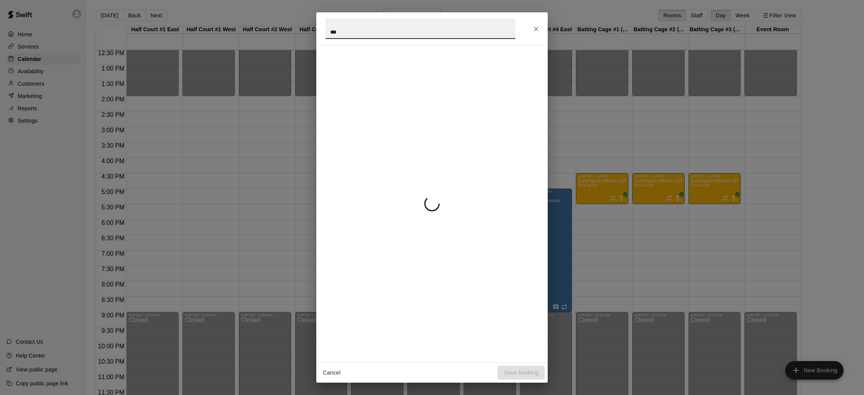
scroll to position [13, 0]
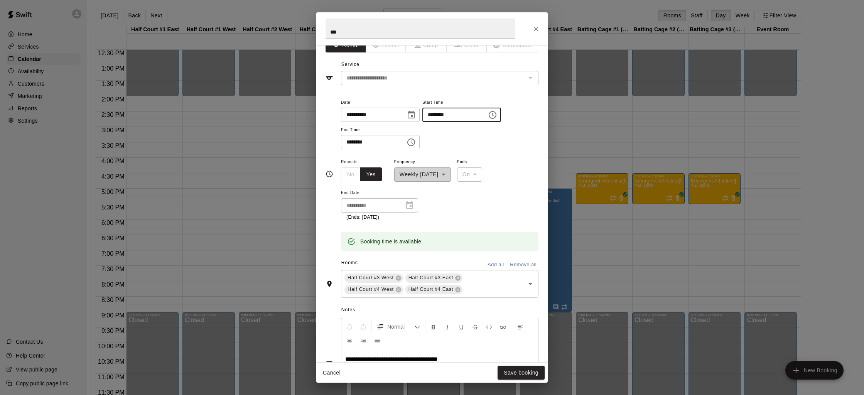
click at [431, 111] on input "********" at bounding box center [451, 115] width 59 height 14
type input "********"
click at [539, 34] on button "Close" at bounding box center [536, 29] width 14 height 14
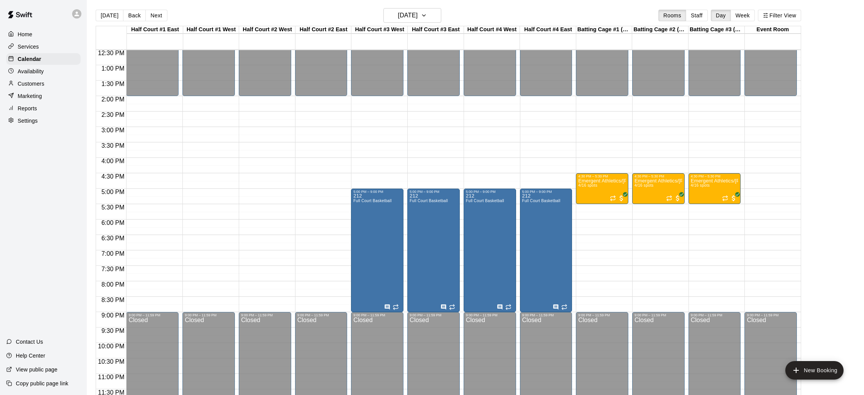
scroll to position [1, 0]
click at [410, 17] on h6 "Wednesday Oct 15" at bounding box center [408, 15] width 20 height 11
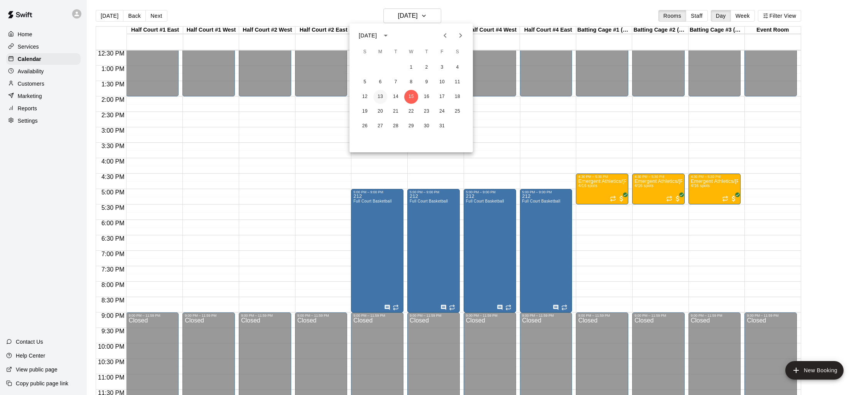
click at [379, 94] on button "13" at bounding box center [380, 97] width 14 height 14
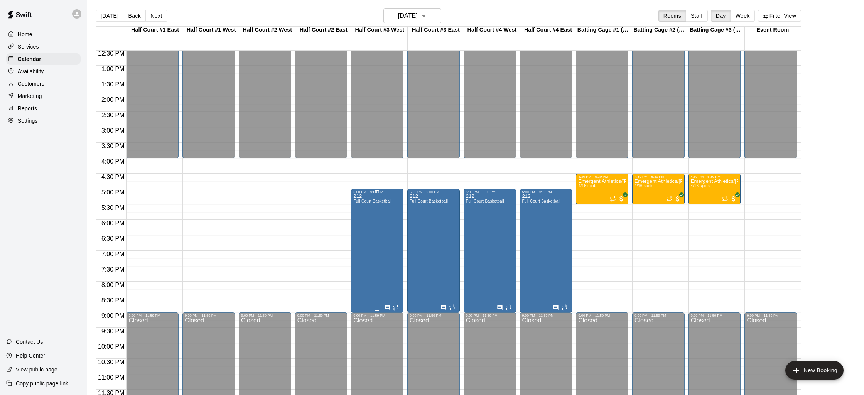
click at [382, 230] on div "212 Full Court Basketball" at bounding box center [372, 391] width 38 height 395
click at [360, 206] on icon "edit" at bounding box center [361, 202] width 9 height 9
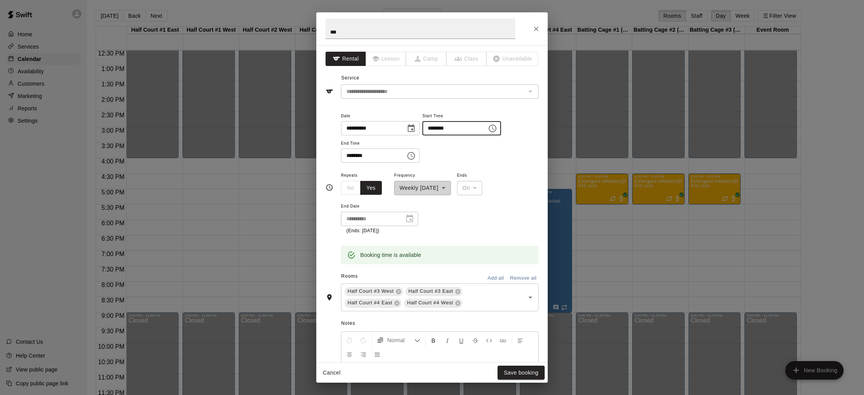
click at [435, 131] on input "********" at bounding box center [451, 128] width 59 height 14
type input "********"
click at [521, 375] on button "Save booking" at bounding box center [520, 372] width 47 height 14
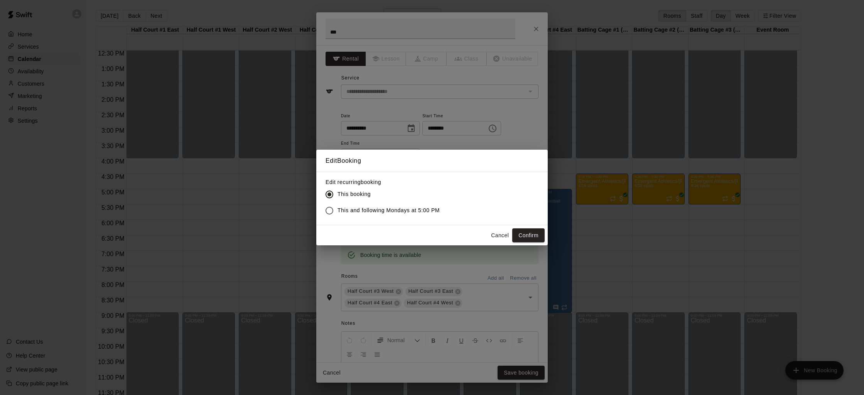
click at [397, 216] on label "This and following Mondays at 5:00 PM" at bounding box center [380, 210] width 118 height 16
click at [527, 234] on button "Confirm" at bounding box center [528, 235] width 32 height 14
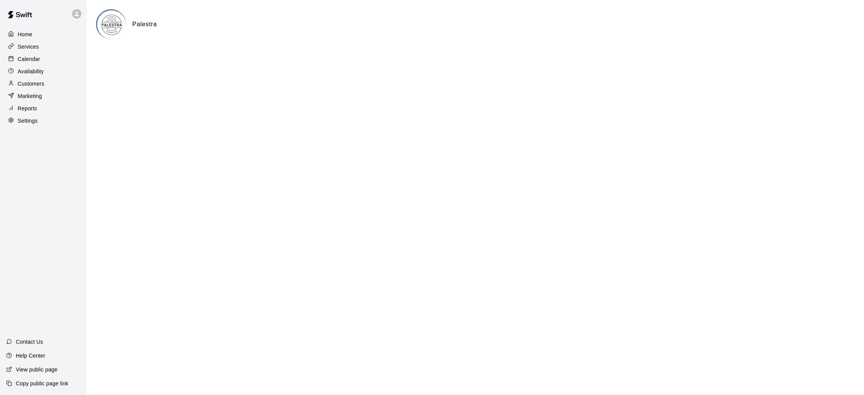
click at [28, 37] on p "Home" at bounding box center [25, 34] width 15 height 8
click at [34, 62] on p "Calendar" at bounding box center [29, 59] width 22 height 8
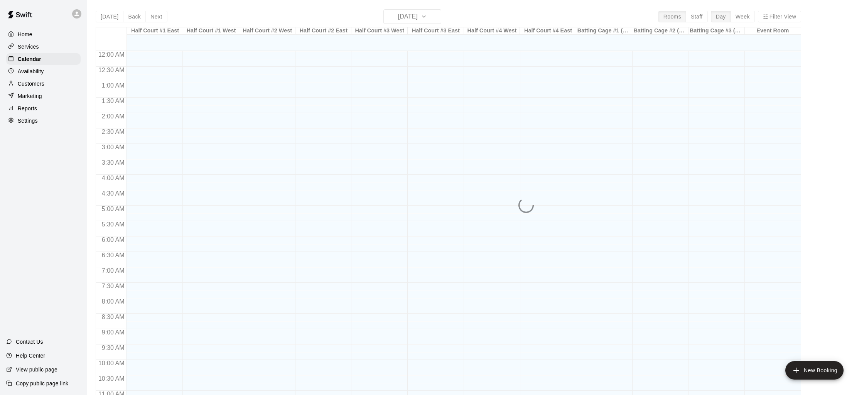
scroll to position [365, 0]
